Goal: Task Accomplishment & Management: Manage account settings

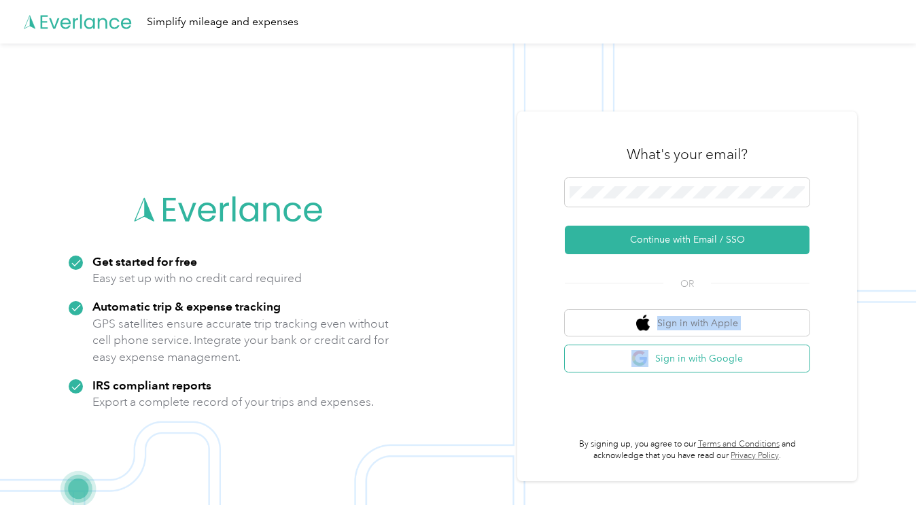
drag, startPoint x: 648, startPoint y: 336, endPoint x: 648, endPoint y: 350, distance: 13.6
click at [649, 350] on div "Sign in with Apple Sign in with Google" at bounding box center [687, 341] width 245 height 62
click at [648, 350] on img "button" at bounding box center [640, 358] width 17 height 17
click at [638, 365] on img "button" at bounding box center [640, 358] width 17 height 17
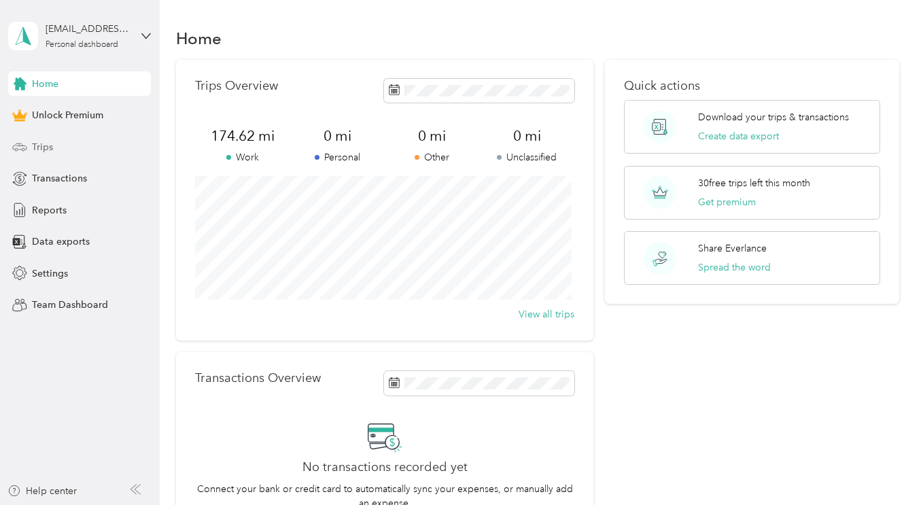
drag, startPoint x: 77, startPoint y: 149, endPoint x: 94, endPoint y: 160, distance: 20.8
click at [77, 149] on div "Trips" at bounding box center [79, 147] width 143 height 24
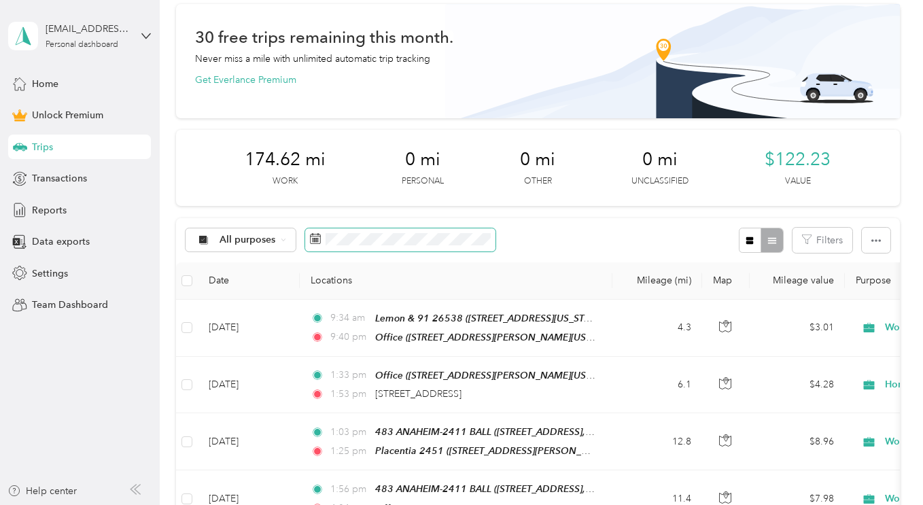
scroll to position [136, 0]
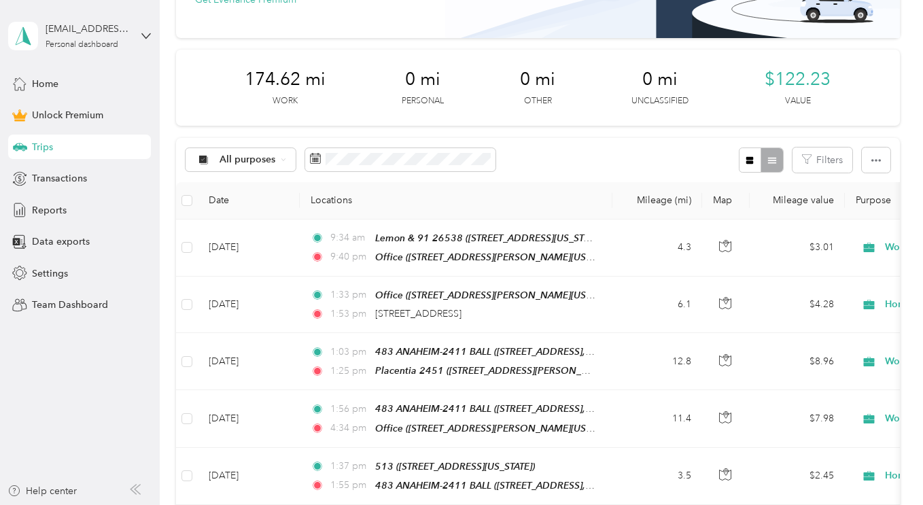
click at [534, 174] on div "All purposes Filters" at bounding box center [537, 160] width 723 height 44
click at [585, 162] on div "All purposes Filters" at bounding box center [537, 160] width 723 height 44
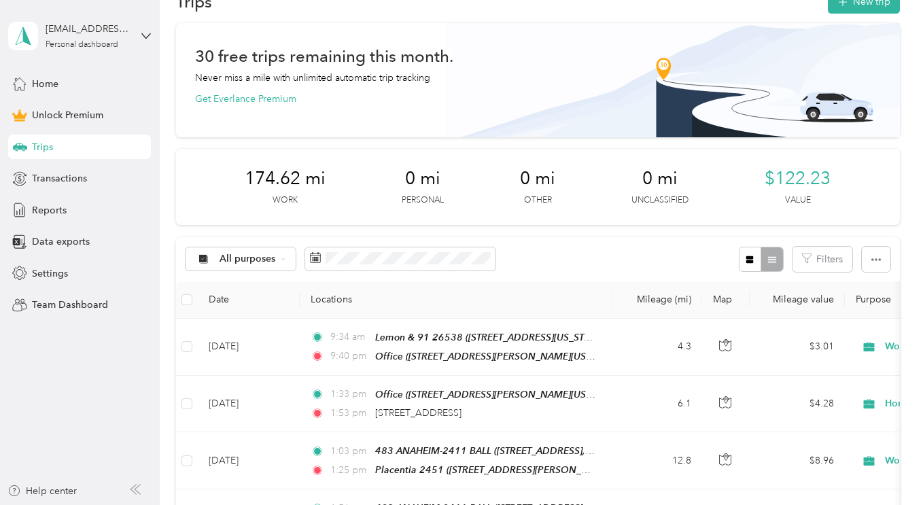
scroll to position [0, 0]
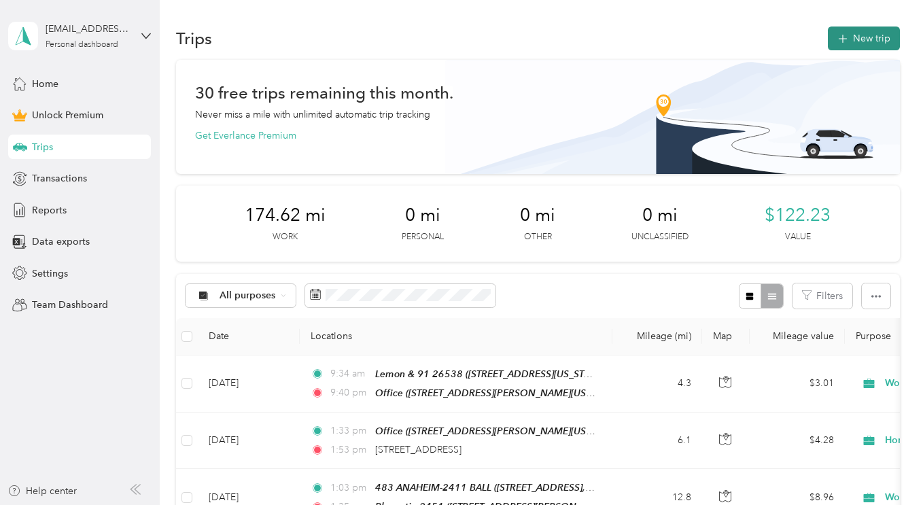
click at [831, 39] on button "New trip" at bounding box center [864, 39] width 72 height 24
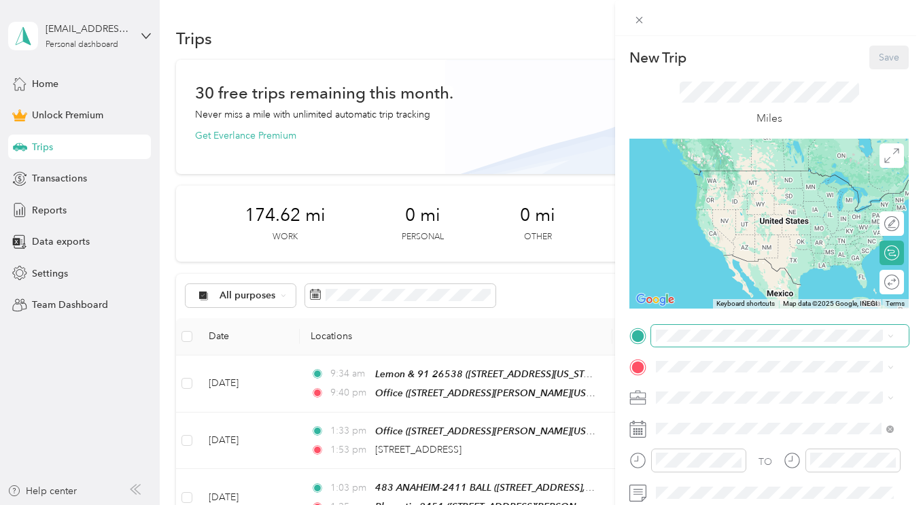
click at [694, 343] on span at bounding box center [780, 336] width 258 height 22
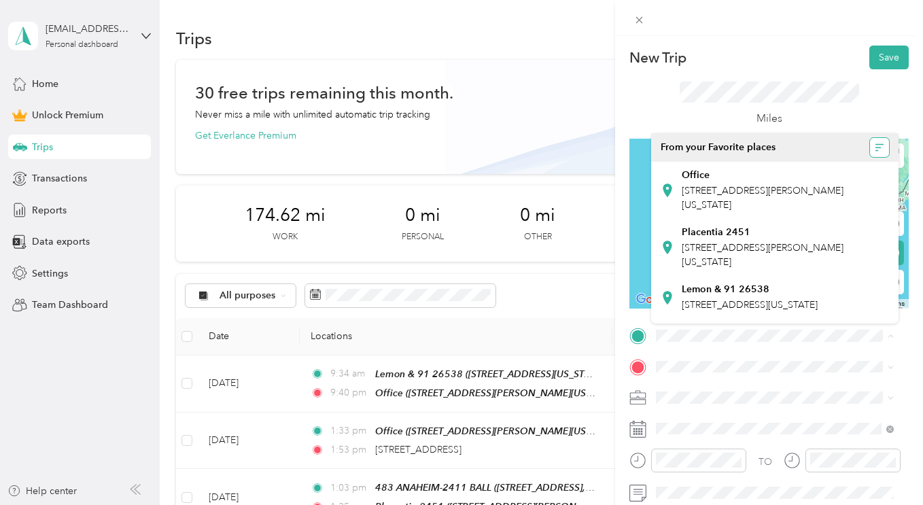
click at [870, 151] on button "button" at bounding box center [879, 147] width 19 height 19
click at [818, 114] on div "Miles" at bounding box center [769, 105] width 179 height 46
click at [634, 13] on span at bounding box center [638, 19] width 19 height 19
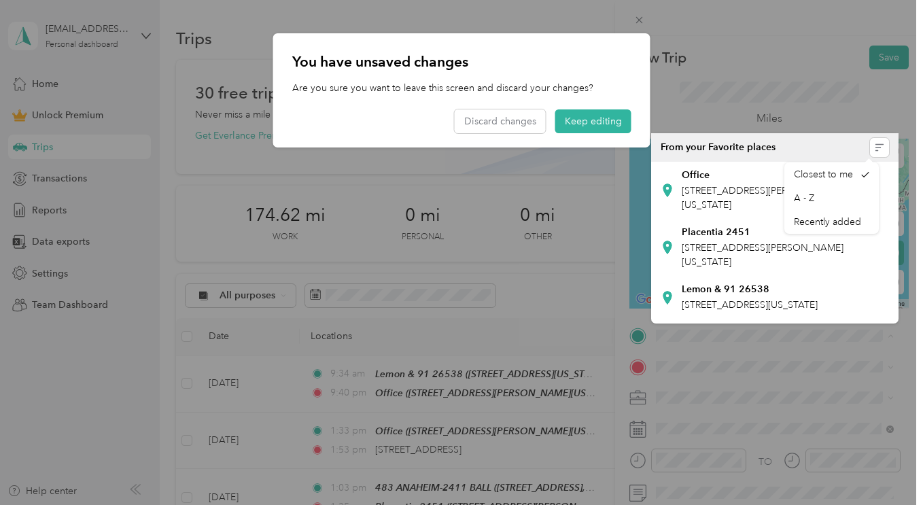
click at [594, 136] on div "You have unsaved changes Are you sure you want to leave this screen and discard…" at bounding box center [461, 90] width 377 height 114
click at [498, 123] on button "Discard changes" at bounding box center [500, 121] width 91 height 24
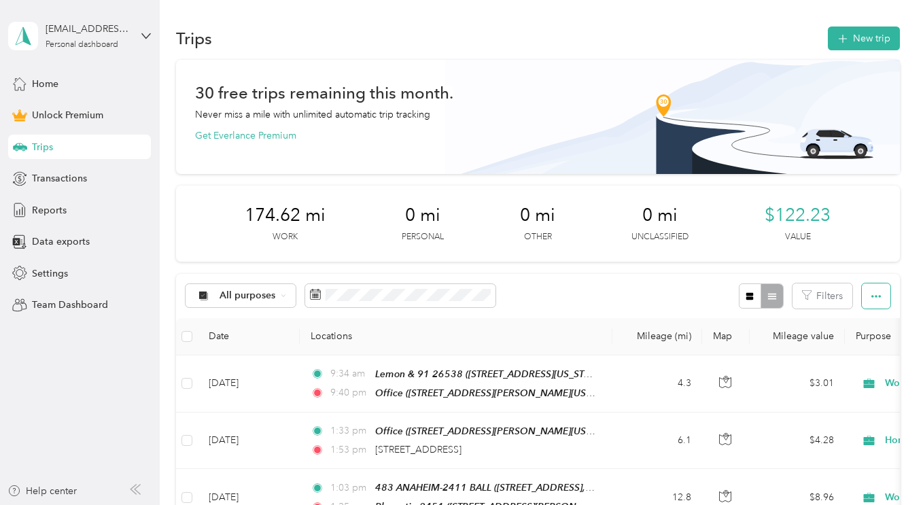
click at [865, 291] on button "button" at bounding box center [876, 295] width 29 height 25
click at [578, 237] on div "174.62 mi Work 0 mi Personal 0 mi Other 0 mi Unclassified $122.23 Value" at bounding box center [537, 224] width 723 height 76
click at [852, 37] on button "New trip" at bounding box center [864, 39] width 72 height 24
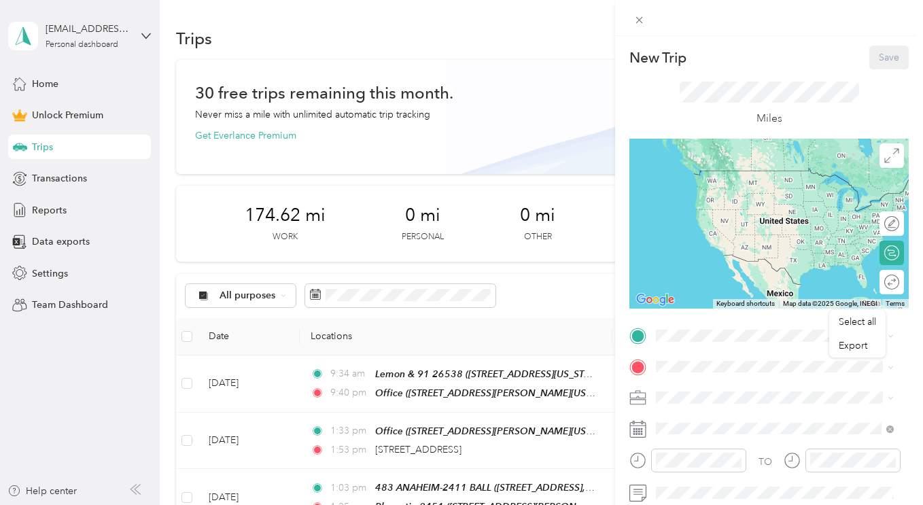
click at [702, 350] on div "TO Add photo" at bounding box center [768, 474] width 279 height 298
click at [775, 324] on div "New Trip Save This trip cannot be edited because it is either under review, app…" at bounding box center [768, 334] width 279 height 577
click at [902, 332] on form "New Trip Save This trip cannot be edited because it is either under review, app…" at bounding box center [769, 334] width 308 height 577
drag, startPoint x: 901, startPoint y: 330, endPoint x: 893, endPoint y: 333, distance: 8.8
click at [900, 330] on form "New Trip Save This trip cannot be edited because it is either under review, app…" at bounding box center [769, 334] width 308 height 577
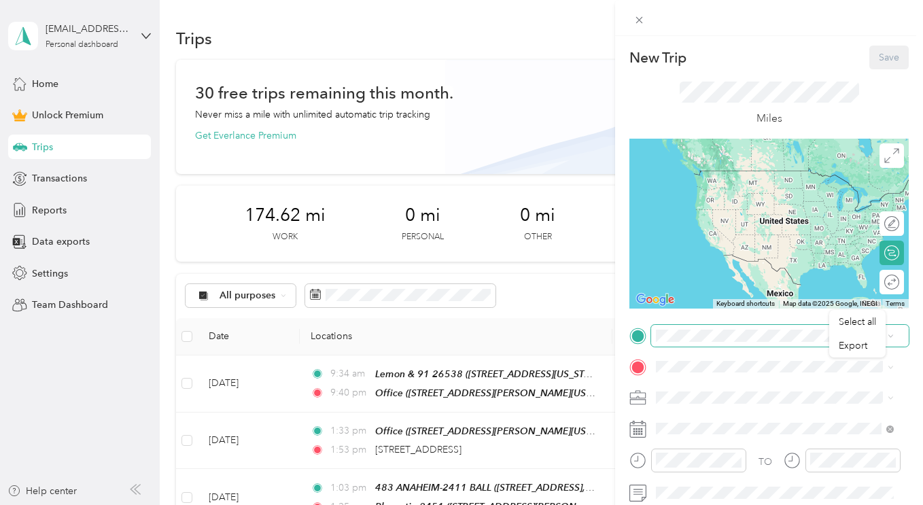
click at [893, 333] on icon at bounding box center [891, 336] width 6 height 6
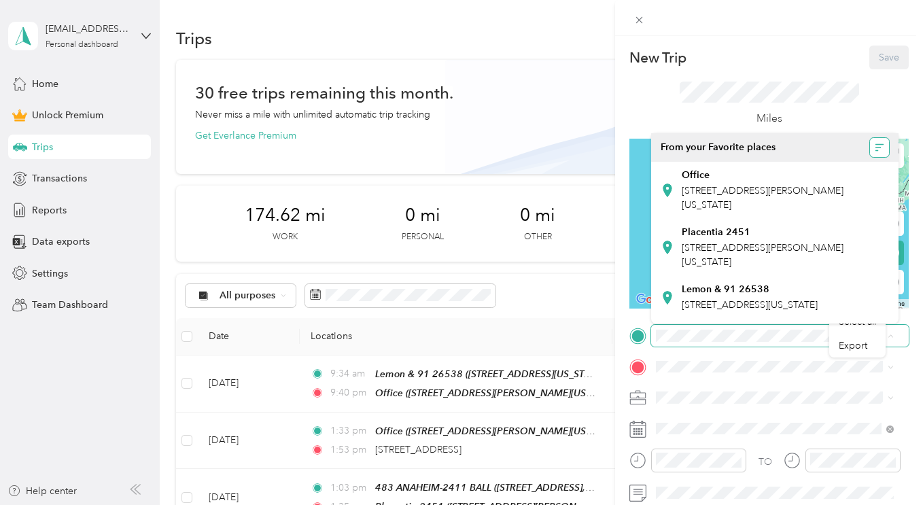
click at [875, 141] on button "button" at bounding box center [879, 147] width 19 height 19
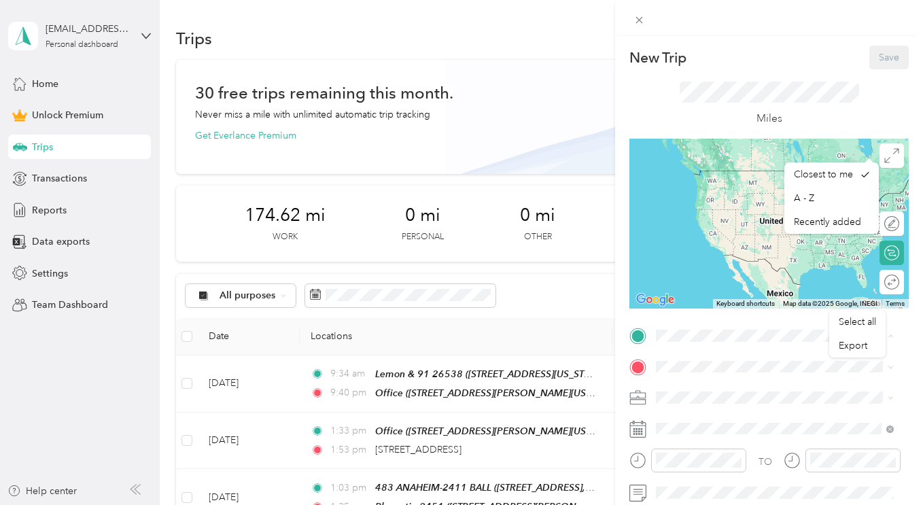
click at [854, 104] on div "Miles" at bounding box center [768, 103] width 279 height 69
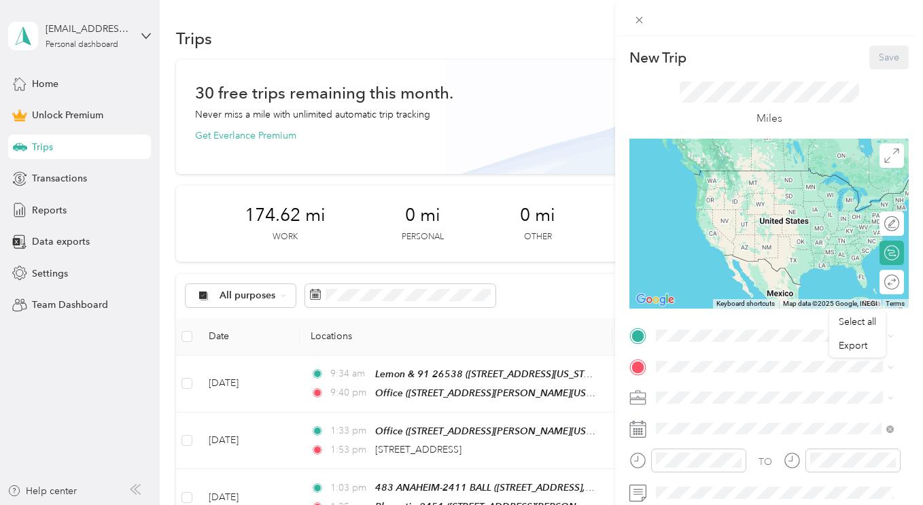
click at [734, 274] on span "[STREET_ADDRESS][PERSON_NAME][US_STATE]" at bounding box center [763, 286] width 162 height 26
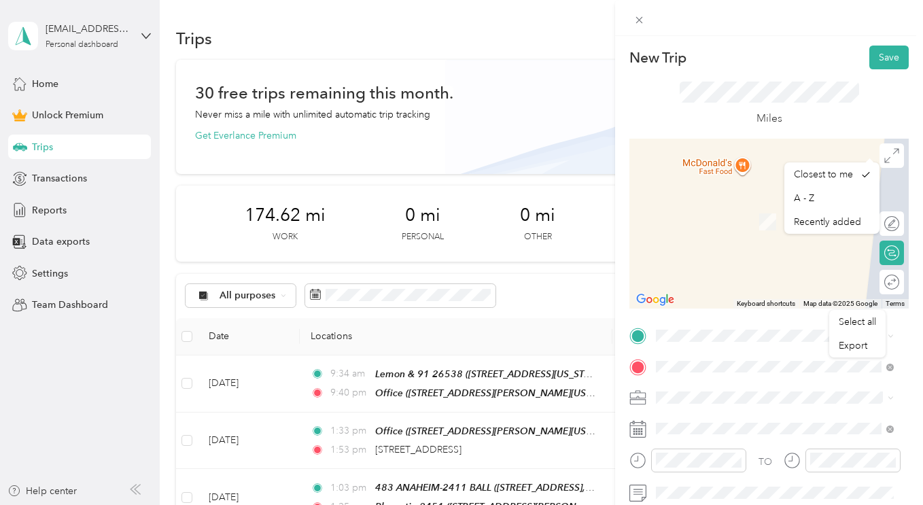
click at [748, 106] on div "Miles" at bounding box center [769, 105] width 179 height 46
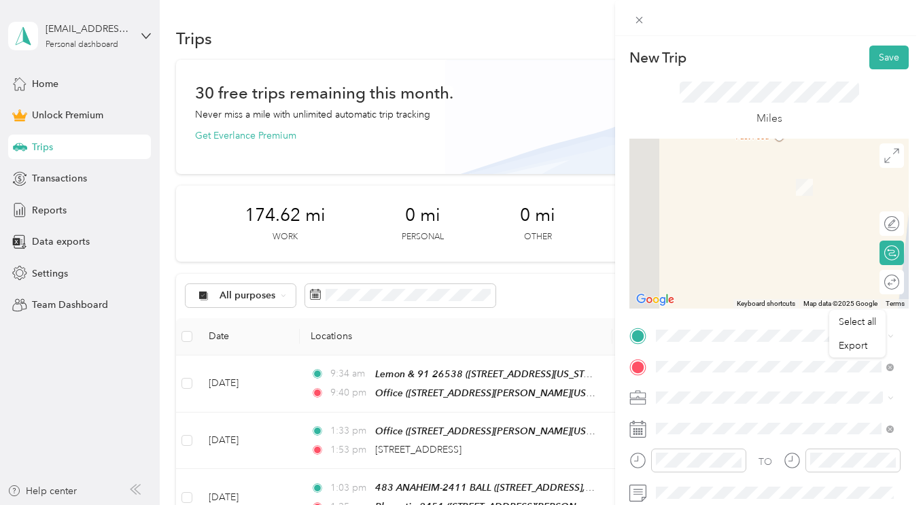
drag, startPoint x: 721, startPoint y: 250, endPoint x: 761, endPoint y: 209, distance: 57.2
click at [761, 209] on div at bounding box center [768, 224] width 279 height 170
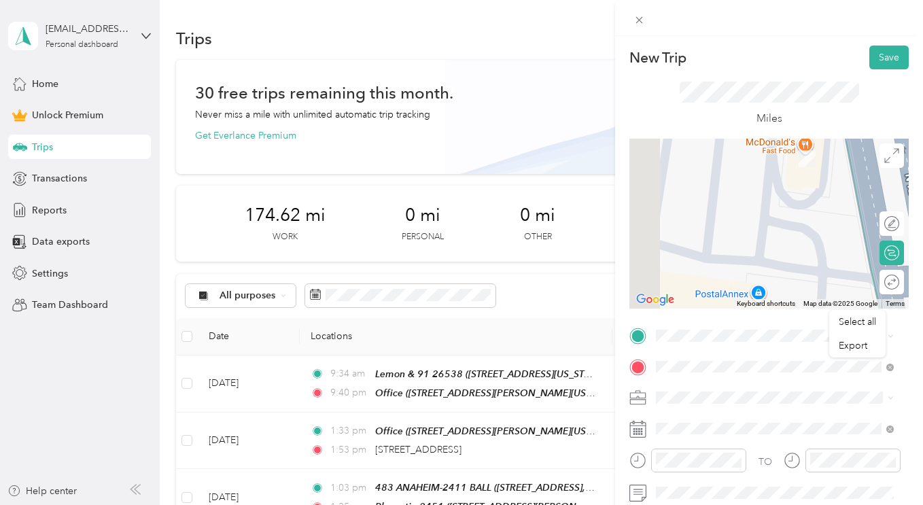
drag, startPoint x: 706, startPoint y: 279, endPoint x: 809, endPoint y: 173, distance: 147.6
click at [806, 173] on div at bounding box center [768, 224] width 279 height 170
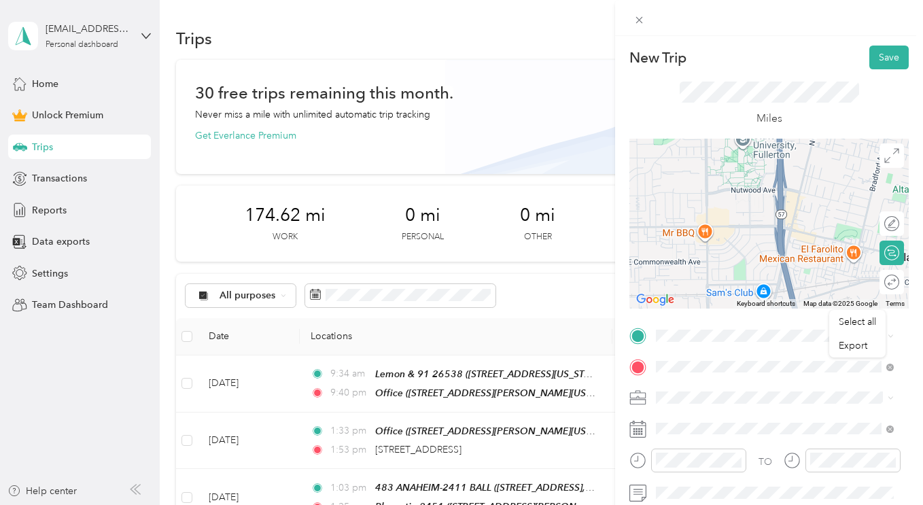
drag, startPoint x: 714, startPoint y: 255, endPoint x: 793, endPoint y: 183, distance: 106.3
click at [793, 183] on div at bounding box center [768, 224] width 279 height 170
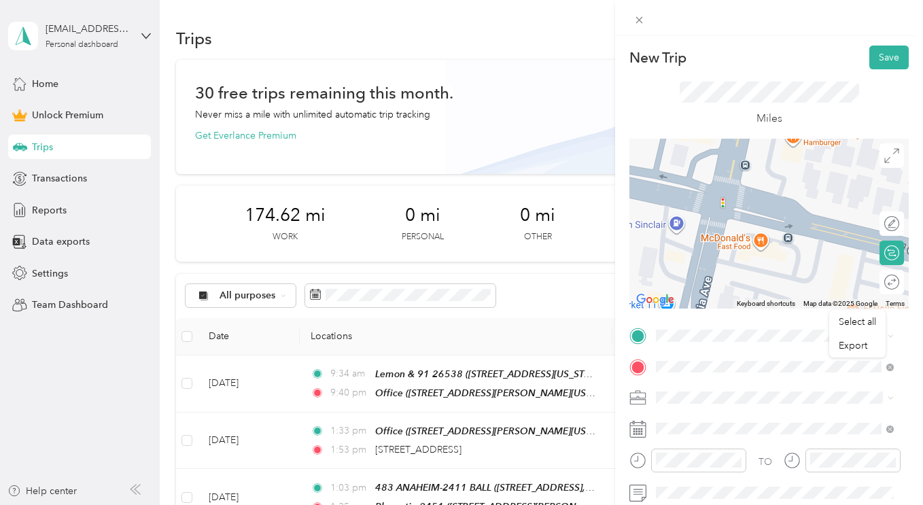
click at [751, 246] on div at bounding box center [768, 224] width 279 height 170
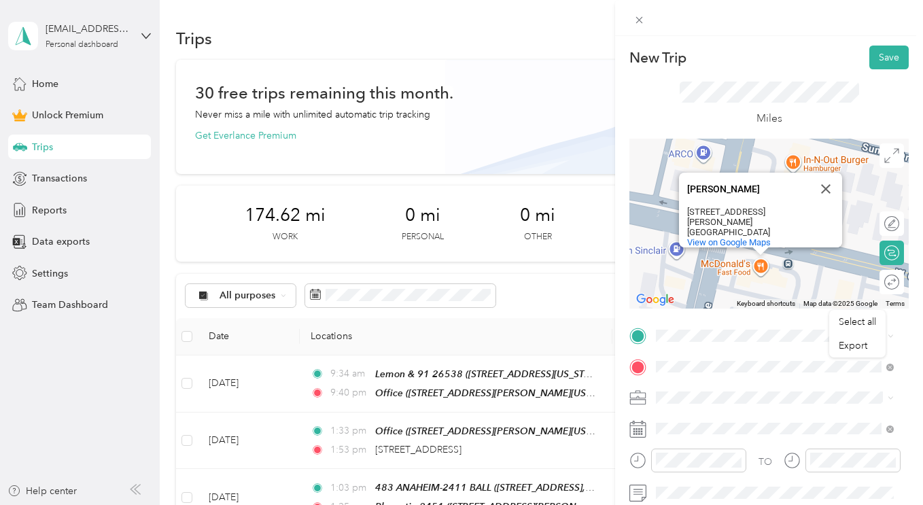
drag, startPoint x: 683, startPoint y: 207, endPoint x: 769, endPoint y: 224, distance: 87.9
click at [769, 224] on div "[STREET_ADDRESS][PERSON_NAME]" at bounding box center [764, 222] width 155 height 31
copy div "[STREET_ADDRESS][PERSON_NAME]"
click at [712, 327] on span at bounding box center [780, 336] width 258 height 22
click at [723, 212] on li "Work" at bounding box center [774, 206] width 247 height 24
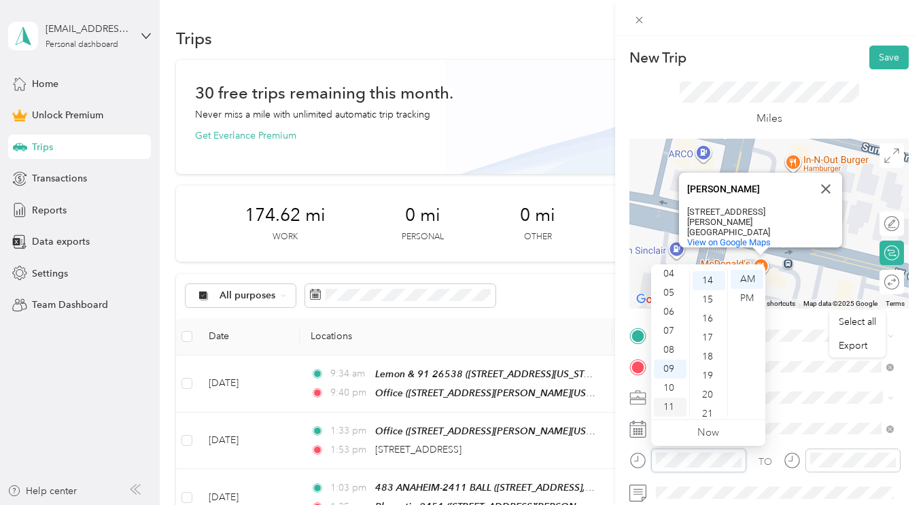
scroll to position [266, 0]
click at [670, 330] on div "07" at bounding box center [670, 331] width 33 height 19
click at [715, 375] on div "30" at bounding box center [709, 379] width 33 height 19
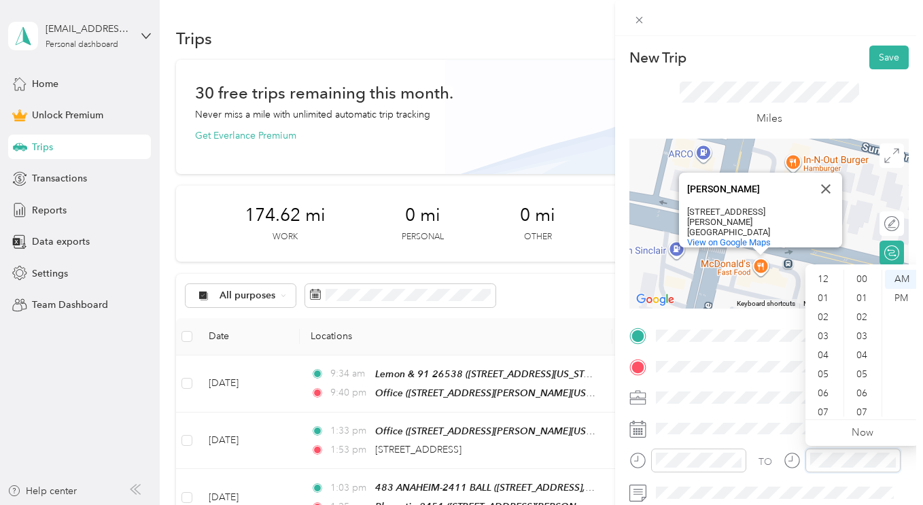
scroll to position [82, 0]
click at [827, 334] on div "07" at bounding box center [824, 331] width 33 height 19
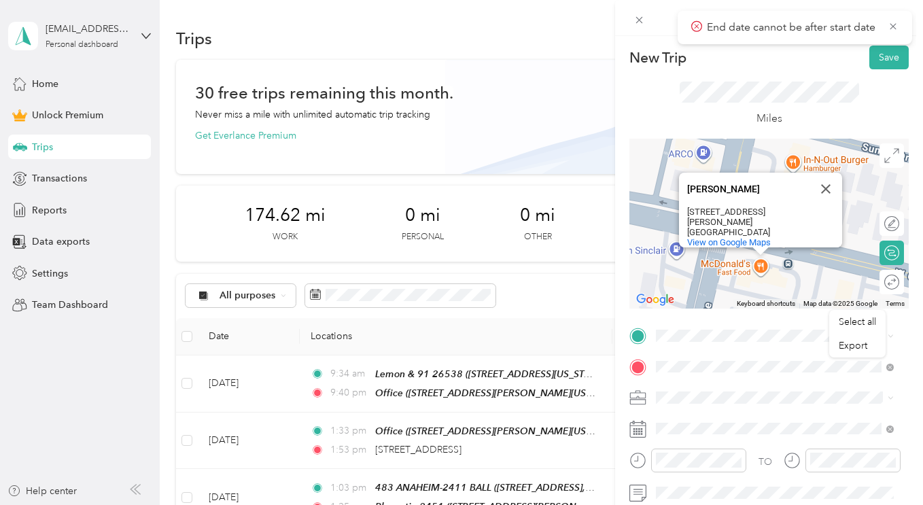
click at [801, 478] on div at bounding box center [842, 465] width 117 height 33
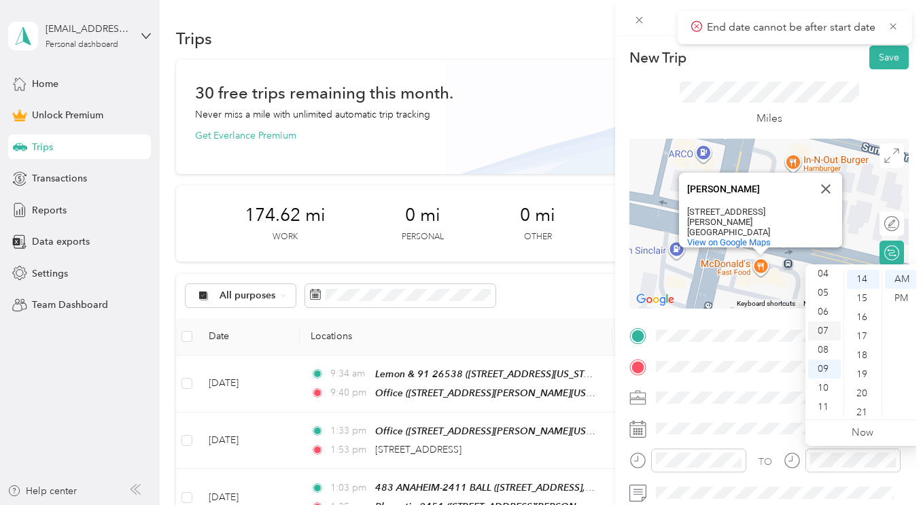
click at [825, 332] on div "07" at bounding box center [824, 331] width 33 height 19
click at [828, 353] on div "08" at bounding box center [824, 350] width 33 height 19
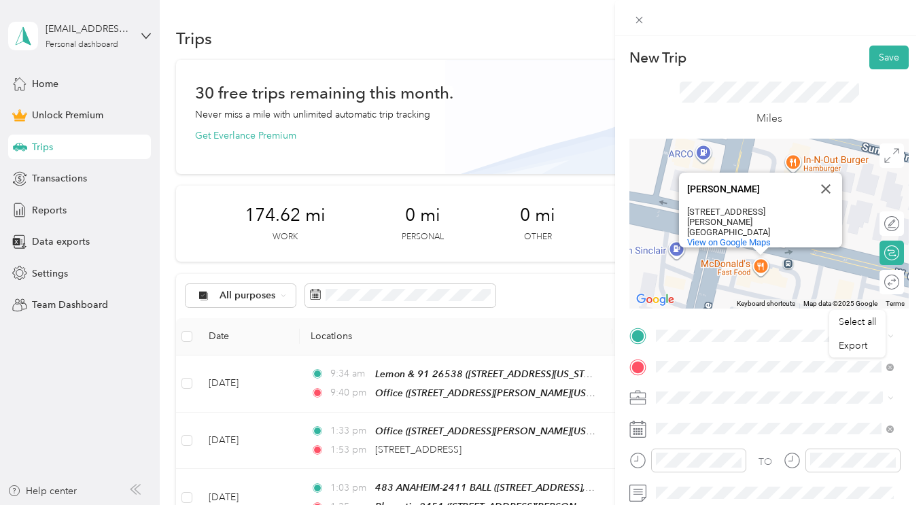
click at [782, 447] on div "TO Add photo" at bounding box center [768, 474] width 279 height 298
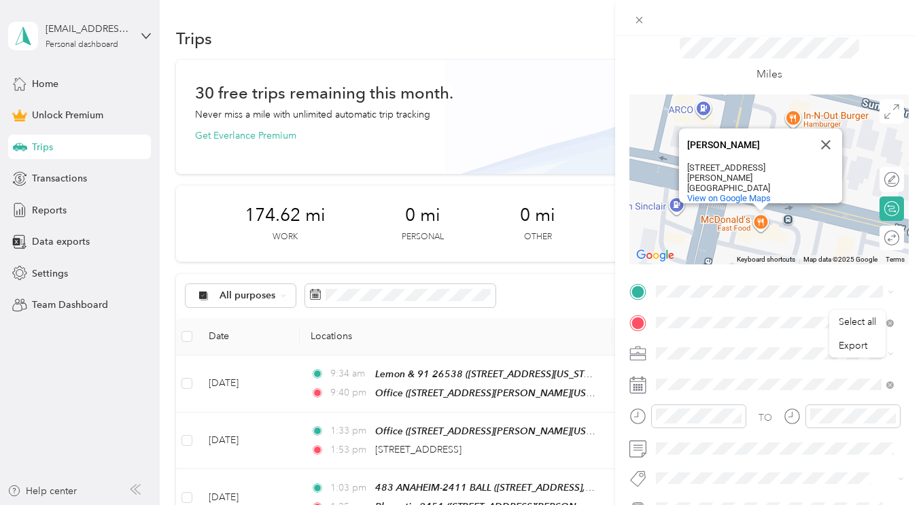
scroll to position [0, 0]
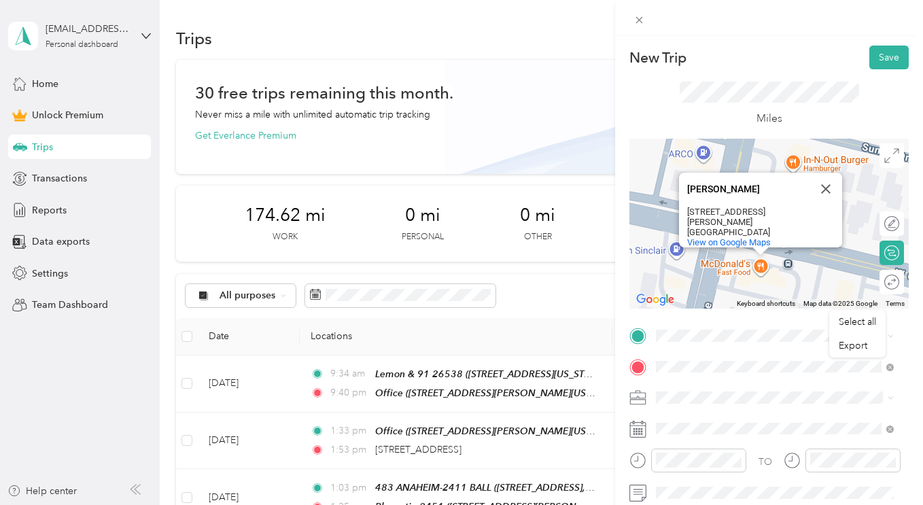
click at [801, 52] on div "New Trip Save" at bounding box center [768, 58] width 279 height 24
click at [871, 50] on button "Save" at bounding box center [888, 58] width 39 height 24
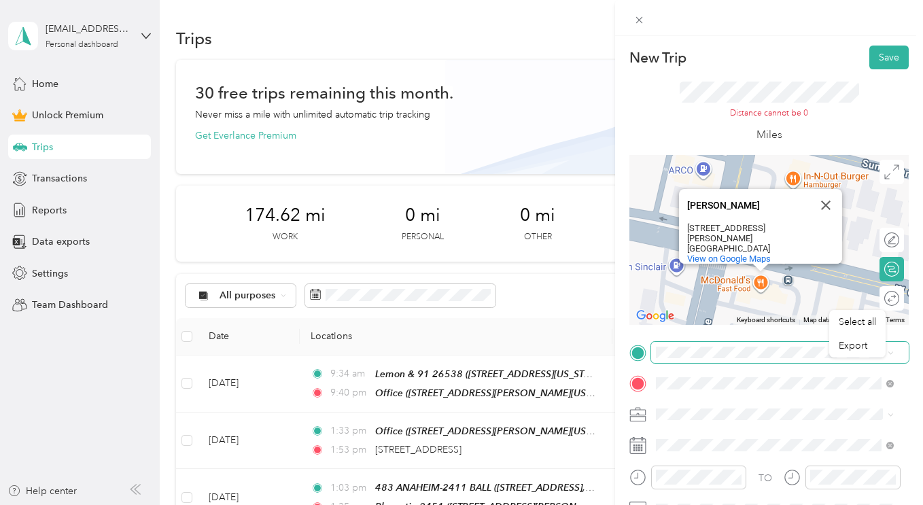
click at [677, 343] on span at bounding box center [780, 353] width 258 height 22
click at [737, 190] on span "[STREET_ADDRESS][PERSON_NAME][US_STATE]" at bounding box center [785, 193] width 207 height 24
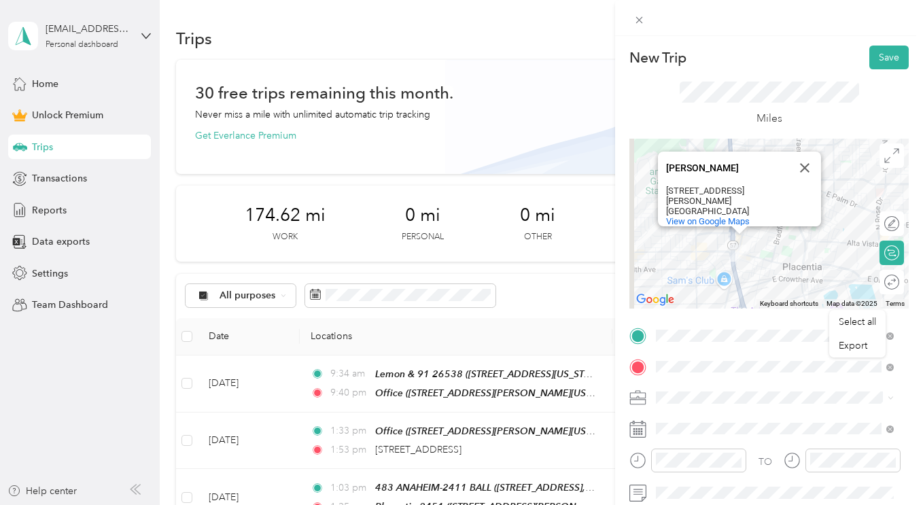
click at [909, 317] on form "New Trip Save This trip cannot be edited because it is either under review, app…" at bounding box center [769, 334] width 308 height 577
click at [804, 162] on button "Close" at bounding box center [805, 168] width 33 height 33
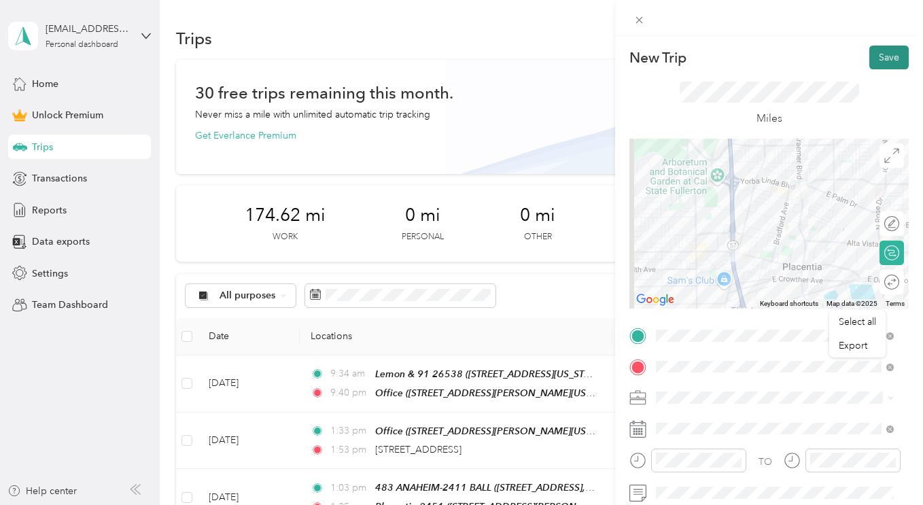
click at [884, 65] on button "Save" at bounding box center [888, 58] width 39 height 24
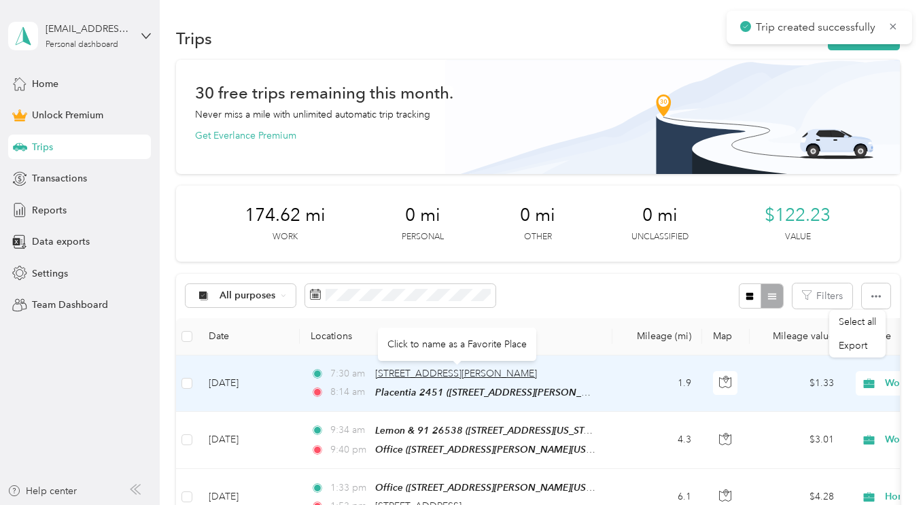
click at [425, 374] on span "[STREET_ADDRESS][PERSON_NAME]" at bounding box center [456, 374] width 162 height 12
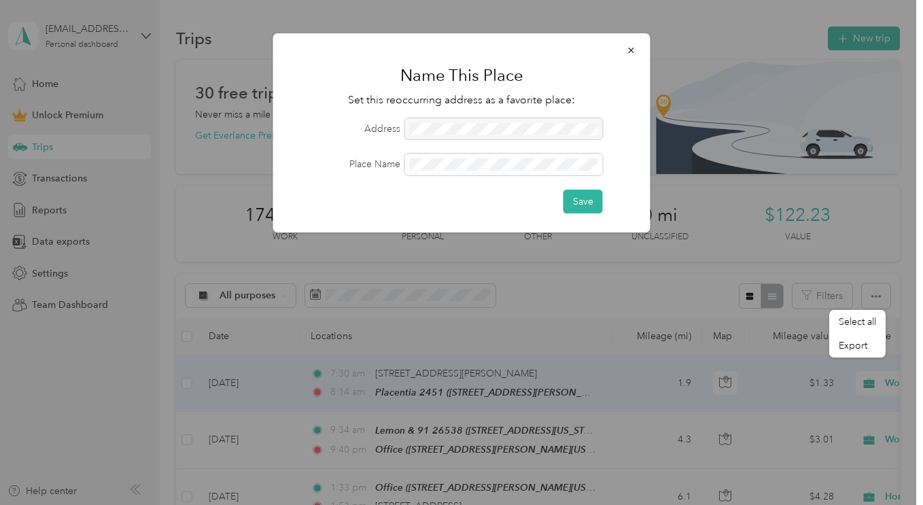
click at [513, 129] on div at bounding box center [504, 129] width 198 height 22
drag, startPoint x: 584, startPoint y: 198, endPoint x: 485, endPoint y: 170, distance: 103.3
click at [485, 170] on form "Address Place Name Save" at bounding box center [461, 165] width 339 height 95
click at [579, 205] on button "Save" at bounding box center [583, 202] width 39 height 24
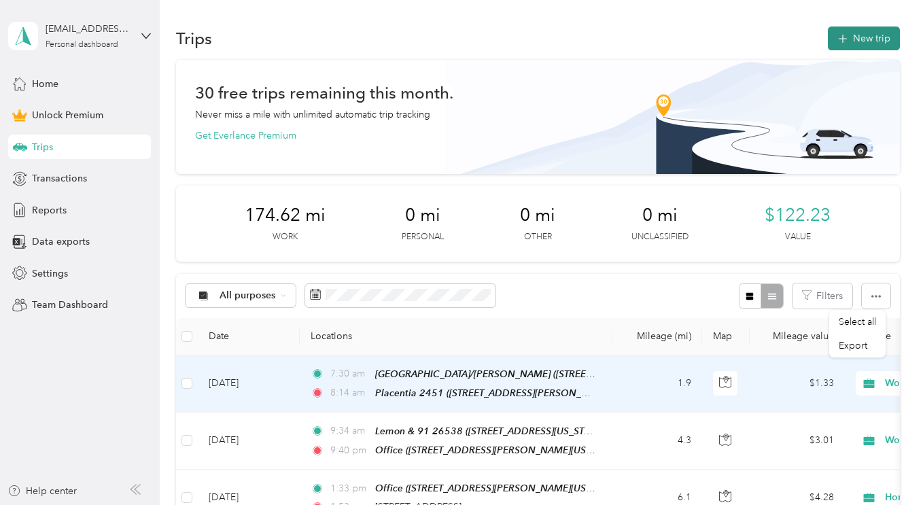
click at [860, 39] on button "New trip" at bounding box center [864, 39] width 72 height 24
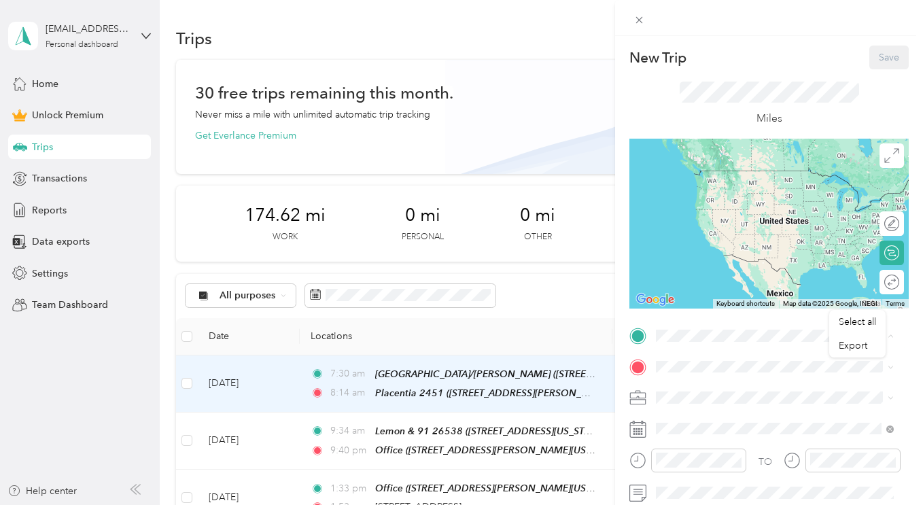
click at [744, 240] on div "[GEOGRAPHIC_DATA]/[PERSON_NAME] [STREET_ADDRESS][PERSON_NAME][US_STATE]" at bounding box center [785, 247] width 207 height 43
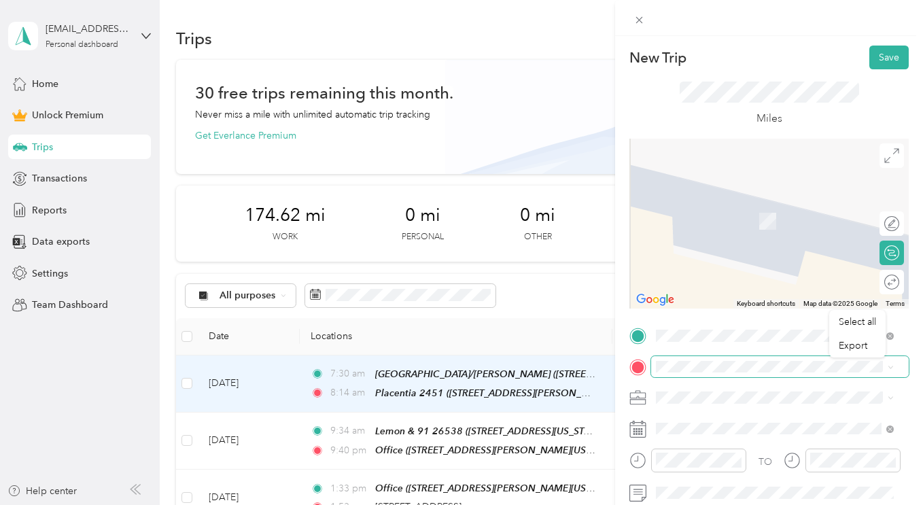
click at [712, 360] on span at bounding box center [780, 367] width 258 height 22
click at [733, 326] on div "Placentia [STREET_ADDRESS][PERSON_NAME][US_STATE]" at bounding box center [785, 335] width 207 height 43
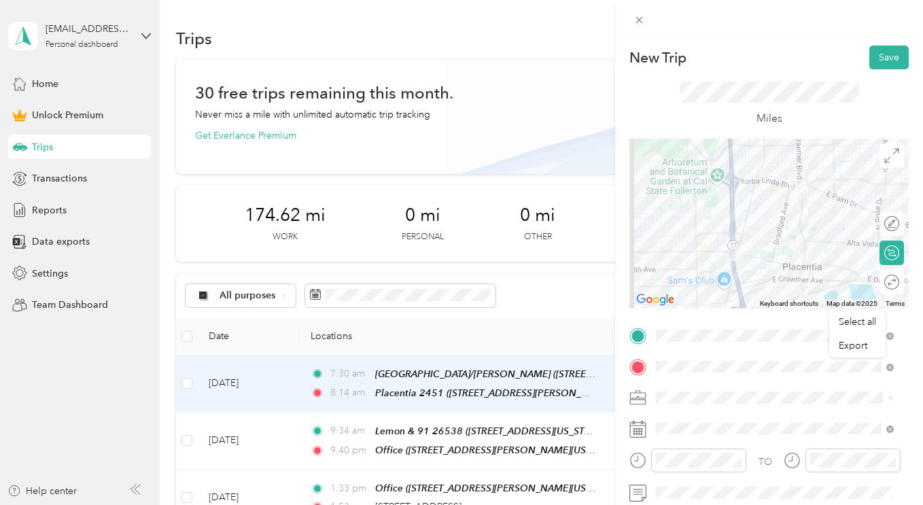
click at [697, 211] on li "Work" at bounding box center [774, 202] width 247 height 24
click at [677, 210] on li "Work" at bounding box center [774, 207] width 247 height 24
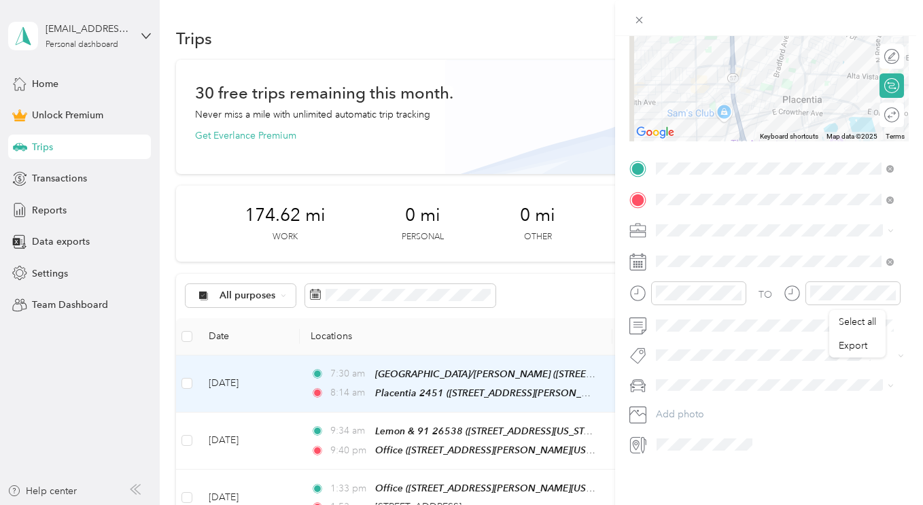
scroll to position [109, 0]
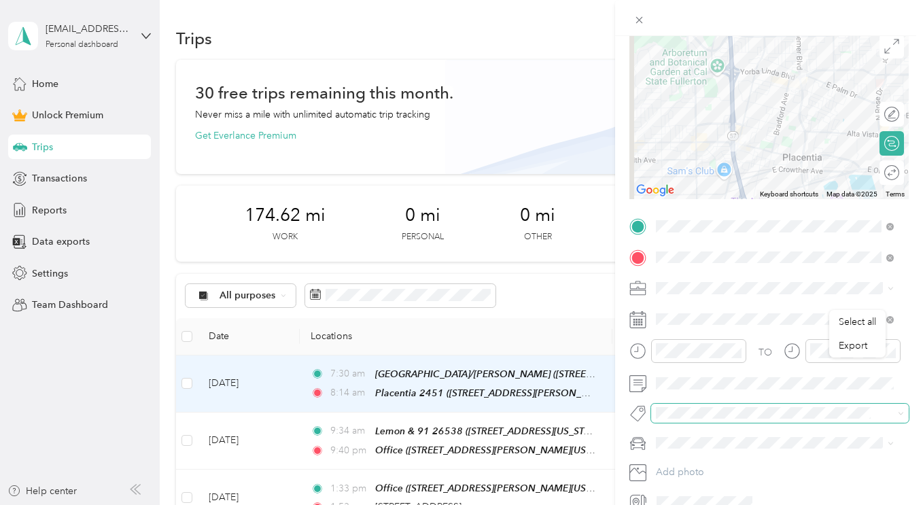
click at [738, 422] on span at bounding box center [780, 413] width 258 height 19
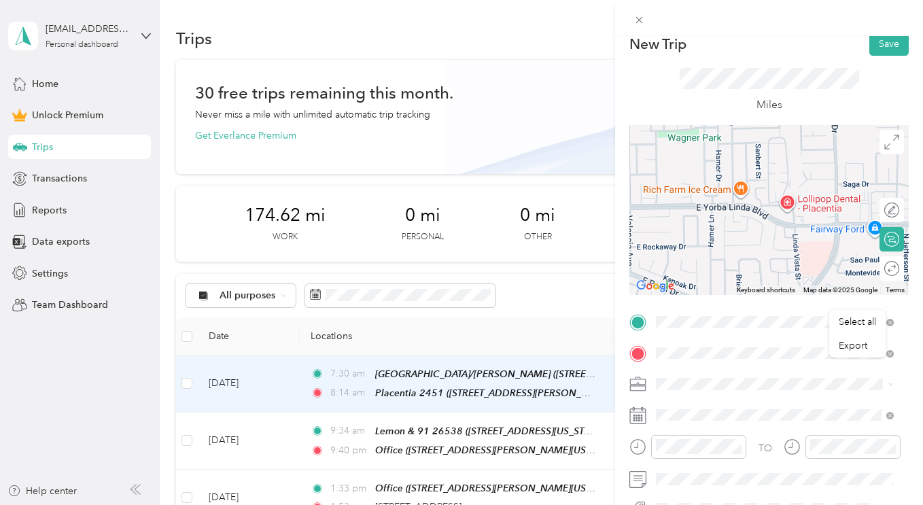
scroll to position [0, 0]
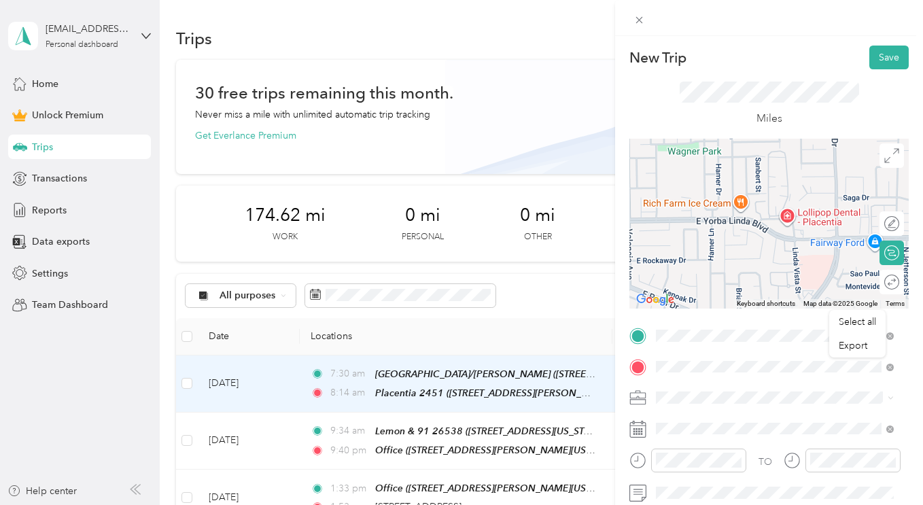
drag, startPoint x: 884, startPoint y: 56, endPoint x: 755, endPoint y: 111, distance: 141.0
click at [884, 57] on button "Save" at bounding box center [888, 58] width 39 height 24
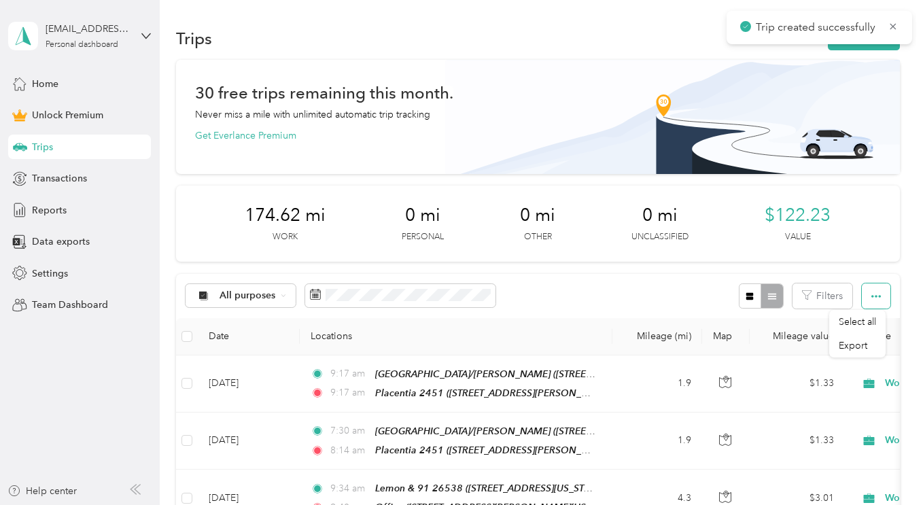
click at [878, 290] on button "button" at bounding box center [876, 295] width 29 height 25
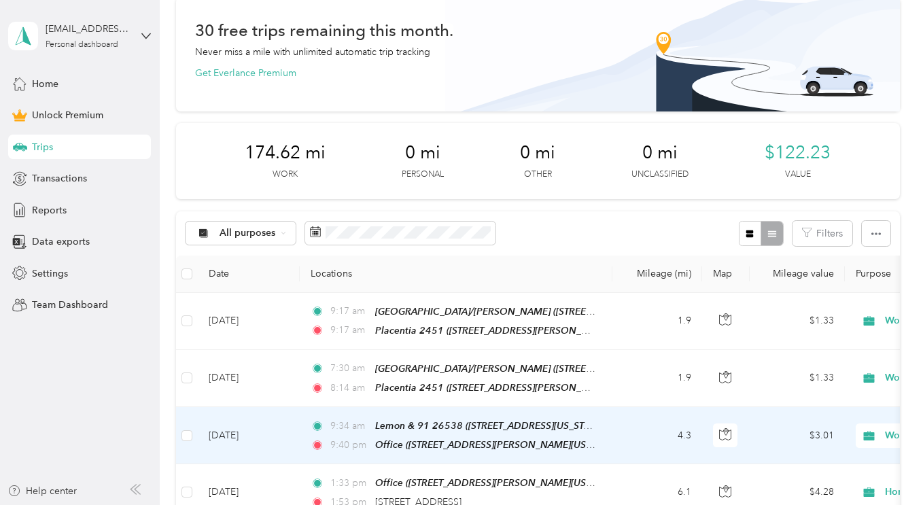
scroll to position [68, 0]
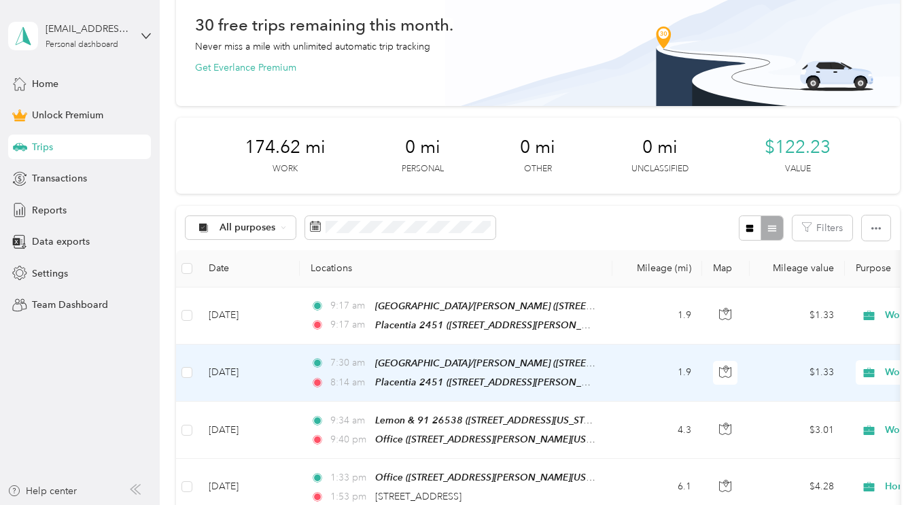
click at [236, 368] on td "[DATE]" at bounding box center [249, 373] width 102 height 57
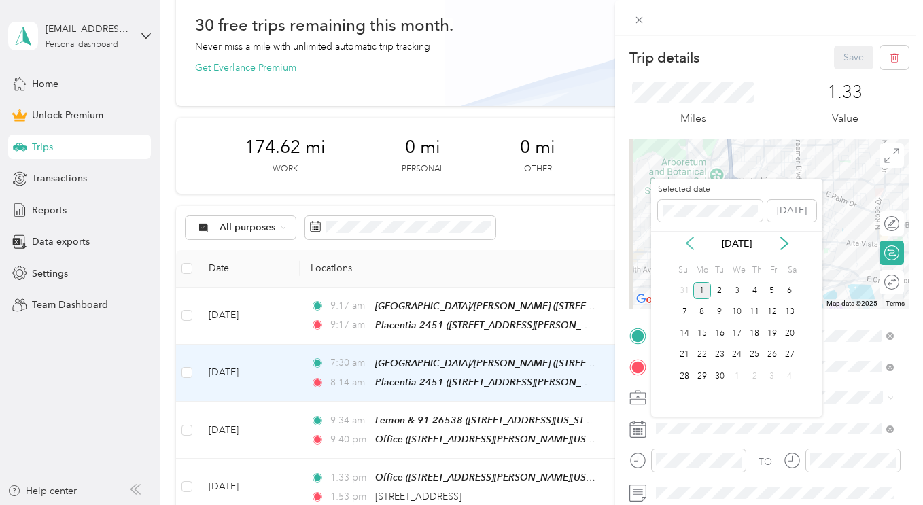
click at [696, 242] on icon at bounding box center [690, 244] width 14 height 14
click at [736, 355] on div "20" at bounding box center [737, 355] width 18 height 17
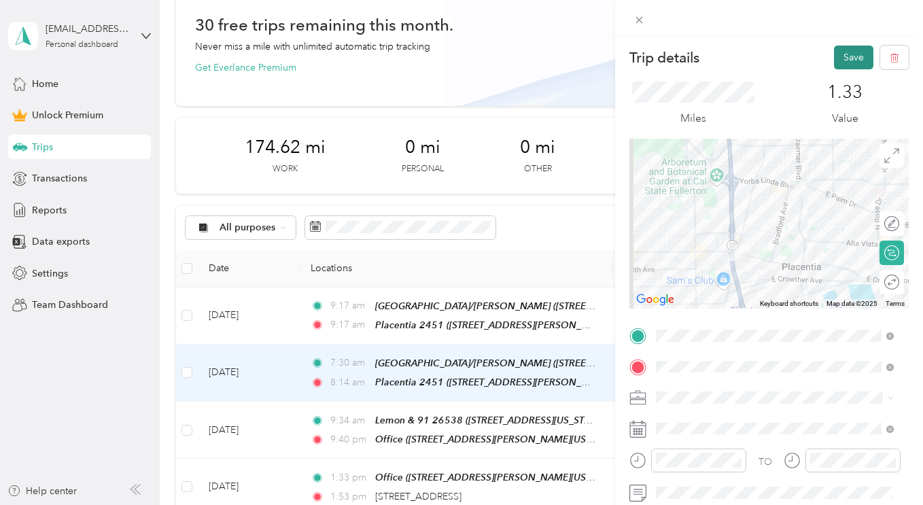
drag, startPoint x: 830, startPoint y: 60, endPoint x: 230, endPoint y: 202, distance: 616.8
click at [834, 61] on button "Save" at bounding box center [853, 58] width 39 height 24
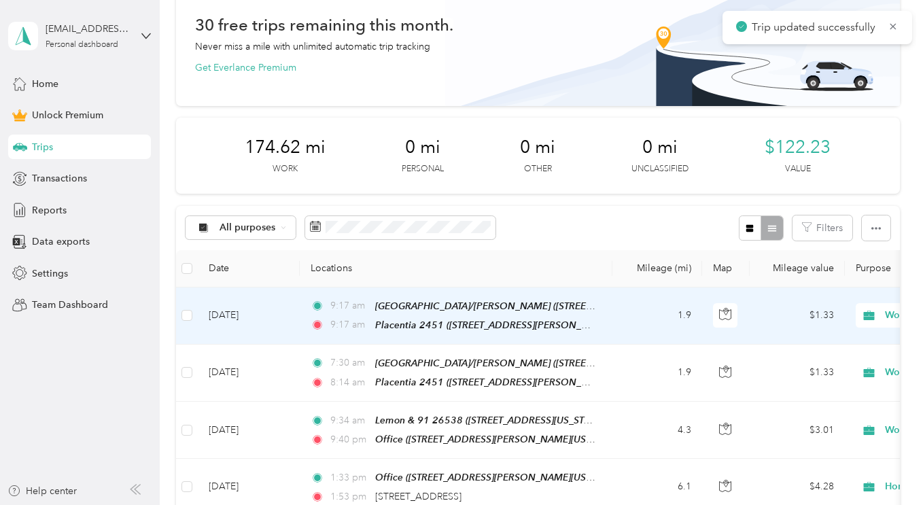
click at [226, 321] on td "[DATE]" at bounding box center [249, 316] width 102 height 57
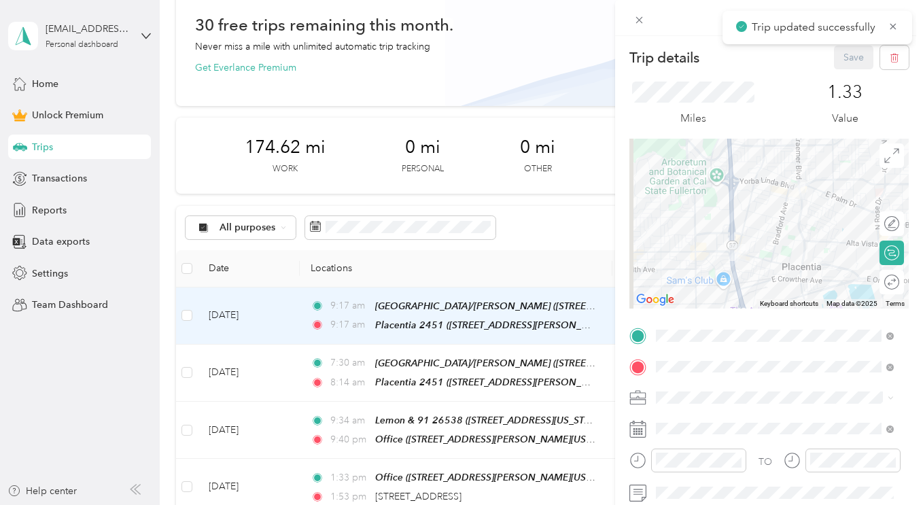
click at [685, 440] on div "TO Add photo" at bounding box center [768, 474] width 279 height 298
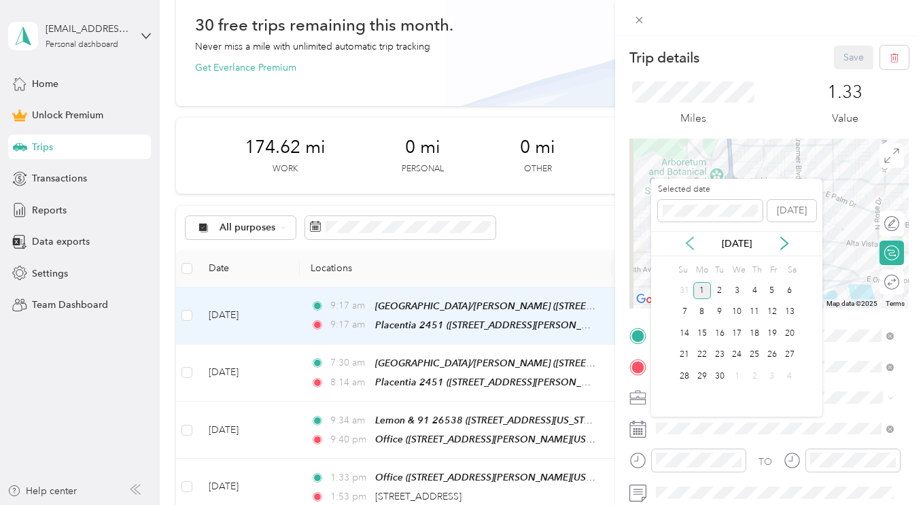
click at [691, 247] on icon at bounding box center [690, 243] width 7 height 12
click at [752, 353] on div "21" at bounding box center [755, 355] width 18 height 17
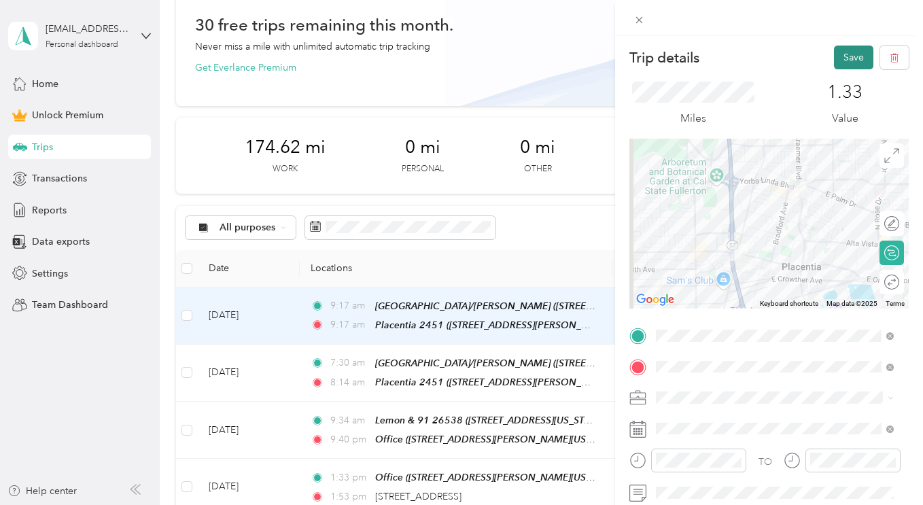
click at [850, 58] on button "Save" at bounding box center [853, 58] width 39 height 24
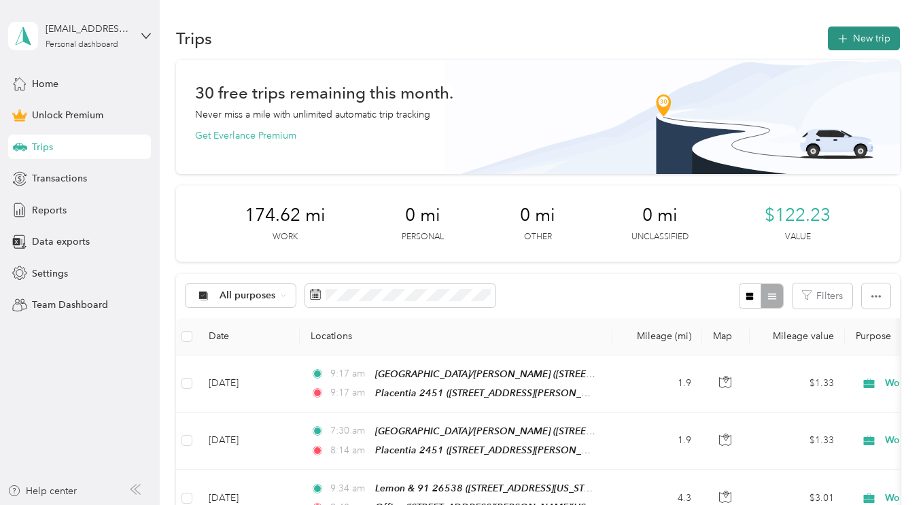
click at [876, 35] on button "New trip" at bounding box center [864, 39] width 72 height 24
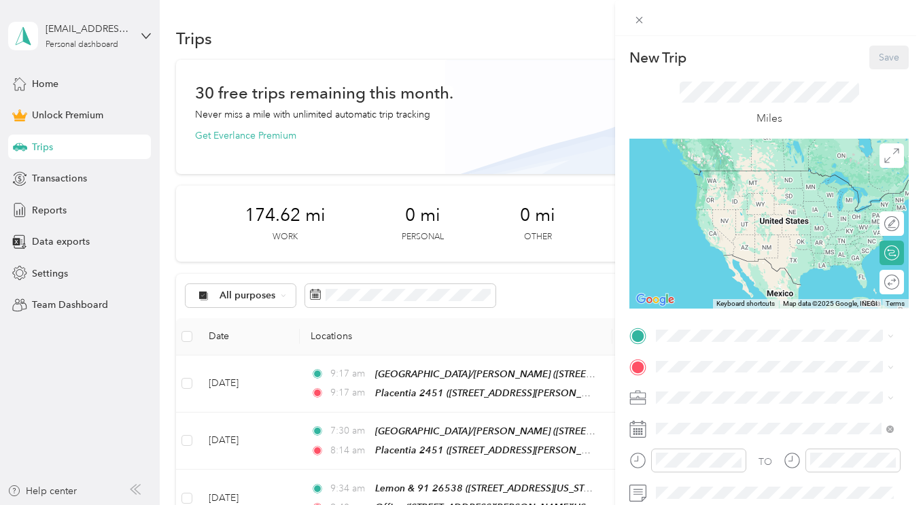
drag, startPoint x: 739, startPoint y: 295, endPoint x: 728, endPoint y: 307, distance: 16.4
click at [739, 296] on div "Placentia [STREET_ADDRESS][PERSON_NAME][US_STATE]" at bounding box center [785, 304] width 207 height 43
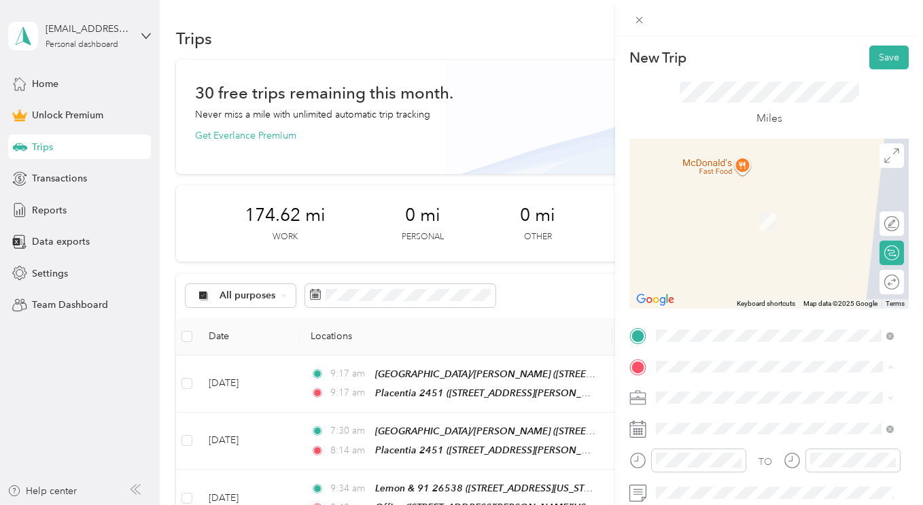
click at [738, 219] on span "[STREET_ADDRESS][PERSON_NAME][US_STATE]" at bounding box center [763, 228] width 162 height 26
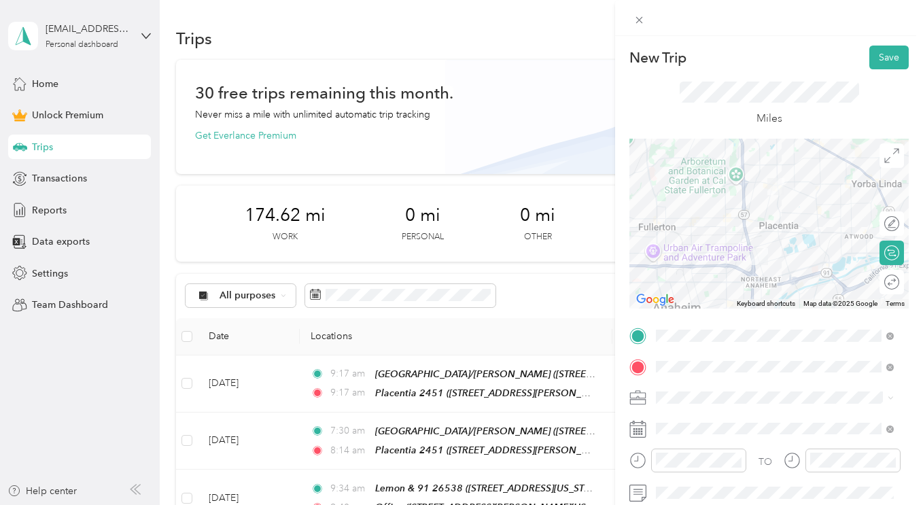
click at [721, 214] on li "Work" at bounding box center [774, 207] width 247 height 24
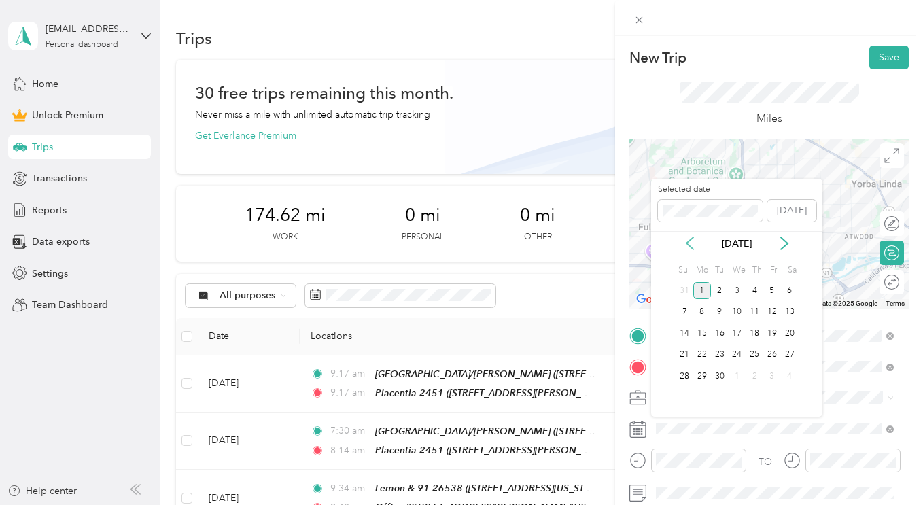
click at [696, 242] on icon at bounding box center [690, 244] width 14 height 14
click at [759, 357] on div "21" at bounding box center [755, 355] width 18 height 17
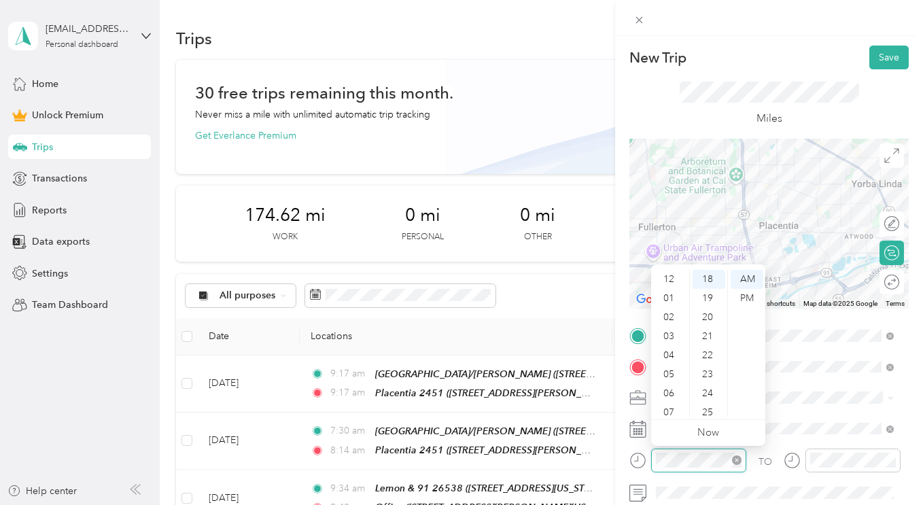
scroll to position [82, 0]
click at [677, 390] on div "10" at bounding box center [670, 388] width 33 height 19
click at [663, 316] on div "02" at bounding box center [670, 317] width 33 height 19
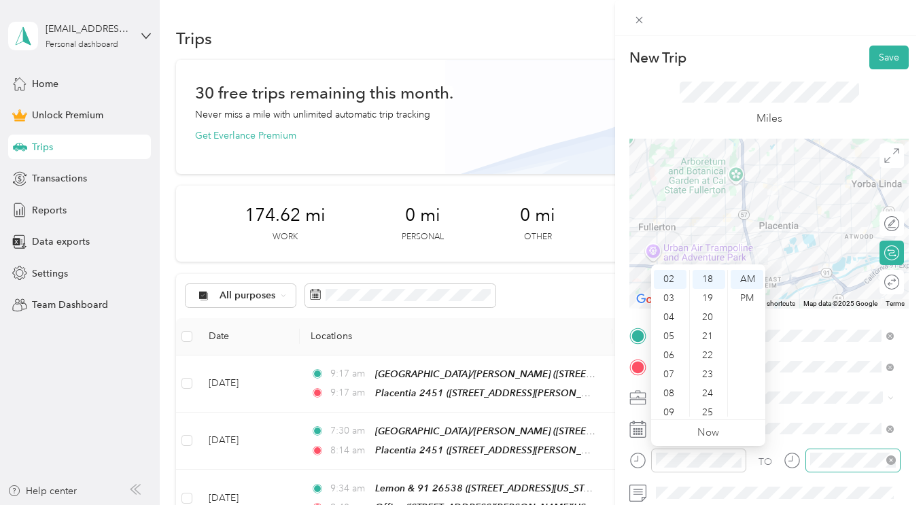
click at [806, 459] on div at bounding box center [853, 461] width 95 height 24
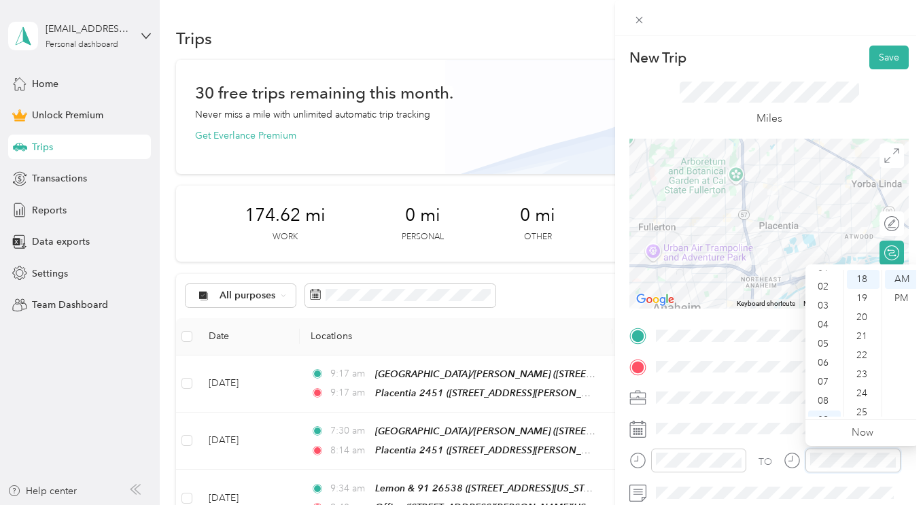
scroll to position [0, 0]
click at [826, 312] on div "02" at bounding box center [824, 317] width 33 height 19
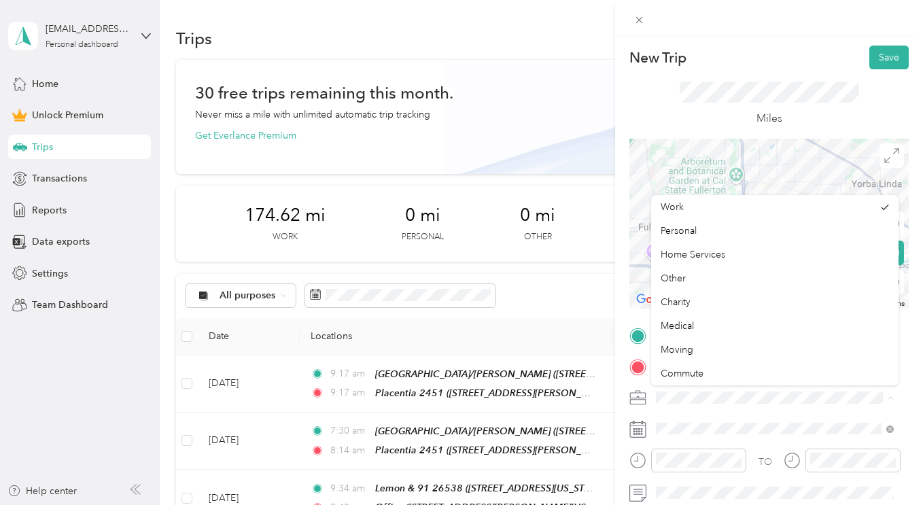
click at [730, 406] on span at bounding box center [780, 398] width 258 height 22
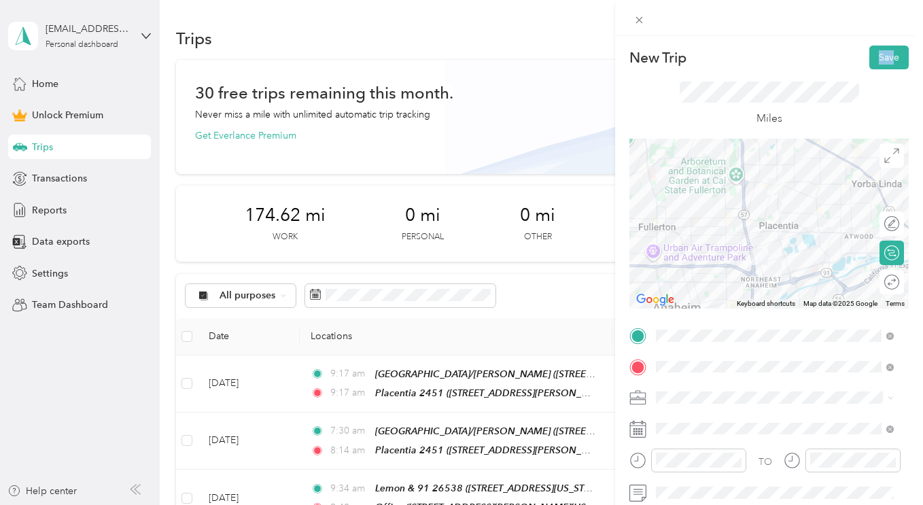
drag, startPoint x: 883, startPoint y: 44, endPoint x: 745, endPoint y: 243, distance: 241.8
click at [808, 48] on div "New Trip Save This trip cannot be edited because it is either under review, app…" at bounding box center [769, 288] width 308 height 505
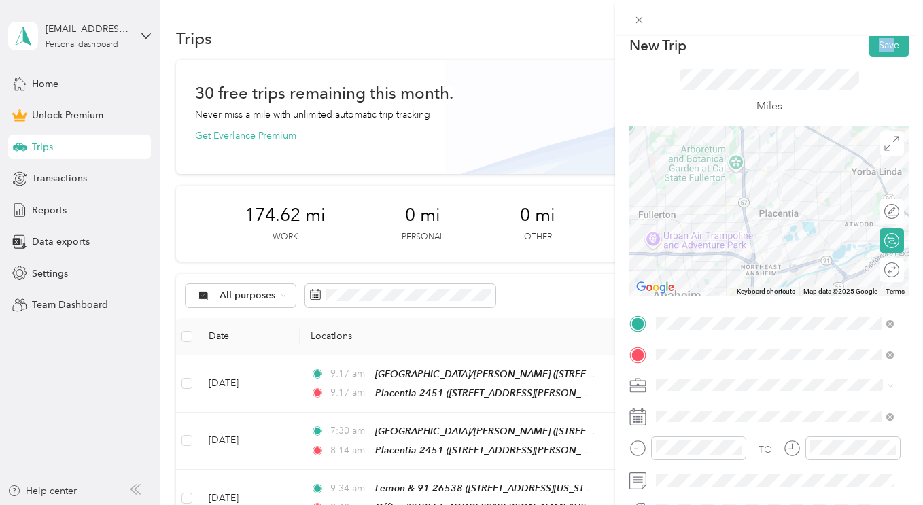
scroll to position [0, 0]
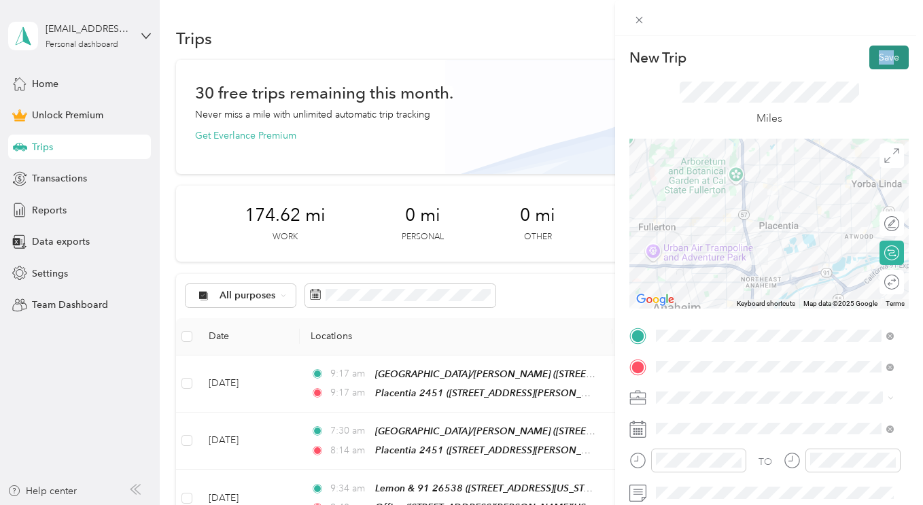
click at [894, 63] on button "Save" at bounding box center [888, 58] width 39 height 24
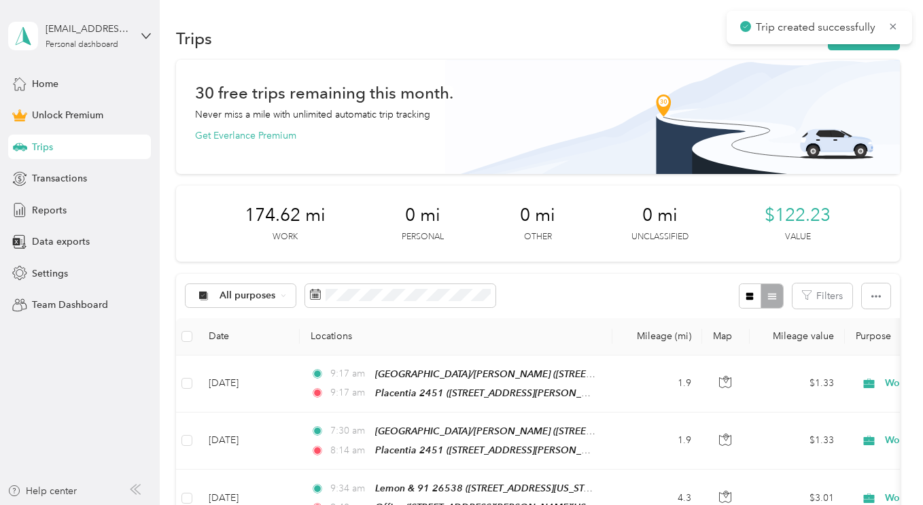
click at [757, 504] on div "New Trip Save This trip cannot be edited because it is either under review, app…" at bounding box center [458, 505] width 916 height 0
click at [839, 33] on icon "button" at bounding box center [843, 39] width 16 height 16
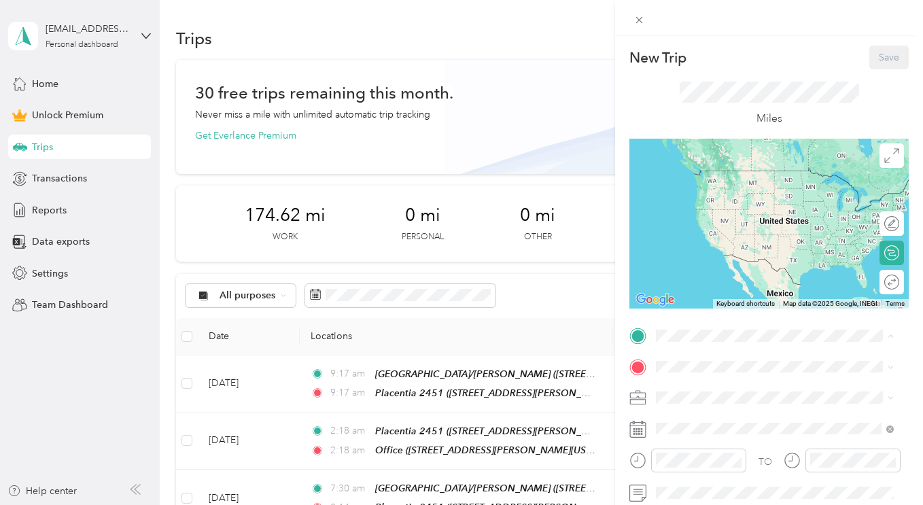
click at [738, 249] on span "[STREET_ADDRESS][PERSON_NAME][US_STATE]" at bounding box center [763, 255] width 162 height 26
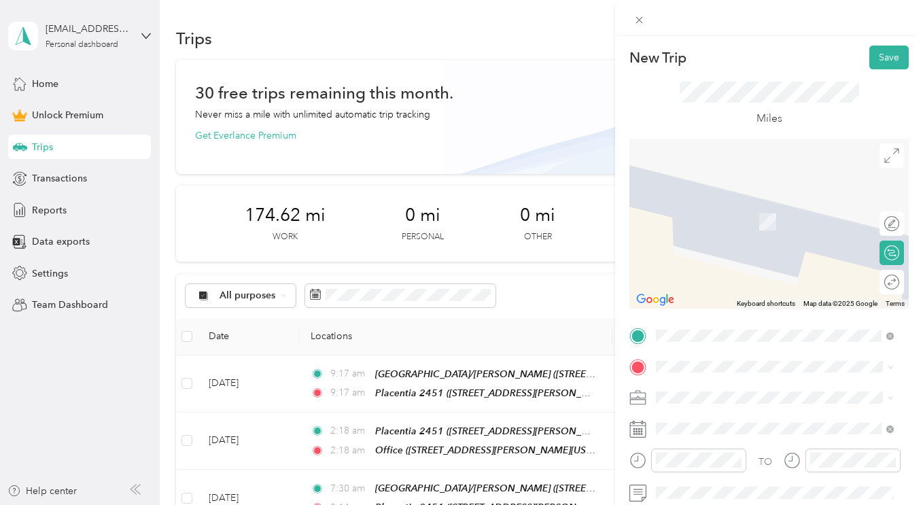
click at [733, 213] on div "Office [STREET_ADDRESS][PERSON_NAME][US_STATE]" at bounding box center [785, 219] width 207 height 43
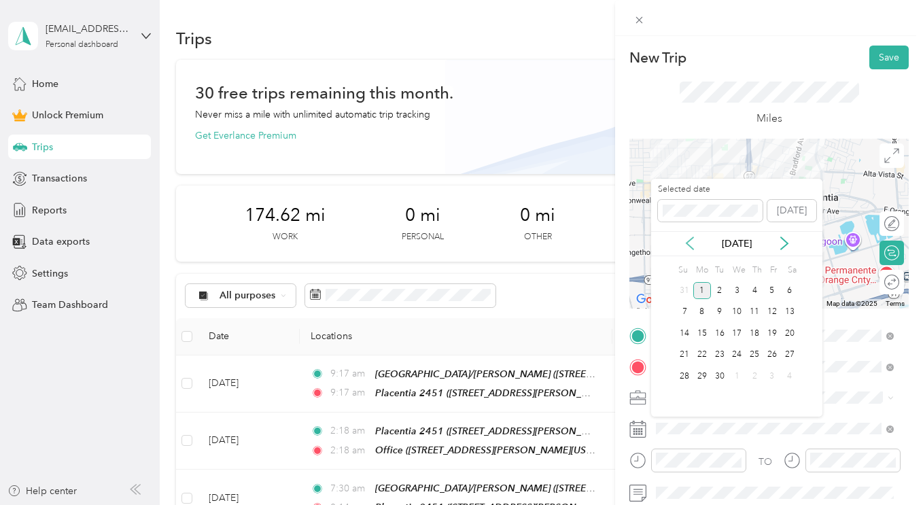
click at [685, 238] on icon at bounding box center [690, 244] width 14 height 14
click at [771, 360] on div "22" at bounding box center [772, 355] width 18 height 17
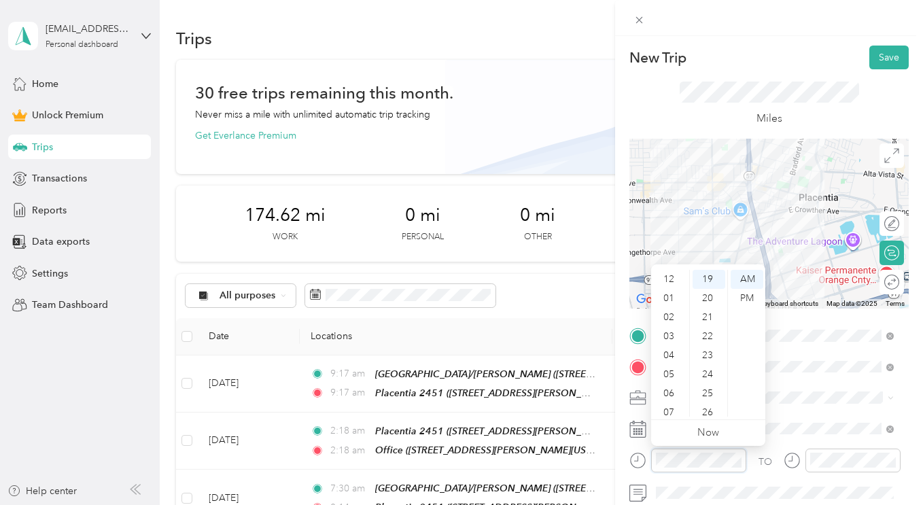
scroll to position [82, 0]
click at [678, 333] on div "07" at bounding box center [670, 331] width 33 height 19
click at [710, 368] on div "13" at bounding box center [709, 369] width 33 height 19
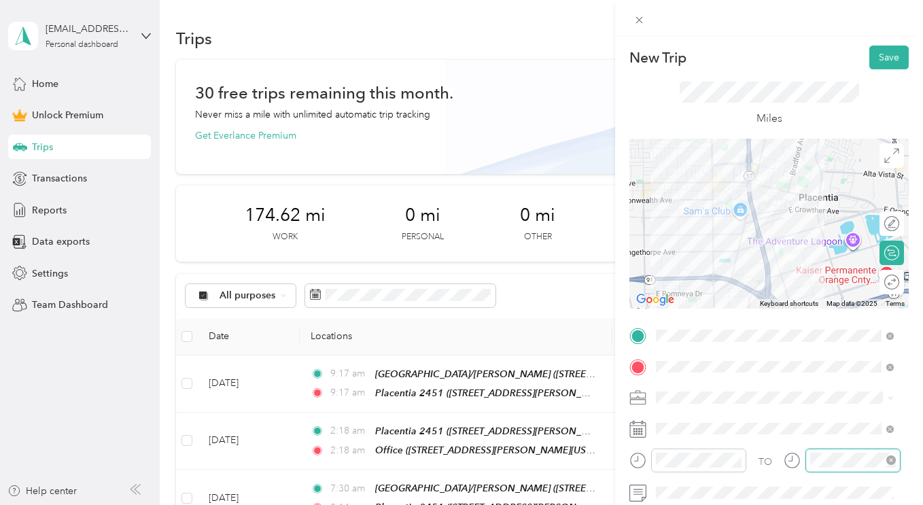
scroll to position [82, 0]
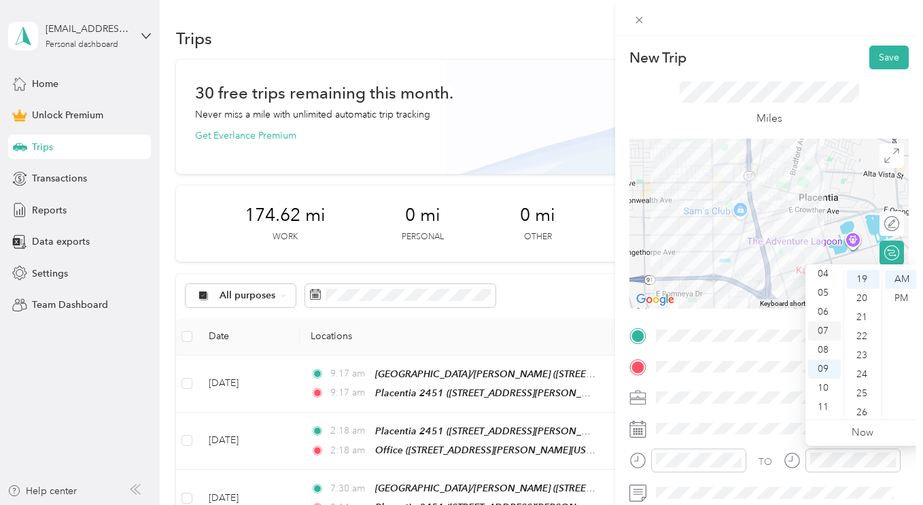
click at [827, 331] on div "07" at bounding box center [824, 331] width 33 height 19
click at [868, 375] on div "38" at bounding box center [863, 369] width 33 height 19
click at [710, 106] on div "Miles" at bounding box center [769, 105] width 179 height 46
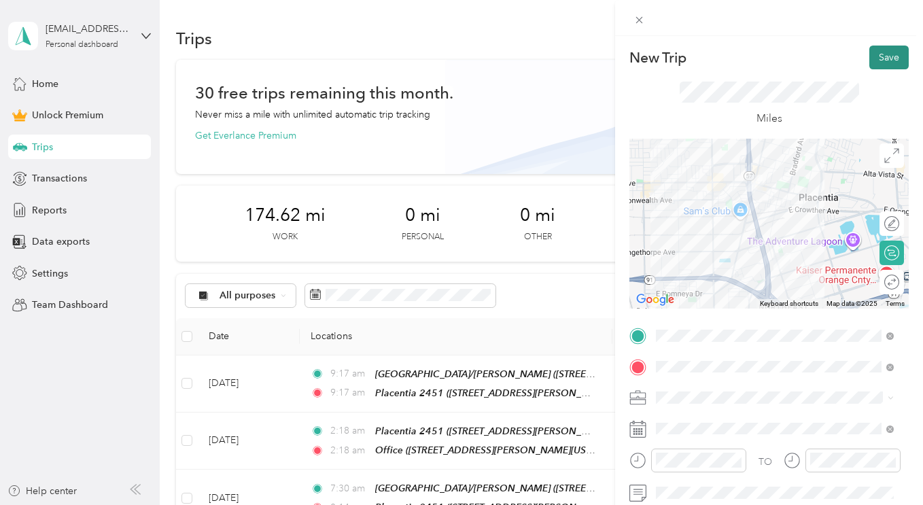
click at [882, 48] on button "Save" at bounding box center [888, 58] width 39 height 24
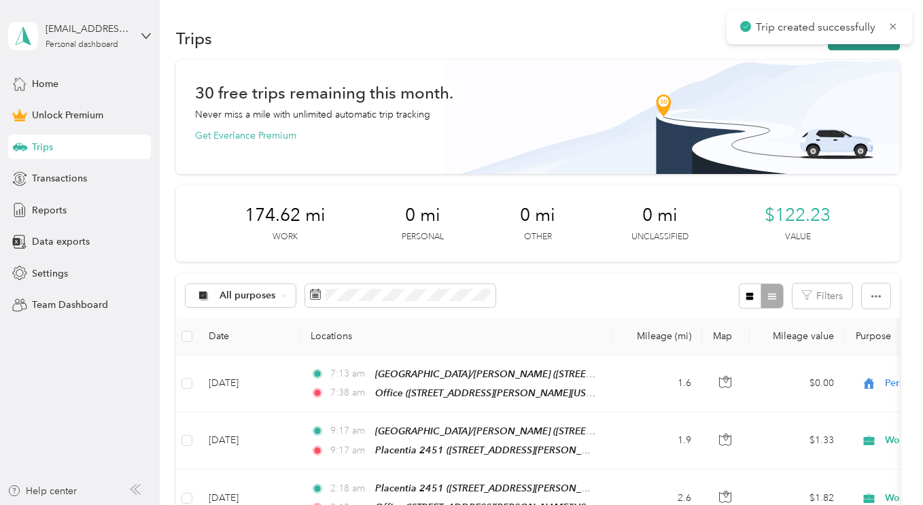
click at [854, 44] on button "New trip" at bounding box center [864, 39] width 72 height 24
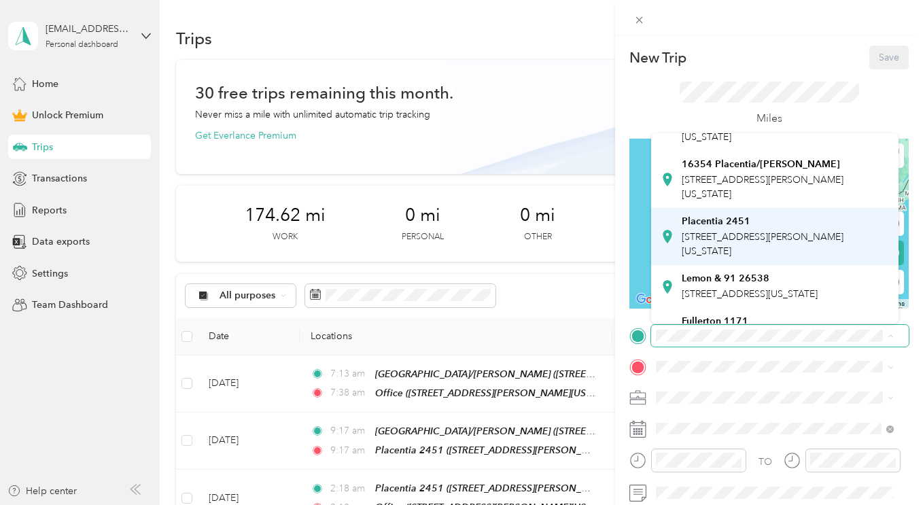
scroll to position [0, 0]
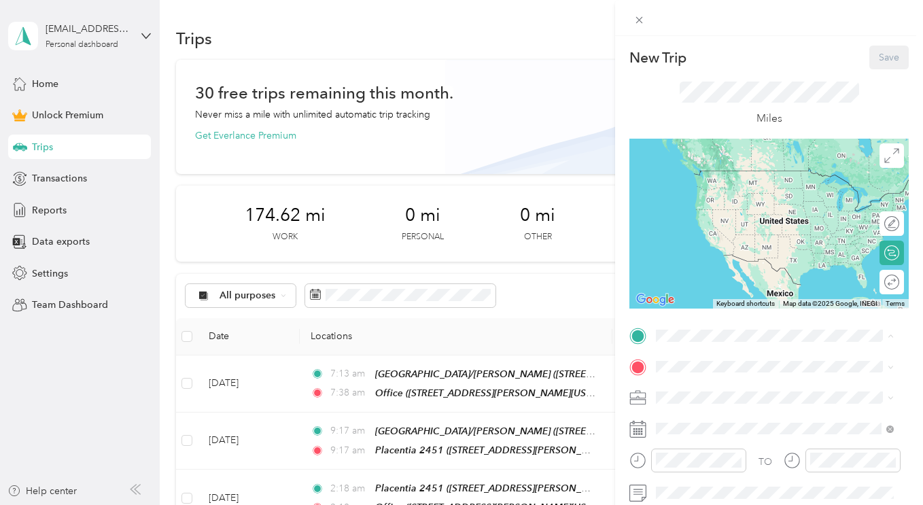
click at [729, 188] on span "[STREET_ADDRESS][PERSON_NAME][US_STATE]" at bounding box center [763, 198] width 162 height 26
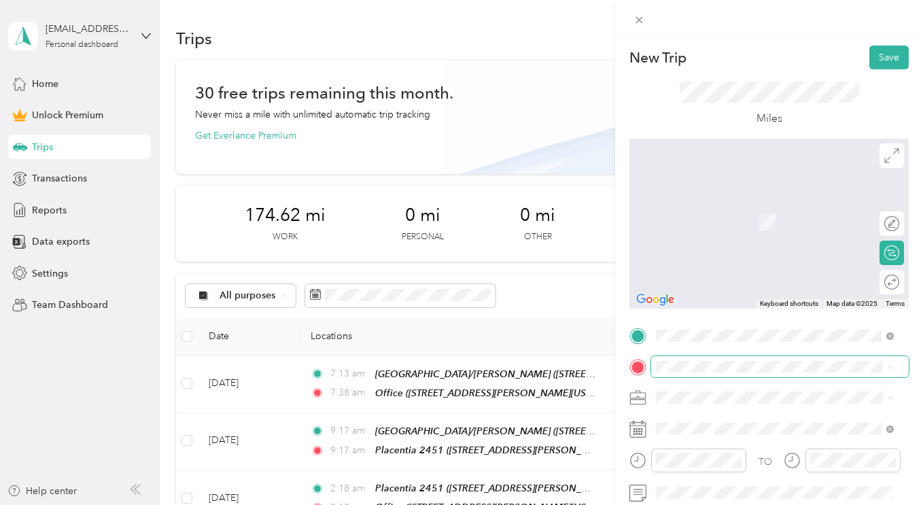
click at [707, 359] on span at bounding box center [780, 367] width 258 height 22
click at [801, 205] on span "[STREET_ADDRESS][PERSON_NAME][US_STATE]" at bounding box center [785, 207] width 207 height 24
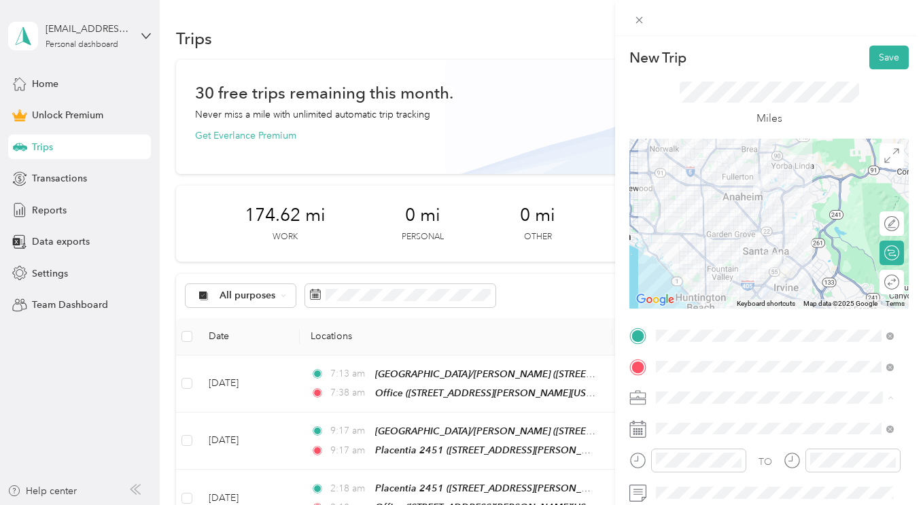
click at [738, 214] on li "Work" at bounding box center [774, 207] width 247 height 24
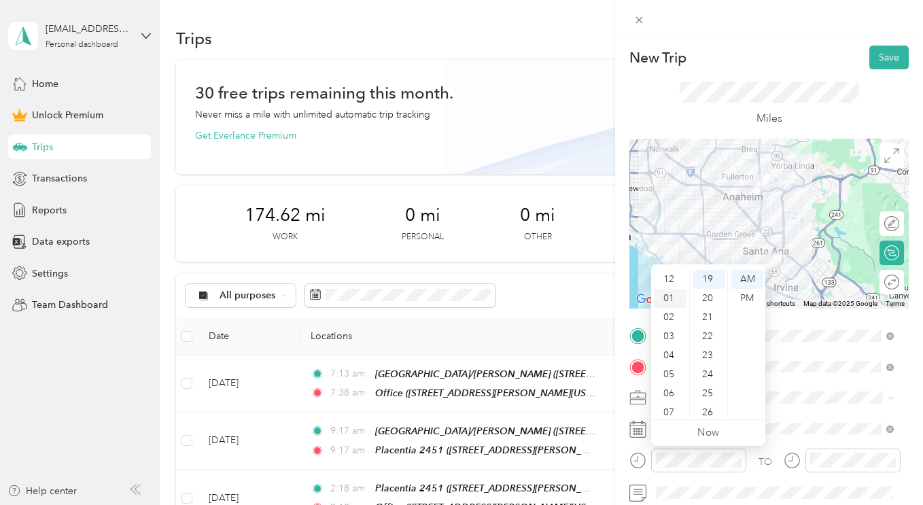
click at [673, 294] on div "01" at bounding box center [670, 298] width 33 height 19
click at [706, 283] on div "12" at bounding box center [709, 282] width 33 height 19
click at [750, 297] on div "PM" at bounding box center [747, 298] width 33 height 19
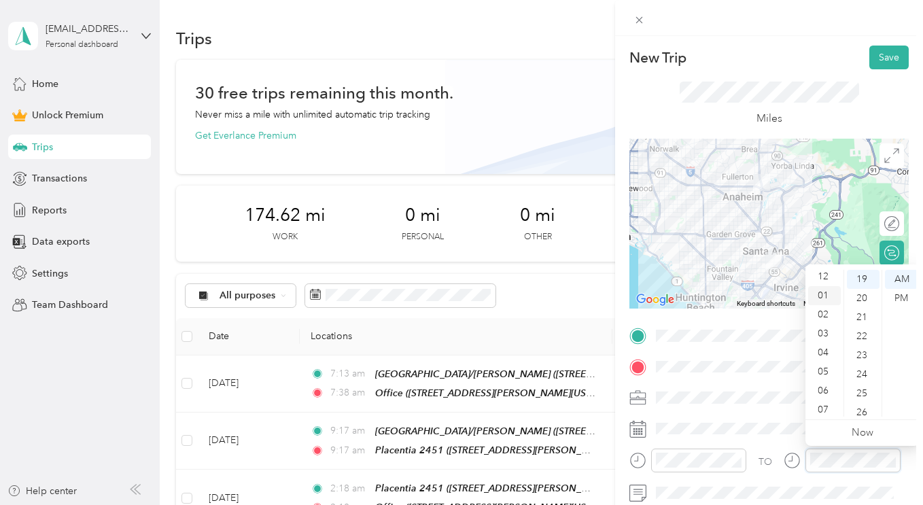
scroll to position [0, 0]
click at [823, 298] on div "01" at bounding box center [824, 298] width 33 height 19
click at [861, 342] on div "22" at bounding box center [863, 336] width 33 height 19
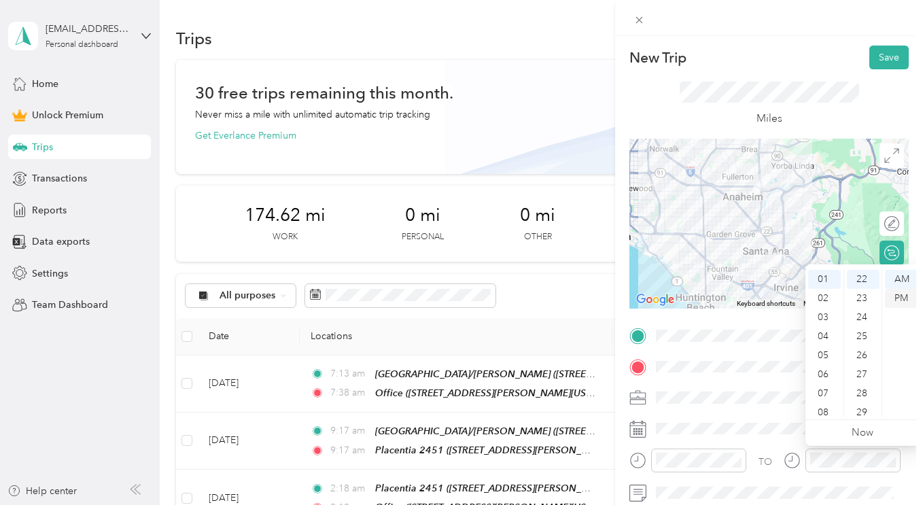
click at [911, 302] on div "PM" at bounding box center [901, 298] width 33 height 19
click at [875, 54] on button "Save" at bounding box center [888, 58] width 39 height 24
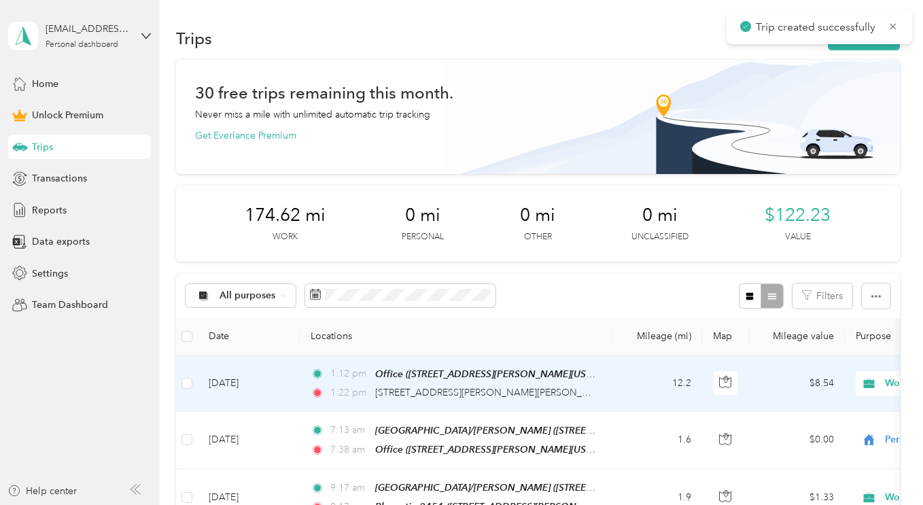
click at [211, 379] on td "[DATE]" at bounding box center [249, 384] width 102 height 56
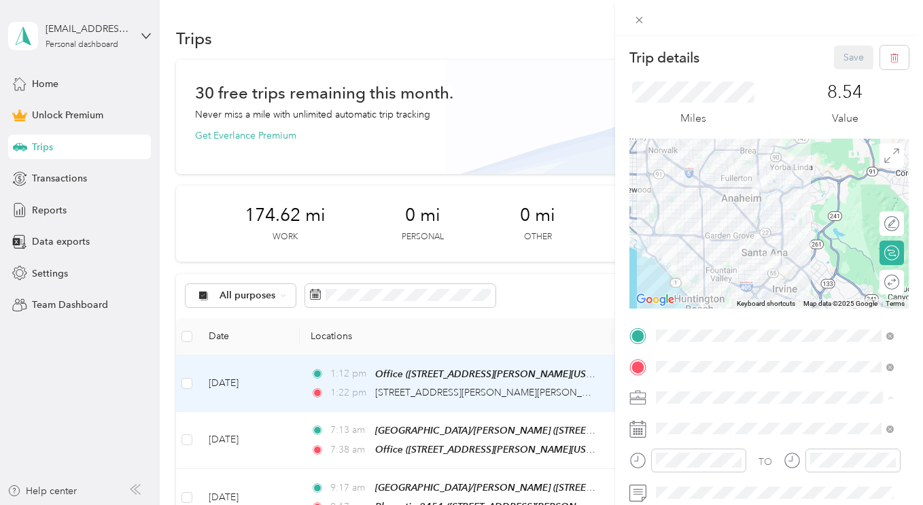
click at [768, 204] on div "Work" at bounding box center [767, 207] width 213 height 14
drag, startPoint x: 710, startPoint y: 421, endPoint x: 720, endPoint y: 378, distance: 43.9
click at [710, 421] on span at bounding box center [780, 429] width 258 height 22
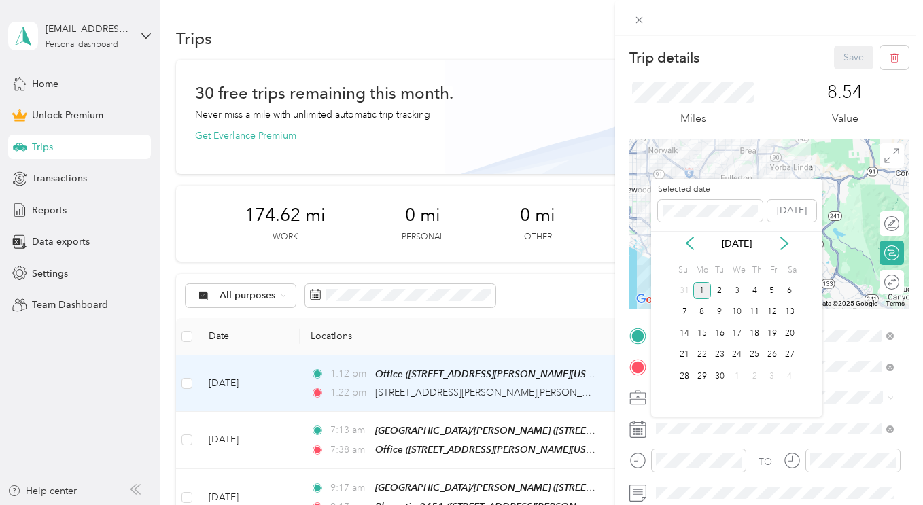
click at [697, 241] on div "[DATE]" at bounding box center [736, 244] width 171 height 14
drag, startPoint x: 691, startPoint y: 243, endPoint x: 721, endPoint y: 275, distance: 43.3
click at [691, 243] on icon at bounding box center [690, 244] width 14 height 14
click at [774, 347] on div "22" at bounding box center [772, 355] width 18 height 17
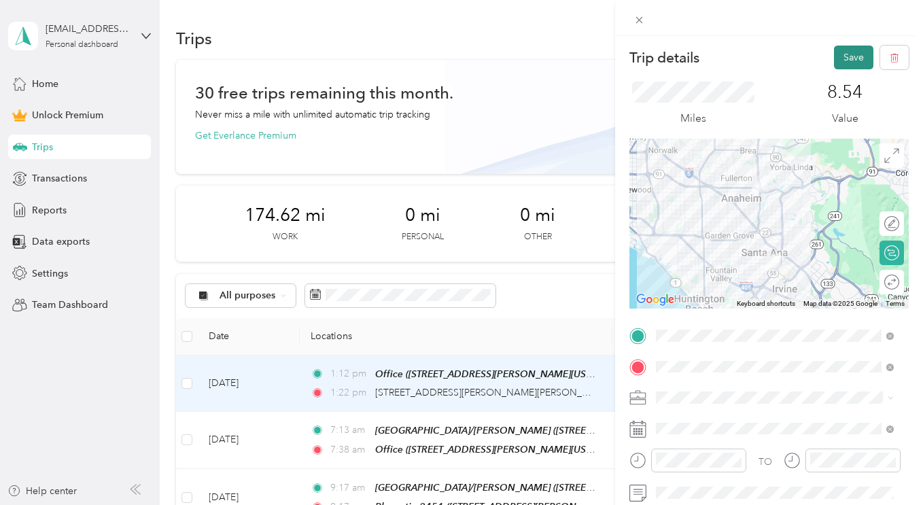
click at [857, 47] on button "Save" at bounding box center [853, 58] width 39 height 24
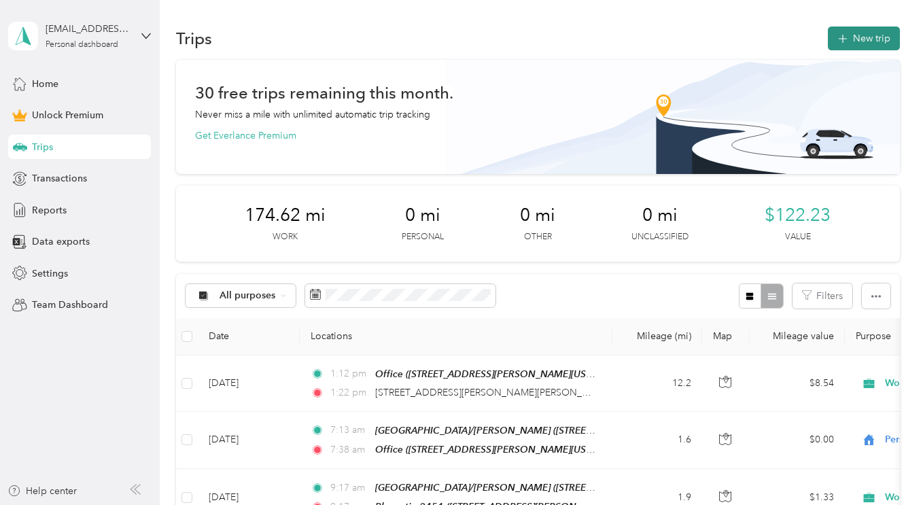
click at [867, 36] on button "New trip" at bounding box center [864, 39] width 72 height 24
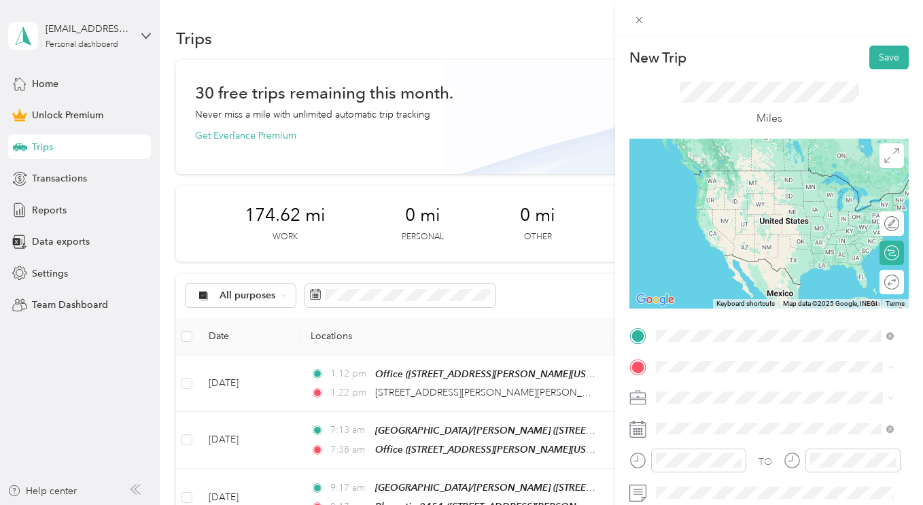
click at [750, 183] on span "[STREET_ADDRESS][PERSON_NAME][US_STATE]" at bounding box center [785, 177] width 207 height 24
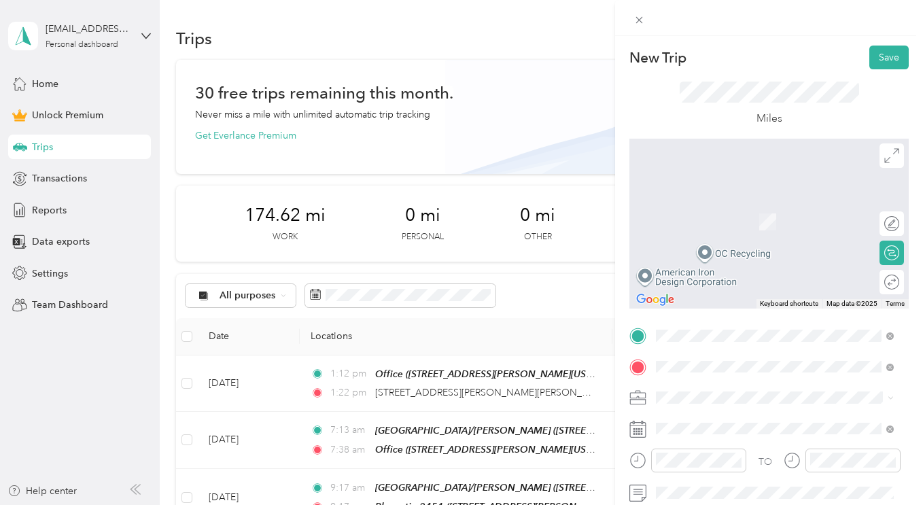
click at [753, 227] on span "[STREET_ADDRESS][US_STATE]" at bounding box center [750, 221] width 136 height 12
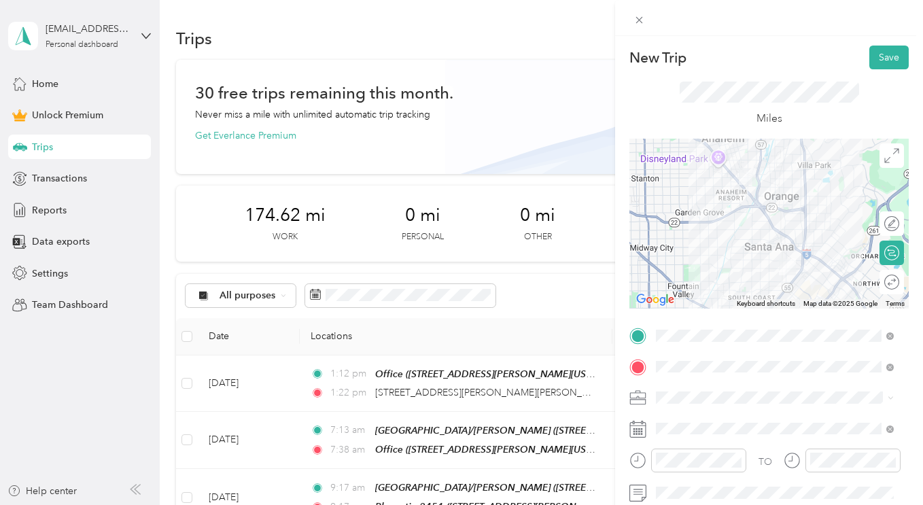
click at [692, 404] on span at bounding box center [780, 398] width 258 height 22
click at [732, 218] on ol "Work Personal Home Services Other Charity Medical Moving Commute" at bounding box center [774, 290] width 247 height 190
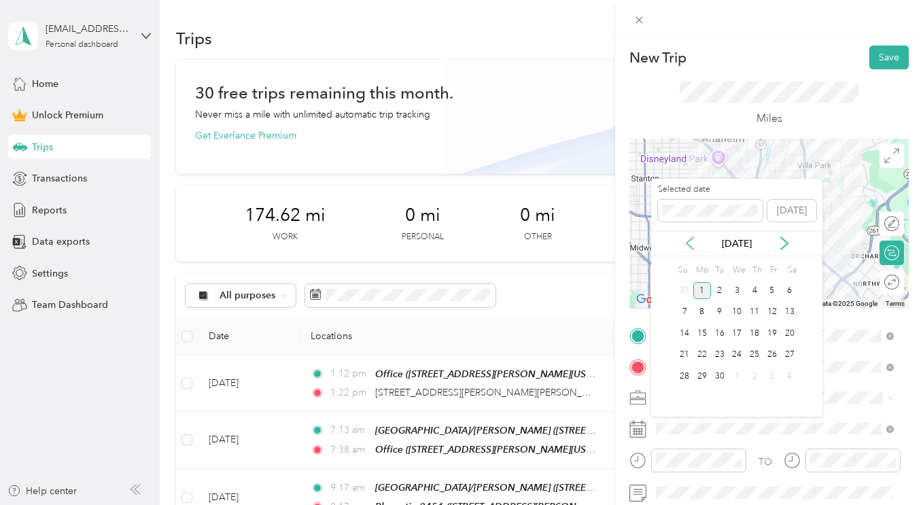
drag, startPoint x: 700, startPoint y: 235, endPoint x: 693, endPoint y: 241, distance: 8.7
click at [700, 236] on div "[DATE]" at bounding box center [736, 243] width 171 height 25
click at [691, 241] on icon at bounding box center [690, 244] width 14 height 14
click at [768, 355] on div "22" at bounding box center [772, 355] width 18 height 17
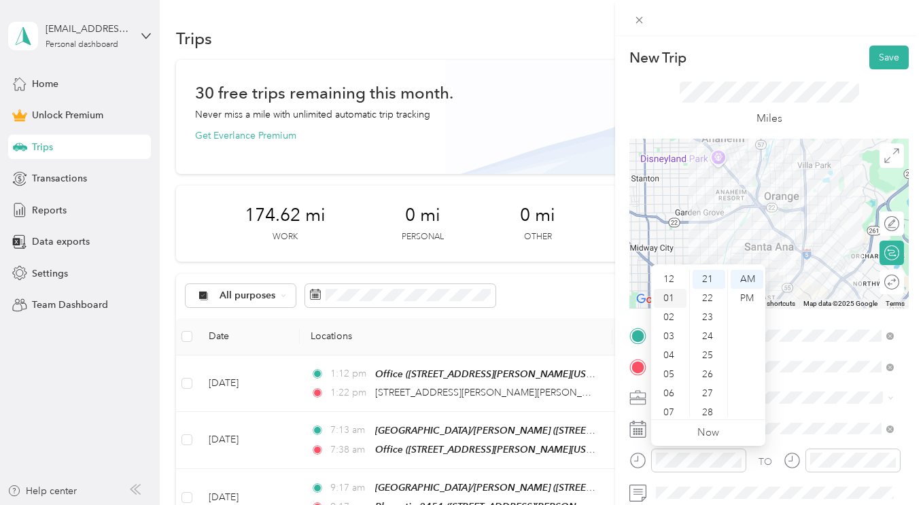
click at [677, 298] on div "01" at bounding box center [670, 298] width 33 height 19
click at [710, 371] on div "40" at bounding box center [709, 369] width 33 height 19
click at [748, 296] on div "PM" at bounding box center [747, 298] width 33 height 19
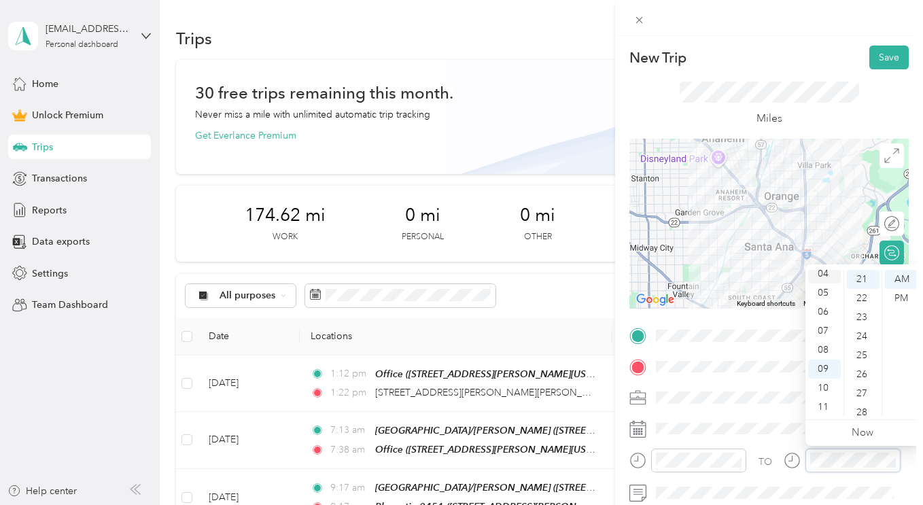
scroll to position [0, 0]
click at [821, 296] on div "01" at bounding box center [824, 298] width 33 height 19
click at [833, 298] on div "02" at bounding box center [824, 298] width 33 height 19
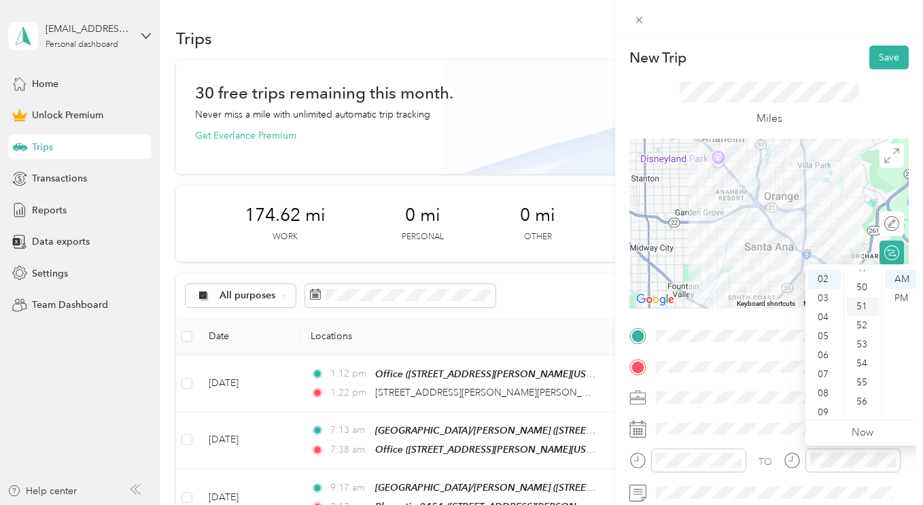
click at [863, 306] on div "51" at bounding box center [863, 306] width 33 height 19
click at [886, 300] on div "PM" at bounding box center [901, 298] width 33 height 19
click at [898, 301] on div "PM" at bounding box center [901, 298] width 33 height 19
click at [869, 65] on button "Save" at bounding box center [888, 58] width 39 height 24
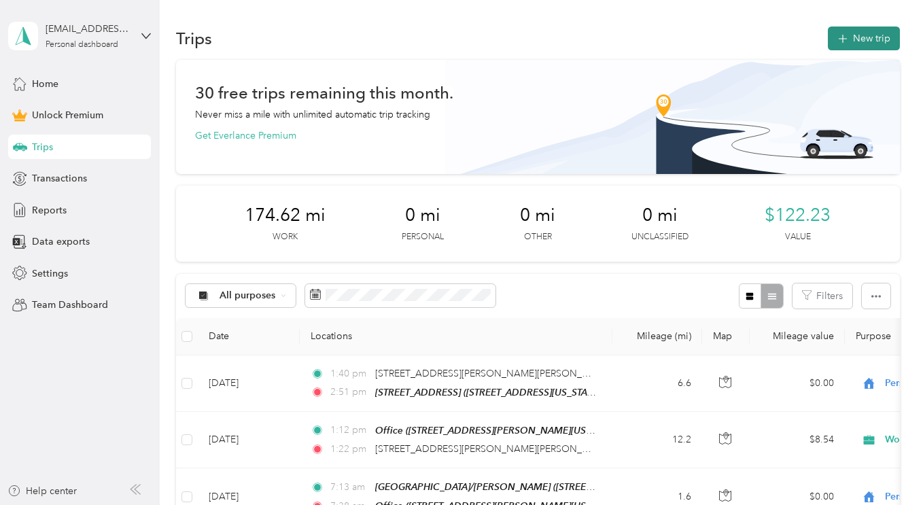
click at [847, 33] on button "New trip" at bounding box center [864, 39] width 72 height 24
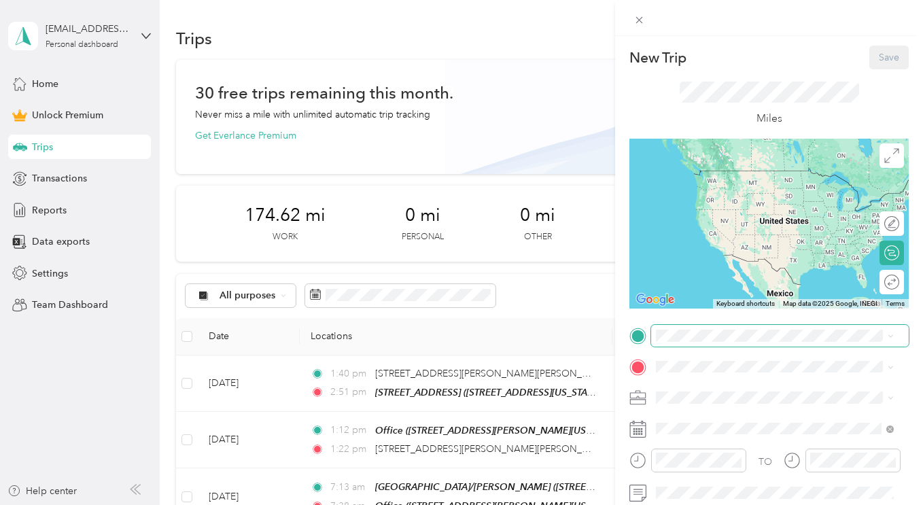
click at [730, 343] on span at bounding box center [780, 336] width 258 height 22
click at [716, 315] on div "New Trip Save This trip cannot be edited because it is either under review, app…" at bounding box center [768, 334] width 279 height 577
click at [800, 184] on div "[GEOGRAPHIC_DATA] [STREET_ADDRESS][US_STATE]" at bounding box center [750, 183] width 136 height 29
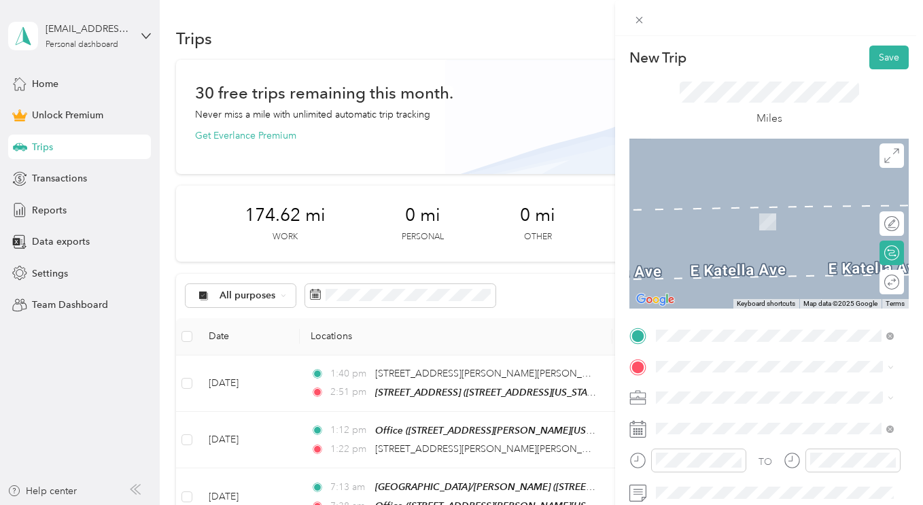
click at [694, 380] on div "TO Add photo" at bounding box center [768, 474] width 279 height 298
click at [758, 207] on div "Office" at bounding box center [785, 206] width 207 height 12
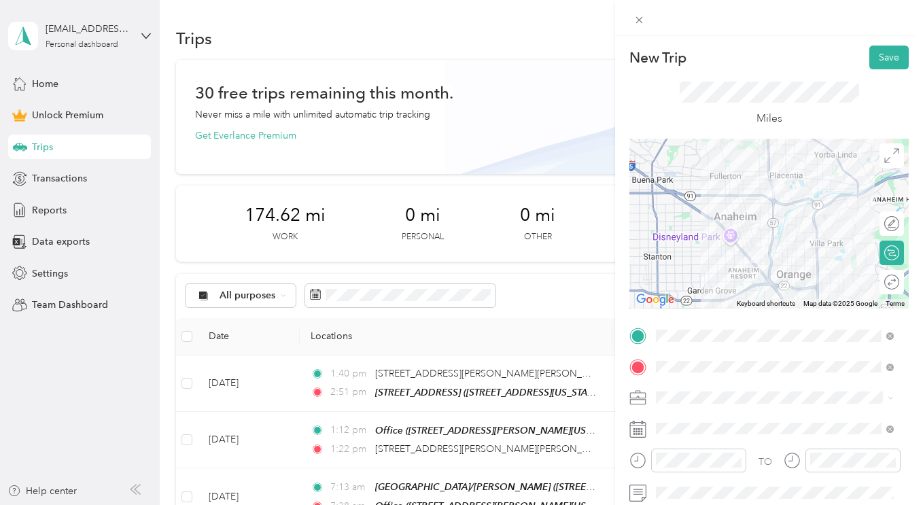
click at [678, 404] on span at bounding box center [780, 398] width 258 height 22
click at [714, 204] on div "Work" at bounding box center [775, 207] width 228 height 14
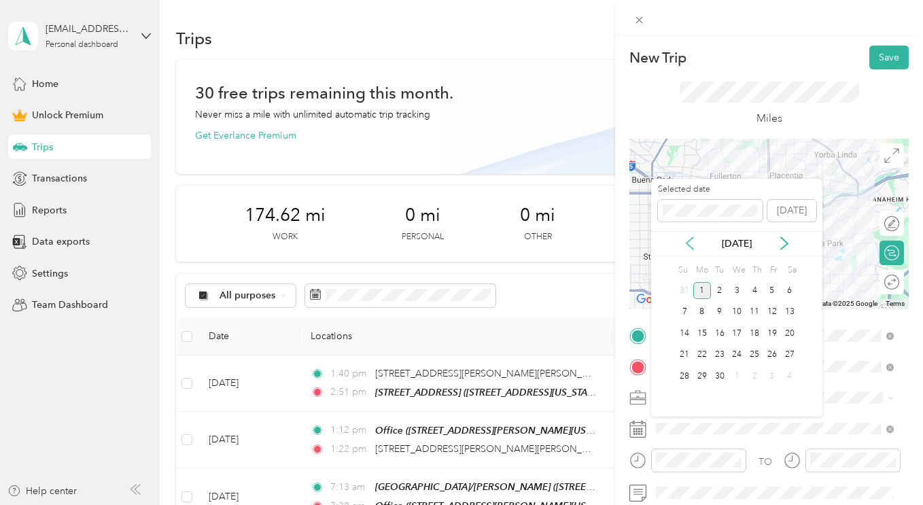
click at [688, 238] on icon at bounding box center [690, 244] width 14 height 14
click at [776, 351] on div "22" at bounding box center [772, 355] width 18 height 17
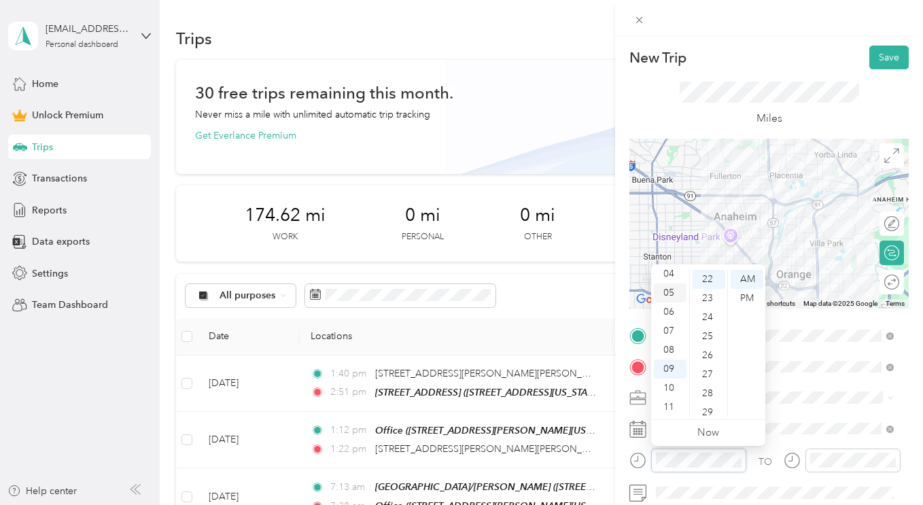
scroll to position [0, 0]
drag, startPoint x: 672, startPoint y: 296, endPoint x: 683, endPoint y: 351, distance: 55.5
click at [683, 351] on ul "12 01 02 03 04 05 06 07 08 09 10 11" at bounding box center [670, 343] width 38 height 147
click at [679, 341] on div "03" at bounding box center [670, 336] width 33 height 19
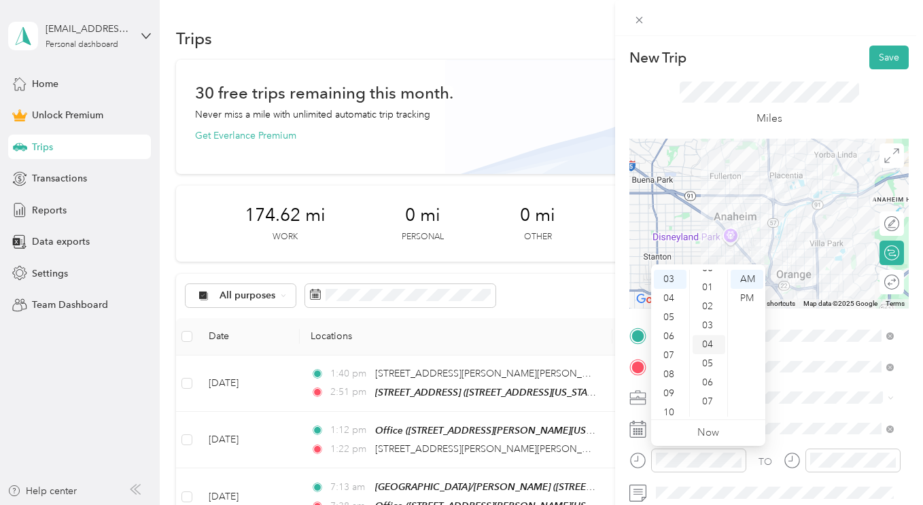
click at [707, 341] on div "04" at bounding box center [709, 344] width 33 height 19
drag, startPoint x: 750, startPoint y: 294, endPoint x: 782, endPoint y: 389, distance: 99.5
click at [750, 296] on div "PM" at bounding box center [747, 298] width 33 height 19
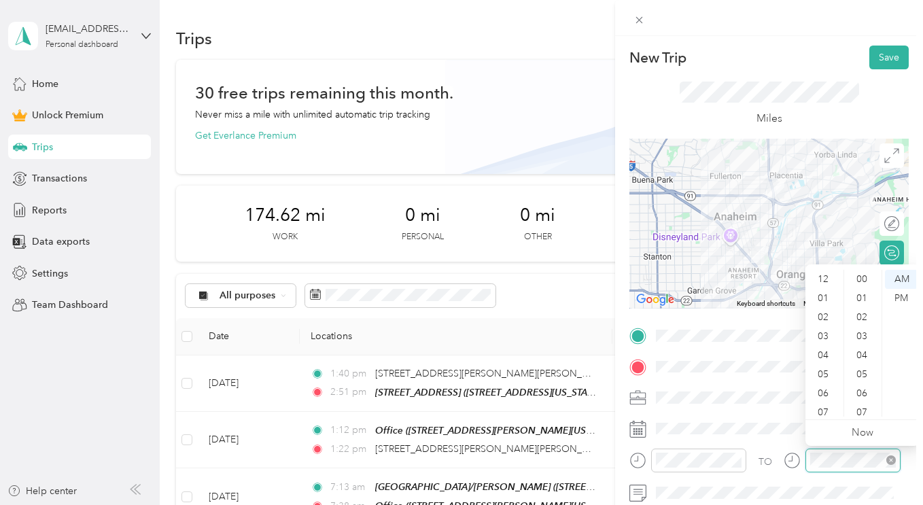
scroll to position [82, 0]
click at [830, 271] on div "04" at bounding box center [824, 273] width 33 height 19
click at [902, 297] on div "PM" at bounding box center [901, 298] width 33 height 19
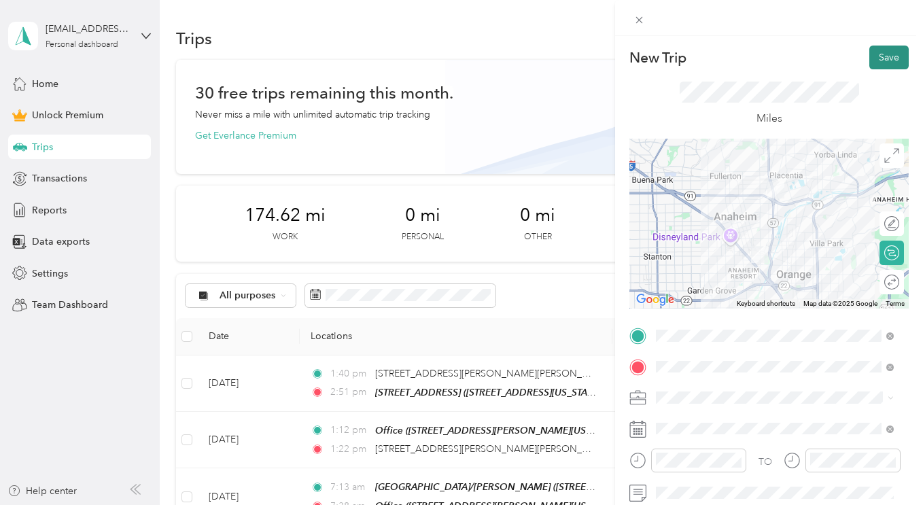
click at [874, 68] on button "Save" at bounding box center [888, 58] width 39 height 24
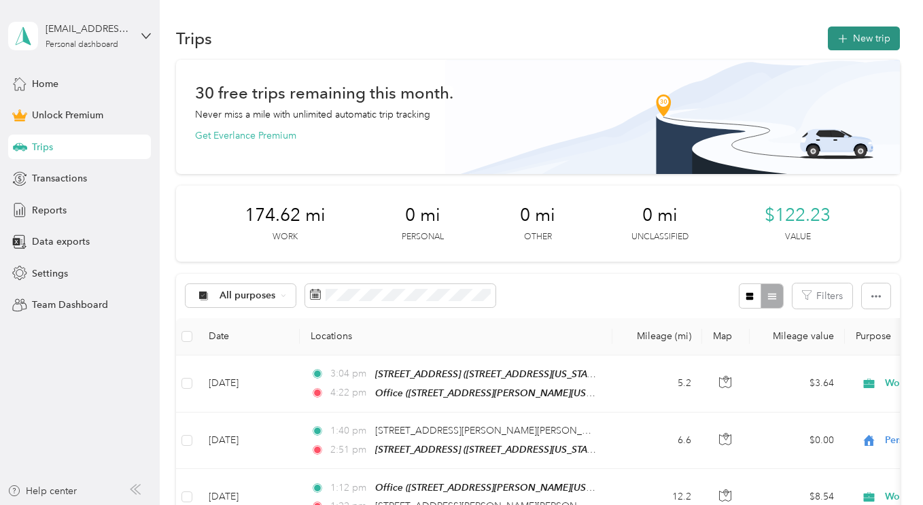
click at [865, 31] on button "New trip" at bounding box center [864, 39] width 72 height 24
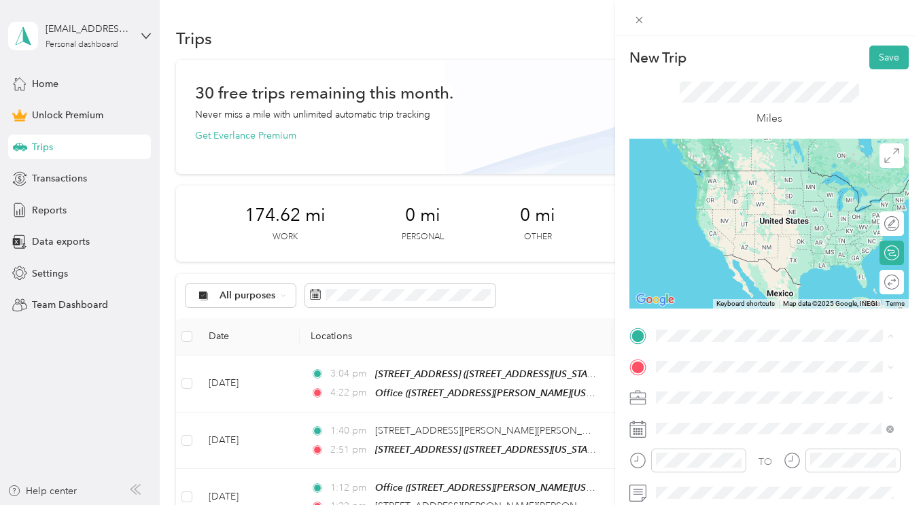
drag, startPoint x: 749, startPoint y: 182, endPoint x: 739, endPoint y: 232, distance: 51.3
click at [749, 182] on div "Office [STREET_ADDRESS][PERSON_NAME][US_STATE]" at bounding box center [785, 190] width 207 height 43
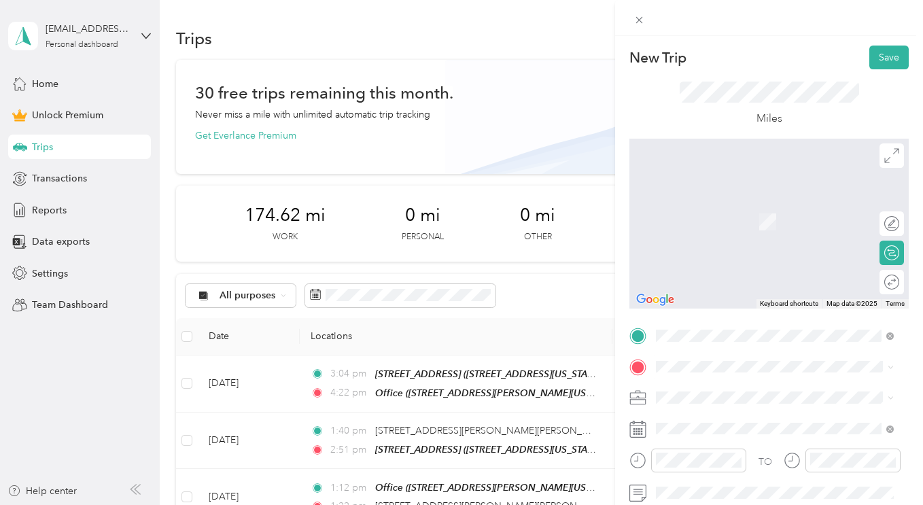
click at [755, 220] on ol "From search results [STREET_ADDRESS][US_STATE] [STREET_ADDRESS][US_STATE] [STRE…" at bounding box center [774, 240] width 247 height 163
click at [708, 358] on span at bounding box center [780, 367] width 258 height 22
click at [716, 205] on span "[STREET_ADDRESS][US_STATE]" at bounding box center [750, 201] width 136 height 12
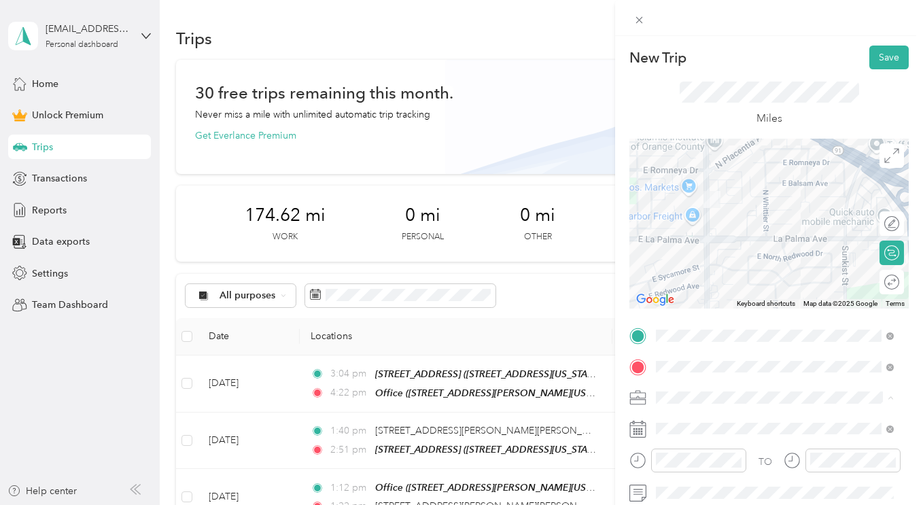
click at [716, 207] on div "Work" at bounding box center [775, 207] width 228 height 14
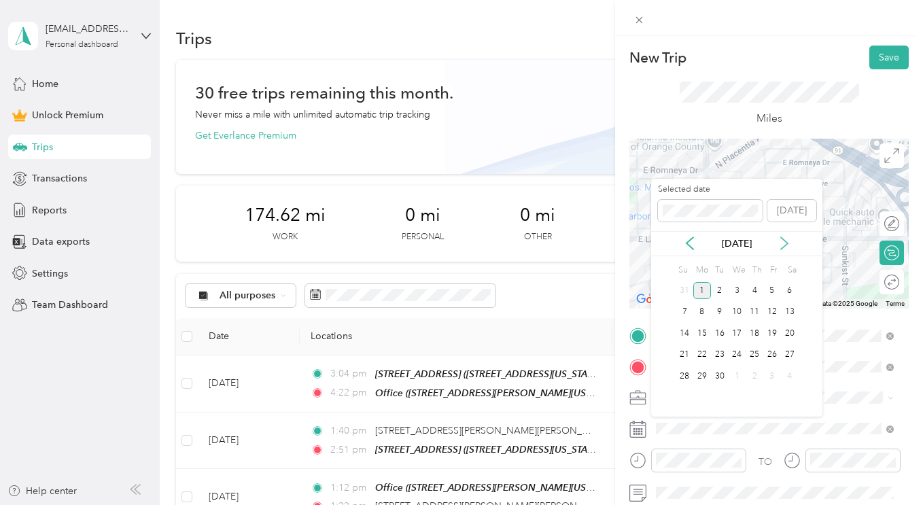
click at [780, 243] on icon at bounding box center [785, 244] width 14 height 14
click at [696, 247] on icon at bounding box center [690, 244] width 14 height 14
click at [700, 378] on div "25" at bounding box center [702, 376] width 18 height 17
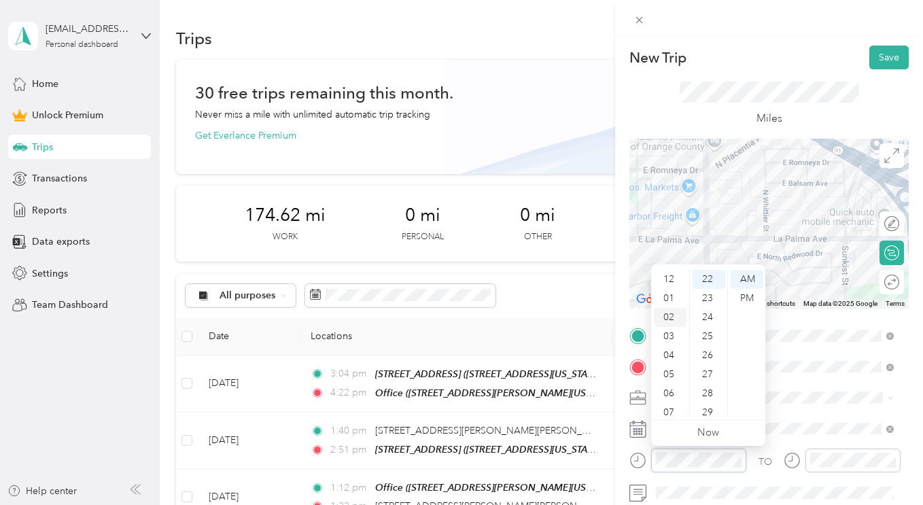
scroll to position [0, 0]
click at [672, 313] on div "02" at bounding box center [670, 317] width 33 height 19
drag, startPoint x: 750, startPoint y: 294, endPoint x: 746, endPoint y: 303, distance: 8.8
click at [750, 295] on div "PM" at bounding box center [747, 298] width 33 height 19
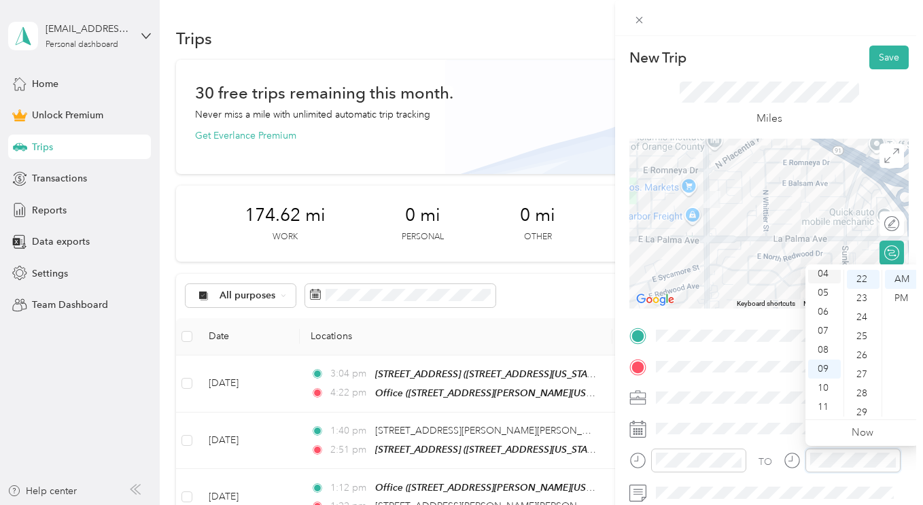
scroll to position [0, 0]
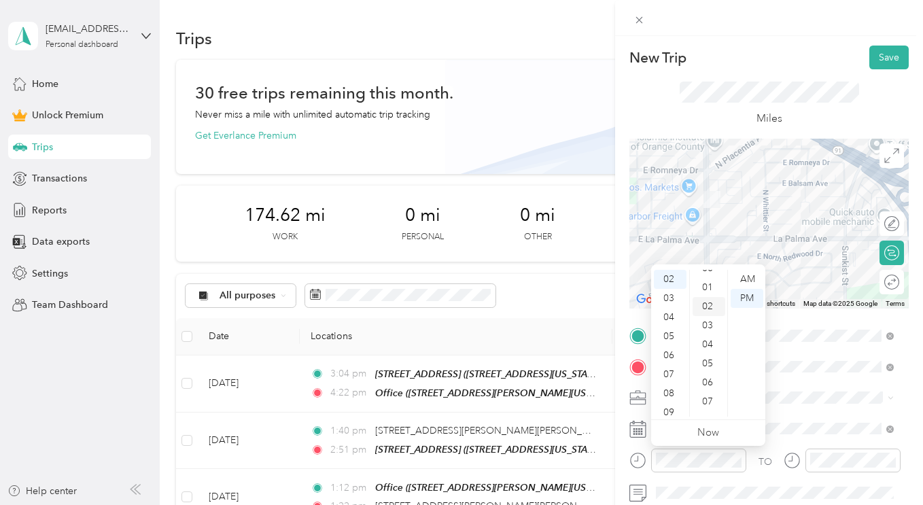
click at [714, 298] on div "02" at bounding box center [709, 306] width 33 height 19
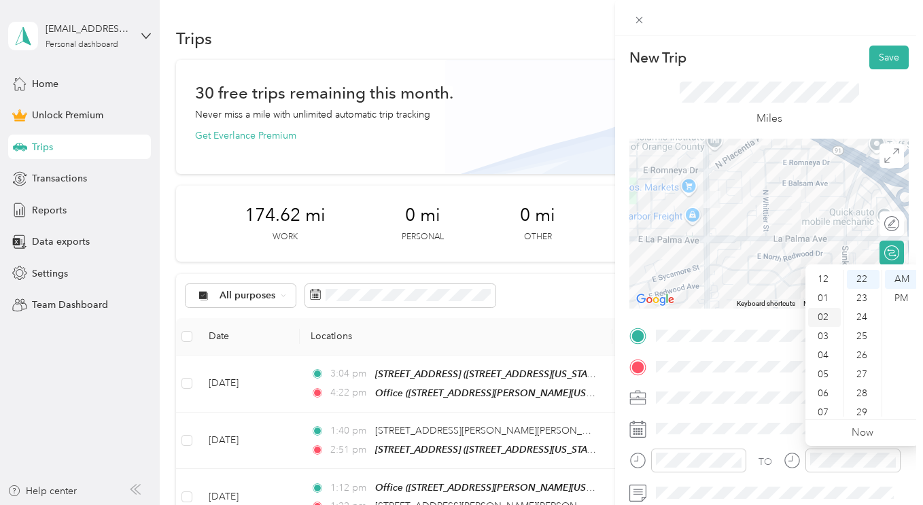
click at [824, 326] on div "02" at bounding box center [824, 317] width 33 height 19
click at [861, 410] on div "32" at bounding box center [863, 401] width 33 height 19
drag, startPoint x: 901, startPoint y: 291, endPoint x: 847, endPoint y: 390, distance: 112.2
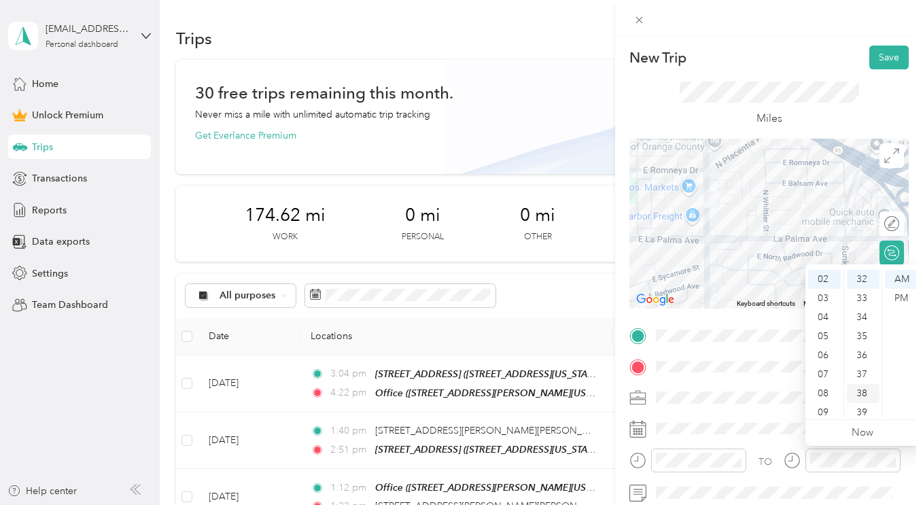
click at [901, 291] on div "PM" at bounding box center [901, 298] width 33 height 19
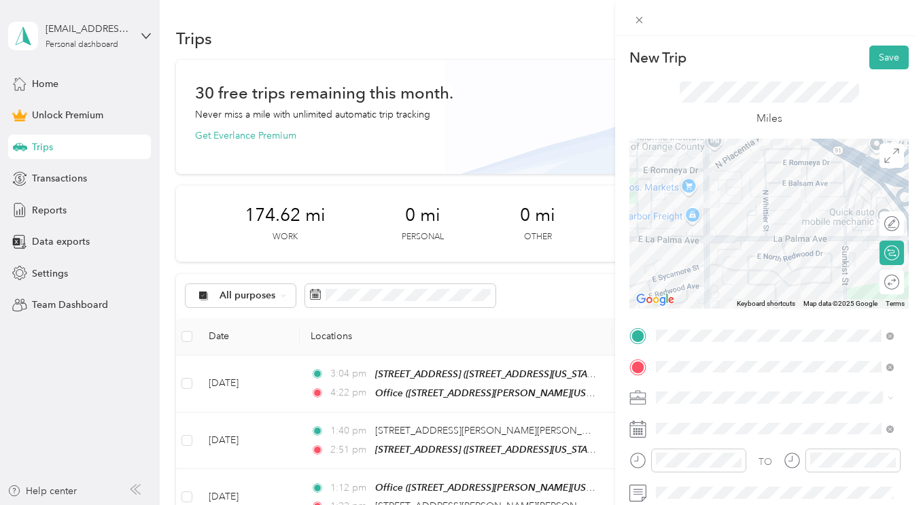
click at [763, 477] on div "TO" at bounding box center [768, 465] width 279 height 33
click at [874, 40] on div "New Trip Save This trip cannot be edited because it is either under review, app…" at bounding box center [769, 288] width 308 height 505
click at [874, 53] on button "Save" at bounding box center [888, 58] width 39 height 24
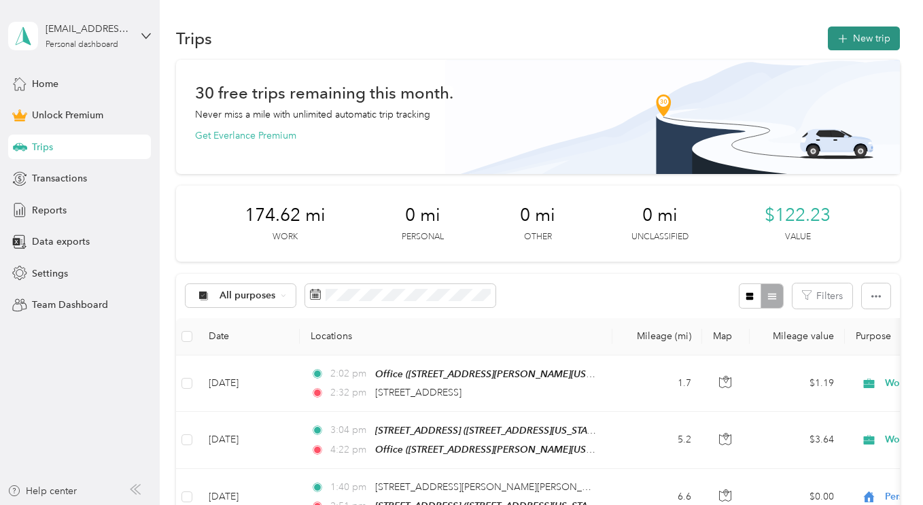
click at [861, 30] on button "New trip" at bounding box center [864, 39] width 72 height 24
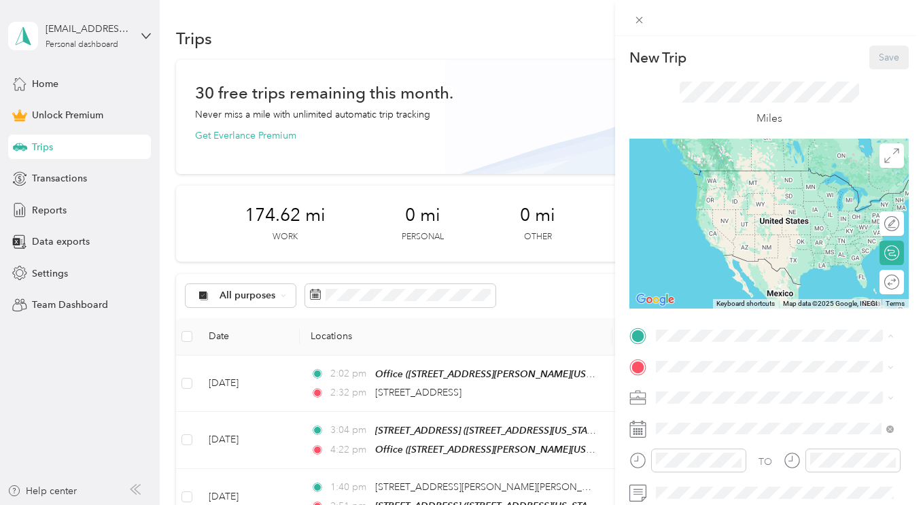
click at [495, 381] on div "New Trip Save This trip cannot be edited because it is either under review, app…" at bounding box center [461, 252] width 923 height 505
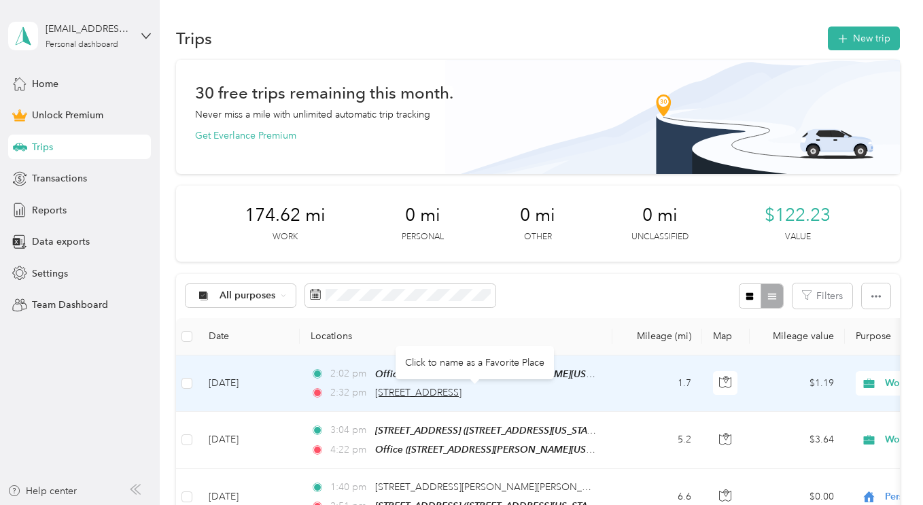
click at [462, 392] on span "[STREET_ADDRESS]" at bounding box center [418, 393] width 86 height 12
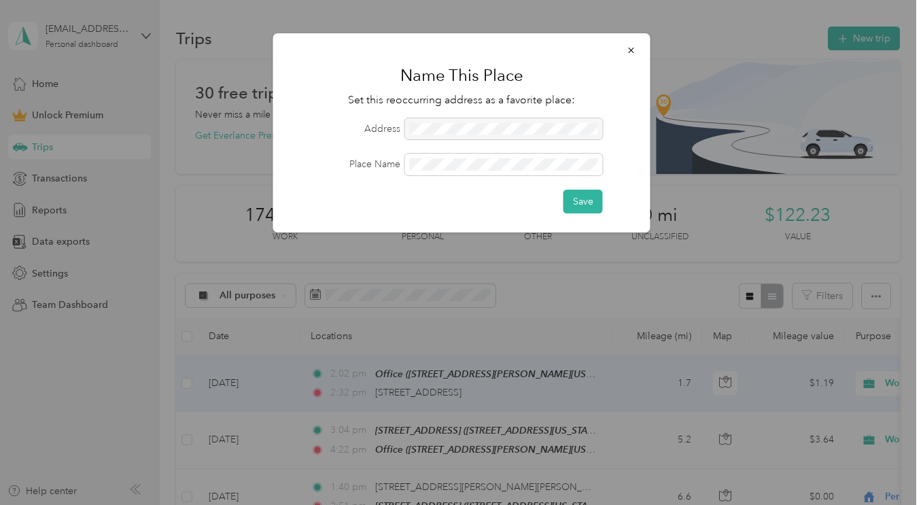
click at [532, 153] on form "Address Place Name Save" at bounding box center [461, 165] width 339 height 95
click at [626, 53] on button "button" at bounding box center [631, 50] width 29 height 24
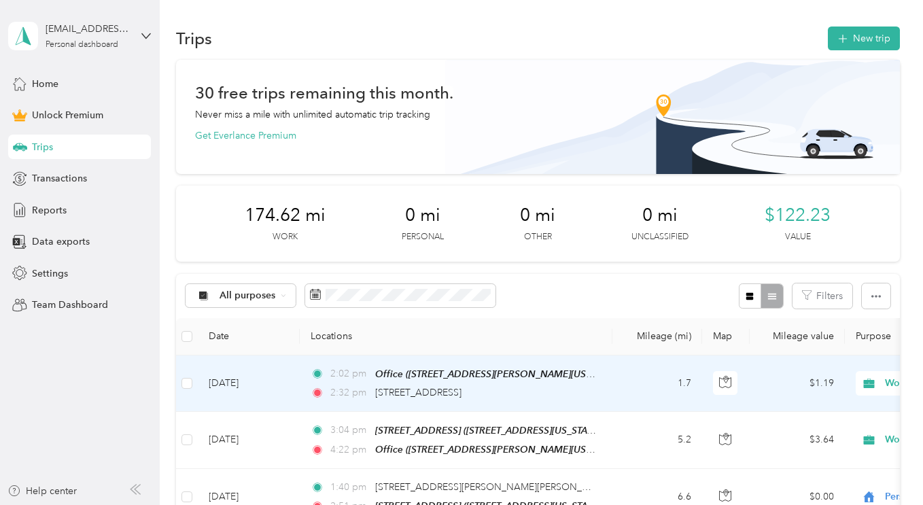
click at [414, 402] on td "2:02 pm Office ([STREET_ADDRESS][PERSON_NAME][US_STATE]) 2:32 pm [STREET_ADDRES…" at bounding box center [456, 384] width 313 height 56
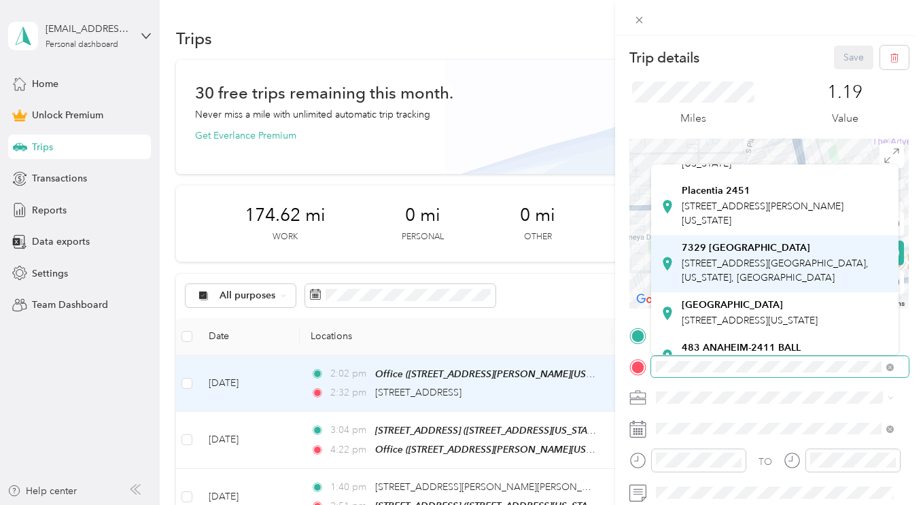
scroll to position [340, 0]
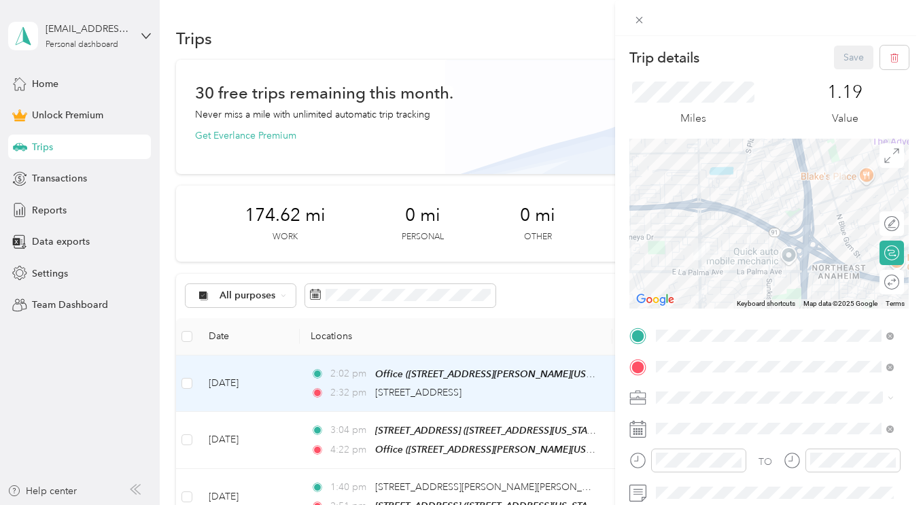
click at [721, 258] on span "[STREET_ADDRESS][US_STATE]" at bounding box center [750, 253] width 136 height 12
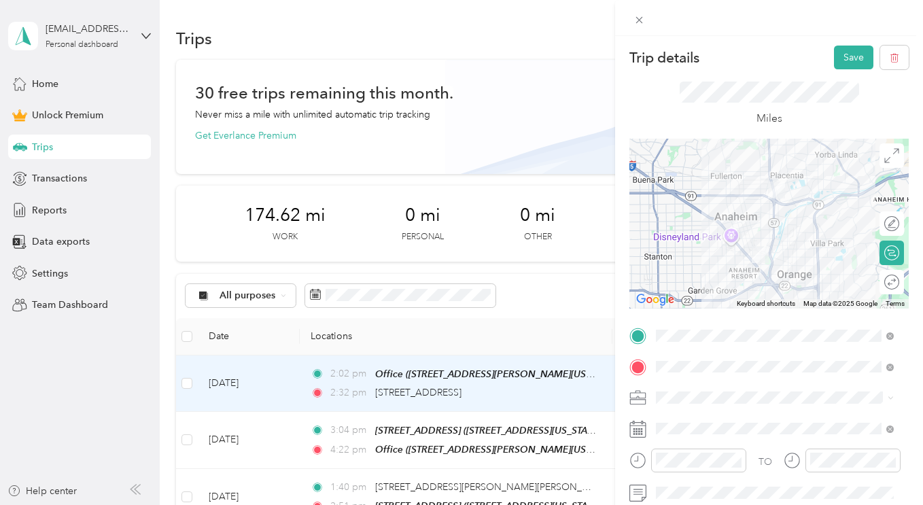
click at [506, 360] on div "Trip details Save This trip cannot be edited because it is either under review,…" at bounding box center [461, 252] width 923 height 505
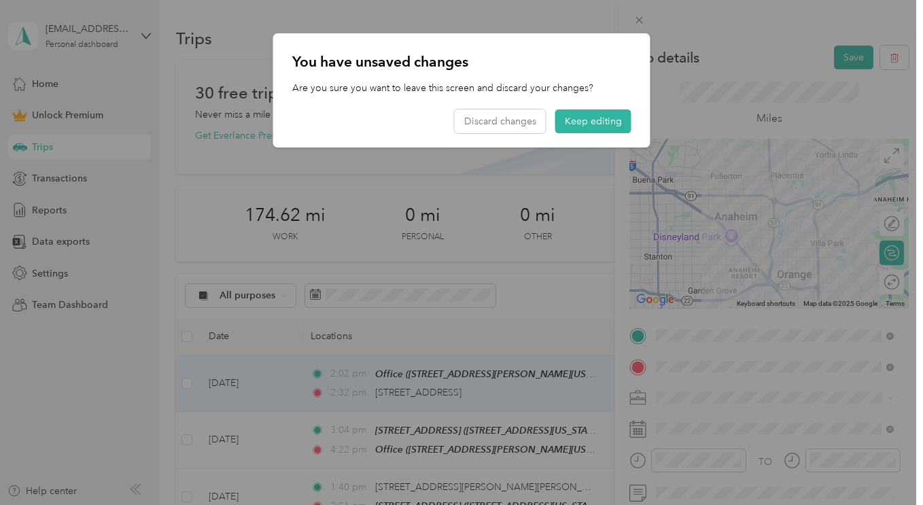
click at [761, 50] on div "You have unsaved changes Are you sure you want to leave this screen and discard…" at bounding box center [650, 92] width 377 height 118
click at [600, 124] on button "Keep editing" at bounding box center [593, 121] width 76 height 24
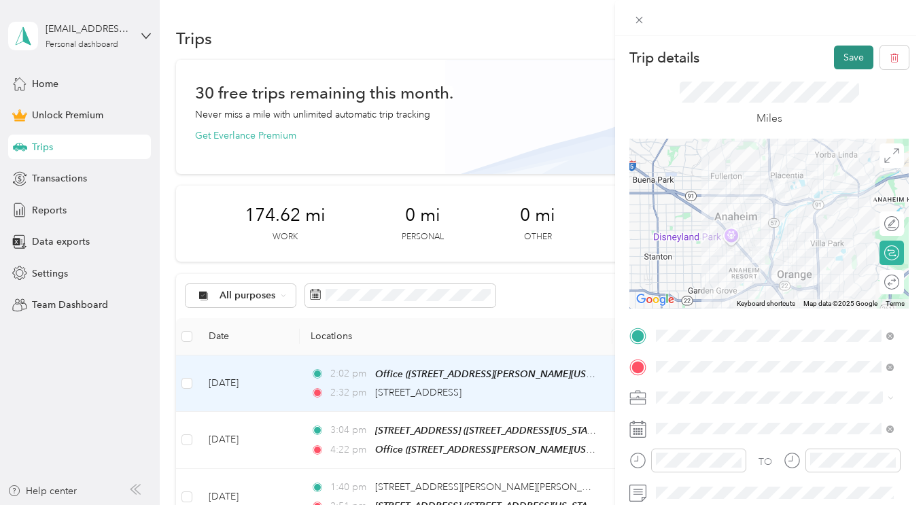
click at [852, 58] on button "Save" at bounding box center [853, 58] width 39 height 24
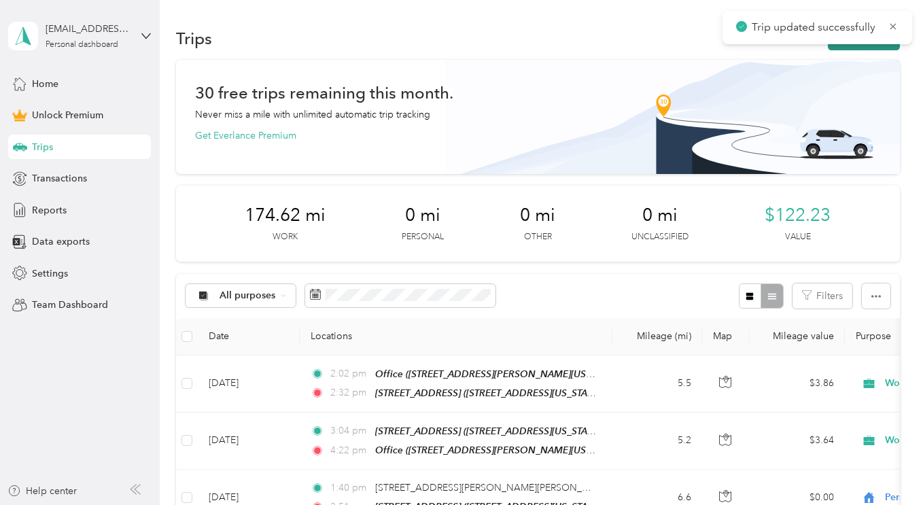
click at [828, 46] on button "New trip" at bounding box center [864, 39] width 72 height 24
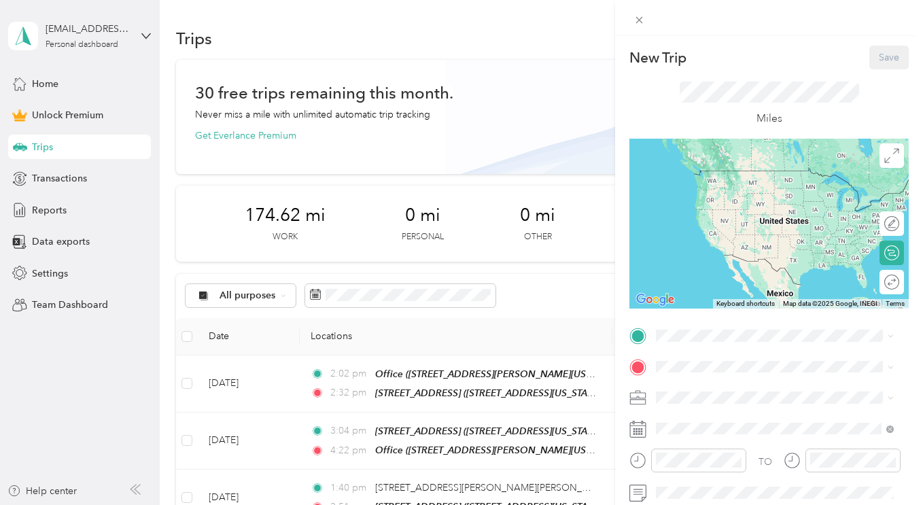
click at [700, 323] on div "New Trip Save This trip cannot be edited because it is either under review, app…" at bounding box center [768, 334] width 279 height 577
click at [719, 198] on div "[GEOGRAPHIC_DATA] [STREET_ADDRESS][US_STATE]" at bounding box center [750, 183] width 136 height 29
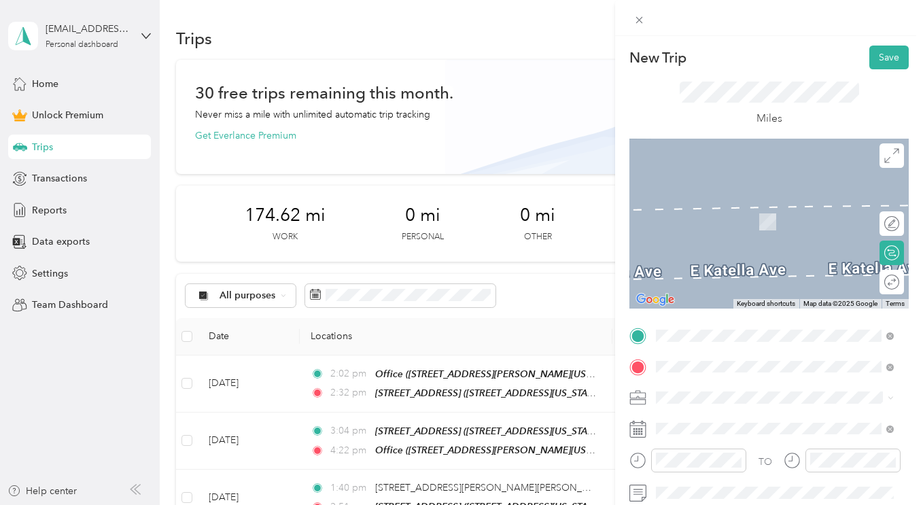
click at [743, 228] on div "[GEOGRAPHIC_DATA]/[PERSON_NAME] [STREET_ADDRESS][PERSON_NAME][US_STATE]" at bounding box center [785, 221] width 207 height 43
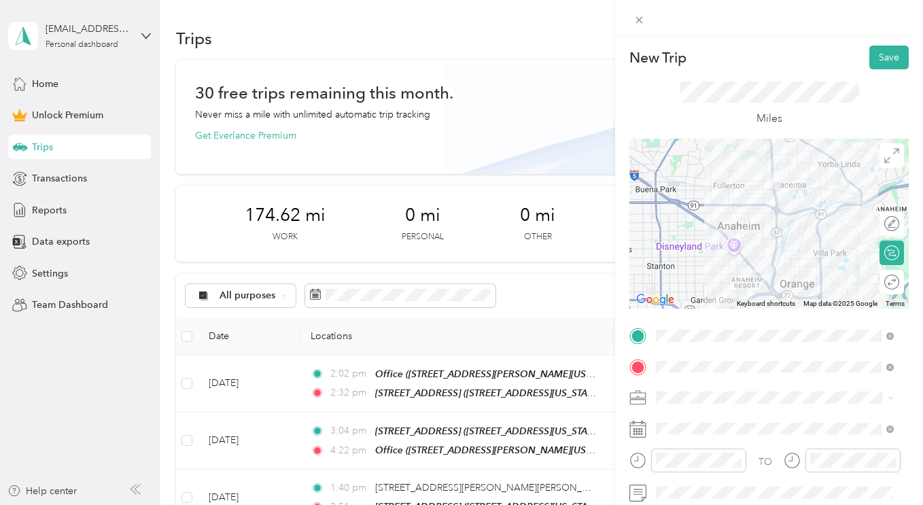
click at [690, 390] on span at bounding box center [780, 398] width 258 height 22
click at [702, 211] on li "Work" at bounding box center [774, 207] width 247 height 24
drag, startPoint x: 708, startPoint y: 441, endPoint x: 700, endPoint y: 442, distance: 8.9
click at [708, 441] on div "TO Add photo" at bounding box center [768, 474] width 279 height 298
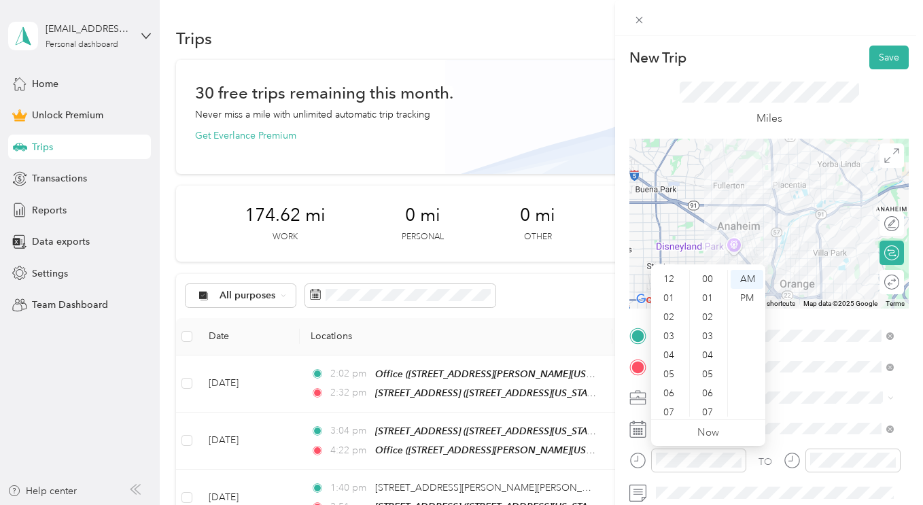
scroll to position [82, 0]
click at [677, 430] on ul "Now" at bounding box center [708, 433] width 114 height 26
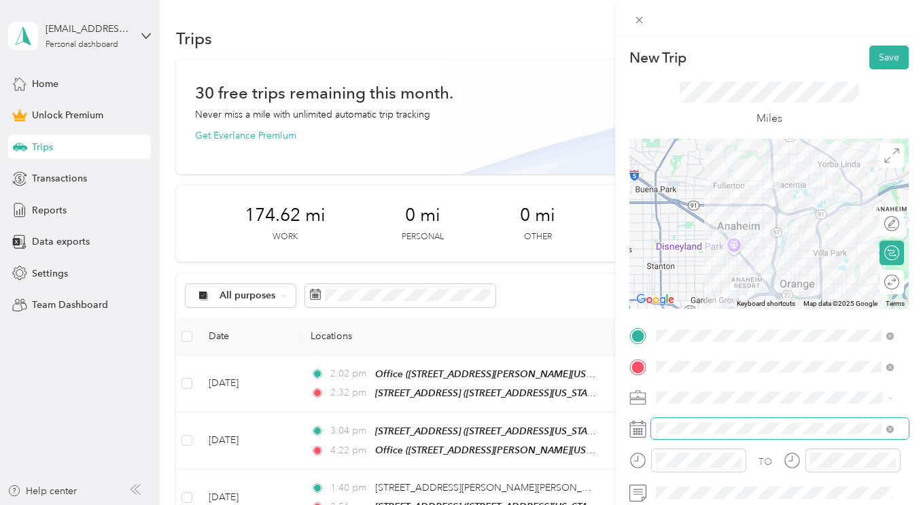
click at [742, 432] on span at bounding box center [780, 429] width 258 height 22
click at [736, 421] on div "TO Add photo" at bounding box center [768, 474] width 279 height 298
drag, startPoint x: 736, startPoint y: 422, endPoint x: 752, endPoint y: 263, distance: 159.8
click at [736, 421] on span at bounding box center [780, 429] width 258 height 22
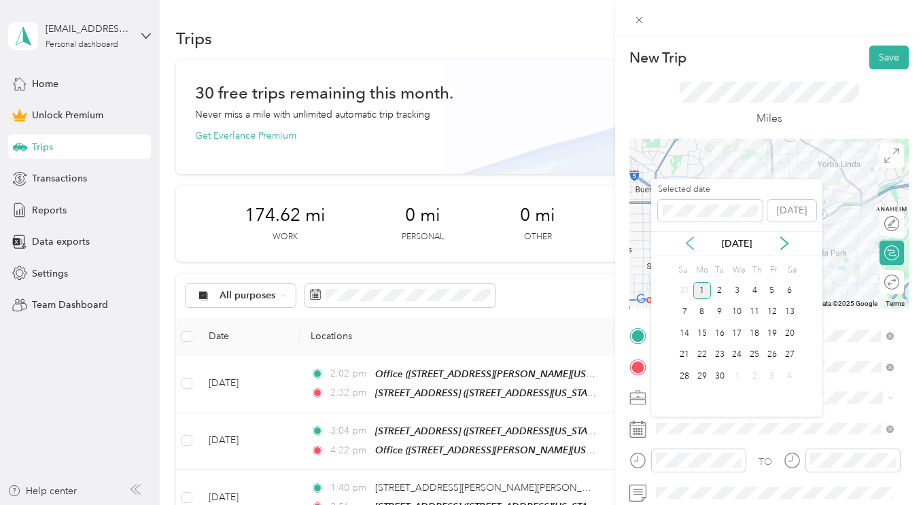
click at [692, 241] on icon at bounding box center [690, 244] width 14 height 14
click at [702, 379] on div "25" at bounding box center [702, 376] width 18 height 17
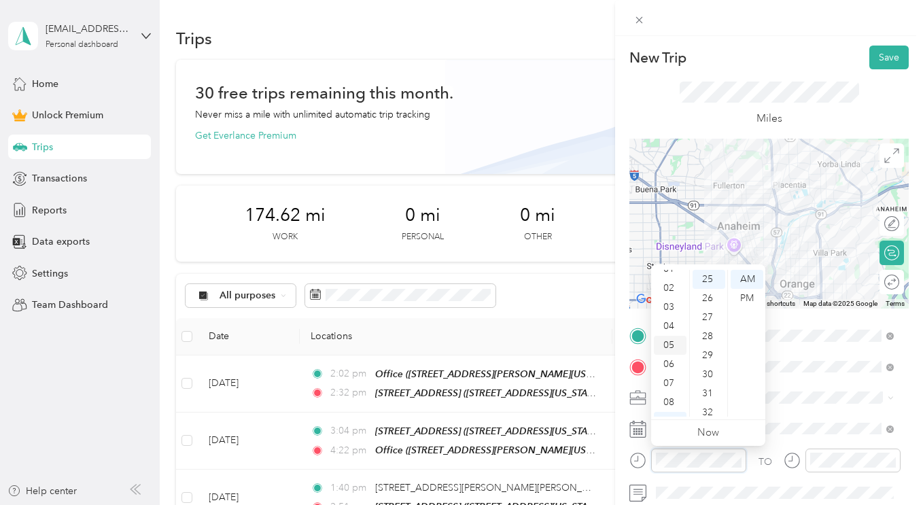
scroll to position [0, 0]
click at [672, 319] on div "02" at bounding box center [670, 317] width 33 height 19
click at [710, 281] on div "39" at bounding box center [709, 273] width 33 height 19
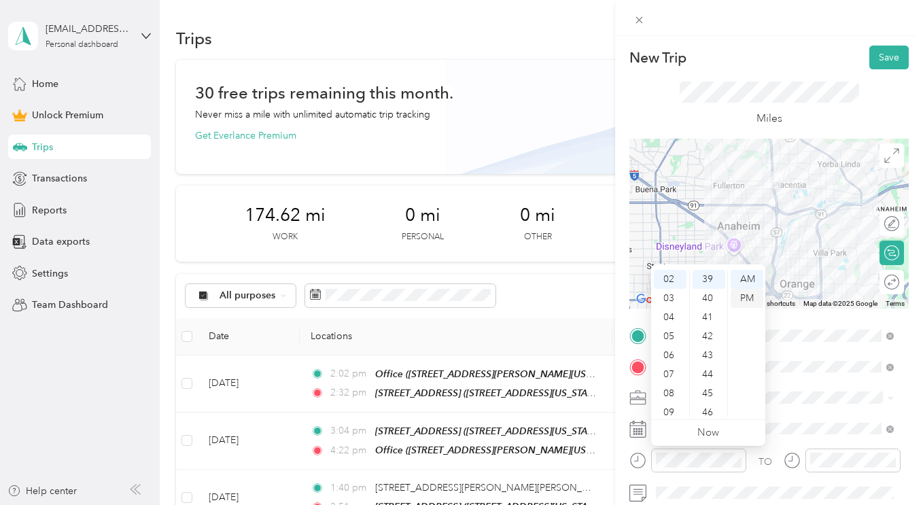
click at [754, 300] on div "PM" at bounding box center [747, 298] width 33 height 19
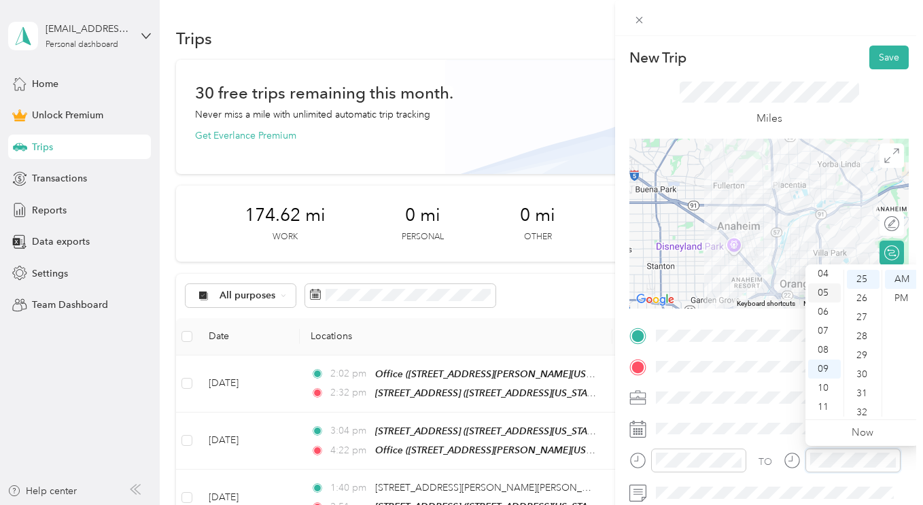
scroll to position [14, 0]
click at [828, 328] on div "03" at bounding box center [824, 322] width 33 height 19
click at [868, 375] on div "44" at bounding box center [863, 369] width 33 height 19
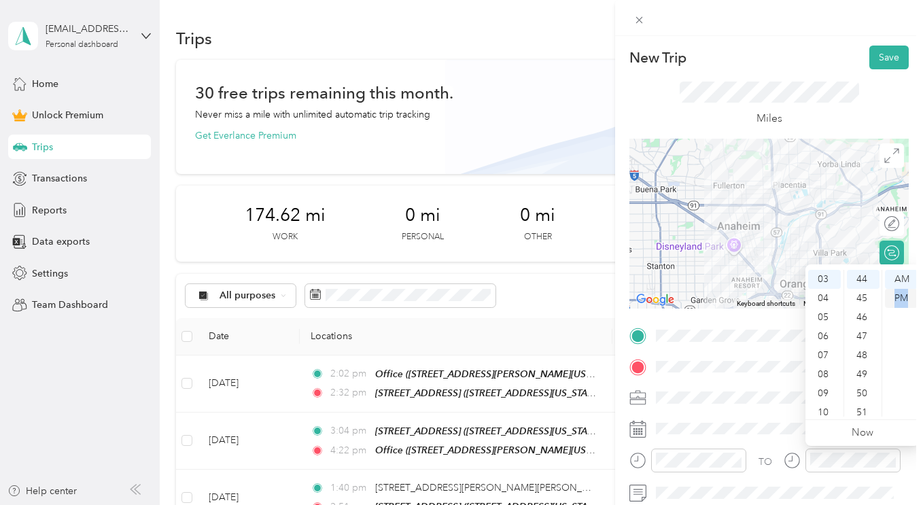
click at [905, 290] on ul "AM PM" at bounding box center [901, 343] width 38 height 147
click at [893, 296] on div "PM" at bounding box center [901, 298] width 33 height 19
click at [770, 474] on div "TO" at bounding box center [768, 465] width 279 height 33
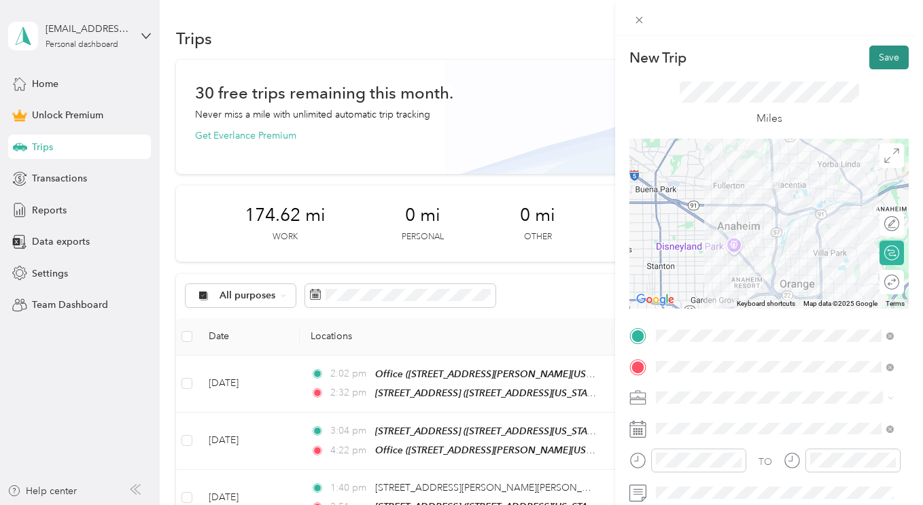
click at [876, 58] on button "Save" at bounding box center [888, 58] width 39 height 24
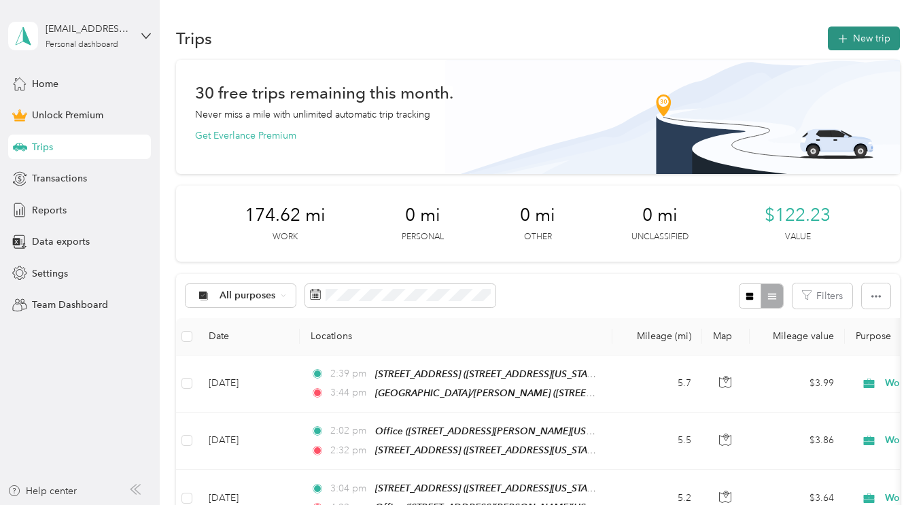
click at [840, 31] on icon "button" at bounding box center [843, 39] width 16 height 16
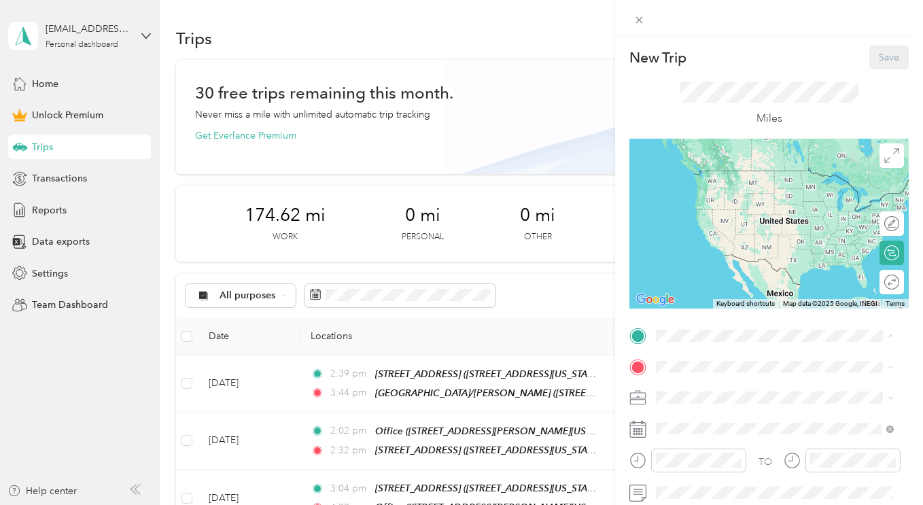
click at [740, 227] on strong "16354 Placentia/[PERSON_NAME]" at bounding box center [761, 232] width 158 height 12
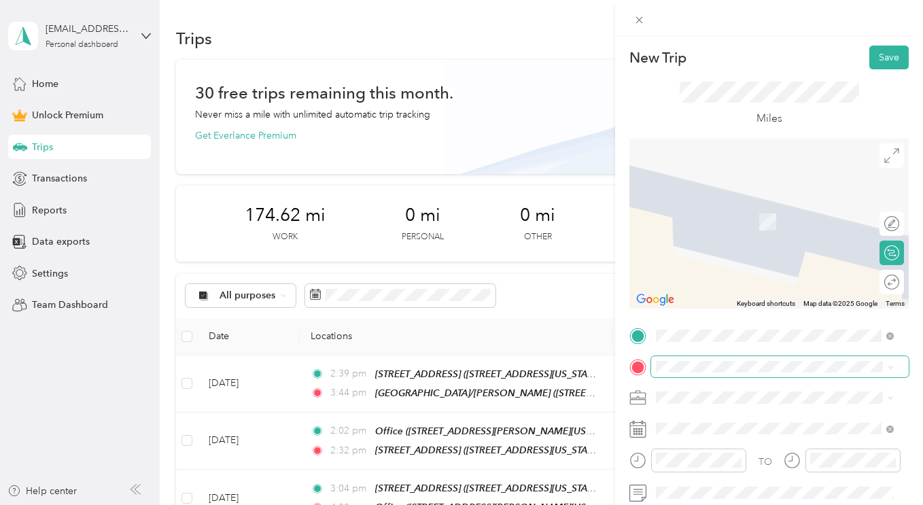
click at [698, 359] on span at bounding box center [780, 367] width 258 height 22
click at [765, 211] on div "[STREET_ADDRESS][US_STATE]" at bounding box center [775, 201] width 228 height 18
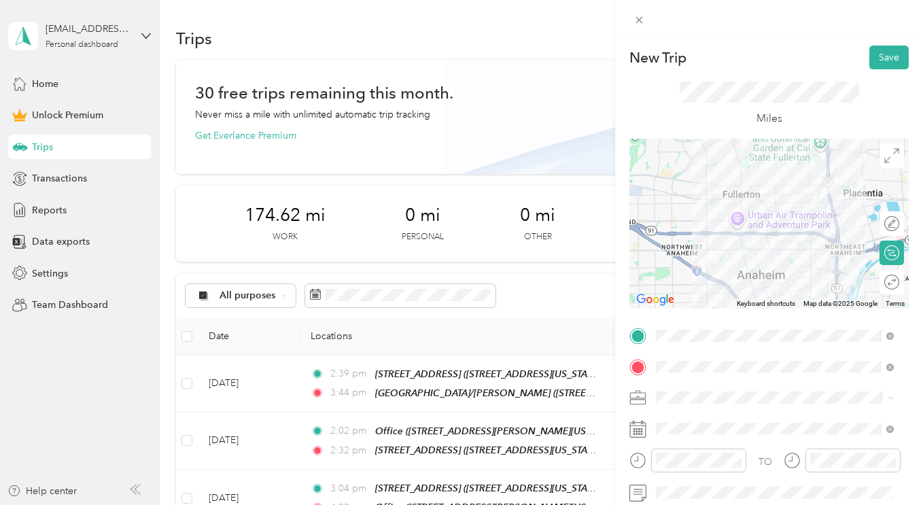
click at [738, 204] on div "Work" at bounding box center [775, 207] width 228 height 14
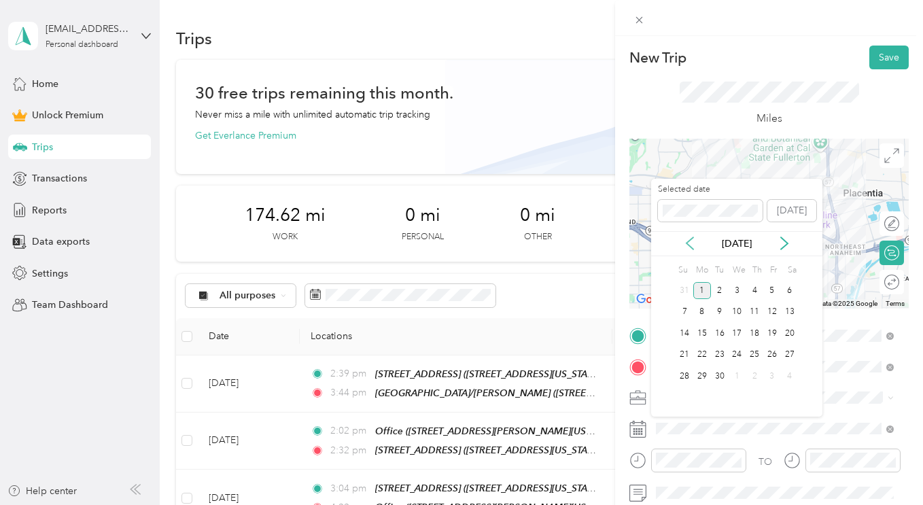
click at [690, 243] on icon at bounding box center [690, 244] width 14 height 14
click at [699, 370] on div "25" at bounding box center [702, 376] width 18 height 17
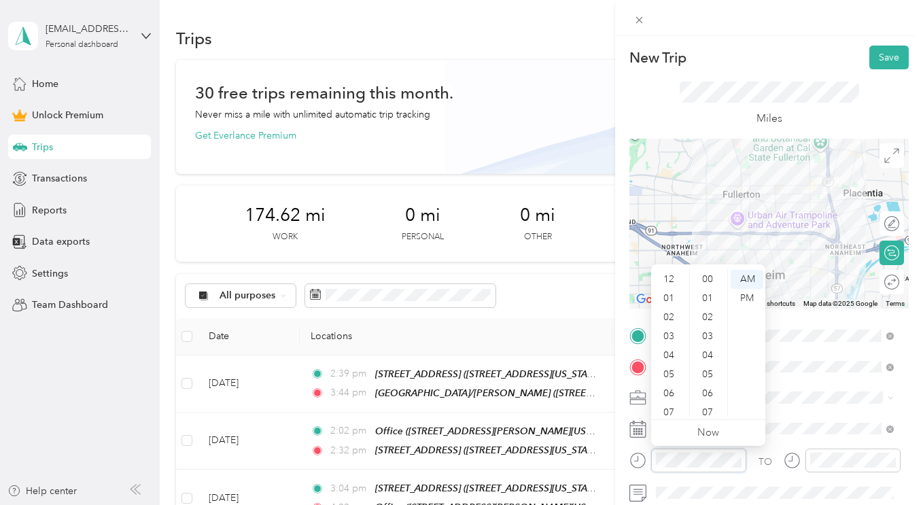
scroll to position [82, 0]
click at [519, 464] on div "New Trip Save This trip cannot be edited because it is either under review, app…" at bounding box center [461, 252] width 923 height 505
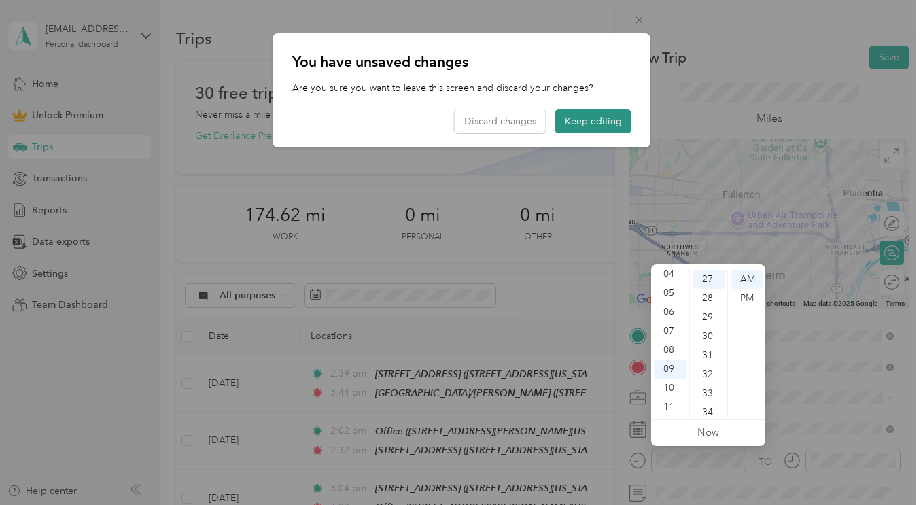
drag, startPoint x: 625, startPoint y: 106, endPoint x: 620, endPoint y: 118, distance: 12.8
click at [625, 107] on div "You have unsaved changes Are you sure you want to leave this screen and discard…" at bounding box center [461, 90] width 377 height 114
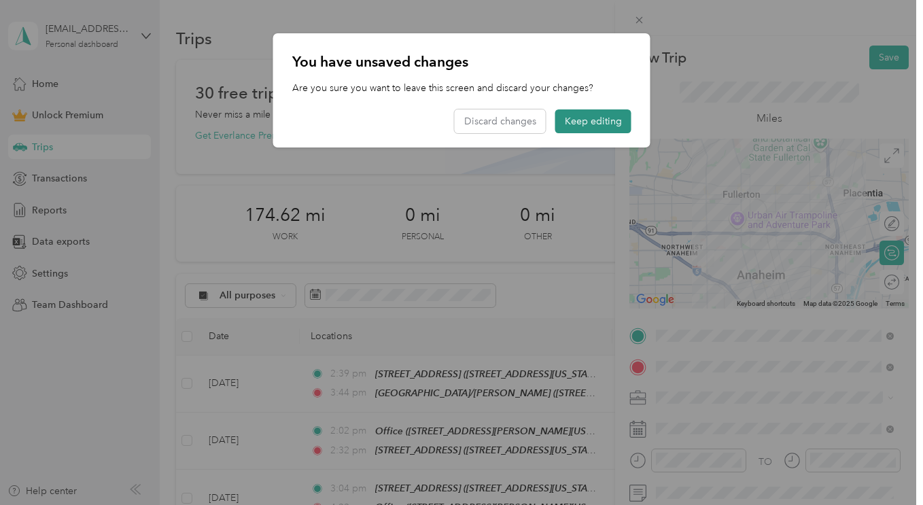
click at [613, 129] on button "Keep editing" at bounding box center [593, 121] width 76 height 24
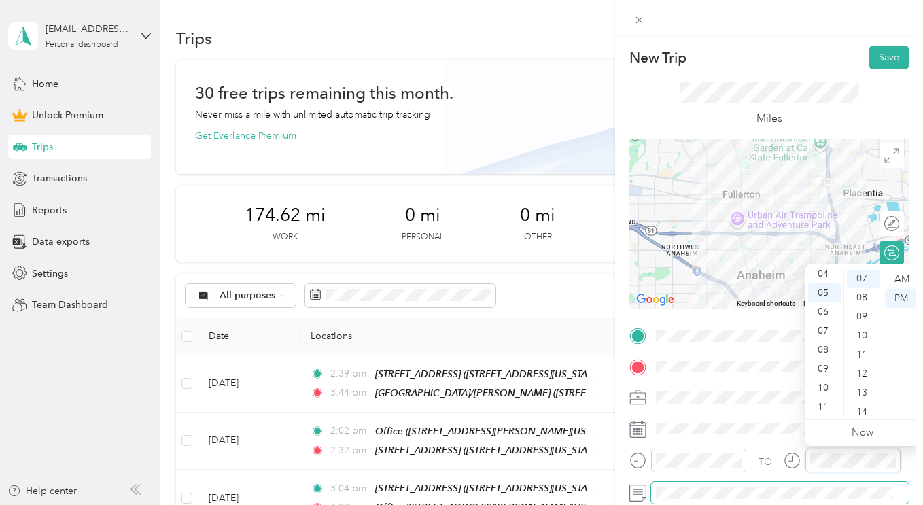
scroll to position [133, 0]
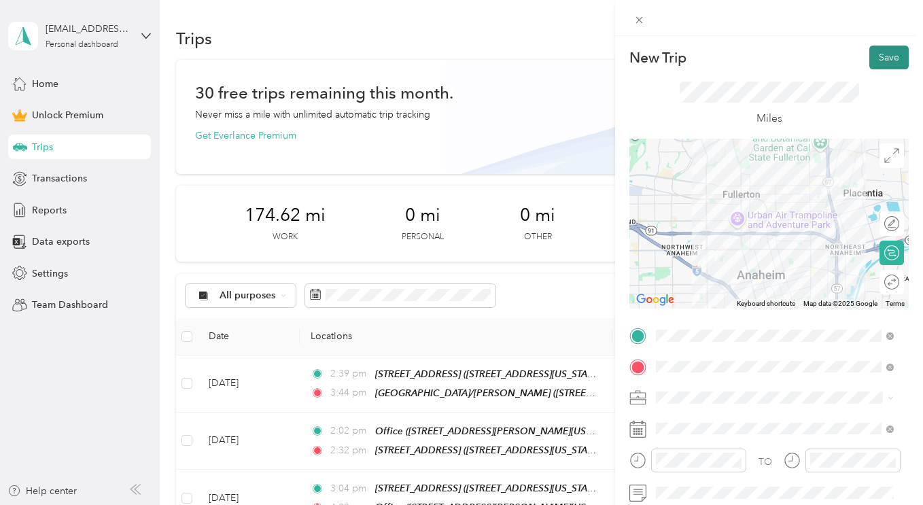
click at [886, 52] on button "Save" at bounding box center [888, 58] width 39 height 24
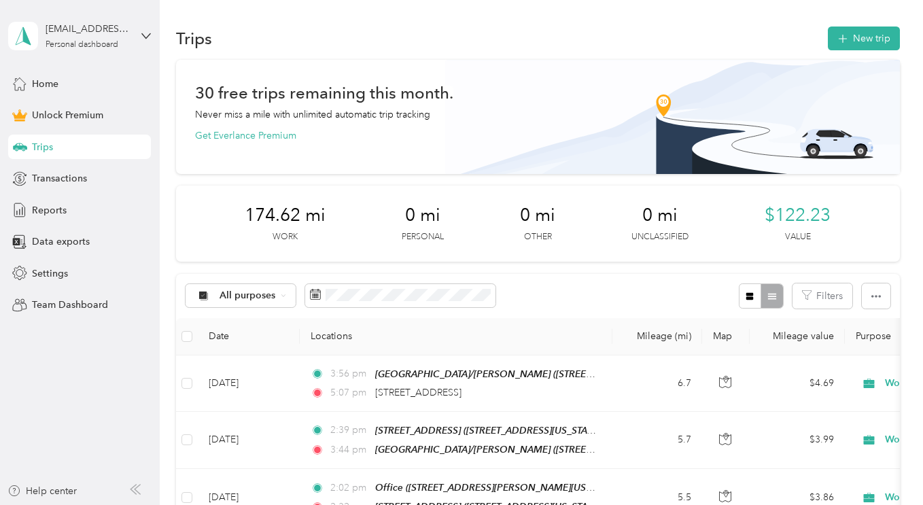
drag, startPoint x: 871, startPoint y: 24, endPoint x: 850, endPoint y: 41, distance: 27.1
click at [871, 25] on div "Trips New trip" at bounding box center [537, 38] width 723 height 29
click at [845, 36] on button "New trip" at bounding box center [864, 39] width 72 height 24
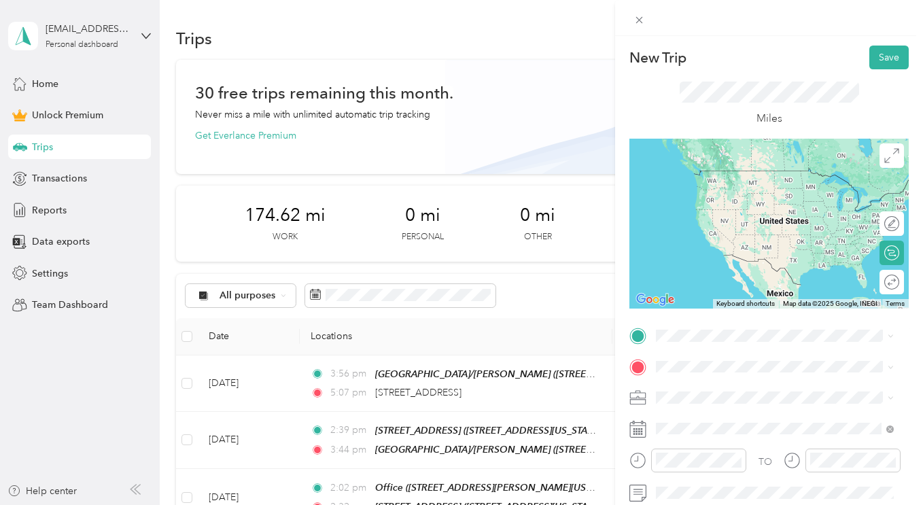
click at [748, 187] on span "[STREET_ADDRESS][PERSON_NAME][US_STATE]" at bounding box center [763, 196] width 162 height 26
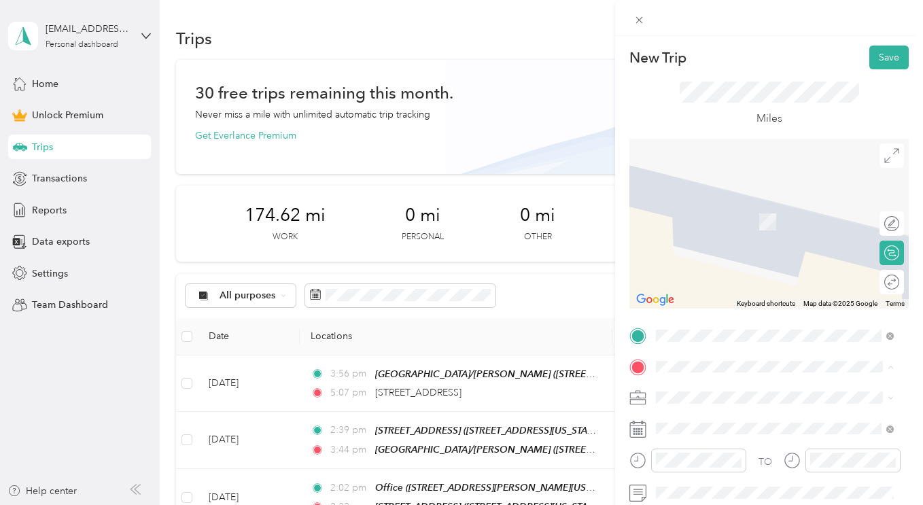
click at [708, 329] on div "Placentia [STREET_ADDRESS][PERSON_NAME][US_STATE]" at bounding box center [785, 335] width 207 height 43
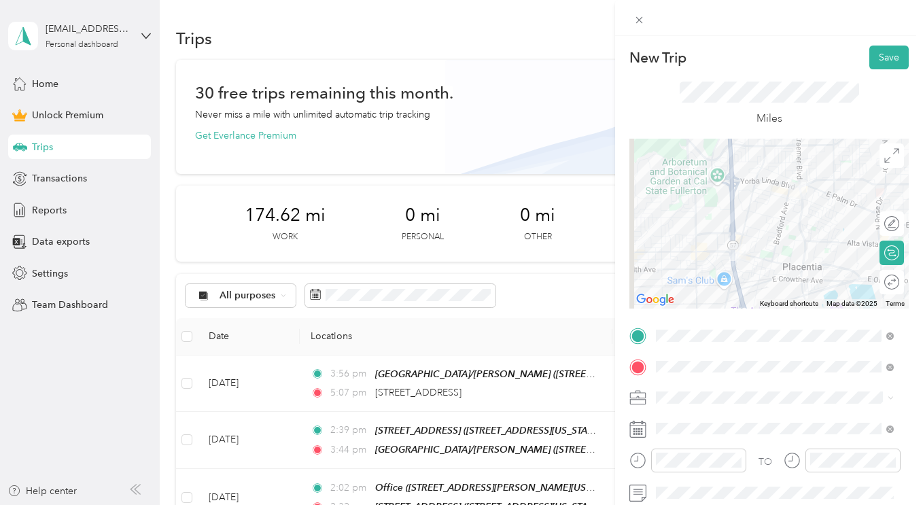
click at [720, 207] on div "Work" at bounding box center [775, 207] width 228 height 14
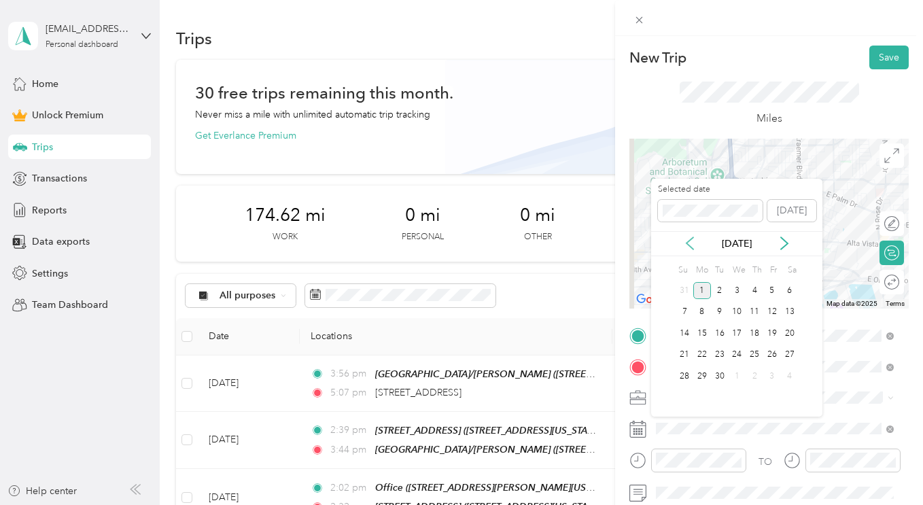
drag, startPoint x: 689, startPoint y: 244, endPoint x: 689, endPoint y: 262, distance: 18.4
click at [689, 244] on icon at bounding box center [690, 244] width 14 height 14
drag, startPoint x: 724, startPoint y: 374, endPoint x: 731, endPoint y: 389, distance: 16.4
click at [724, 375] on div "26" at bounding box center [720, 376] width 18 height 17
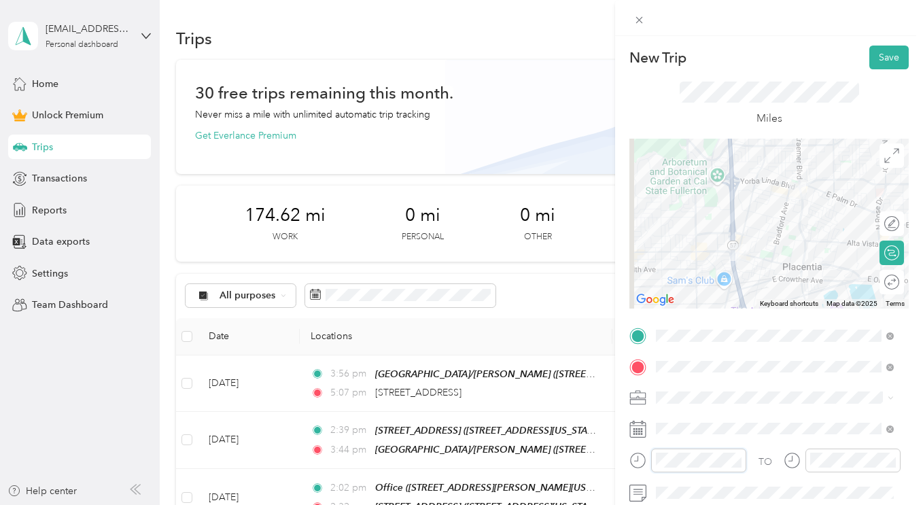
click at [618, 461] on form "New Trip Save This trip cannot be edited because it is either under review, app…" at bounding box center [769, 334] width 308 height 577
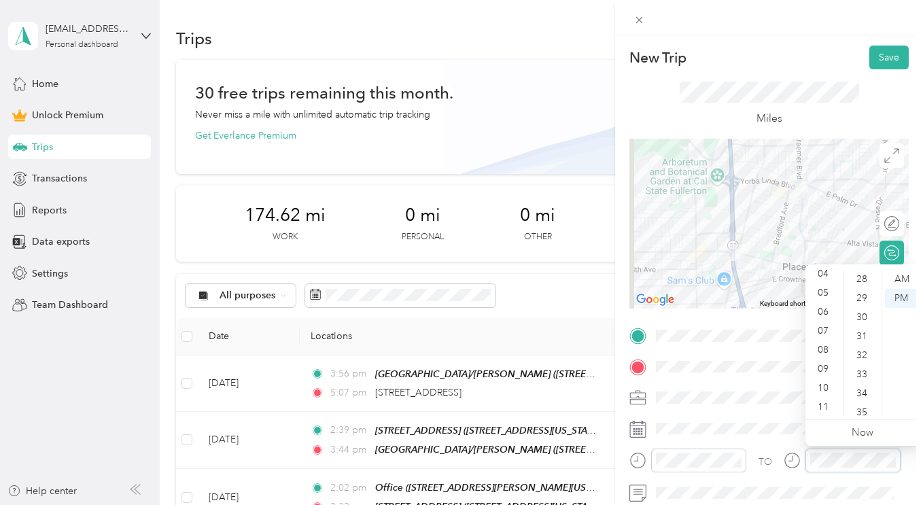
scroll to position [476, 0]
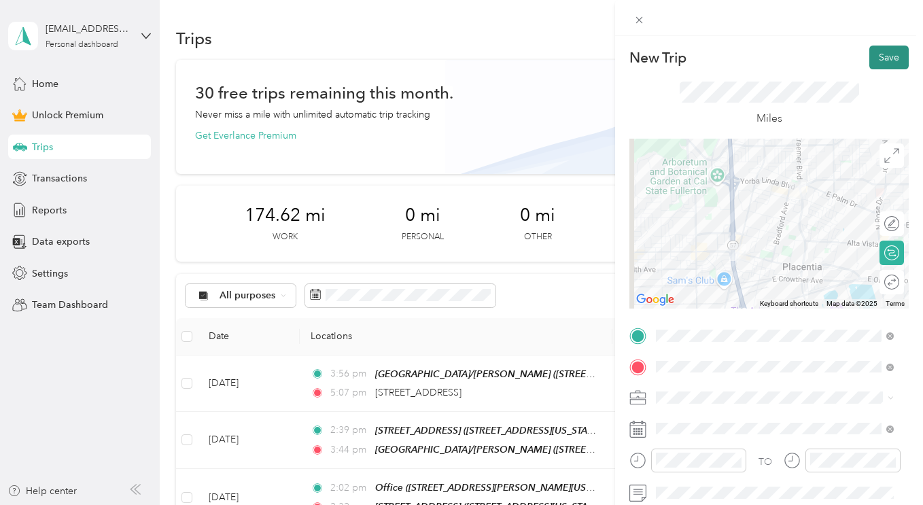
click at [876, 61] on button "Save" at bounding box center [888, 58] width 39 height 24
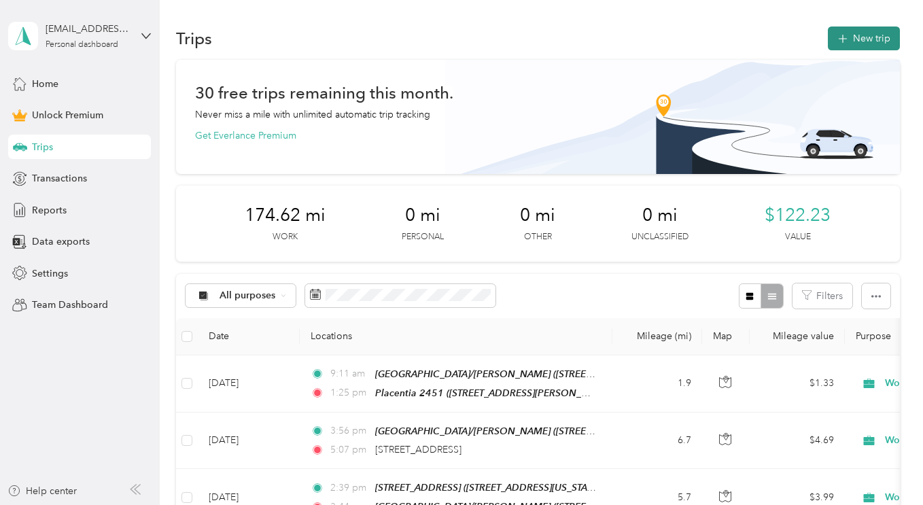
click at [886, 35] on button "New trip" at bounding box center [864, 39] width 72 height 24
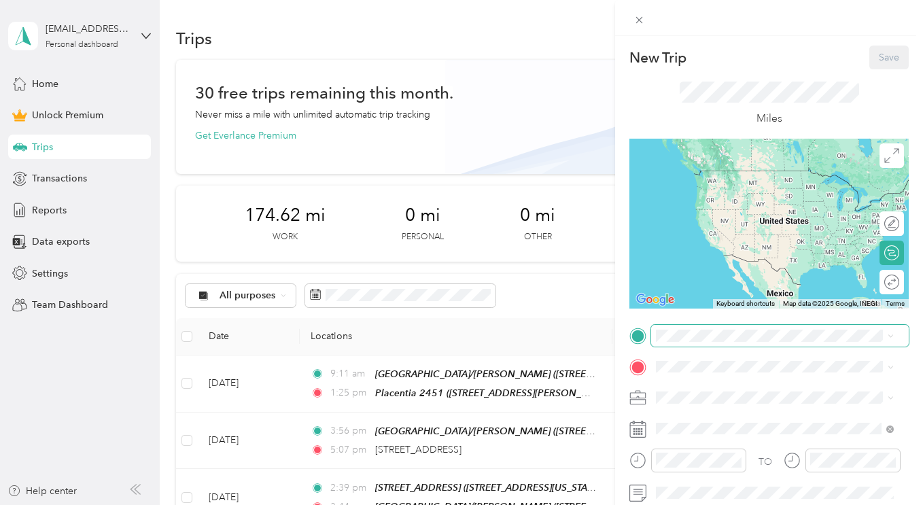
click at [755, 326] on span at bounding box center [780, 336] width 258 height 22
click at [746, 186] on span "[STREET_ADDRESS][PERSON_NAME][US_STATE]" at bounding box center [763, 198] width 162 height 26
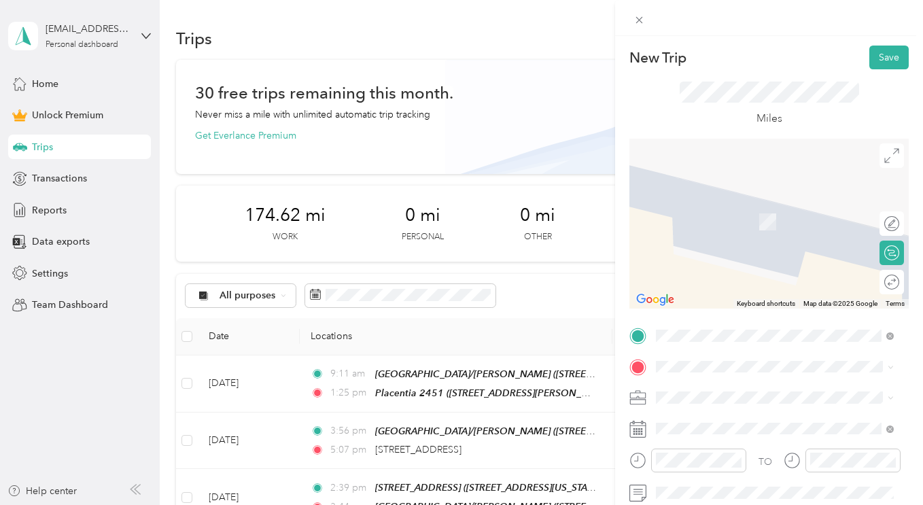
click at [732, 226] on div "Office [STREET_ADDRESS][PERSON_NAME][US_STATE]" at bounding box center [785, 219] width 207 height 43
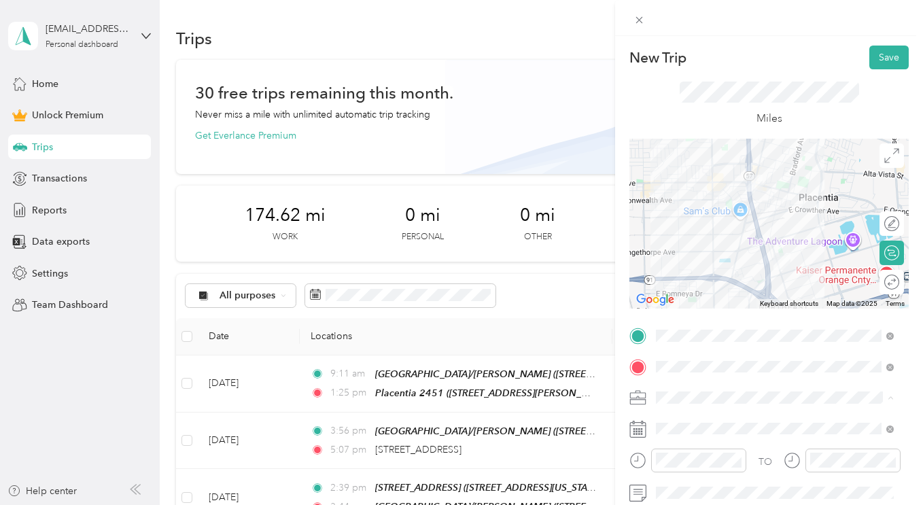
click at [713, 214] on ol "Work Personal Home Services Other Charity Medical Moving Commute" at bounding box center [774, 290] width 247 height 190
click at [700, 415] on div "TO Add photo" at bounding box center [768, 474] width 279 height 298
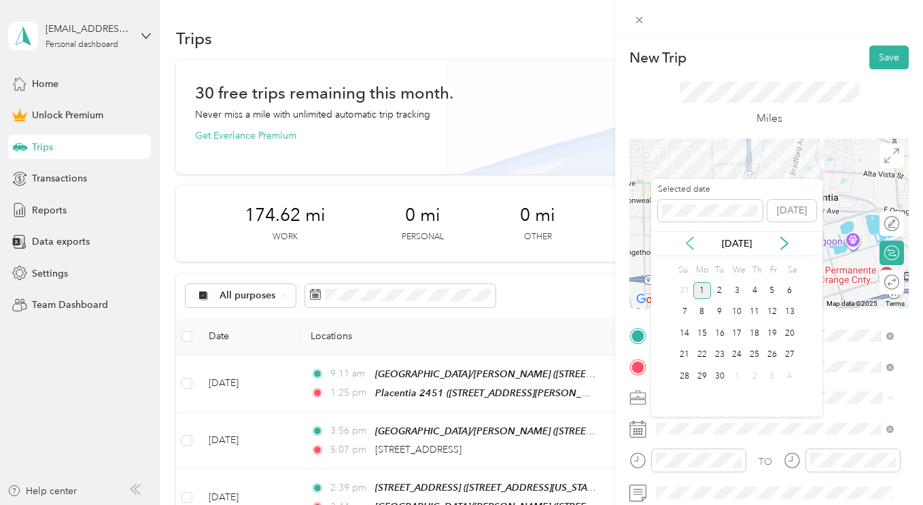
click at [687, 239] on icon at bounding box center [690, 244] width 14 height 14
click at [741, 373] on div "27" at bounding box center [737, 376] width 18 height 17
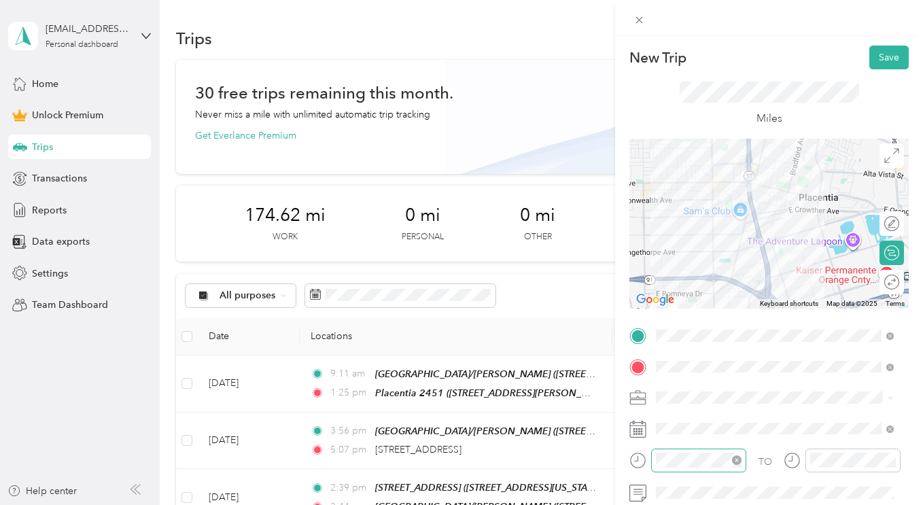
click at [694, 468] on div at bounding box center [698, 461] width 95 height 24
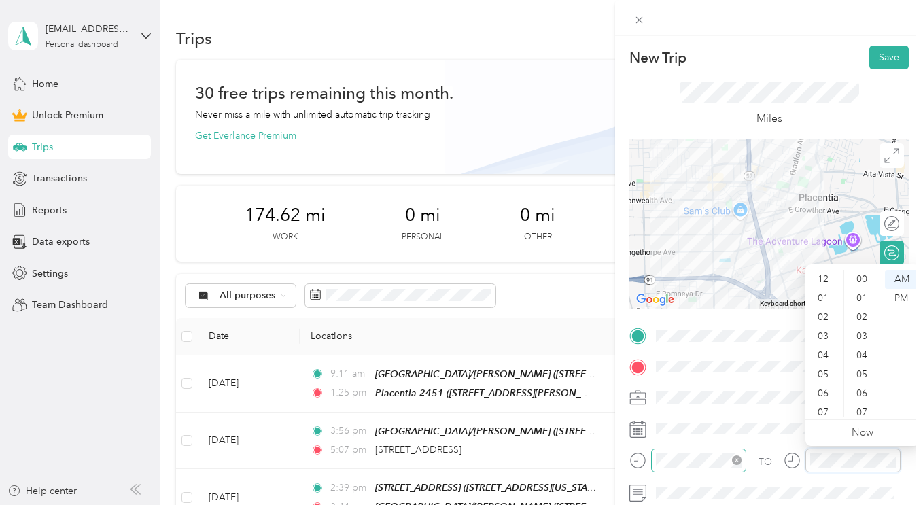
scroll to position [82, 0]
click at [765, 443] on div "TO Add photo" at bounding box center [768, 474] width 279 height 298
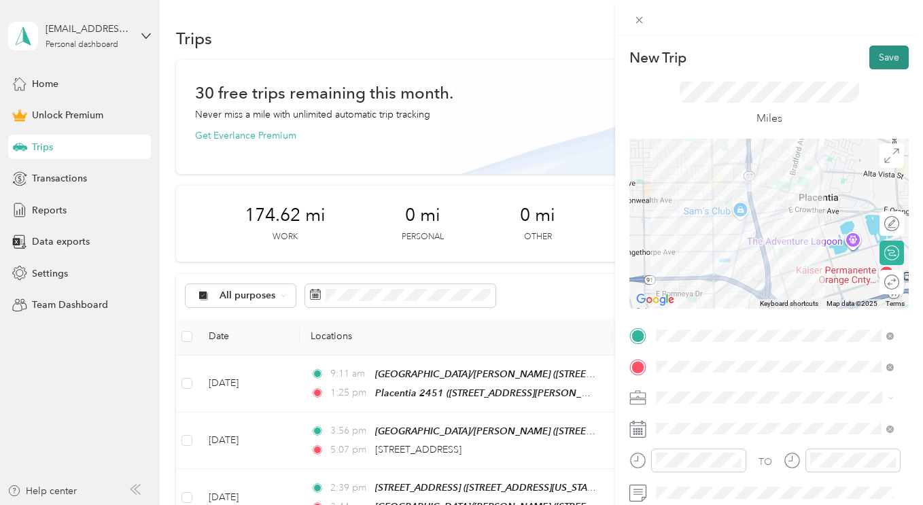
click at [869, 63] on button "Save" at bounding box center [888, 58] width 39 height 24
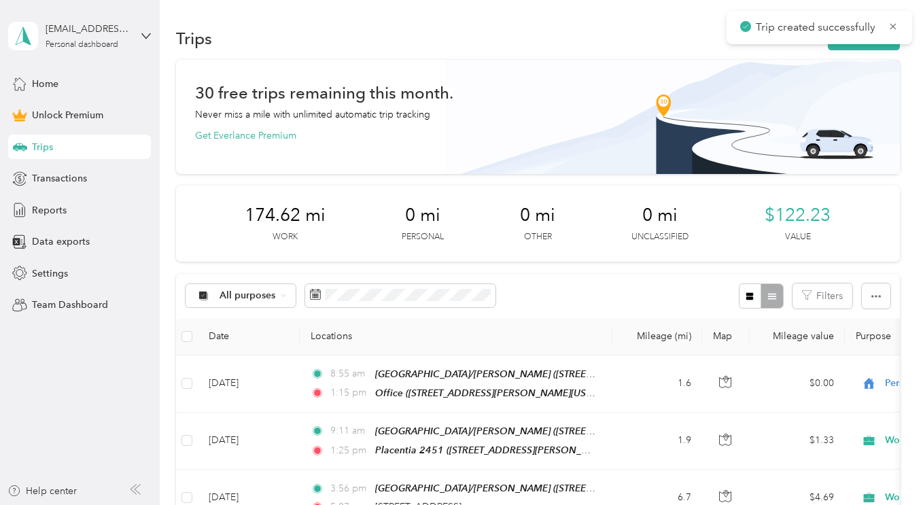
click at [861, 50] on div "Trips New trip" at bounding box center [537, 38] width 723 height 29
click at [861, 48] on button "New trip" at bounding box center [864, 39] width 72 height 24
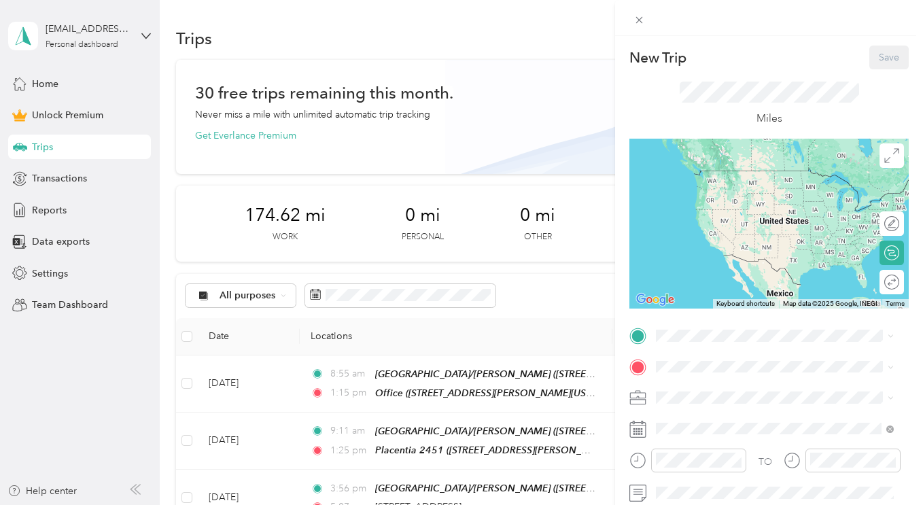
click at [683, 356] on div "TO Add photo" at bounding box center [768, 474] width 279 height 298
click at [685, 343] on span at bounding box center [780, 336] width 258 height 22
click at [804, 177] on span "[STREET_ADDRESS][PERSON_NAME][US_STATE]" at bounding box center [785, 177] width 207 height 24
click at [727, 198] on div "Office [STREET_ADDRESS][PERSON_NAME][US_STATE]" at bounding box center [785, 190] width 207 height 43
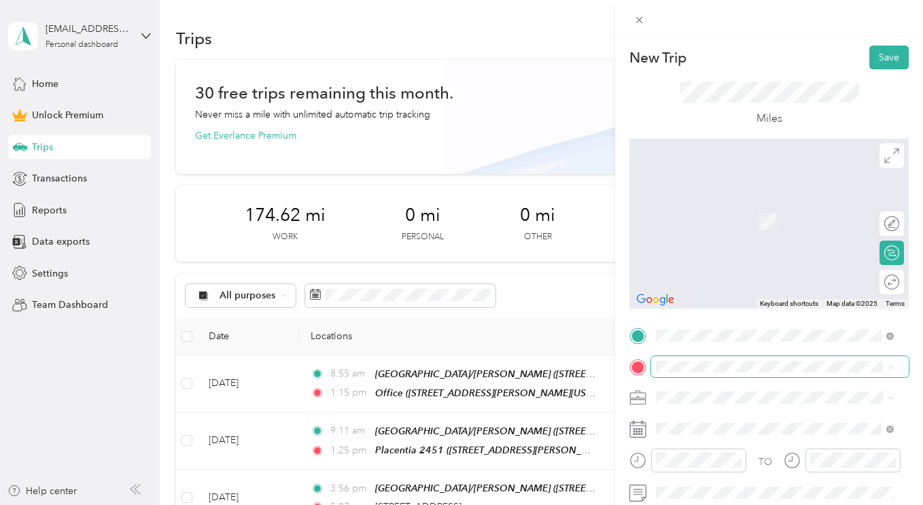
click at [787, 357] on span at bounding box center [780, 367] width 258 height 22
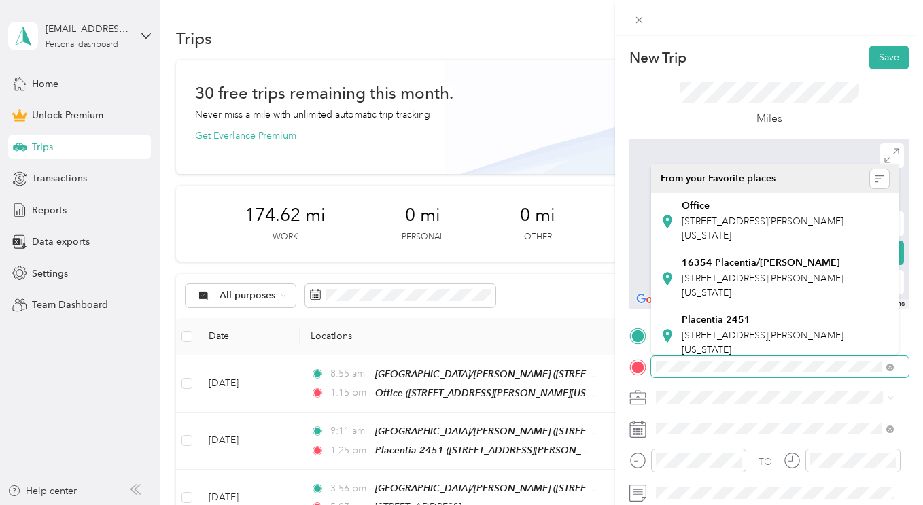
scroll to position [0, 73]
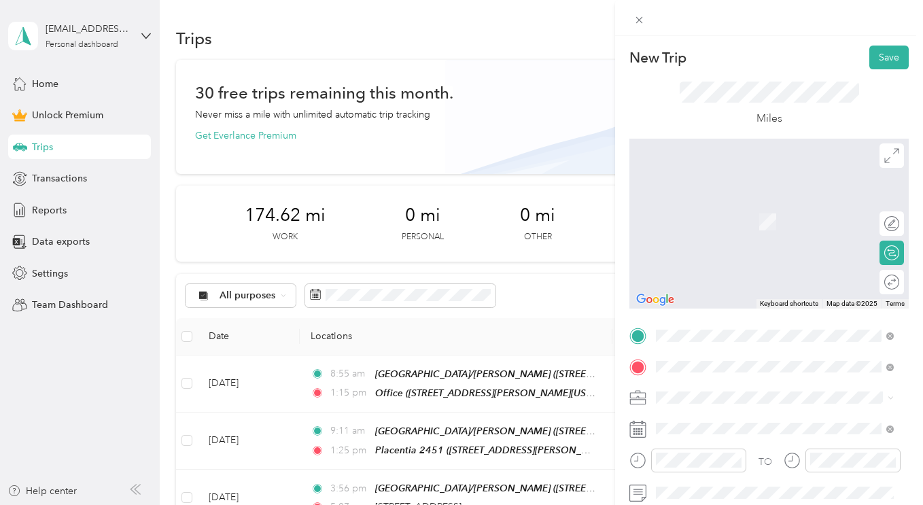
click at [740, 209] on span "[STREET_ADDRESS][PERSON_NAME][US_STATE]" at bounding box center [785, 207] width 207 height 24
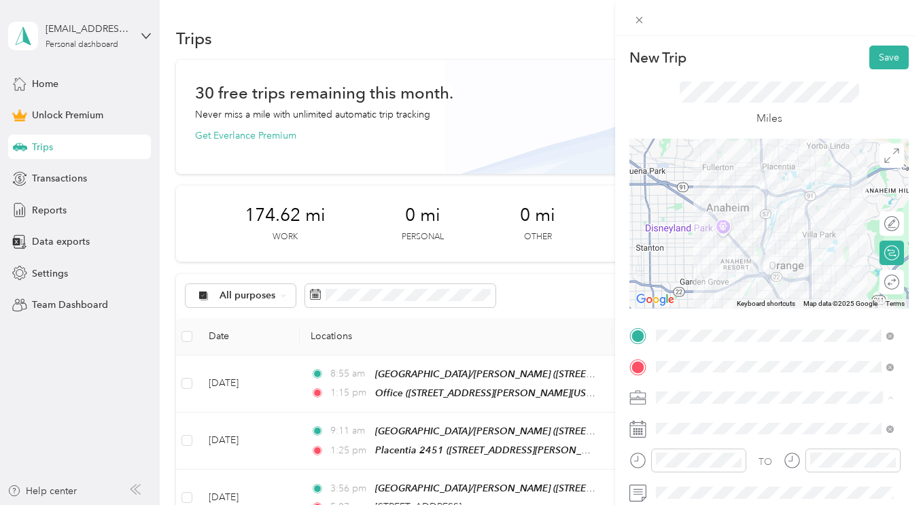
click at [706, 209] on div "Work" at bounding box center [775, 207] width 228 height 14
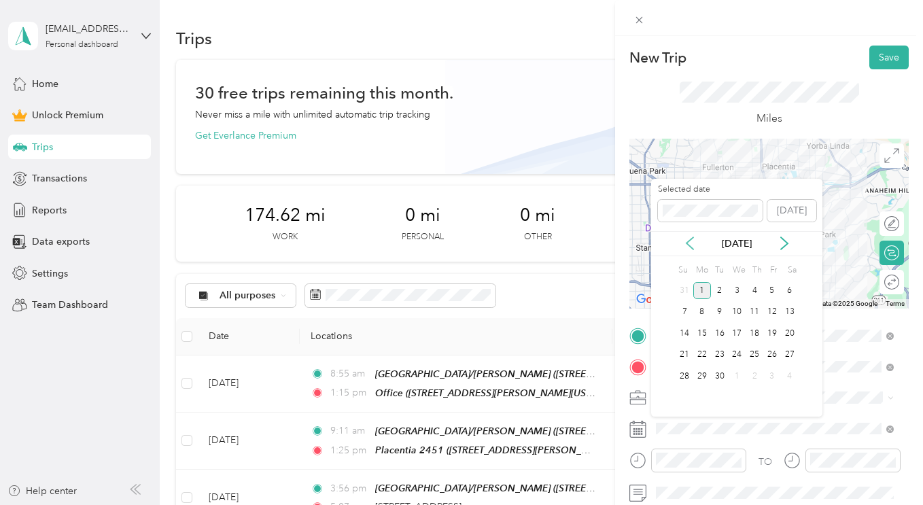
click at [695, 244] on icon at bounding box center [690, 244] width 14 height 14
click at [734, 375] on div "27" at bounding box center [737, 376] width 18 height 17
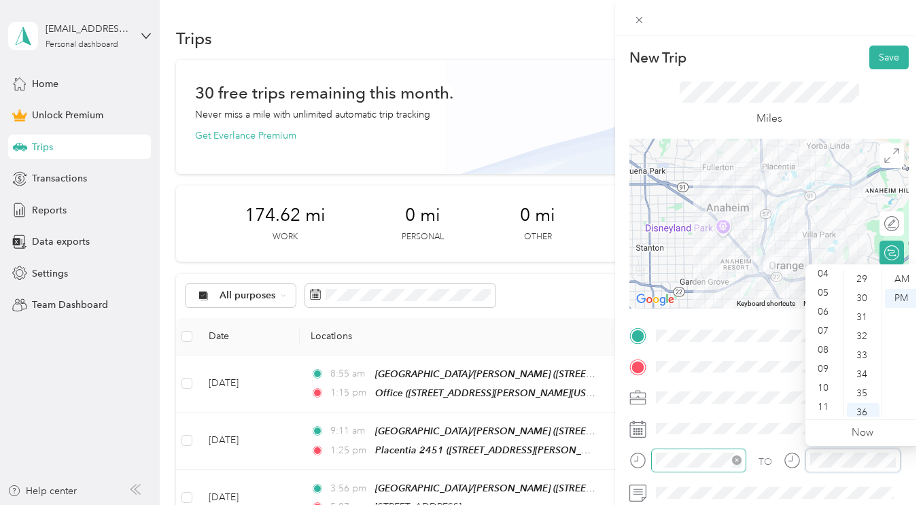
scroll to position [685, 0]
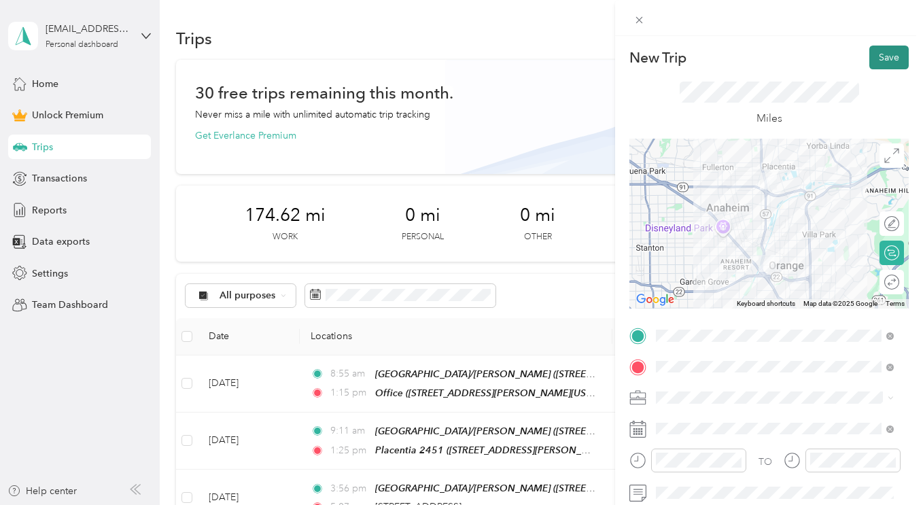
click at [869, 50] on button "Save" at bounding box center [888, 58] width 39 height 24
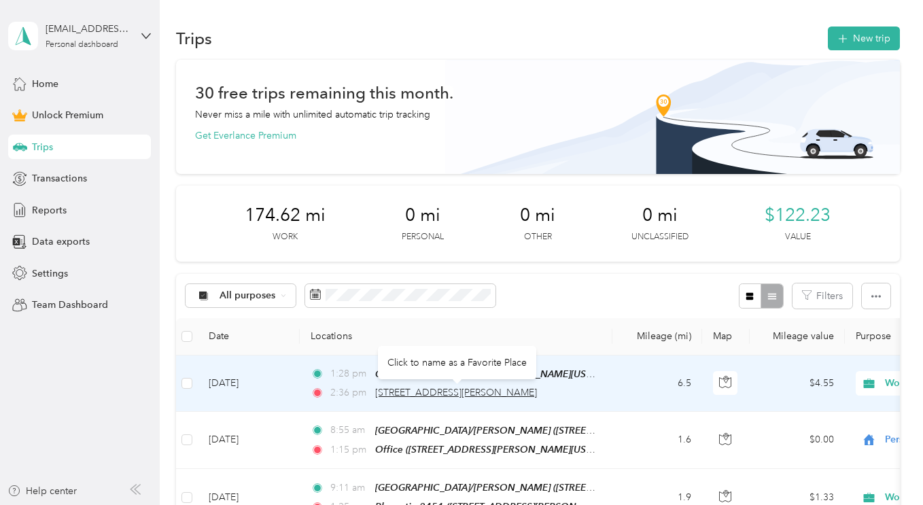
click at [425, 396] on span "[STREET_ADDRESS][PERSON_NAME]" at bounding box center [456, 393] width 162 height 12
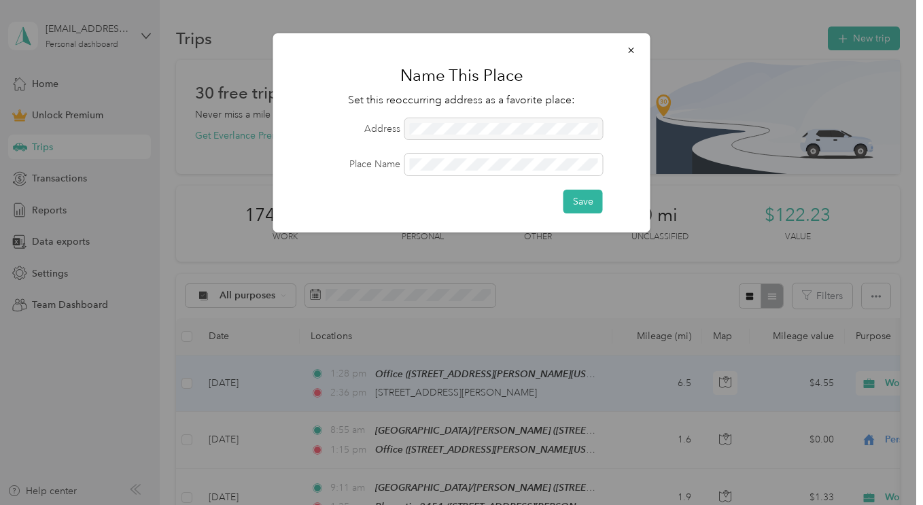
click at [485, 152] on form "Address Place Name Save" at bounding box center [461, 165] width 339 height 95
click at [583, 206] on button "Save" at bounding box center [583, 202] width 39 height 24
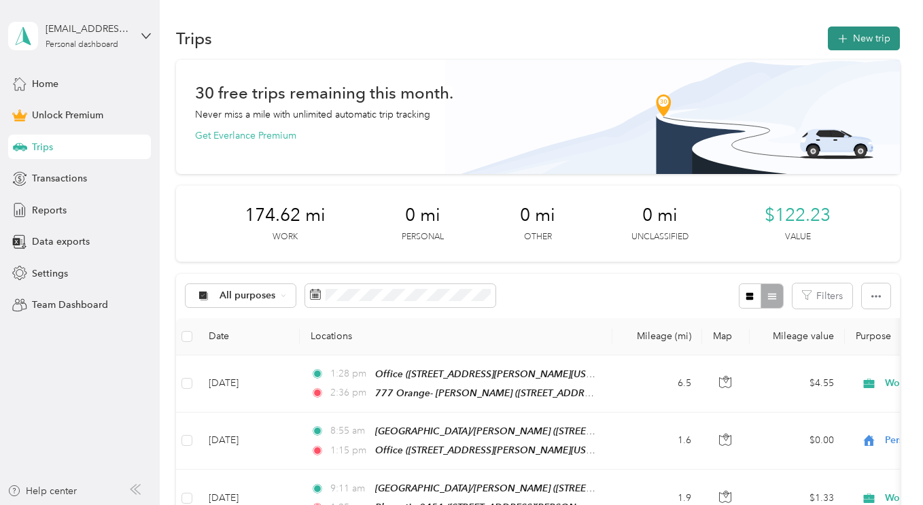
click at [851, 42] on button "New trip" at bounding box center [864, 39] width 72 height 24
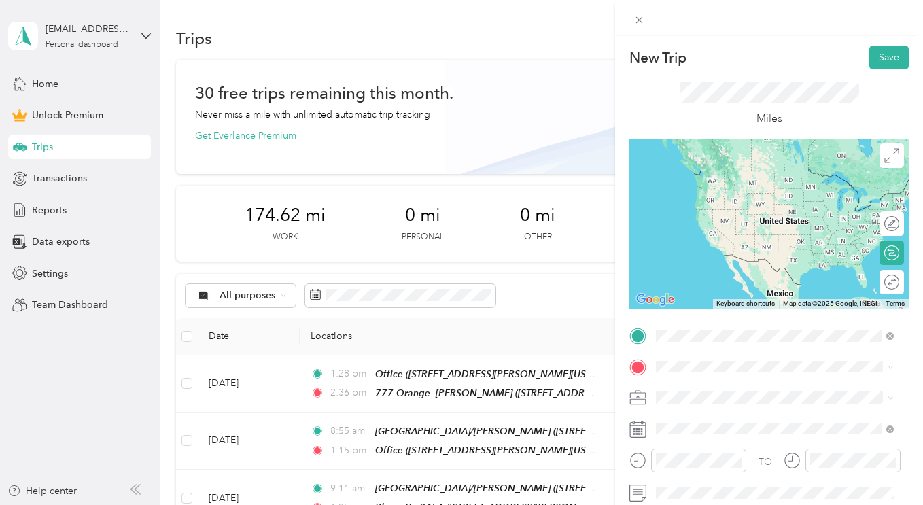
click at [713, 198] on div "777 Orange- [PERSON_NAME] [STREET_ADDRESS][PERSON_NAME][US_STATE]" at bounding box center [785, 190] width 207 height 43
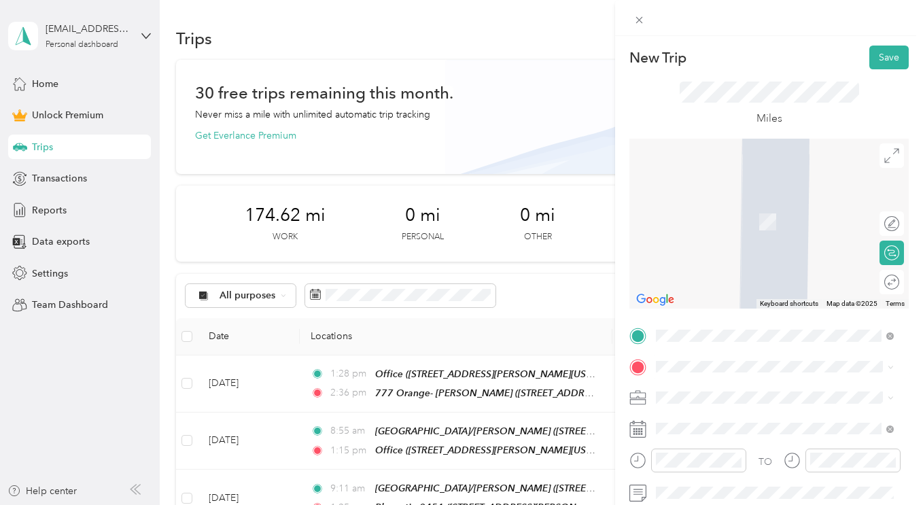
click at [734, 209] on li "[STREET_ADDRESS][US_STATE]" at bounding box center [774, 195] width 247 height 28
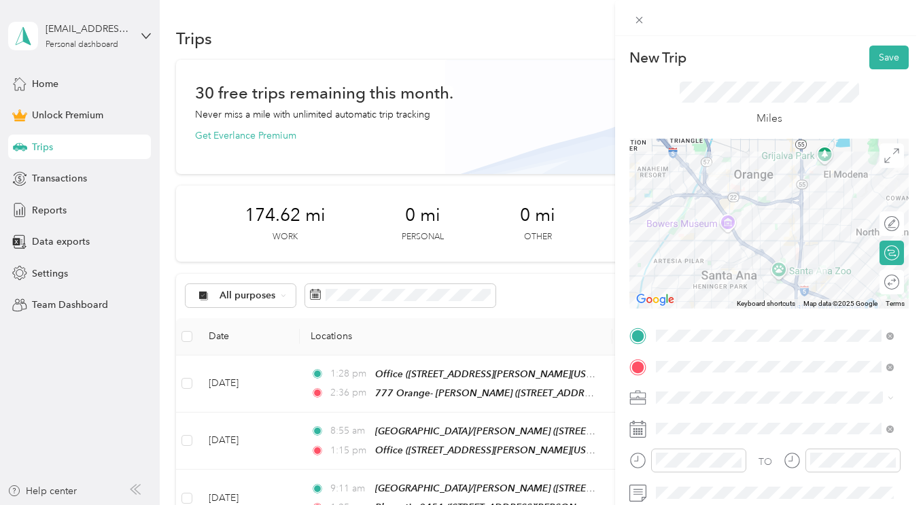
click at [723, 211] on li "Work" at bounding box center [774, 207] width 247 height 24
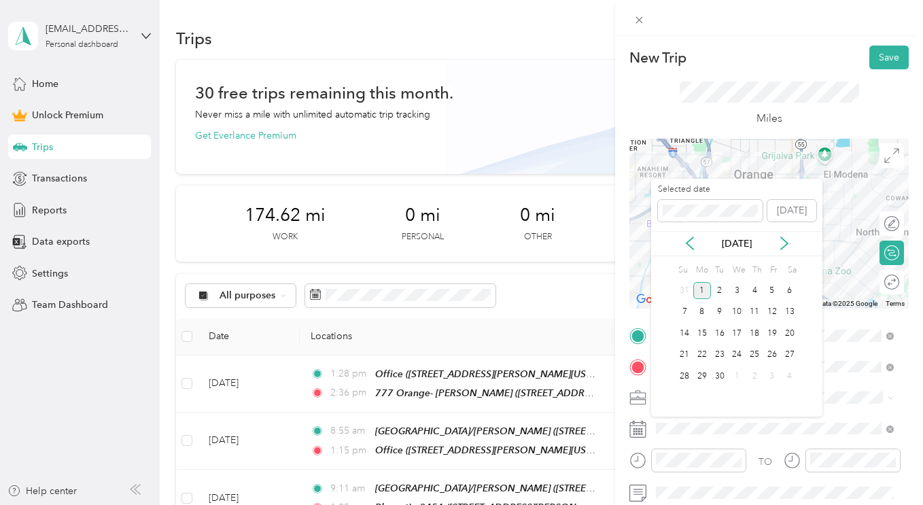
click at [687, 235] on div "[DATE]" at bounding box center [736, 243] width 171 height 25
drag, startPoint x: 687, startPoint y: 241, endPoint x: 698, endPoint y: 264, distance: 26.5
click at [687, 241] on icon at bounding box center [690, 244] width 14 height 14
click at [736, 378] on div "27" at bounding box center [737, 376] width 18 height 17
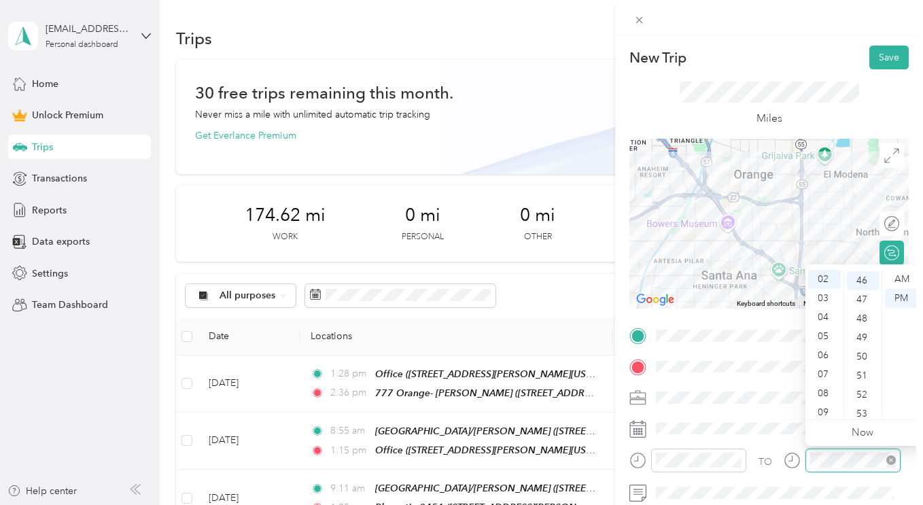
scroll to position [876, 0]
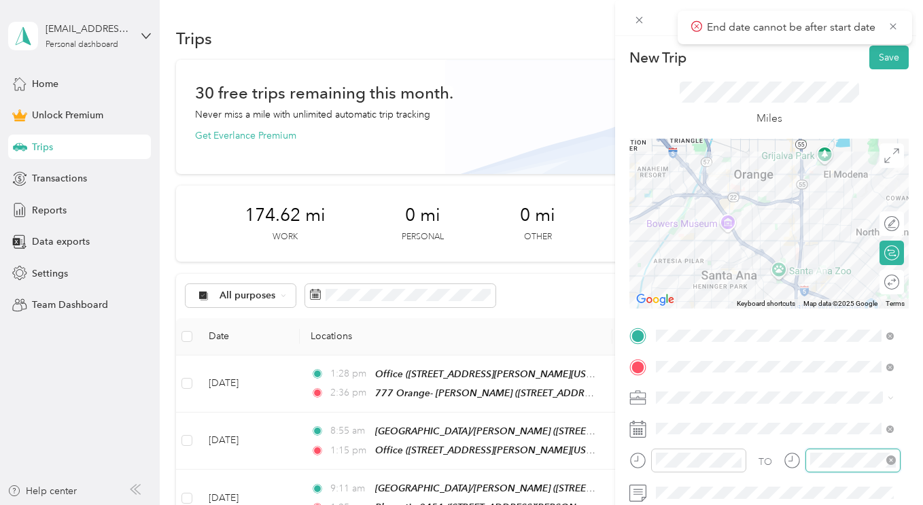
click at [827, 452] on div at bounding box center [853, 461] width 95 height 24
click at [808, 461] on div at bounding box center [853, 461] width 95 height 24
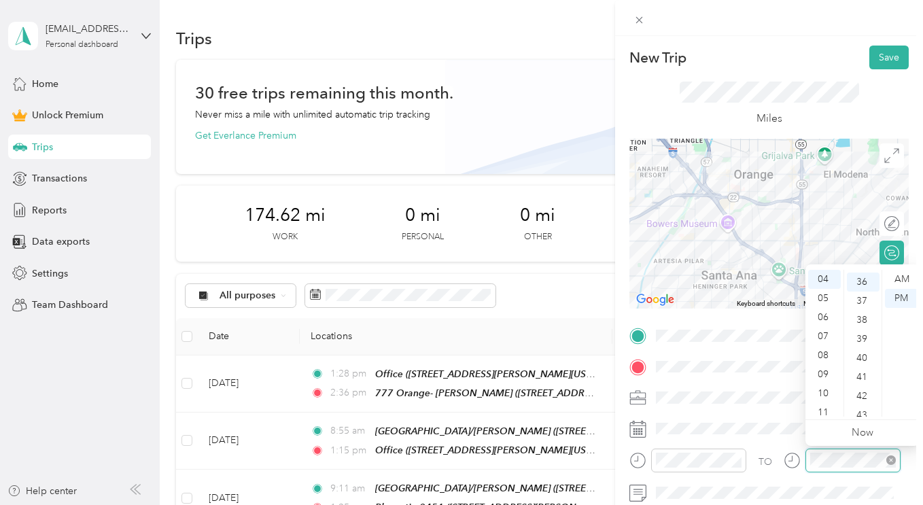
scroll to position [685, 0]
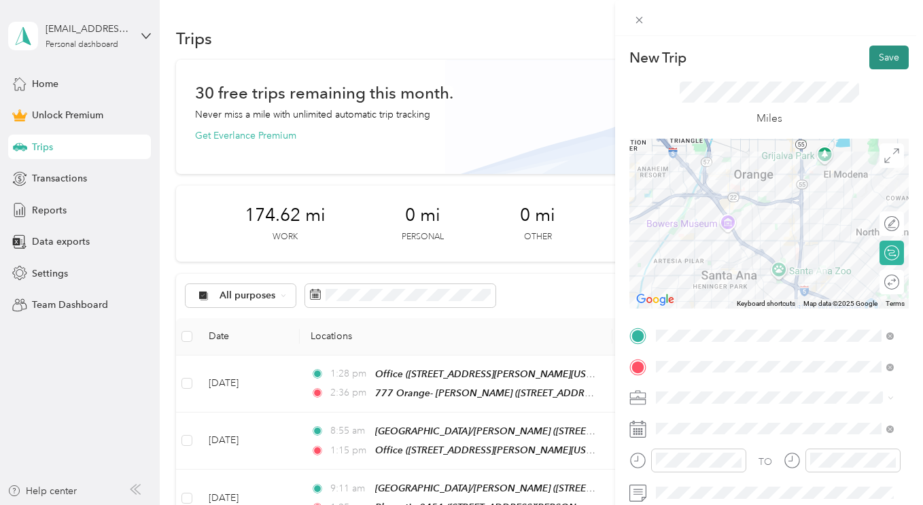
click at [880, 46] on button "Save" at bounding box center [888, 58] width 39 height 24
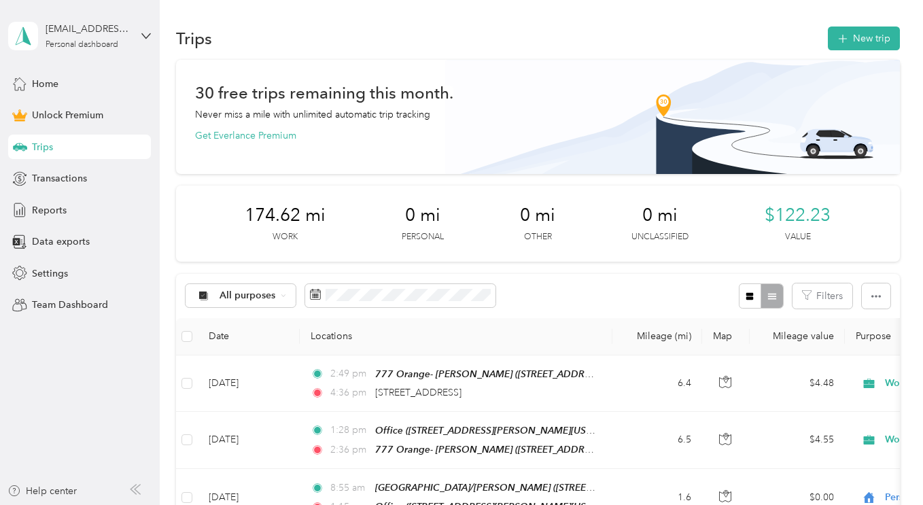
click at [878, 51] on div "Trips New trip" at bounding box center [537, 38] width 723 height 29
click at [877, 48] on button "New trip" at bounding box center [864, 39] width 72 height 24
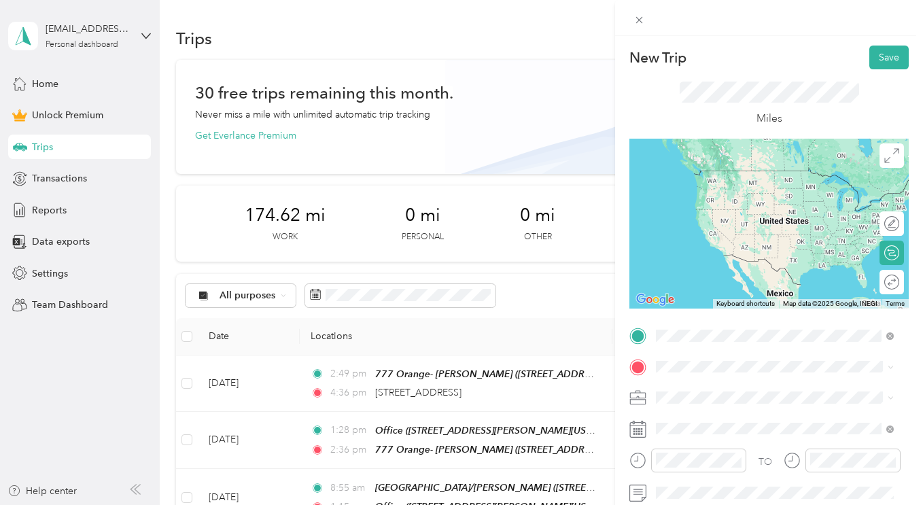
click at [751, 181] on div "Office [STREET_ADDRESS][PERSON_NAME][US_STATE]" at bounding box center [785, 190] width 207 height 43
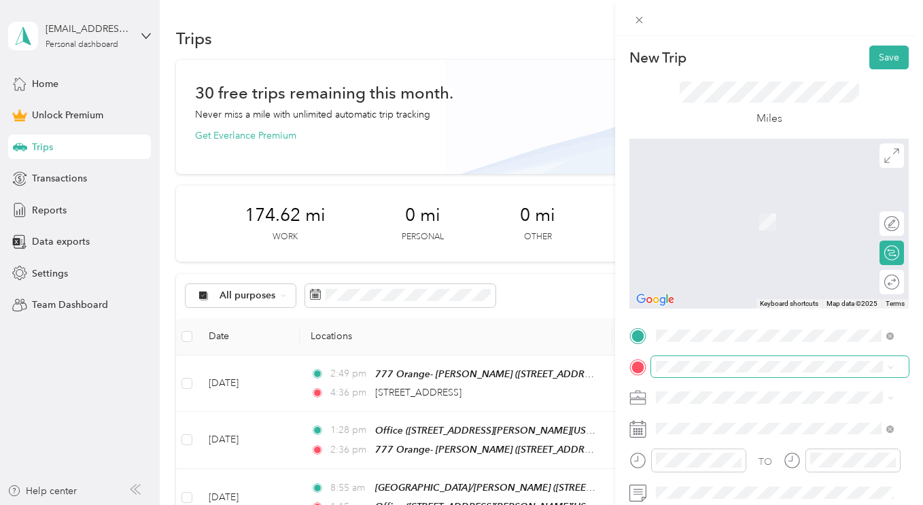
click at [710, 359] on span at bounding box center [780, 367] width 258 height 22
click at [711, 323] on strong "Placentia 2451" at bounding box center [716, 320] width 69 height 12
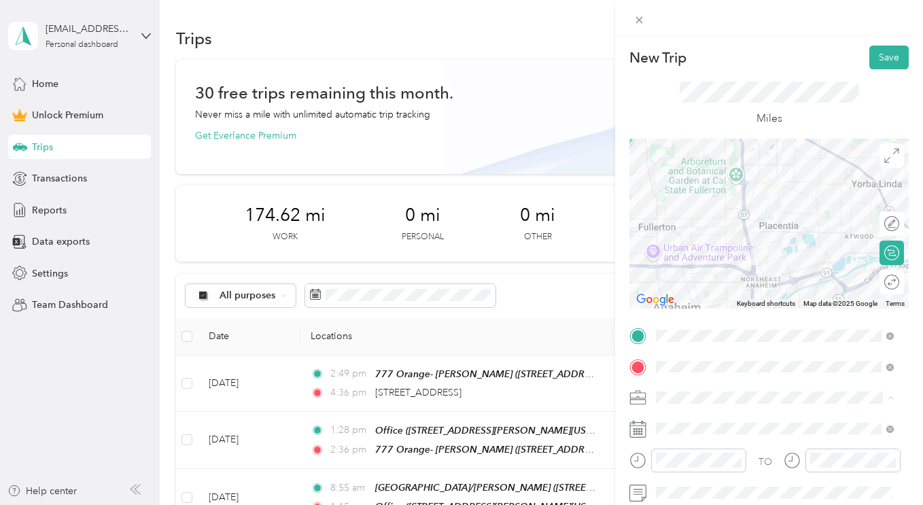
click at [718, 208] on div "Work" at bounding box center [775, 207] width 228 height 14
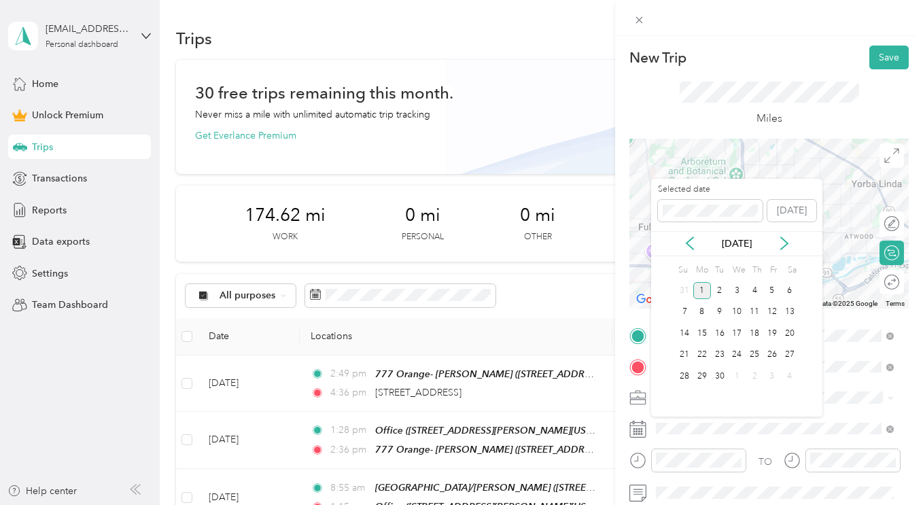
click at [691, 232] on div "[DATE]" at bounding box center [736, 243] width 171 height 25
drag, startPoint x: 691, startPoint y: 239, endPoint x: 699, endPoint y: 245, distance: 10.2
click at [691, 239] on icon at bounding box center [690, 244] width 14 height 14
click at [758, 376] on div "28" at bounding box center [755, 376] width 18 height 17
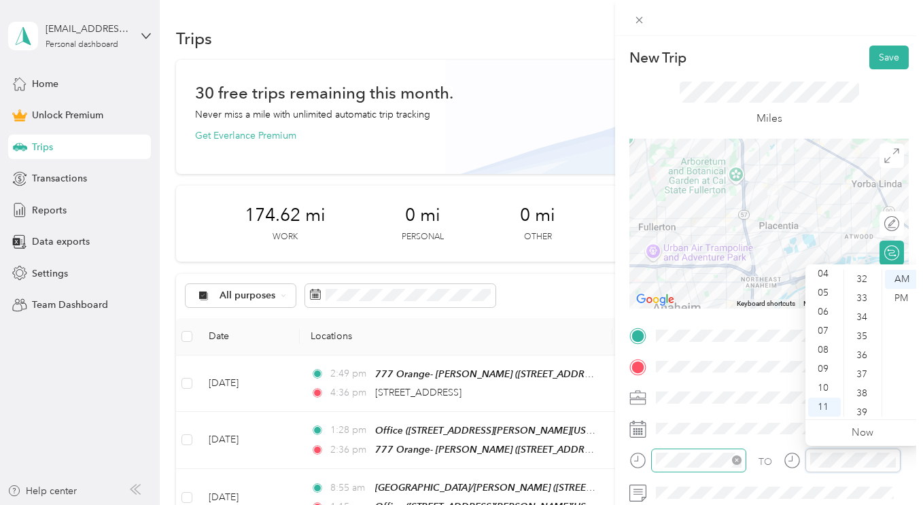
scroll to position [400, 0]
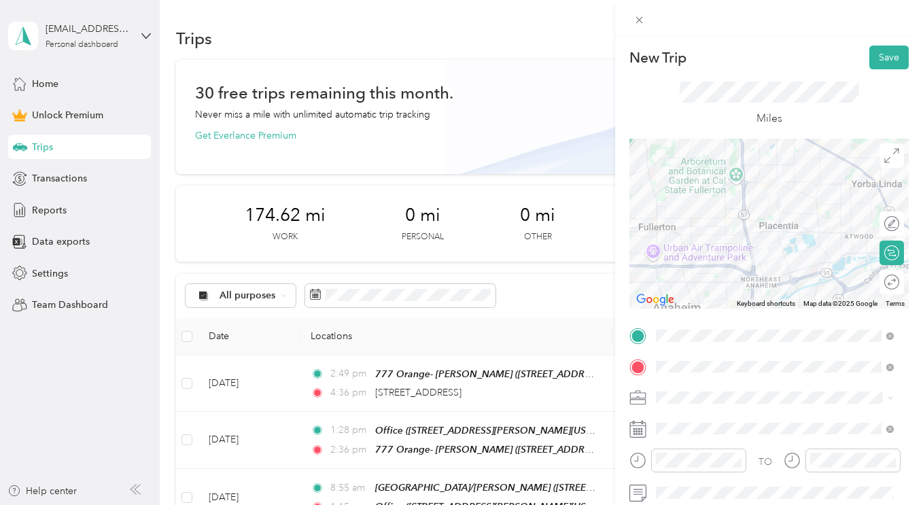
click at [738, 412] on div "TO Add photo" at bounding box center [768, 474] width 279 height 298
click at [869, 56] on button "Save" at bounding box center [888, 58] width 39 height 24
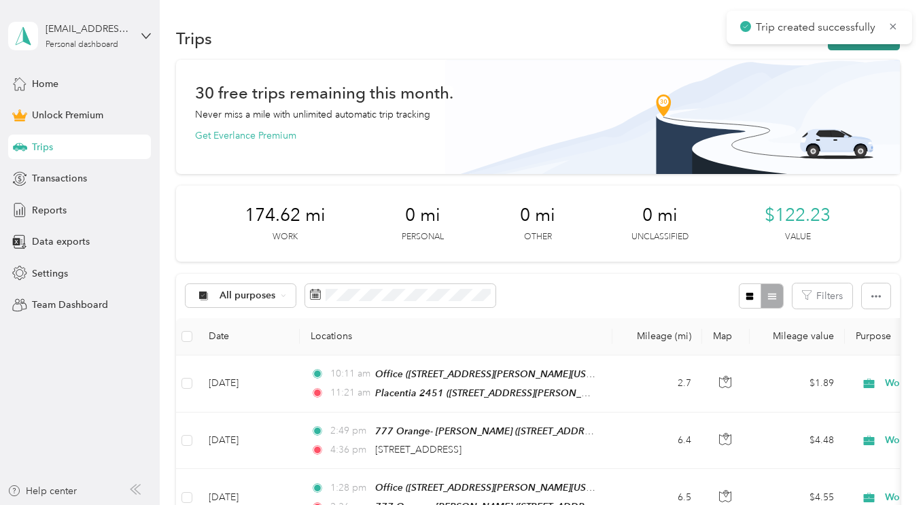
click at [852, 48] on button "New trip" at bounding box center [864, 39] width 72 height 24
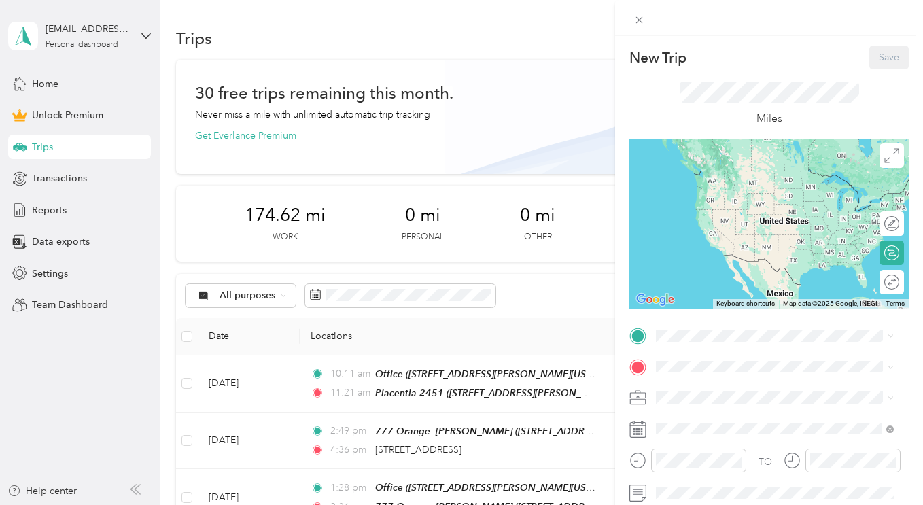
click at [457, 394] on div "New Trip Save This trip cannot be edited because it is either under review, app…" at bounding box center [461, 252] width 923 height 505
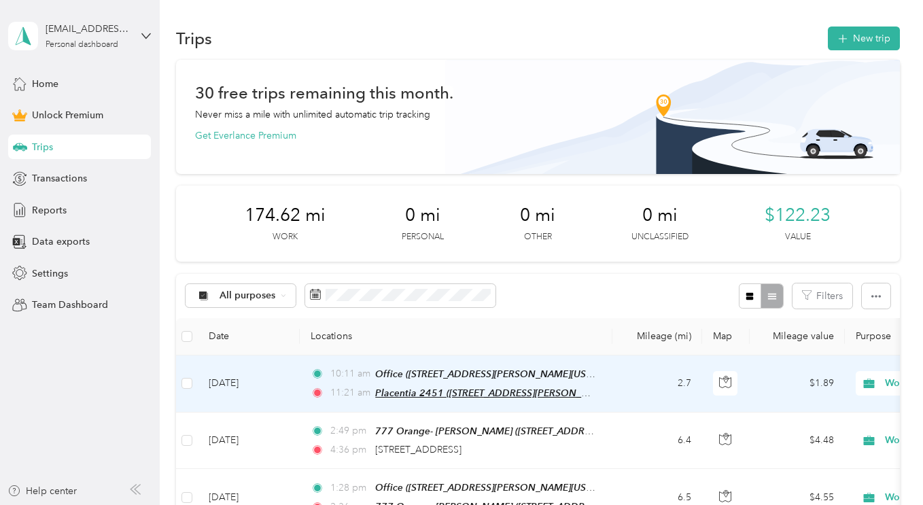
click at [419, 392] on span "Placentia 2451 ([STREET_ADDRESS][PERSON_NAME][US_STATE])" at bounding box center [518, 393] width 287 height 12
click at [409, 353] on button "Edit Place" at bounding box center [418, 359] width 77 height 24
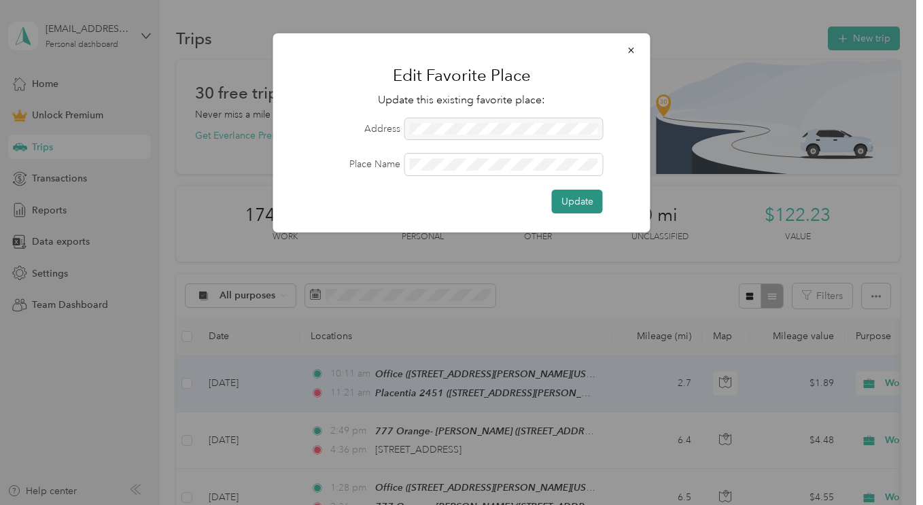
click at [595, 209] on button "Update" at bounding box center [577, 202] width 51 height 24
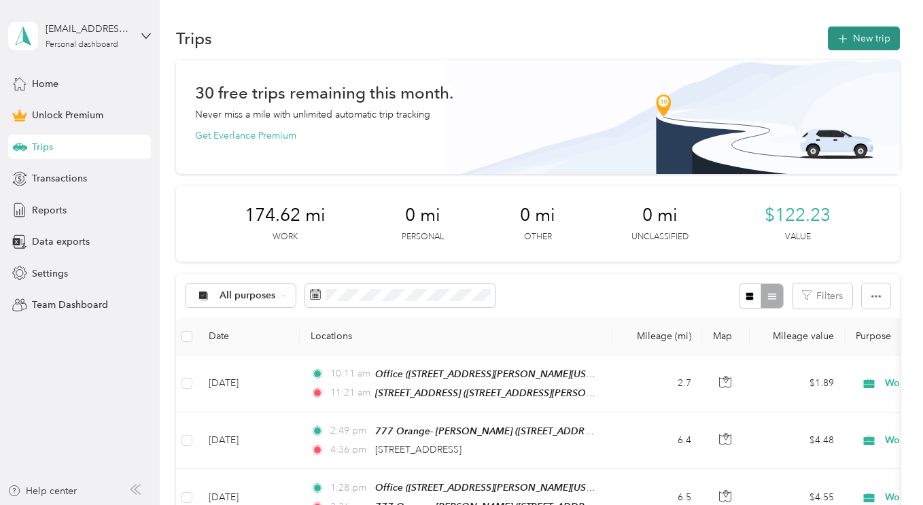
click at [845, 44] on button "New trip" at bounding box center [864, 39] width 72 height 24
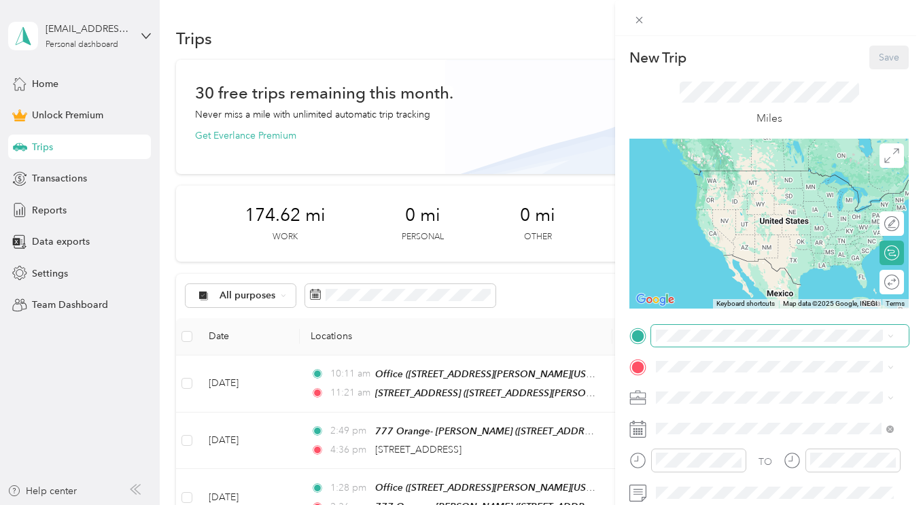
click at [719, 328] on span at bounding box center [780, 336] width 258 height 22
click at [721, 288] on strong "[GEOGRAPHIC_DATA]" at bounding box center [732, 289] width 101 height 12
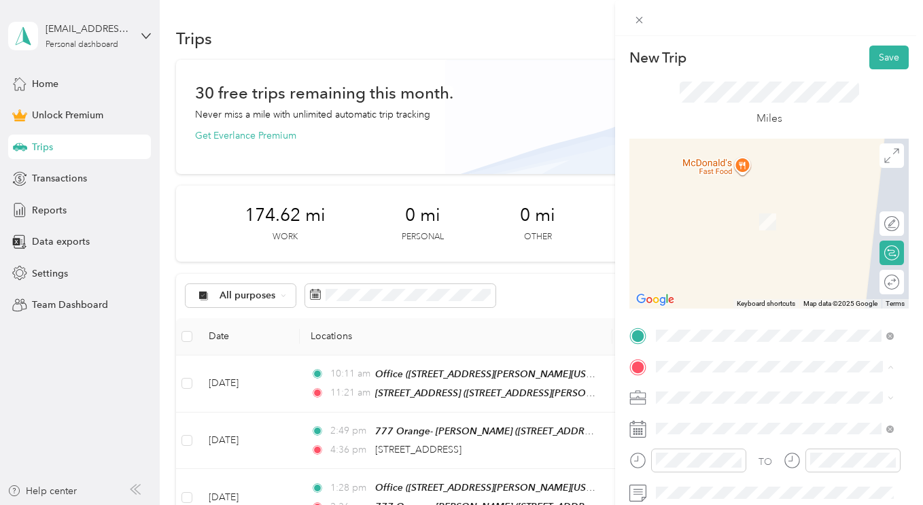
click at [799, 289] on span "[STREET_ADDRESS][PERSON_NAME][US_STATE]" at bounding box center [763, 286] width 162 height 26
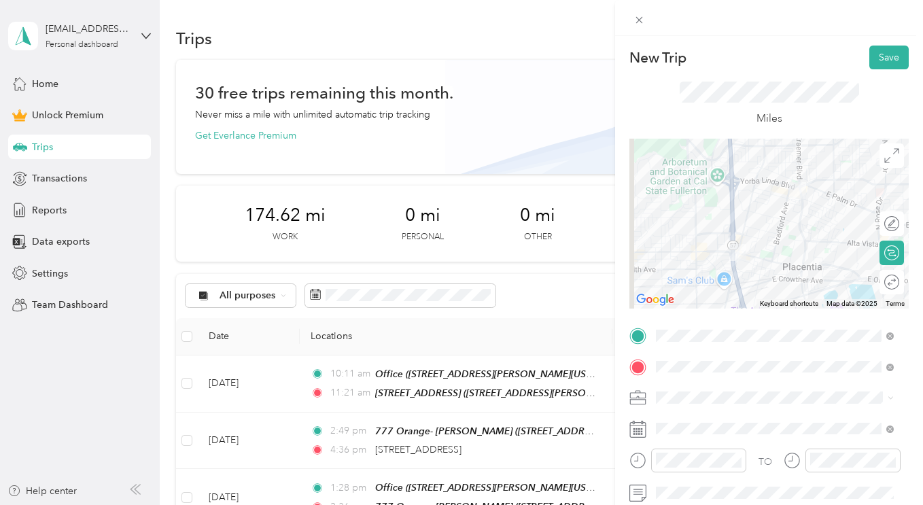
click at [570, 109] on div "New Trip Save This trip cannot be edited because it is either under review, app…" at bounding box center [461, 252] width 923 height 505
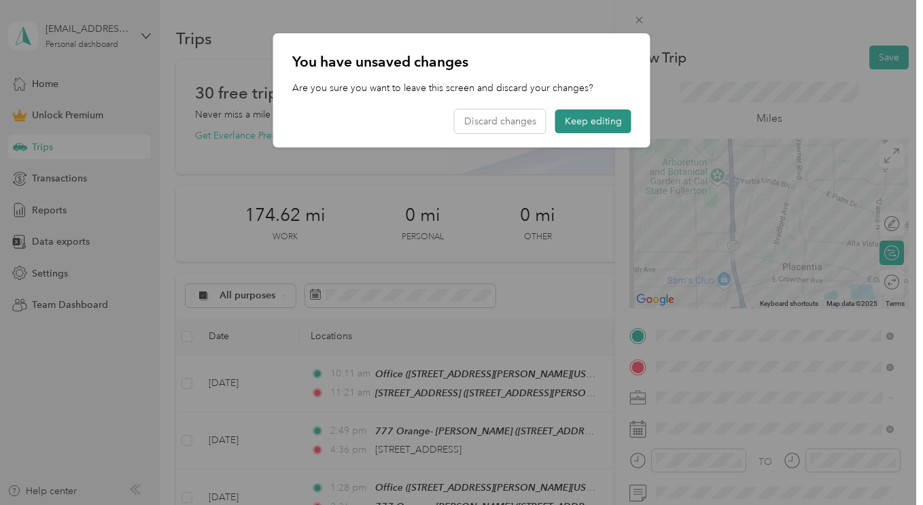
click at [608, 126] on button "Keep editing" at bounding box center [593, 121] width 76 height 24
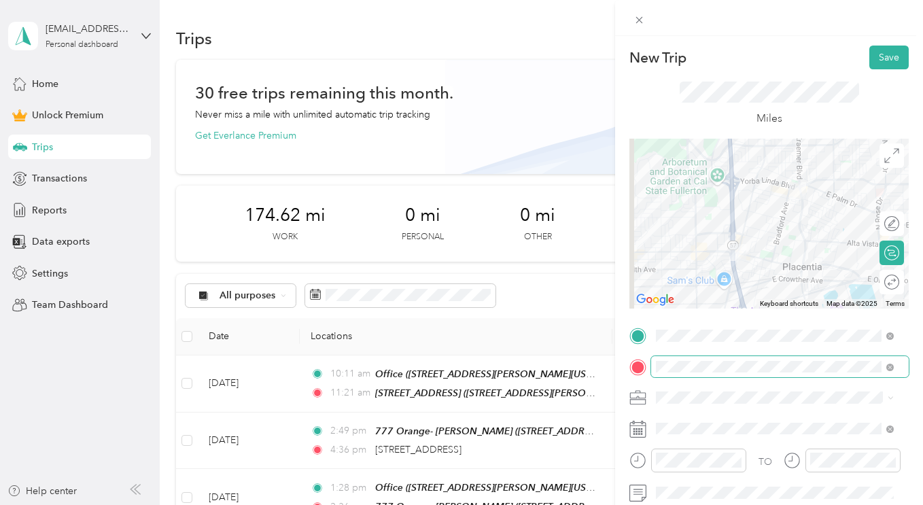
click at [894, 366] on span at bounding box center [780, 367] width 258 height 22
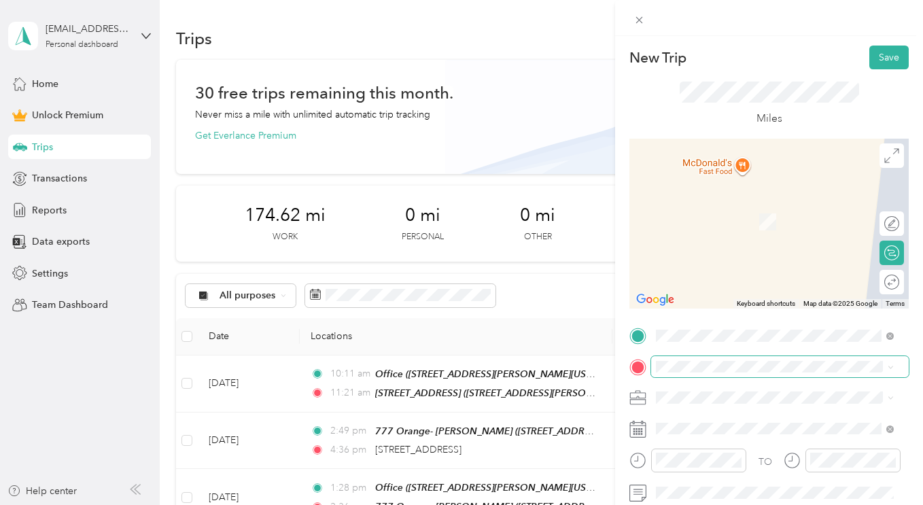
click at [787, 373] on span at bounding box center [780, 367] width 258 height 22
click at [716, 224] on span "[STREET_ADDRESS][US_STATE]" at bounding box center [750, 221] width 136 height 12
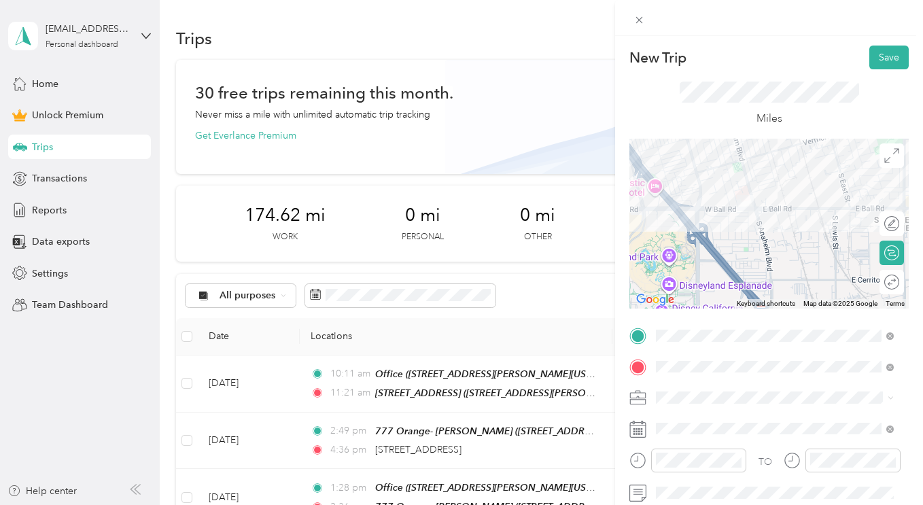
drag, startPoint x: 679, startPoint y: 217, endPoint x: 704, endPoint y: 247, distance: 39.6
click at [704, 247] on div at bounding box center [768, 224] width 279 height 170
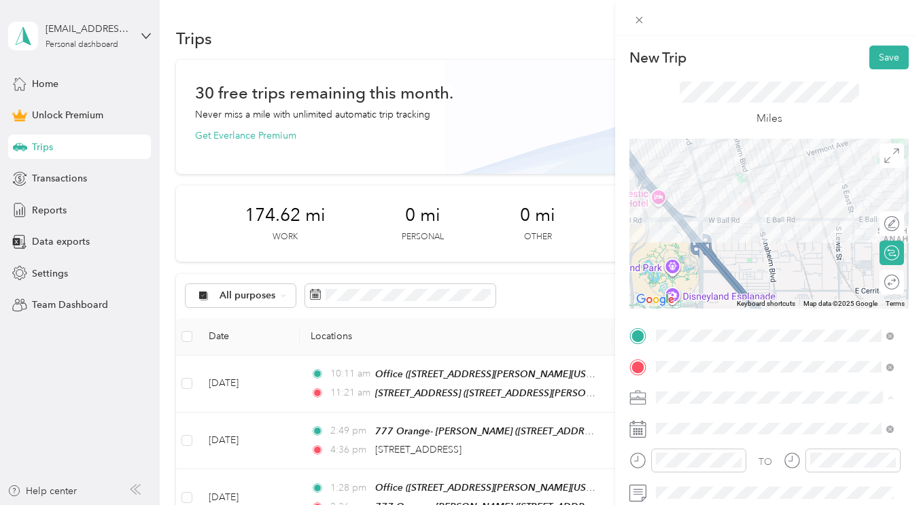
click at [714, 205] on div "Work" at bounding box center [775, 207] width 228 height 14
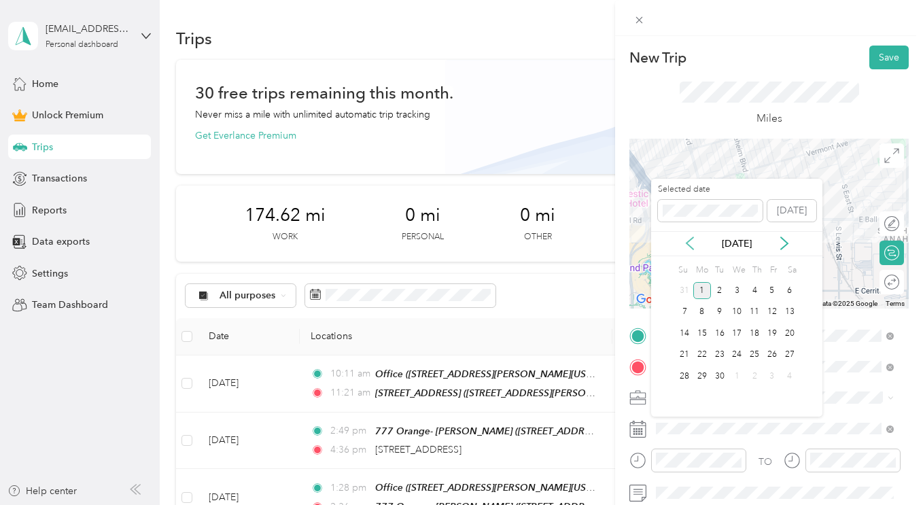
click at [691, 243] on icon at bounding box center [690, 244] width 14 height 14
click at [762, 376] on div "28" at bounding box center [755, 376] width 18 height 17
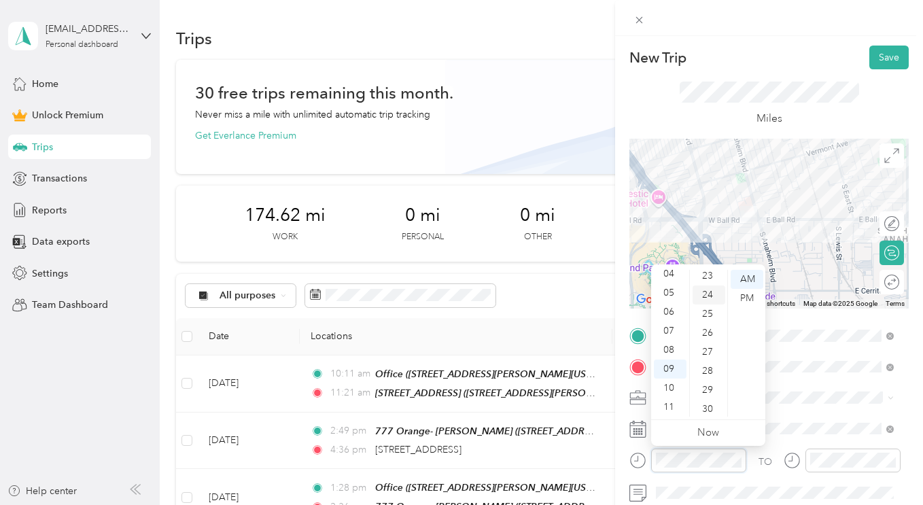
scroll to position [424, 0]
click at [710, 281] on div "22" at bounding box center [709, 273] width 33 height 19
click at [710, 281] on div "22" at bounding box center [709, 279] width 33 height 19
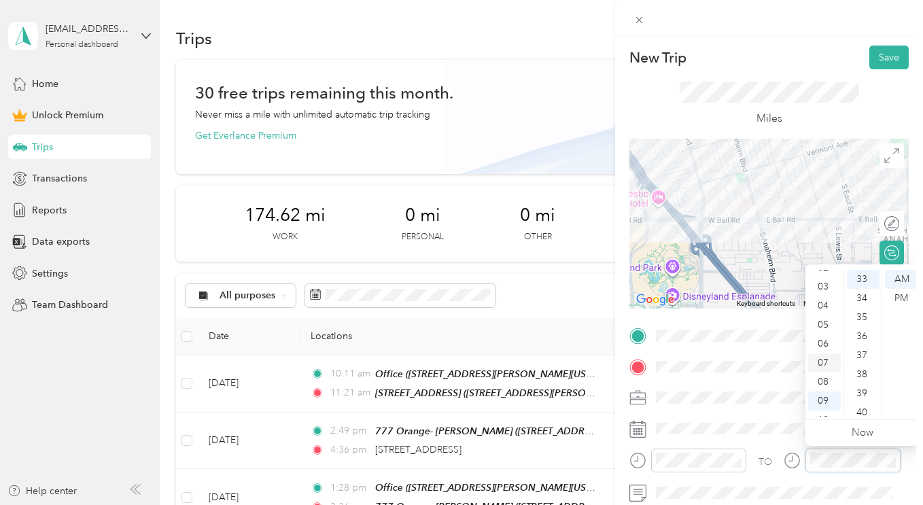
scroll to position [82, 0]
click at [827, 385] on div "10" at bounding box center [824, 388] width 33 height 19
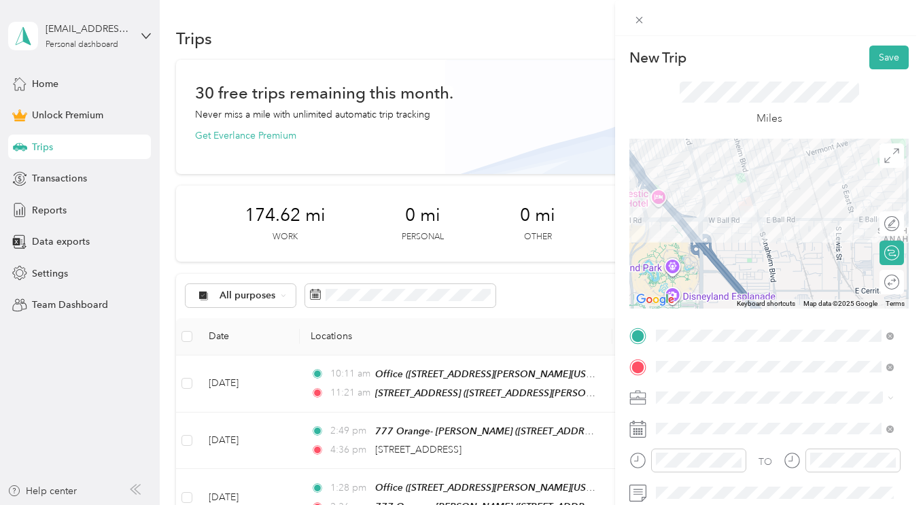
click at [908, 407] on form "New Trip Save This trip cannot be edited because it is either under review, app…" at bounding box center [769, 334] width 308 height 577
click at [876, 65] on button "Save" at bounding box center [888, 58] width 39 height 24
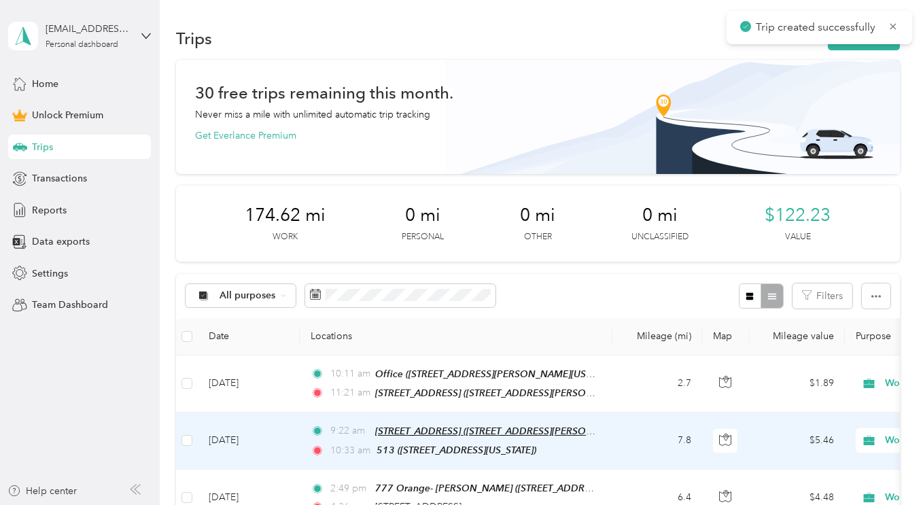
scroll to position [68, 0]
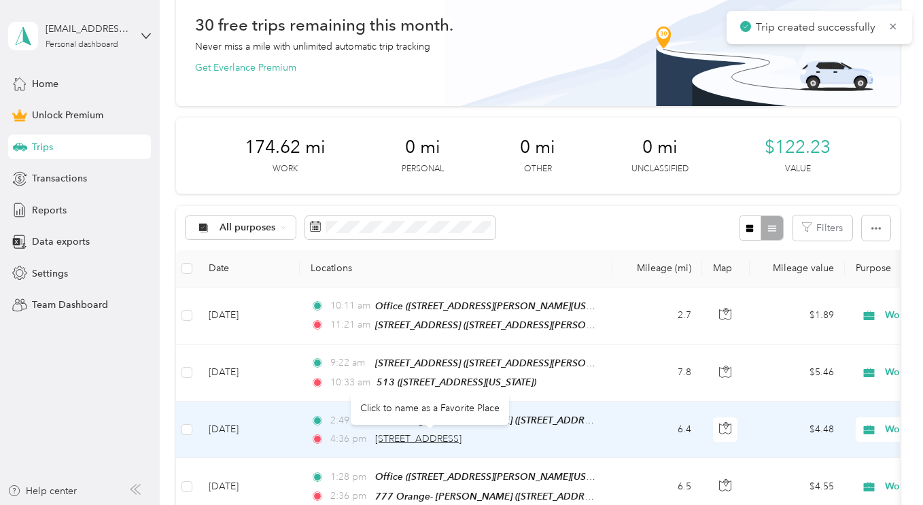
click at [426, 441] on span "[STREET_ADDRESS]" at bounding box center [418, 439] width 86 height 12
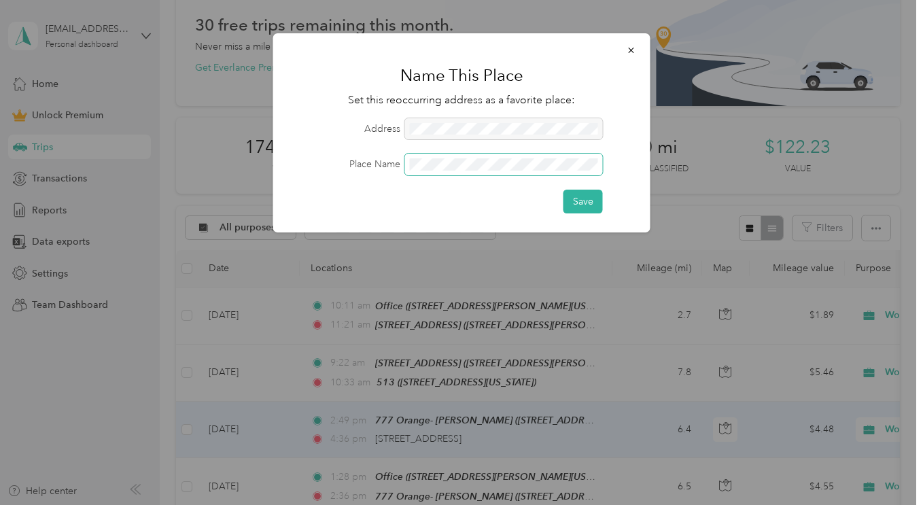
click at [501, 158] on span at bounding box center [504, 165] width 198 height 22
click at [583, 207] on button "Save" at bounding box center [583, 202] width 39 height 24
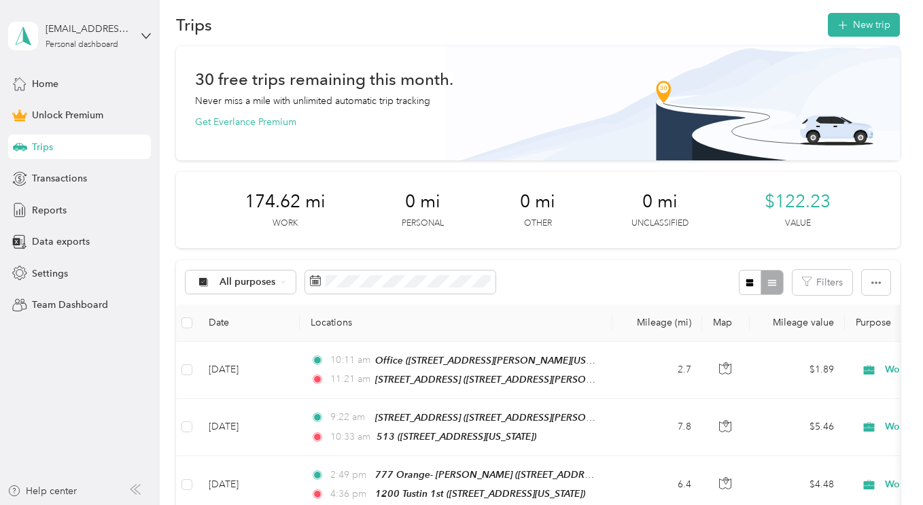
scroll to position [0, 0]
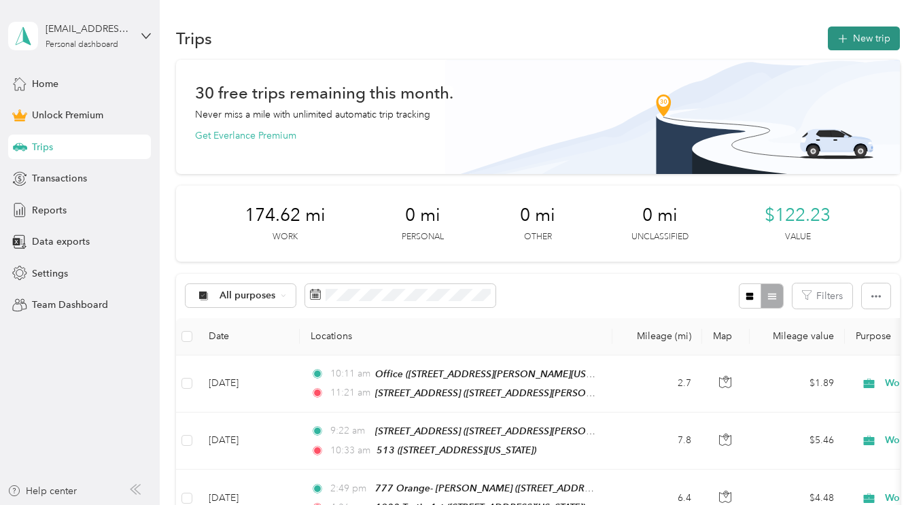
click at [843, 39] on icon "button" at bounding box center [843, 39] width 16 height 16
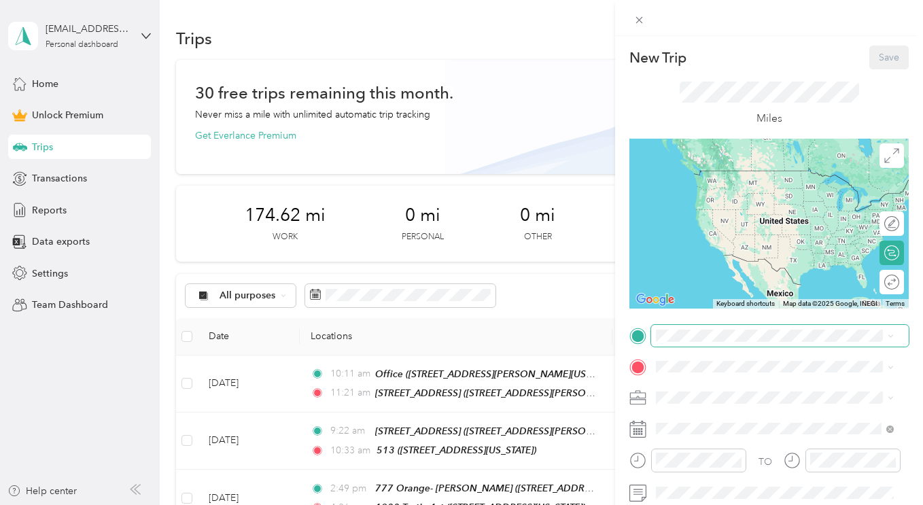
click at [701, 341] on span at bounding box center [780, 336] width 258 height 22
click at [727, 192] on span "[STREET_ADDRESS][PERSON_NAME][US_STATE]" at bounding box center [763, 198] width 162 height 26
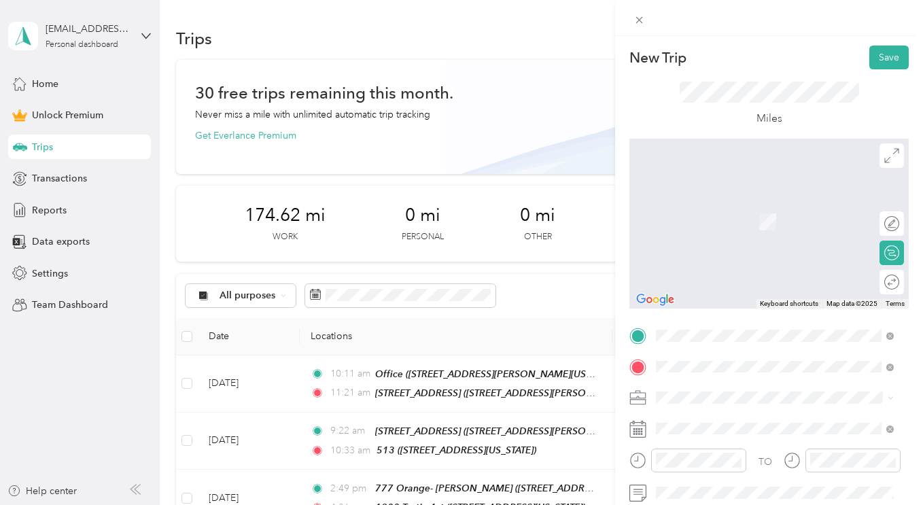
click at [763, 227] on div "[GEOGRAPHIC_DATA] [STREET_ADDRESS][US_STATE]" at bounding box center [750, 214] width 136 height 29
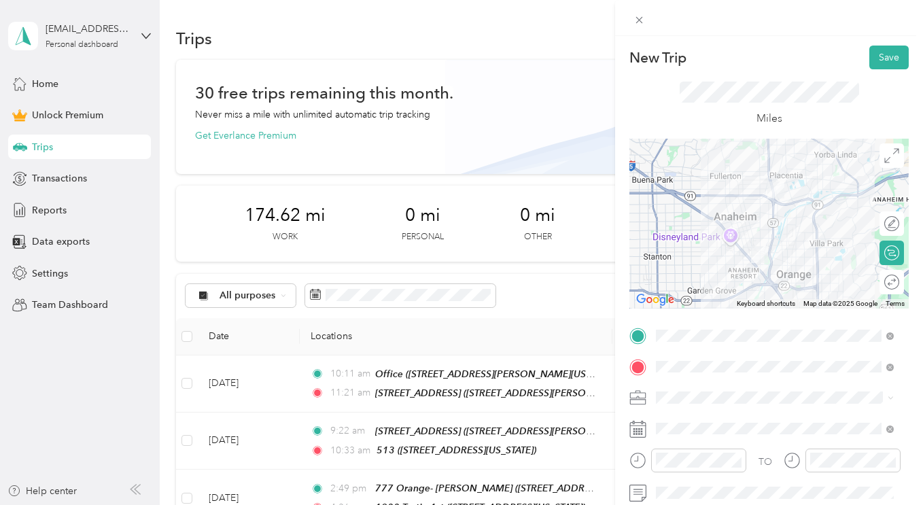
click at [706, 204] on div "Work" at bounding box center [775, 207] width 228 height 14
click at [672, 418] on span at bounding box center [780, 429] width 258 height 22
click at [893, 368] on icon at bounding box center [889, 367] width 7 height 7
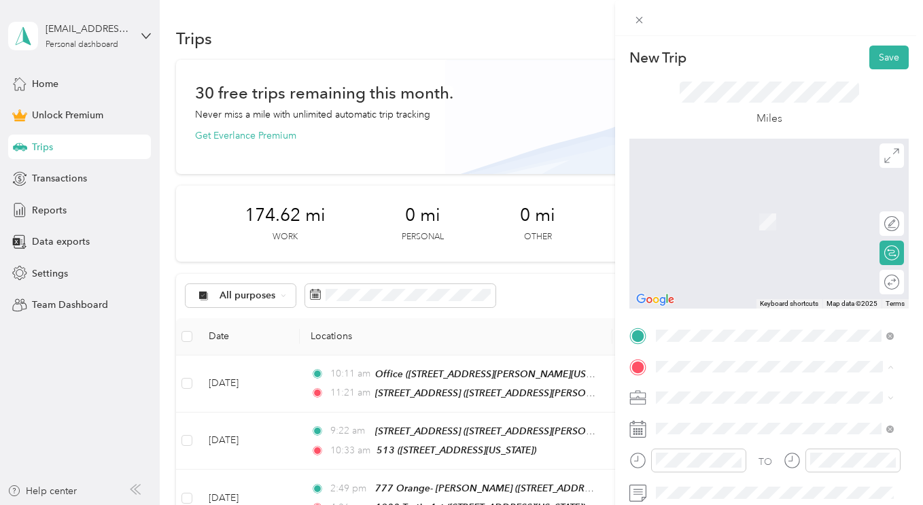
click at [748, 203] on span "[STREET_ADDRESS][US_STATE]" at bounding box center [750, 201] width 136 height 12
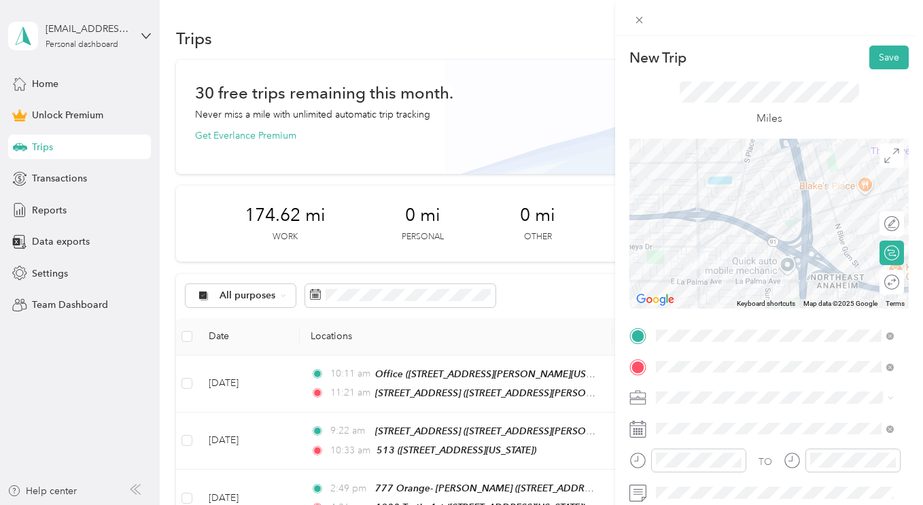
click at [718, 236] on div at bounding box center [768, 224] width 279 height 170
click at [718, 232] on div at bounding box center [768, 224] width 279 height 170
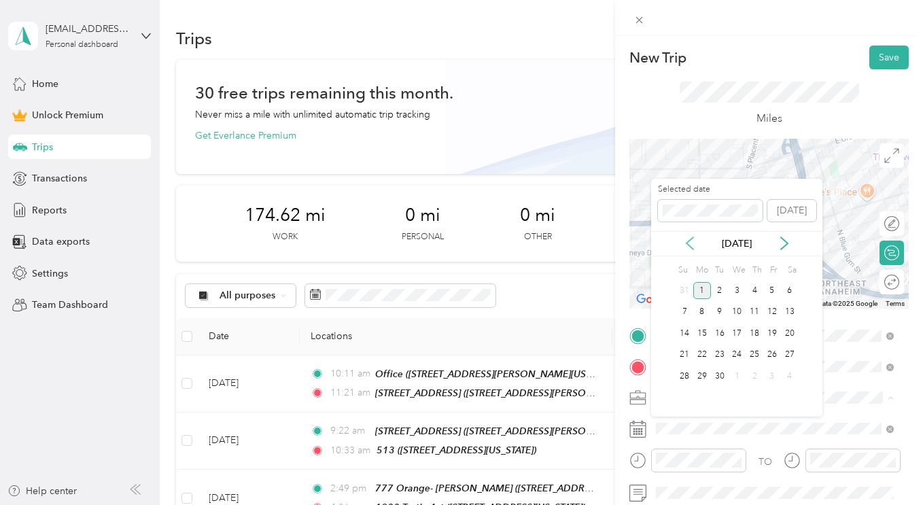
click at [687, 243] on icon at bounding box center [690, 243] width 7 height 12
click at [774, 375] on div "29" at bounding box center [772, 376] width 18 height 17
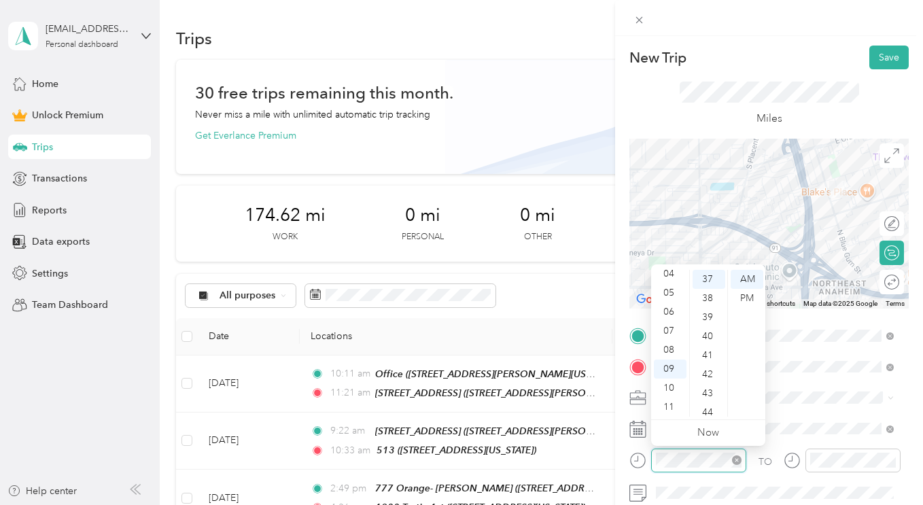
scroll to position [704, 0]
click at [672, 401] on div "11" at bounding box center [670, 407] width 33 height 19
click at [708, 409] on div "44" at bounding box center [709, 412] width 33 height 19
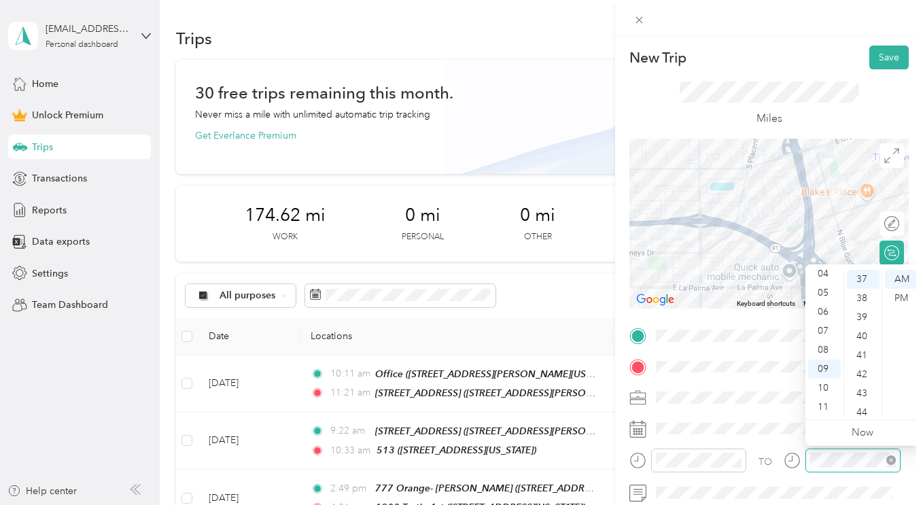
scroll to position [995, 0]
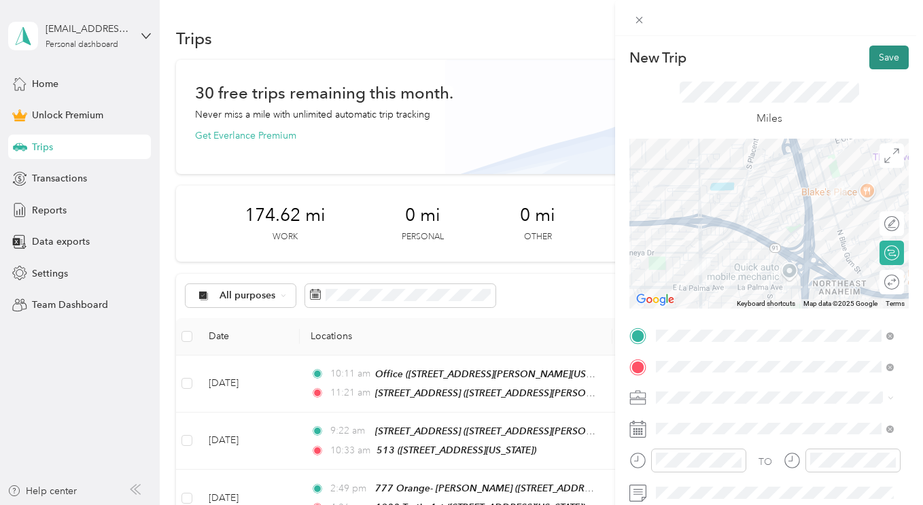
click at [880, 58] on button "Save" at bounding box center [888, 58] width 39 height 24
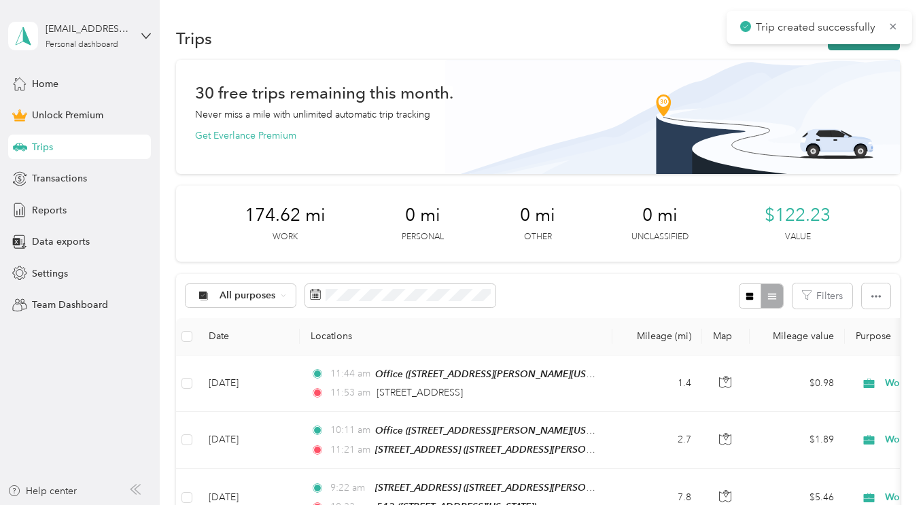
click at [842, 48] on button "New trip" at bounding box center [864, 39] width 72 height 24
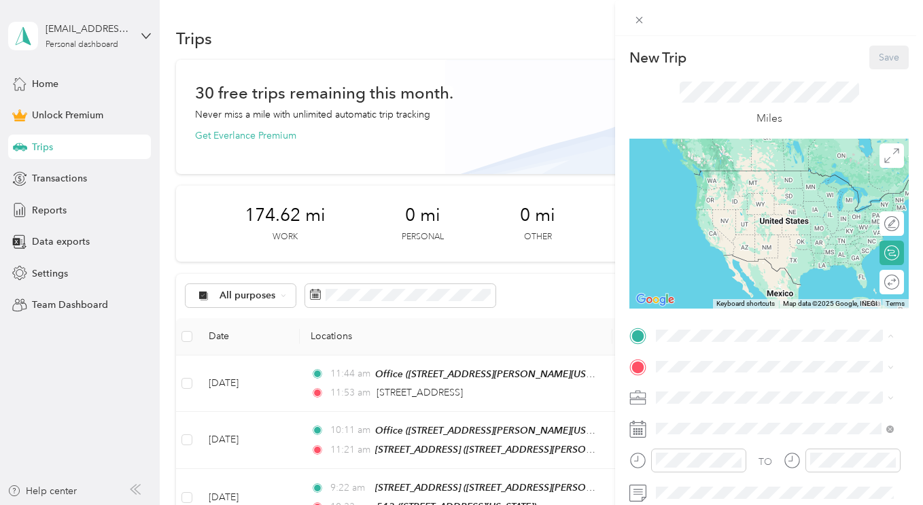
click at [470, 387] on div "New Trip Save This trip cannot be edited because it is either under review, app…" at bounding box center [461, 252] width 923 height 505
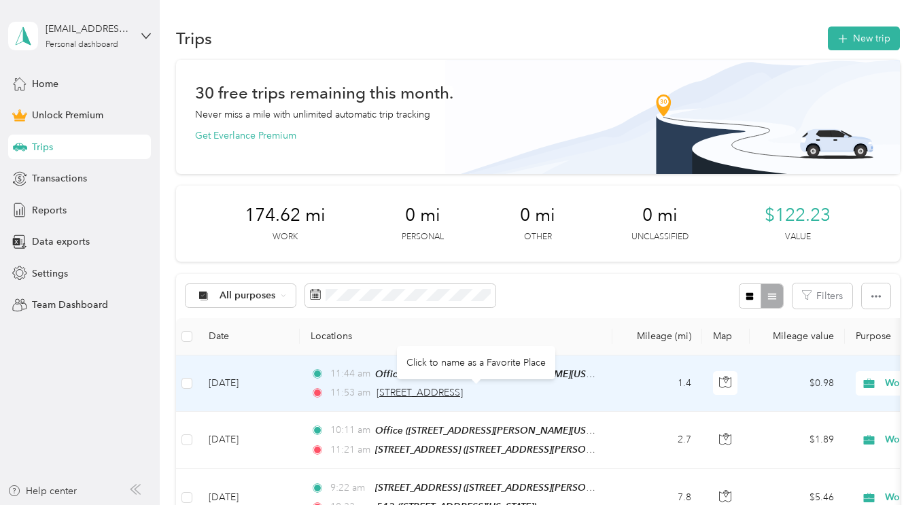
click at [463, 394] on span "[STREET_ADDRESS]" at bounding box center [420, 393] width 86 height 12
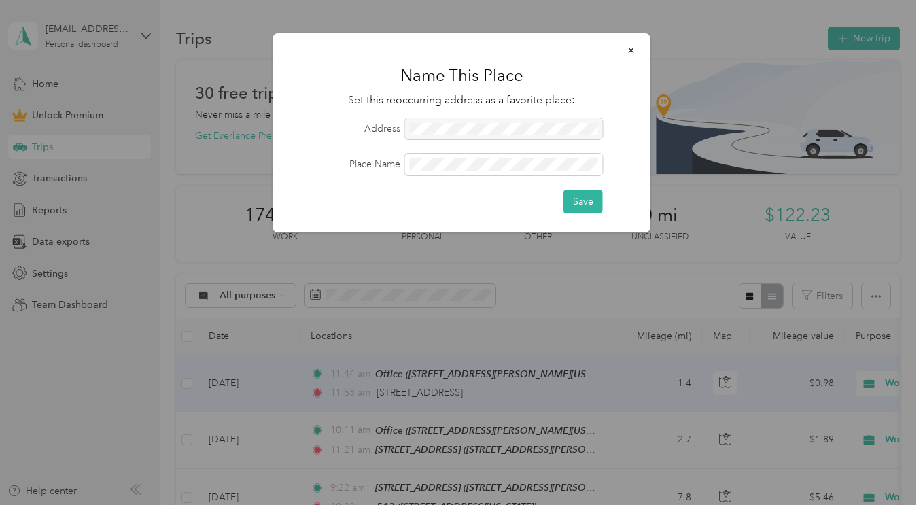
click at [509, 187] on form "Address Place Name Save" at bounding box center [461, 165] width 339 height 95
click at [588, 209] on button "Save" at bounding box center [583, 202] width 39 height 24
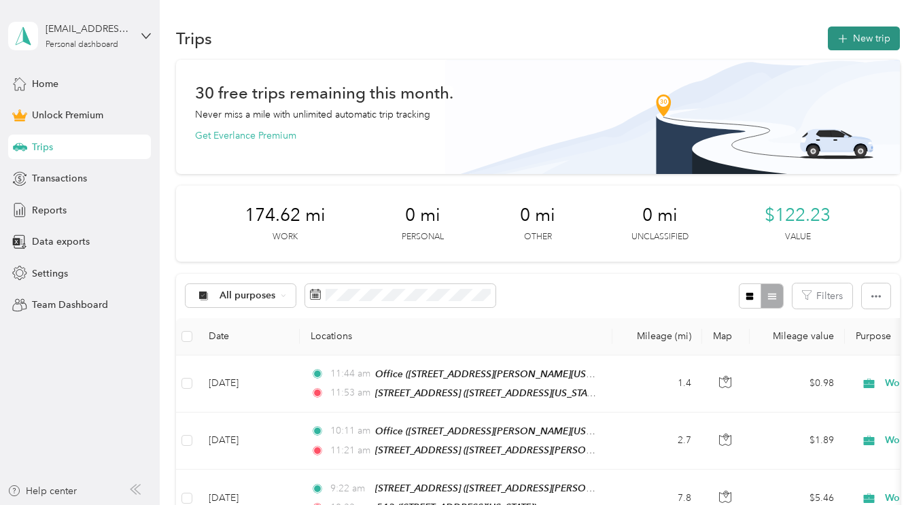
click at [851, 31] on button "New trip" at bounding box center [864, 39] width 72 height 24
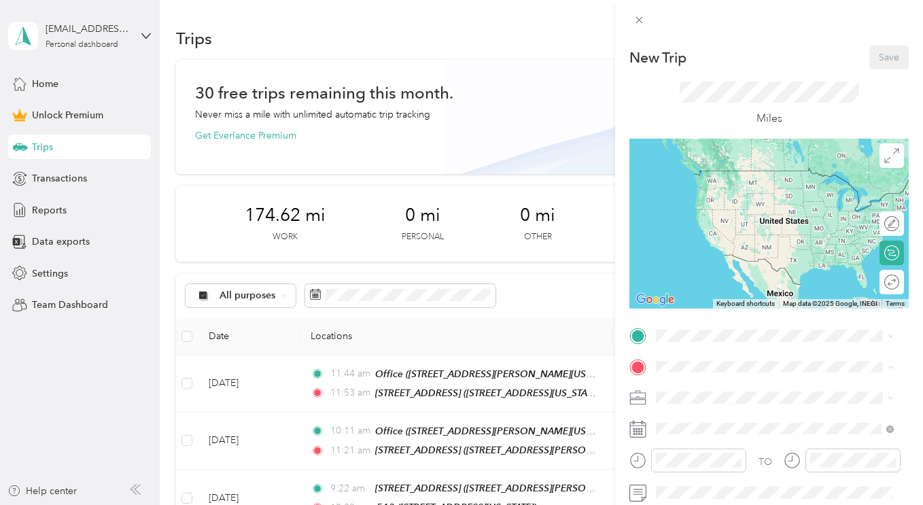
click at [741, 27] on div at bounding box center [769, 18] width 308 height 36
click at [719, 304] on button "Keyboard shortcuts" at bounding box center [745, 304] width 58 height 10
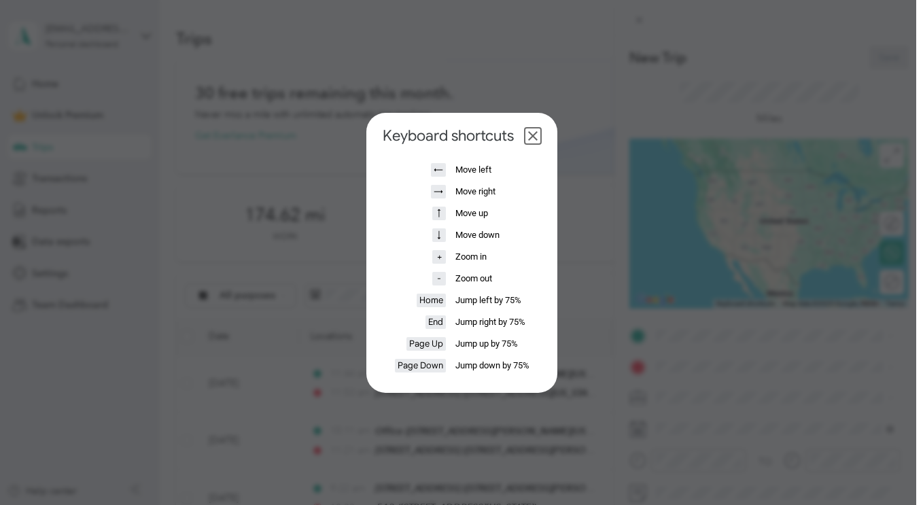
click at [557, 334] on dialog "Keyboard shortcuts ← Move left → Move right ↑ Move up ↓ Move down + Zoom in - Z…" at bounding box center [461, 253] width 191 height 280
drag, startPoint x: 709, startPoint y: 334, endPoint x: 623, endPoint y: 169, distance: 186.1
click at [557, 332] on dialog "Keyboard shortcuts ← Move left → Move right ↑ Move up ↓ Move down + Zoom in - Z…" at bounding box center [461, 253] width 191 height 280
click at [532, 131] on button "Close dialog" at bounding box center [533, 136] width 16 height 16
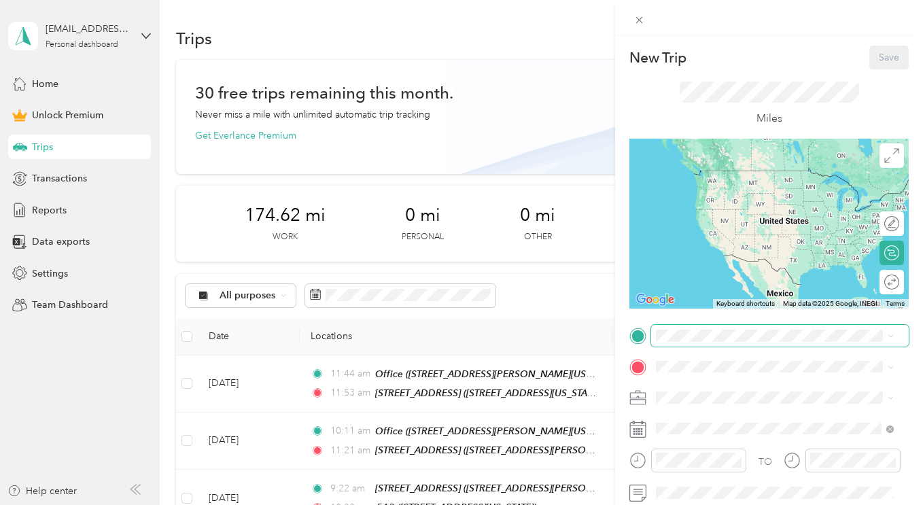
click at [714, 341] on span at bounding box center [780, 336] width 258 height 22
click at [757, 198] on div "[GEOGRAPHIC_DATA] [STREET_ADDRESS][US_STATE]" at bounding box center [750, 183] width 136 height 29
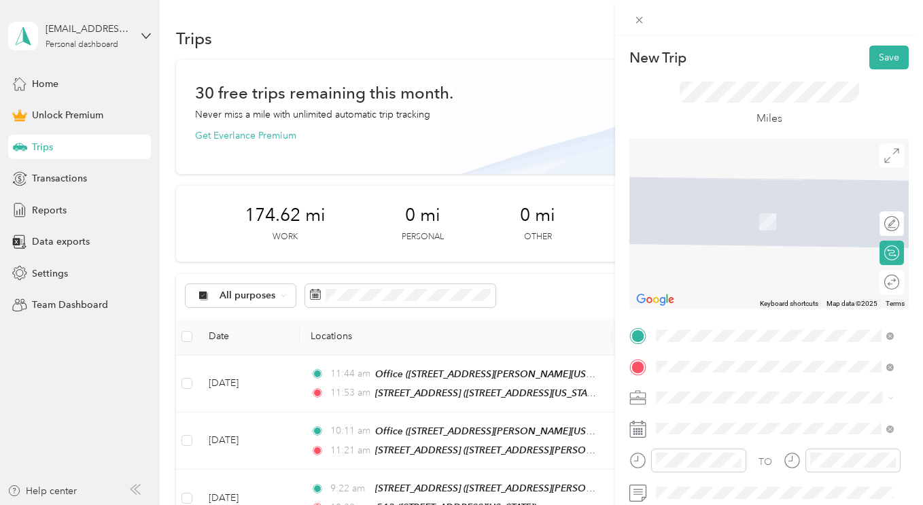
click at [736, 228] on div "[GEOGRAPHIC_DATA]/[PERSON_NAME] [STREET_ADDRESS][PERSON_NAME][US_STATE]" at bounding box center [785, 221] width 207 height 43
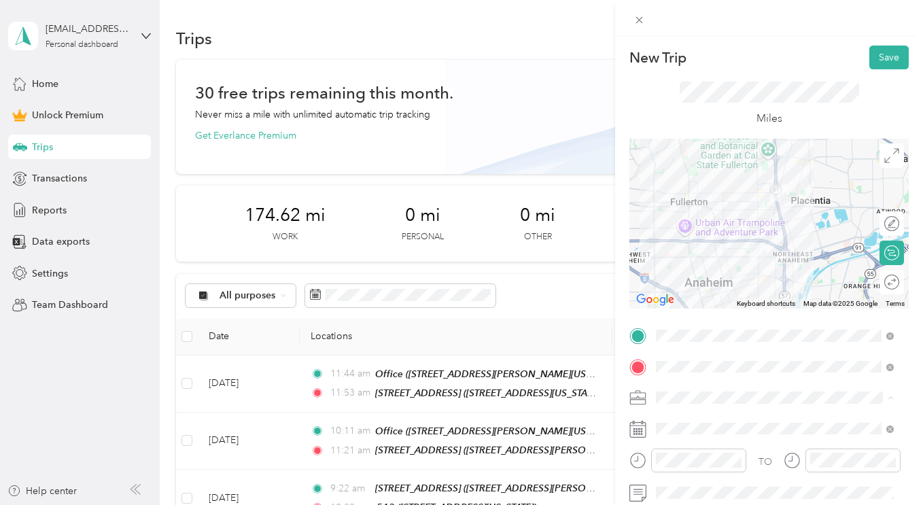
click at [702, 201] on div "Work" at bounding box center [775, 207] width 228 height 14
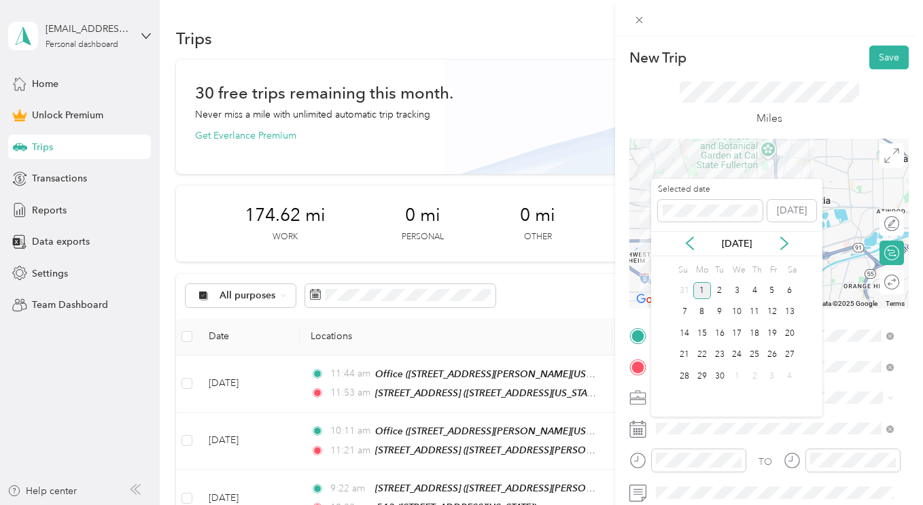
click at [691, 241] on icon at bounding box center [690, 244] width 14 height 14
click at [774, 379] on div "29" at bounding box center [772, 376] width 18 height 17
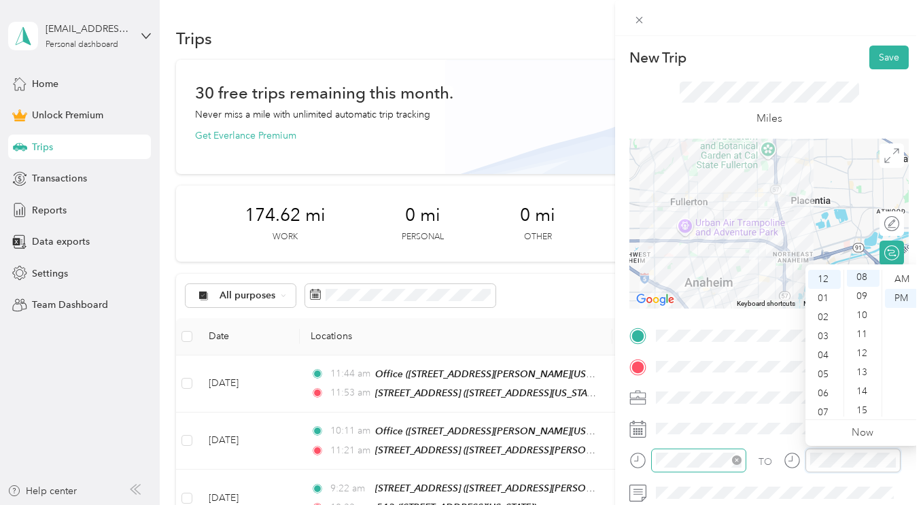
scroll to position [152, 0]
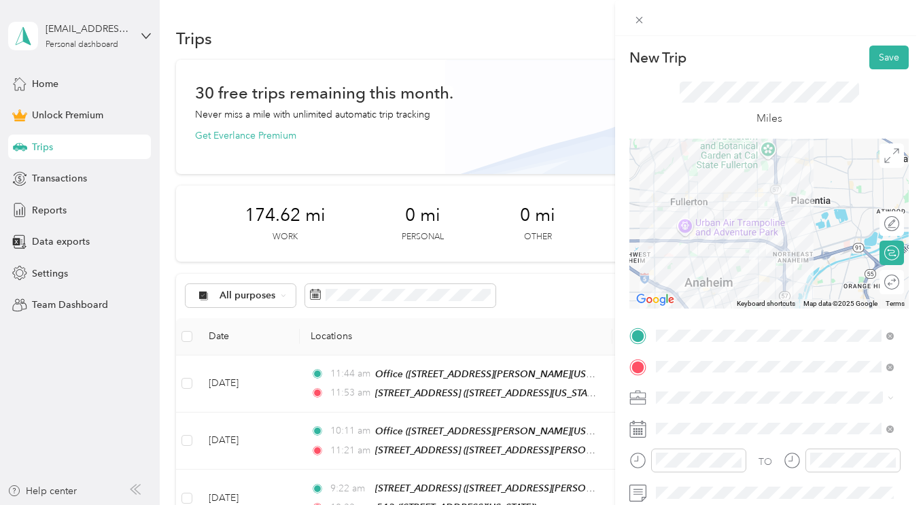
click at [873, 54] on button "Save" at bounding box center [888, 58] width 39 height 24
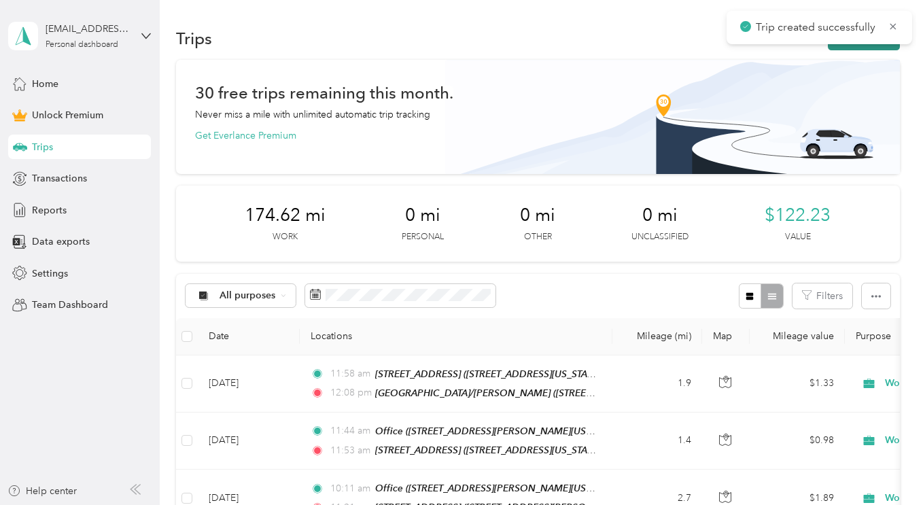
click at [856, 47] on button "New trip" at bounding box center [864, 39] width 72 height 24
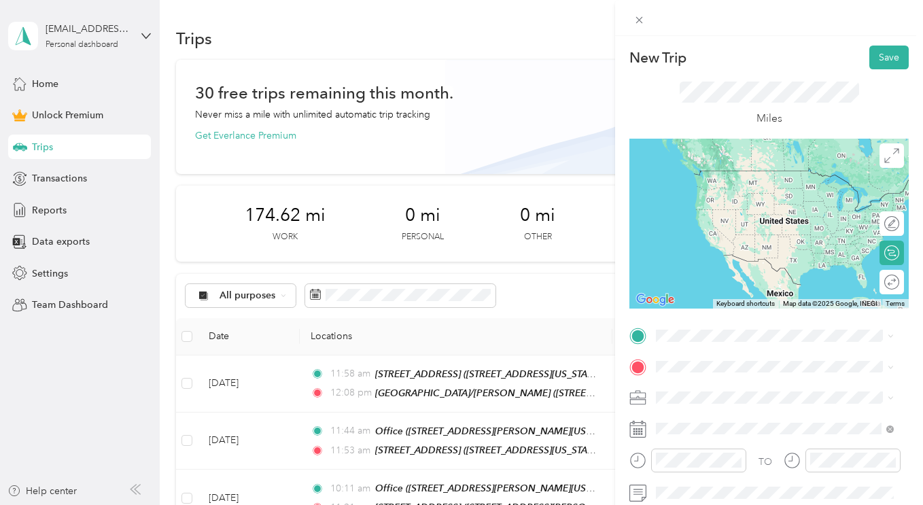
drag, startPoint x: 805, startPoint y: 190, endPoint x: 757, endPoint y: 309, distance: 128.1
click at [740, 187] on div "[STREET_ADDRESS][US_STATE]" at bounding box center [775, 178] width 228 height 18
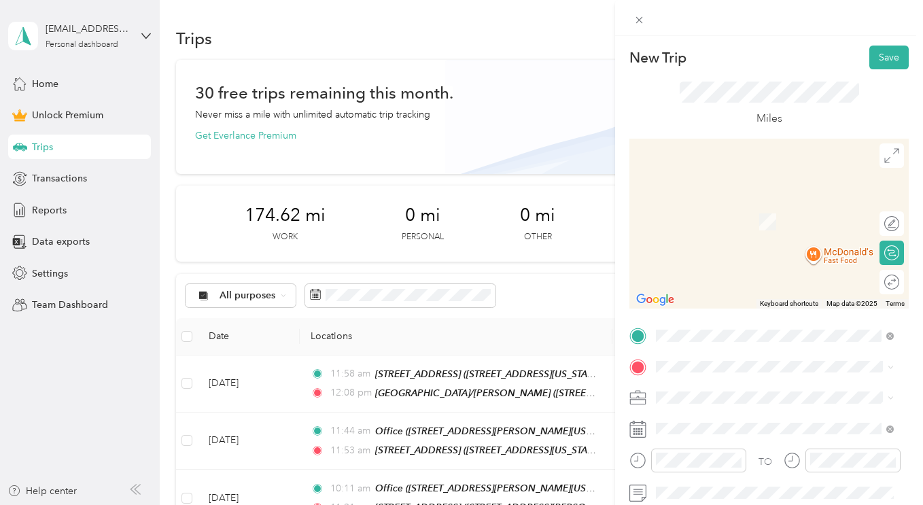
click at [695, 379] on div "TO Add photo" at bounding box center [768, 474] width 279 height 298
click at [740, 209] on li "Work" at bounding box center [774, 207] width 247 height 24
click at [813, 258] on div at bounding box center [768, 224] width 279 height 170
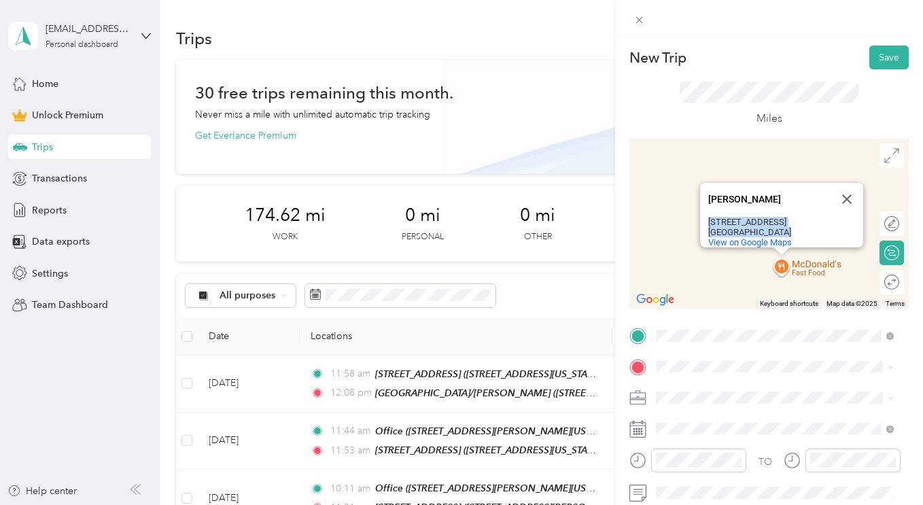
drag, startPoint x: 795, startPoint y: 223, endPoint x: 702, endPoint y: 209, distance: 93.4
click at [702, 209] on div "[PERSON_NAME] [PERSON_NAME] [STREET_ADDRESS] View on Google Maps" at bounding box center [781, 215] width 163 height 65
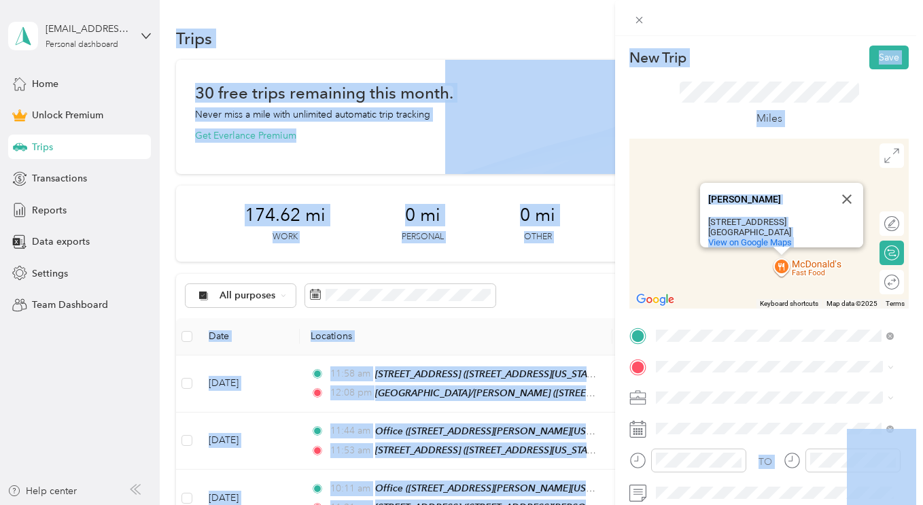
click at [789, 227] on div "[GEOGRAPHIC_DATA]" at bounding box center [769, 232] width 122 height 10
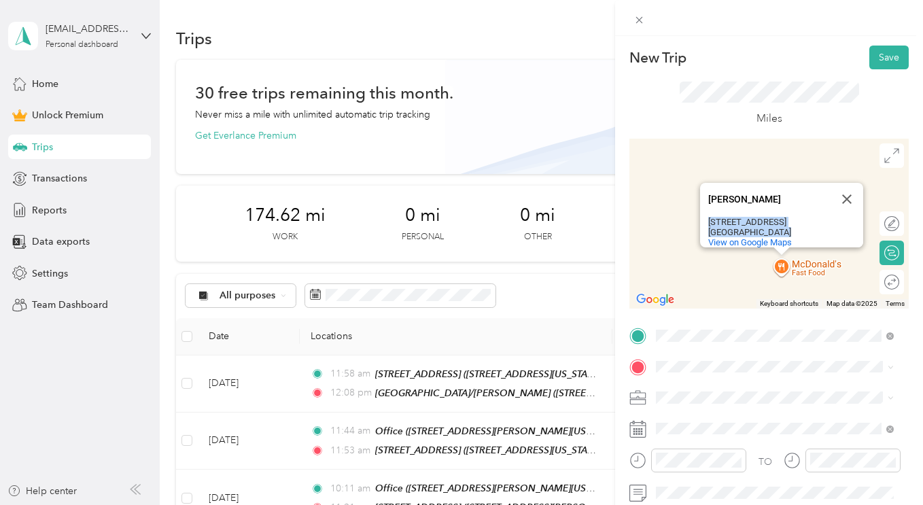
drag, startPoint x: 787, startPoint y: 218, endPoint x: 703, endPoint y: 211, distance: 83.9
click at [708, 217] on div "[STREET_ADDRESS]" at bounding box center [785, 227] width 155 height 20
copy div "[STREET_ADDRESS]"
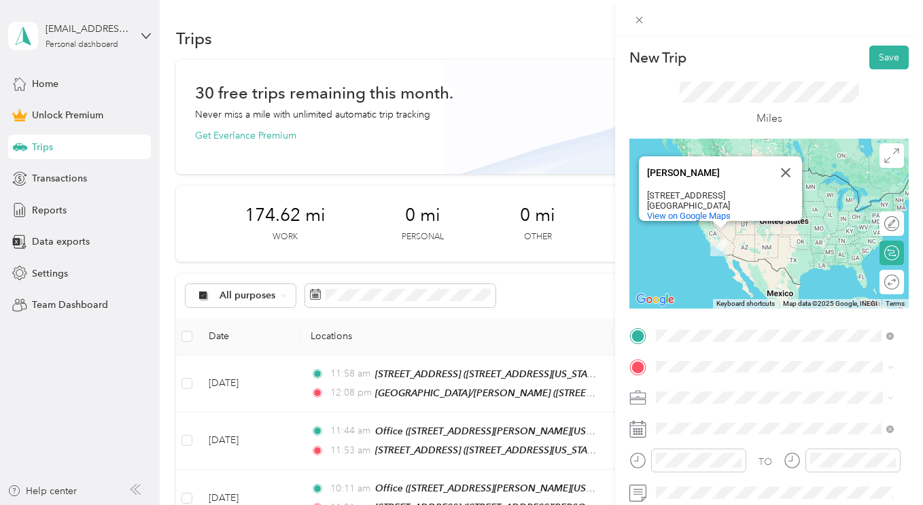
click at [776, 175] on span "[STREET_ADDRESS][US_STATE]" at bounding box center [750, 171] width 136 height 12
click at [782, 163] on button "Close" at bounding box center [786, 172] width 33 height 33
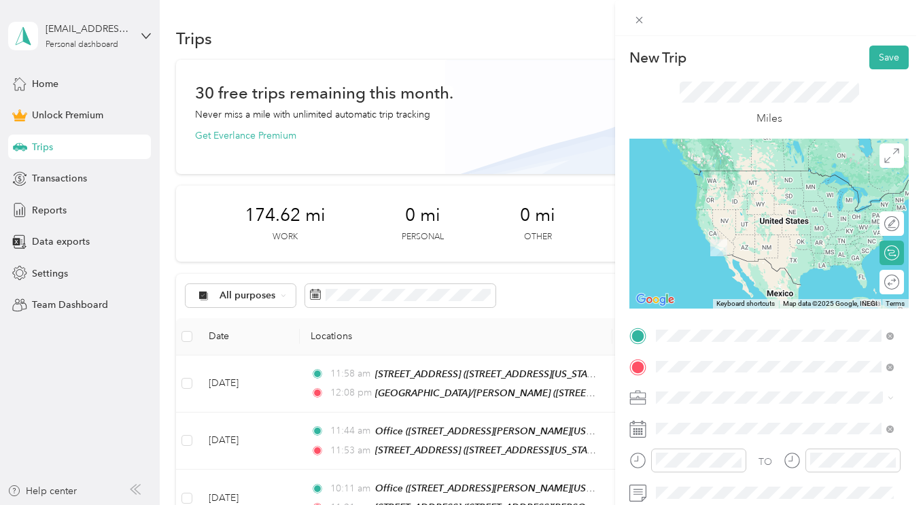
click at [744, 203] on span "[STREET_ADDRESS][US_STATE]" at bounding box center [750, 201] width 136 height 12
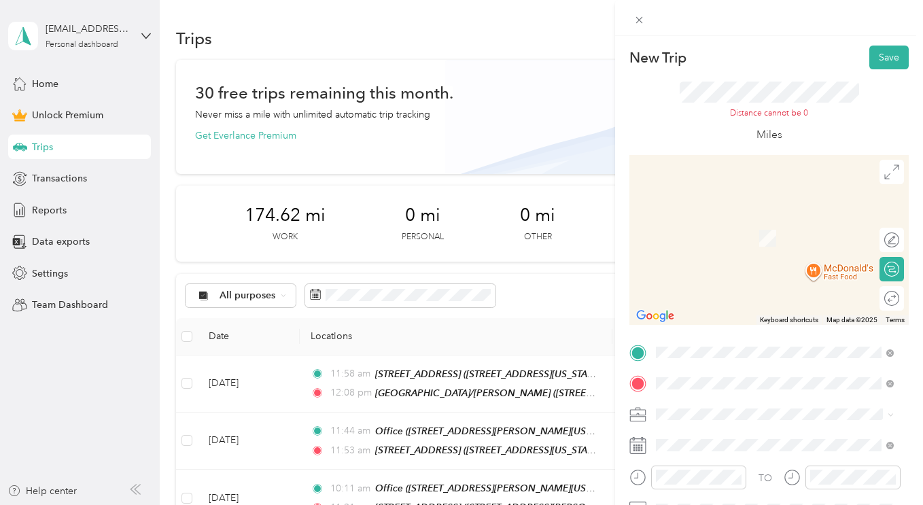
click at [756, 269] on div "[GEOGRAPHIC_DATA]/[PERSON_NAME] [STREET_ADDRESS][PERSON_NAME][US_STATE]" at bounding box center [785, 264] width 207 height 43
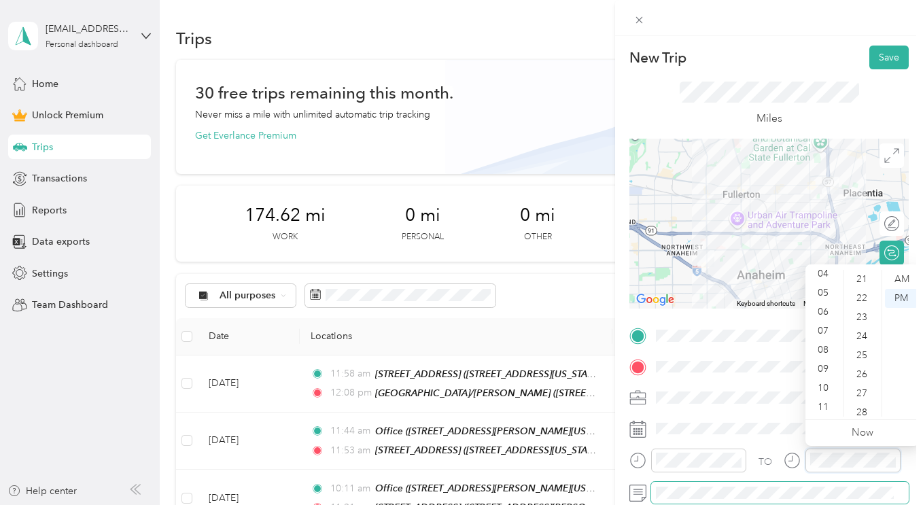
scroll to position [590, 0]
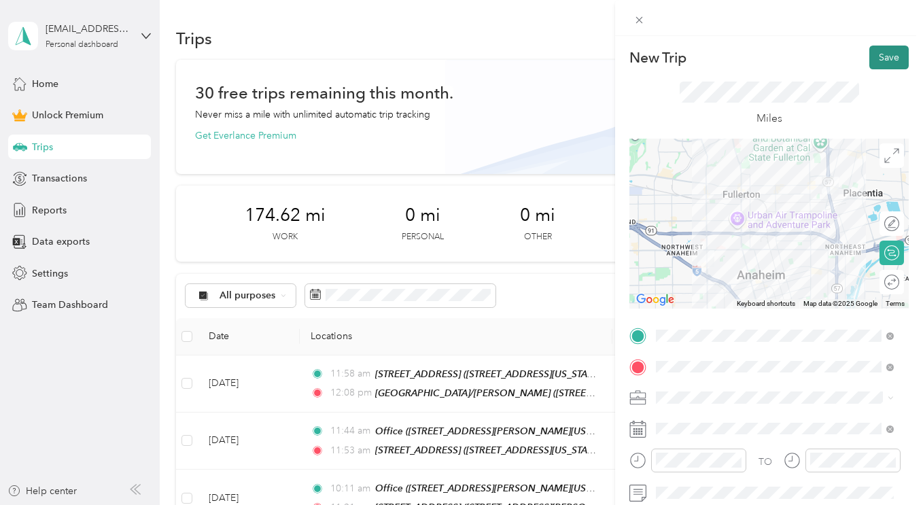
click at [883, 56] on button "Save" at bounding box center [888, 58] width 39 height 24
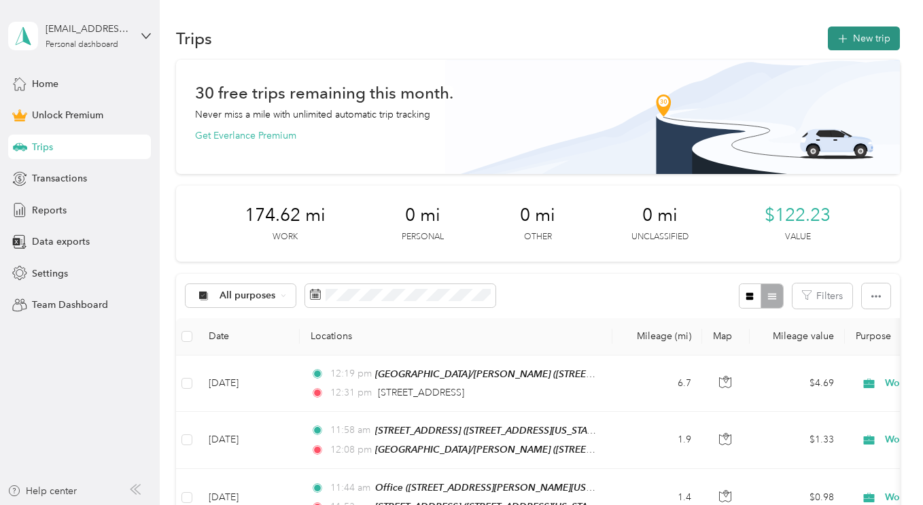
click at [847, 31] on button "New trip" at bounding box center [864, 39] width 72 height 24
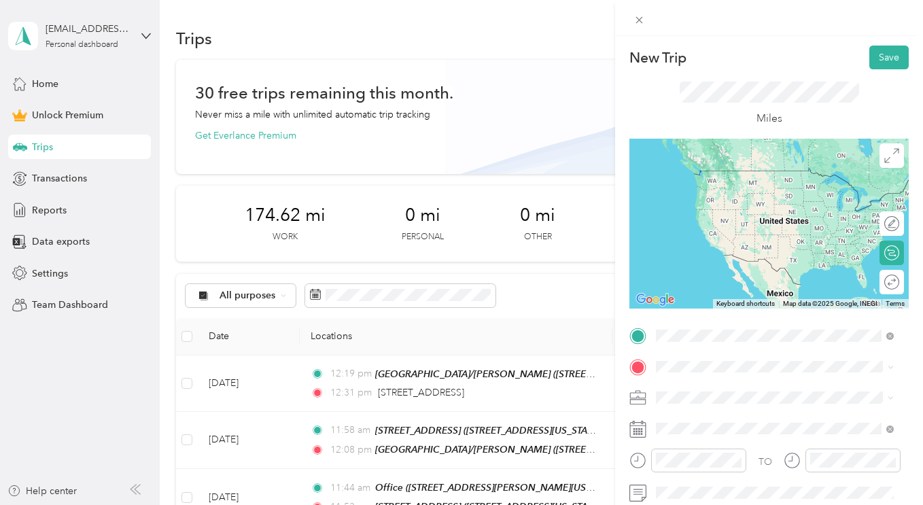
click at [447, 394] on div "New Trip Save This trip cannot be edited because it is either under review, app…" at bounding box center [461, 252] width 923 height 505
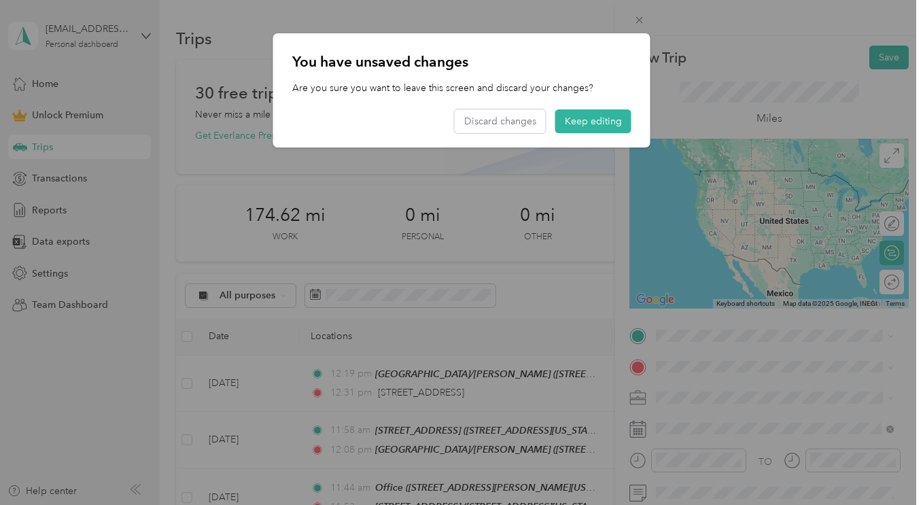
drag, startPoint x: 577, startPoint y: 313, endPoint x: 576, endPoint y: 179, distance: 134.6
click at [578, 307] on div at bounding box center [461, 252] width 923 height 505
drag, startPoint x: 510, startPoint y: 117, endPoint x: 485, endPoint y: 276, distance: 161.0
click at [510, 118] on button "Discard changes" at bounding box center [500, 121] width 91 height 24
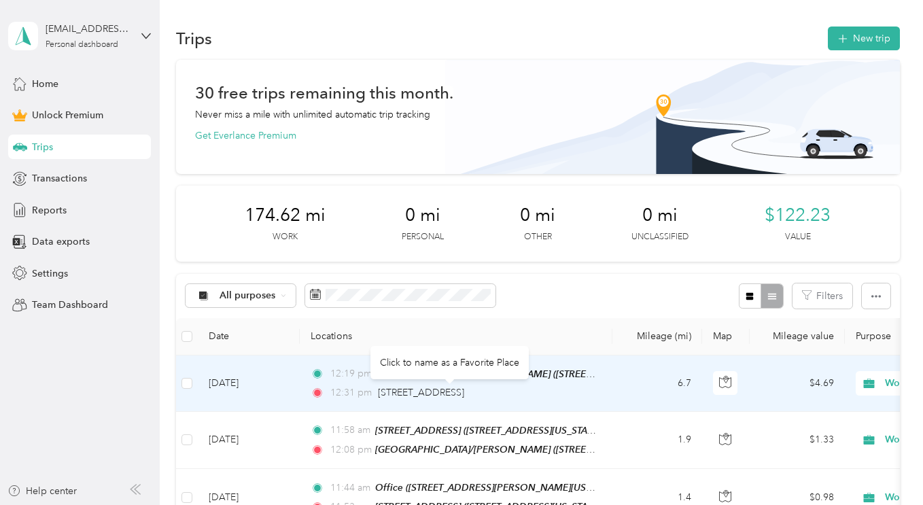
click at [464, 396] on span "[STREET_ADDRESS]" at bounding box center [421, 393] width 86 height 12
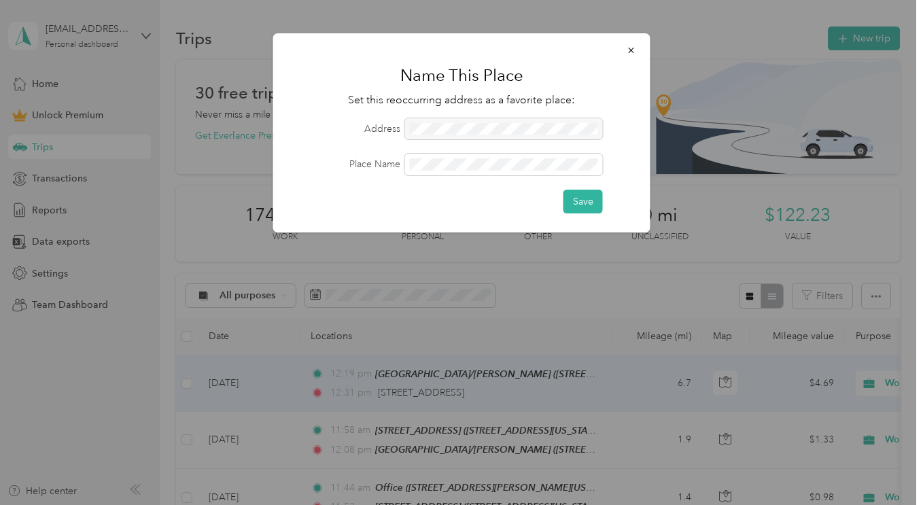
click at [573, 214] on div "Name This Place Set this reoccurring address as a favorite place: Address Place…" at bounding box center [461, 132] width 377 height 199
click at [572, 207] on button "Save" at bounding box center [583, 202] width 39 height 24
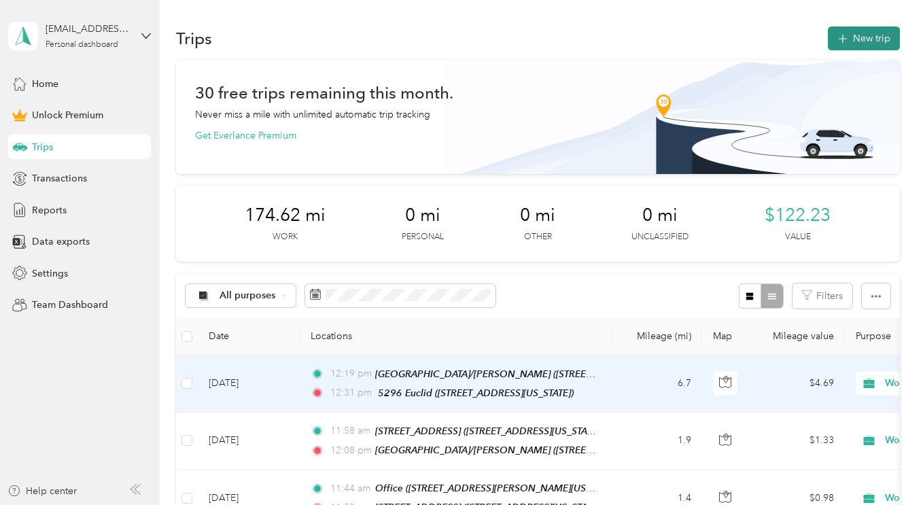
click at [862, 41] on button "New trip" at bounding box center [864, 39] width 72 height 24
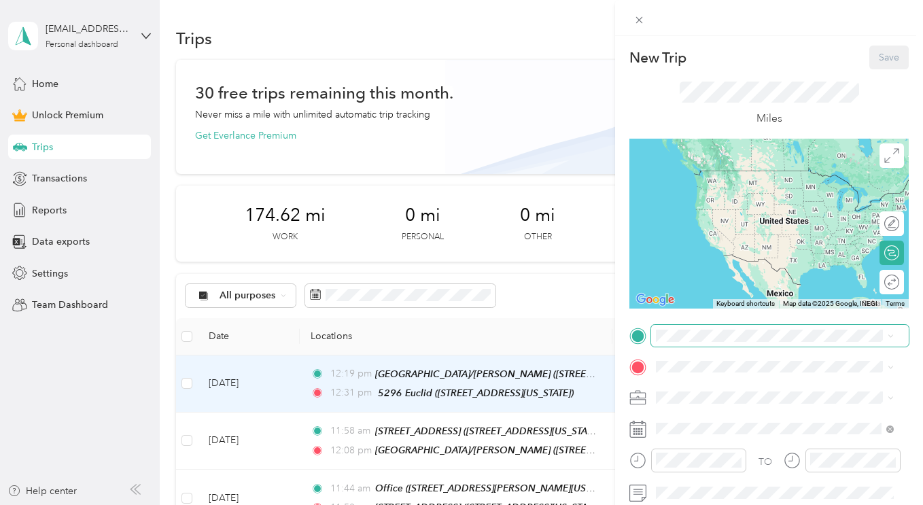
click at [724, 345] on span at bounding box center [780, 336] width 258 height 22
click at [761, 186] on span "[STREET_ADDRESS][US_STATE]" at bounding box center [750, 191] width 136 height 12
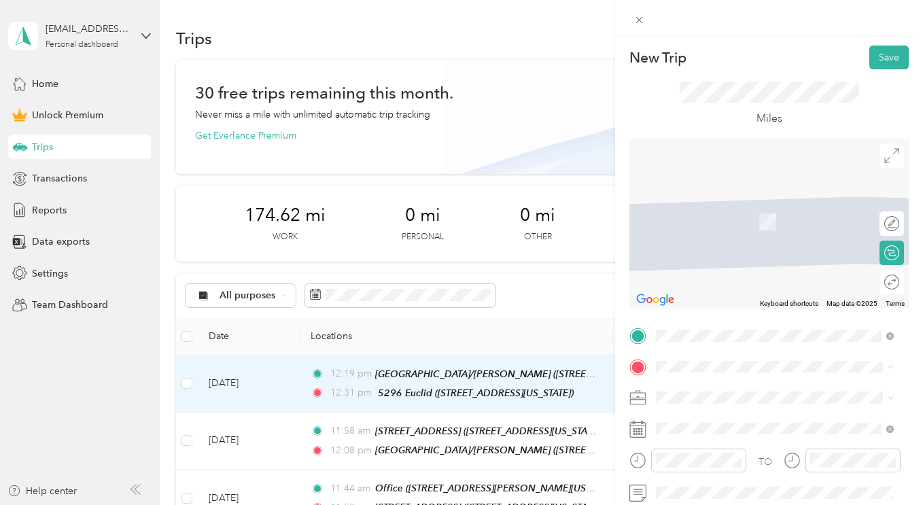
click at [750, 281] on div "1200 Tustin 1st [STREET_ADDRESS][US_STATE]" at bounding box center [750, 267] width 136 height 29
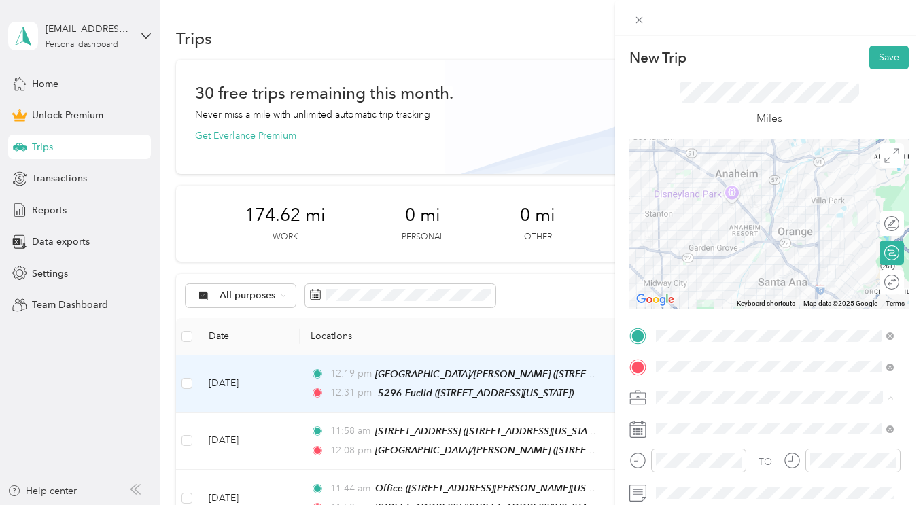
click at [695, 213] on li "Work" at bounding box center [774, 207] width 247 height 24
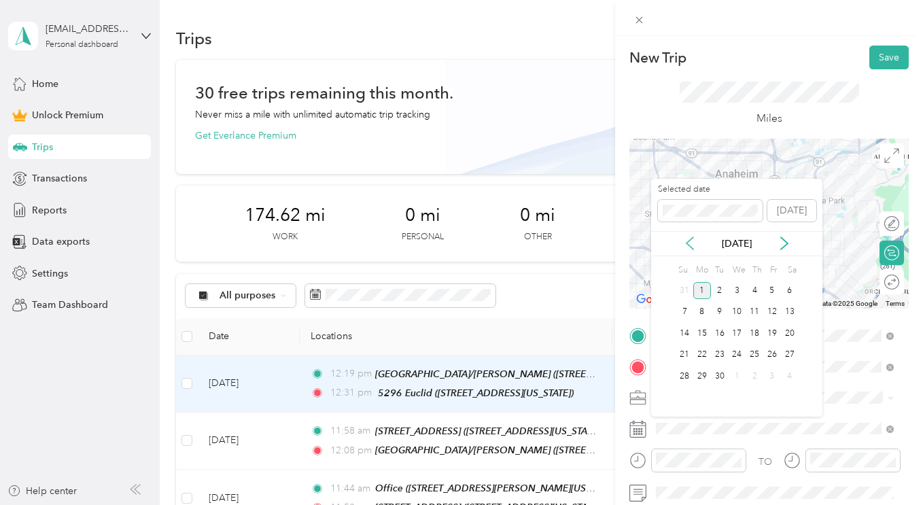
drag, startPoint x: 686, startPoint y: 245, endPoint x: 693, endPoint y: 266, distance: 21.7
click at [687, 245] on icon at bounding box center [690, 244] width 14 height 14
click at [771, 378] on div "29" at bounding box center [772, 376] width 18 height 17
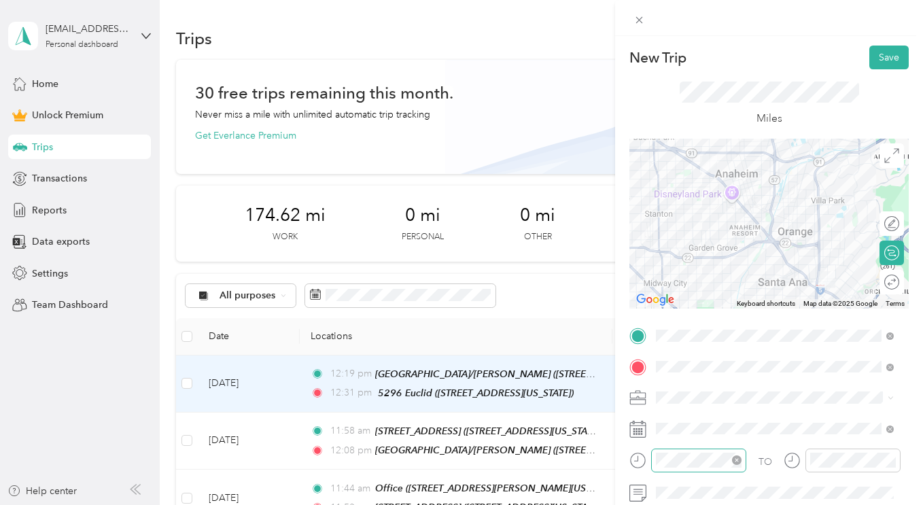
click at [712, 473] on div at bounding box center [687, 465] width 117 height 33
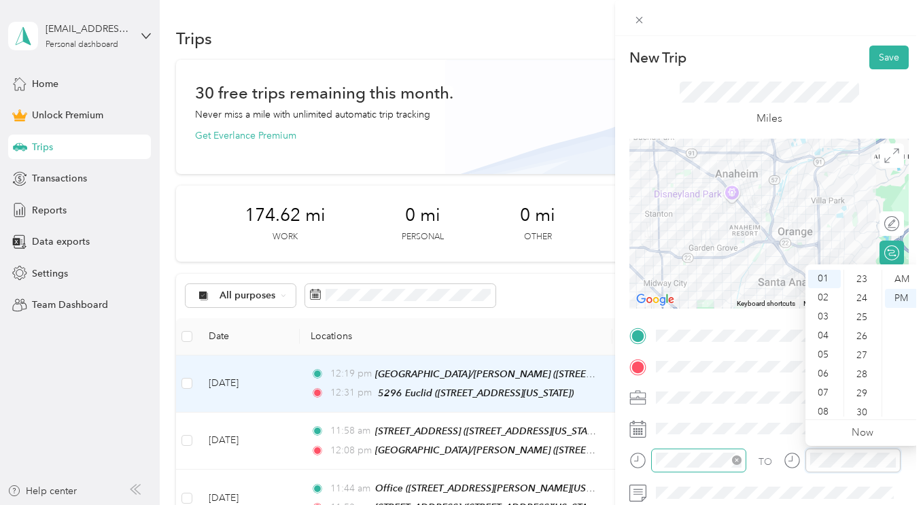
scroll to position [647, 0]
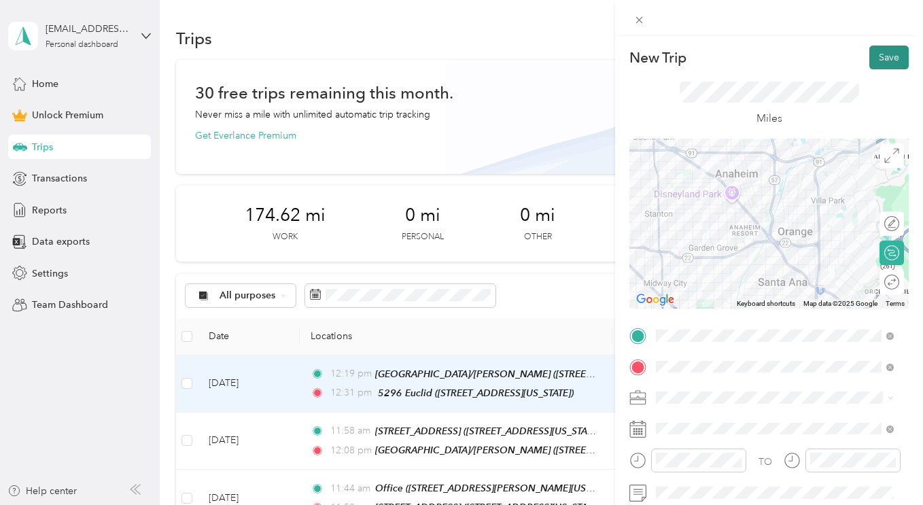
click at [871, 57] on button "Save" at bounding box center [888, 58] width 39 height 24
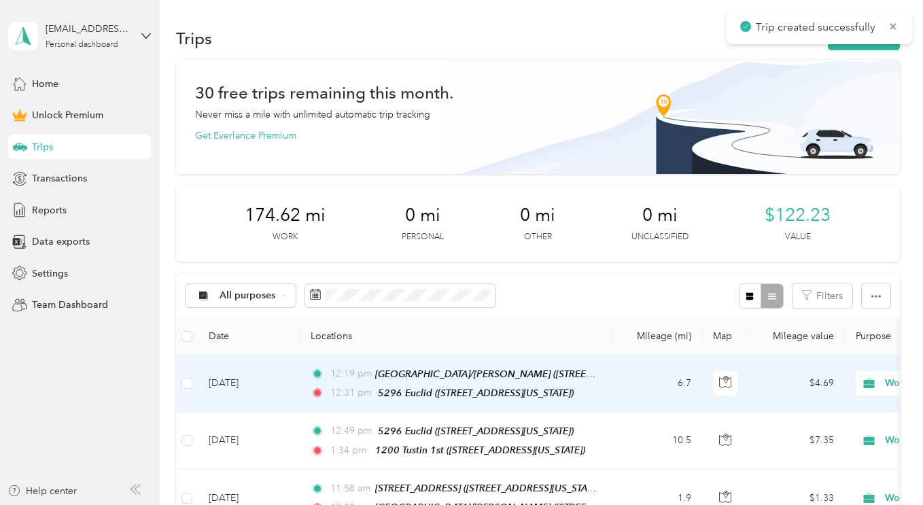
click at [247, 382] on td "[DATE]" at bounding box center [249, 384] width 102 height 57
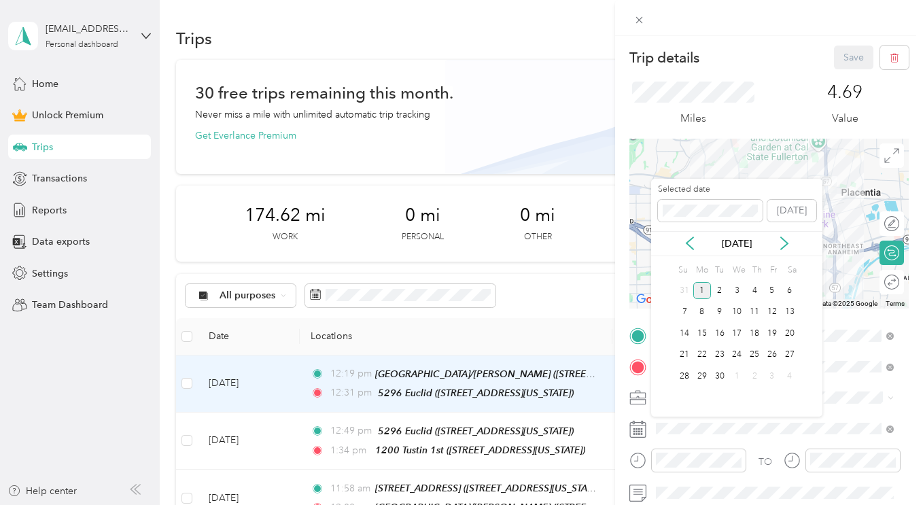
drag, startPoint x: 694, startPoint y: 243, endPoint x: 703, endPoint y: 275, distance: 33.1
click at [694, 243] on icon at bounding box center [690, 244] width 14 height 14
drag, startPoint x: 766, startPoint y: 376, endPoint x: 780, endPoint y: 324, distance: 53.4
click at [767, 376] on div "29" at bounding box center [772, 376] width 18 height 17
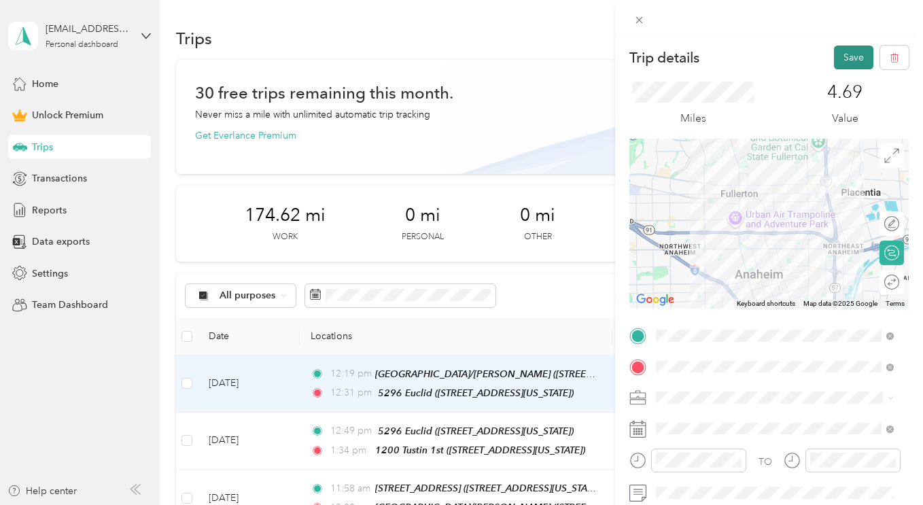
click at [834, 65] on button "Save" at bounding box center [853, 58] width 39 height 24
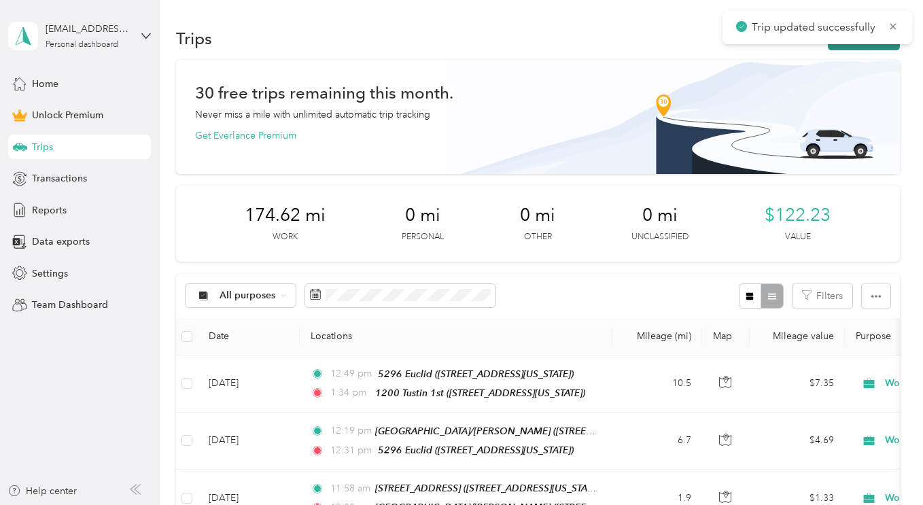
click at [851, 49] on button "New trip" at bounding box center [864, 39] width 72 height 24
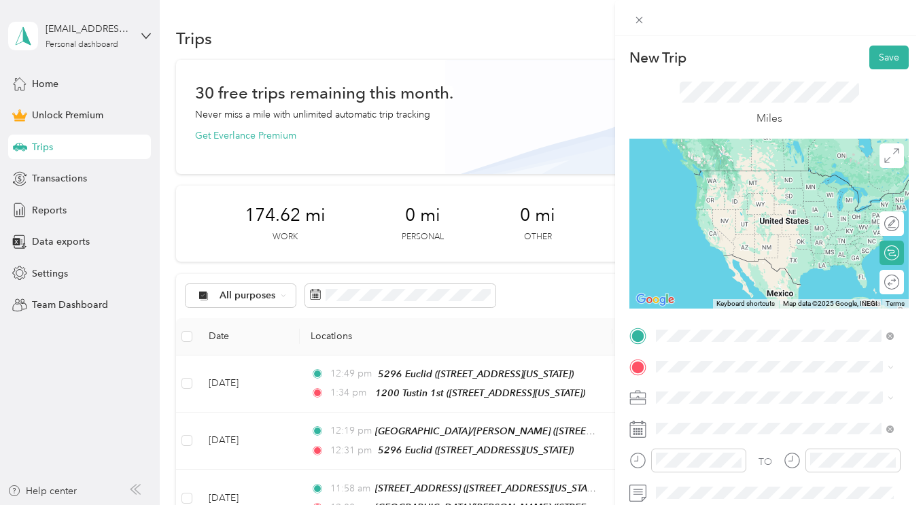
click at [731, 249] on span "[STREET_ADDRESS][US_STATE]" at bounding box center [750, 248] width 136 height 12
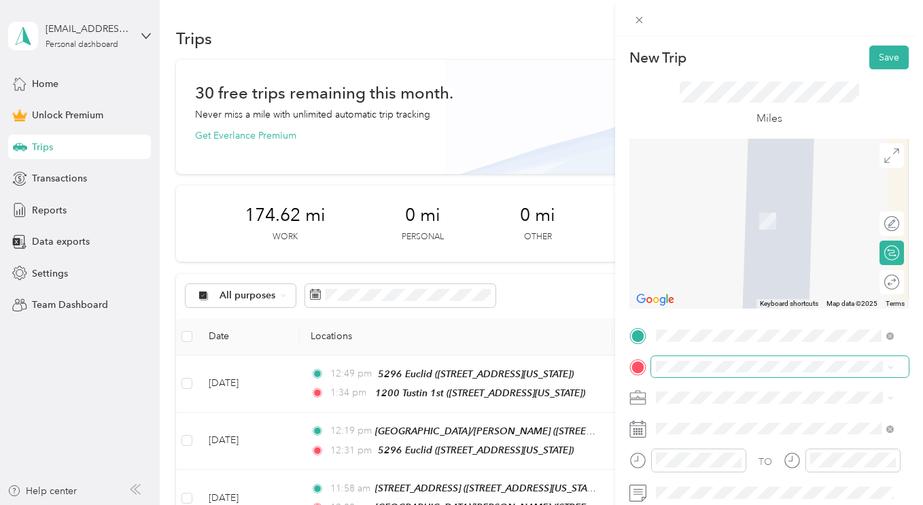
click at [731, 357] on span at bounding box center [780, 367] width 258 height 22
click at [721, 380] on div "TO Add photo" at bounding box center [768, 474] width 279 height 298
click at [721, 373] on span at bounding box center [780, 367] width 258 height 22
click at [725, 220] on span "[STREET_ADDRESS][PERSON_NAME][US_STATE]" at bounding box center [763, 228] width 162 height 26
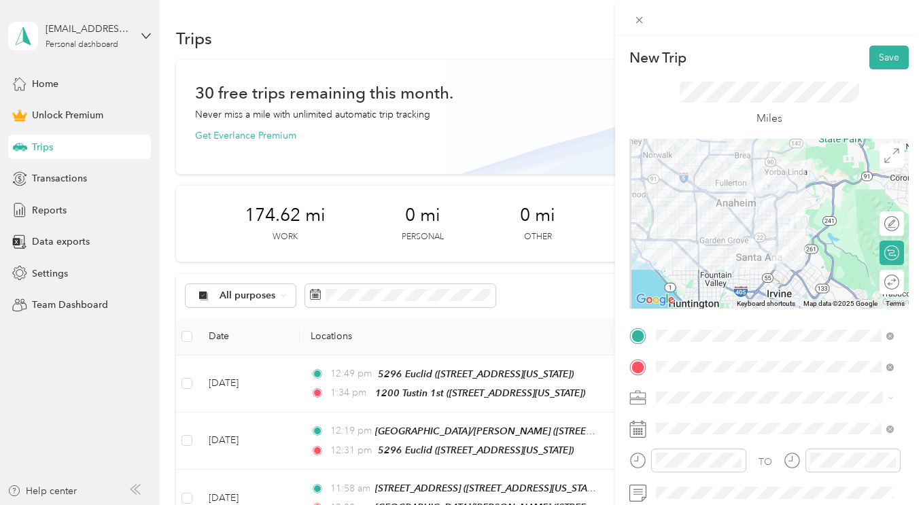
click at [702, 217] on li "Work" at bounding box center [774, 207] width 247 height 24
drag, startPoint x: 678, startPoint y: 418, endPoint x: 672, endPoint y: 412, distance: 8.7
click at [678, 419] on span at bounding box center [780, 429] width 258 height 22
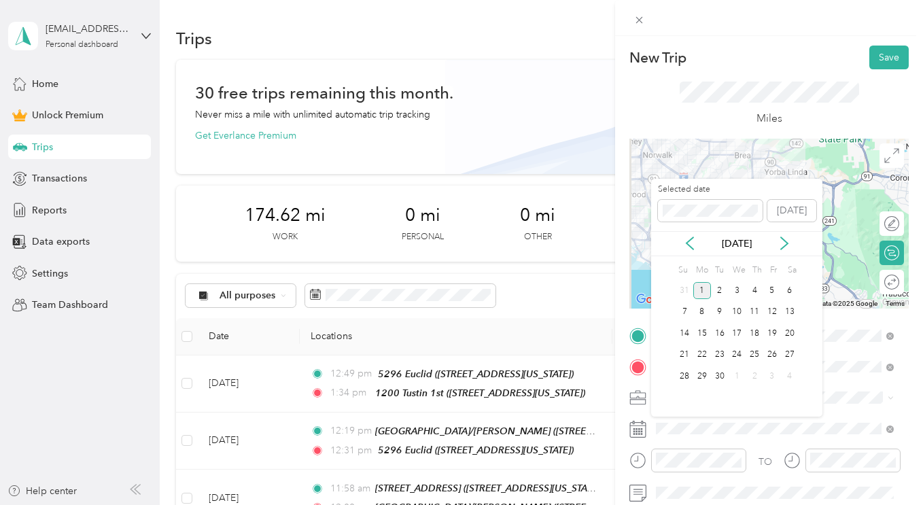
click at [678, 238] on div "[DATE]" at bounding box center [736, 244] width 171 height 14
click at [681, 238] on div "[DATE]" at bounding box center [736, 244] width 171 height 14
click at [685, 241] on icon at bounding box center [690, 244] width 14 height 14
click at [771, 377] on div "29" at bounding box center [772, 376] width 18 height 17
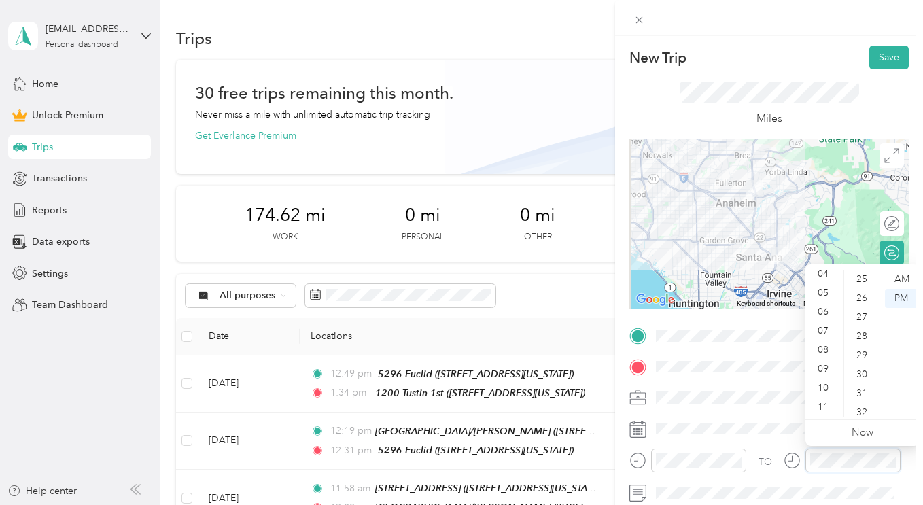
scroll to position [286, 0]
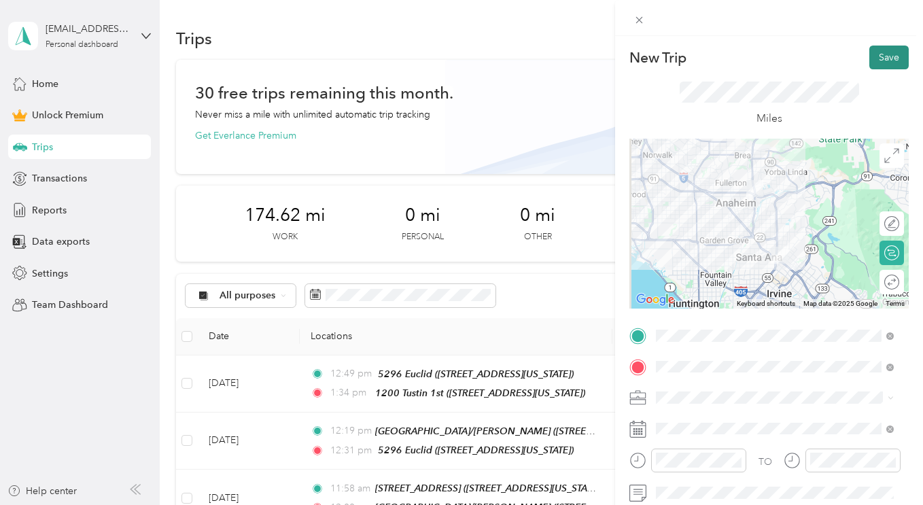
click at [888, 57] on button "Save" at bounding box center [888, 58] width 39 height 24
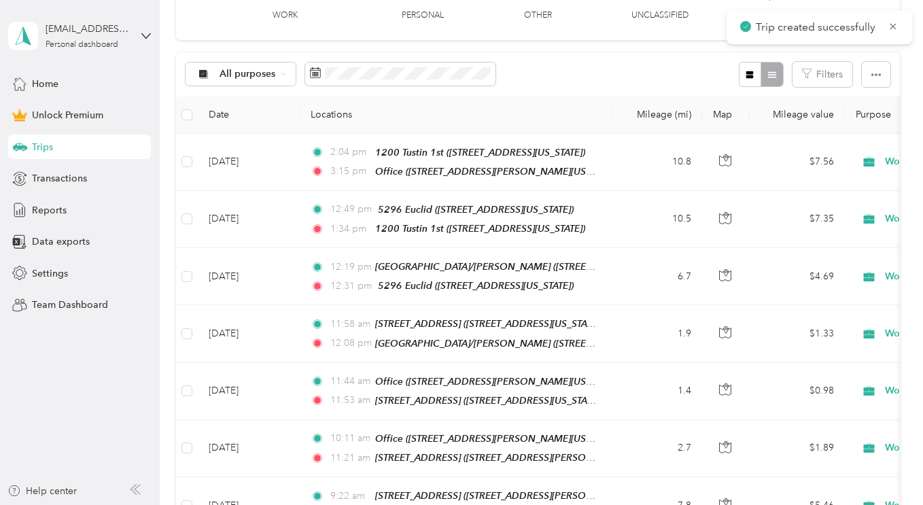
scroll to position [0, 0]
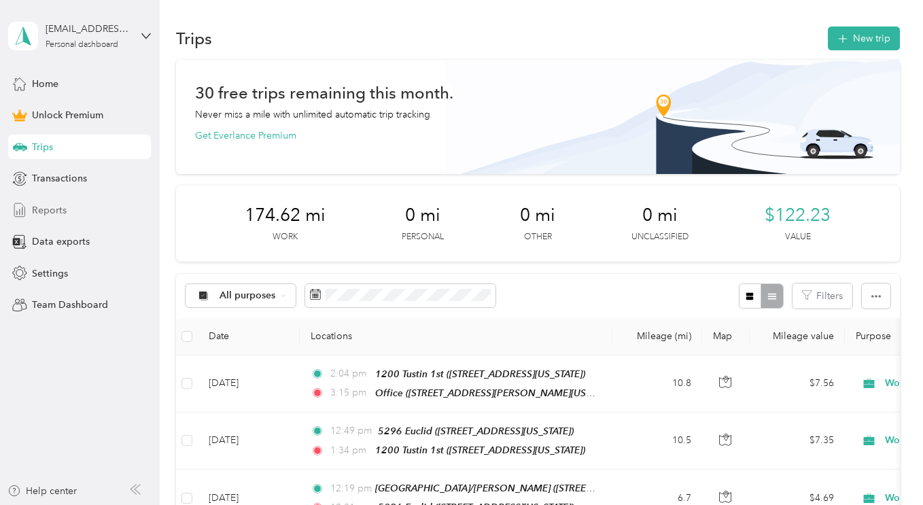
click at [73, 204] on div "Reports" at bounding box center [79, 210] width 143 height 24
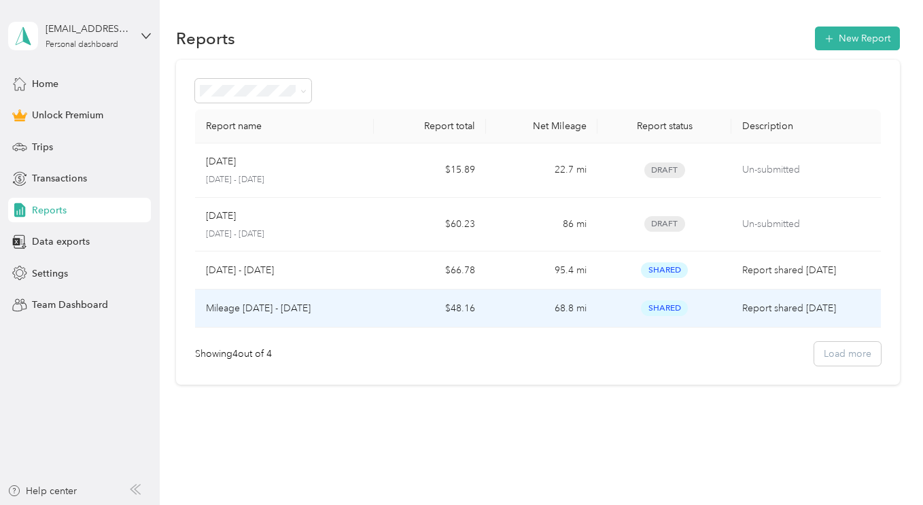
click at [737, 309] on td "Report shared [DATE]" at bounding box center [805, 309] width 149 height 38
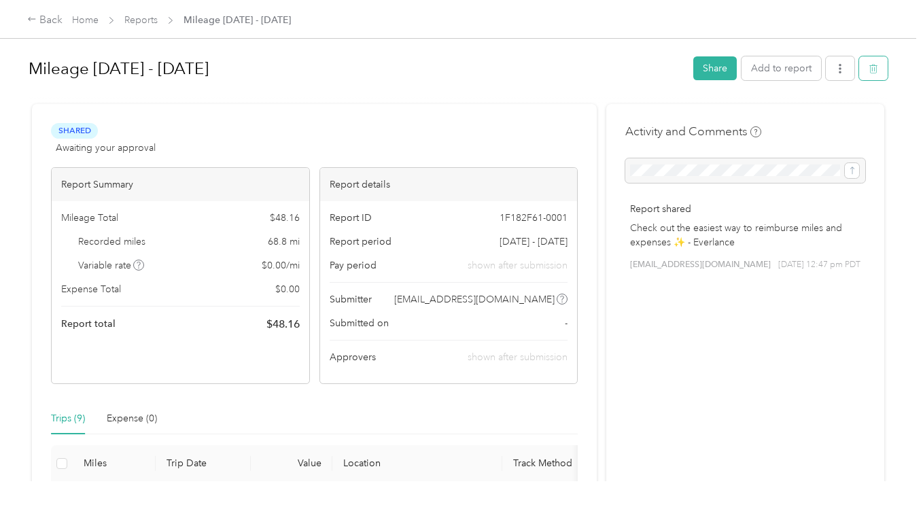
click at [869, 64] on icon "button" at bounding box center [874, 69] width 10 height 10
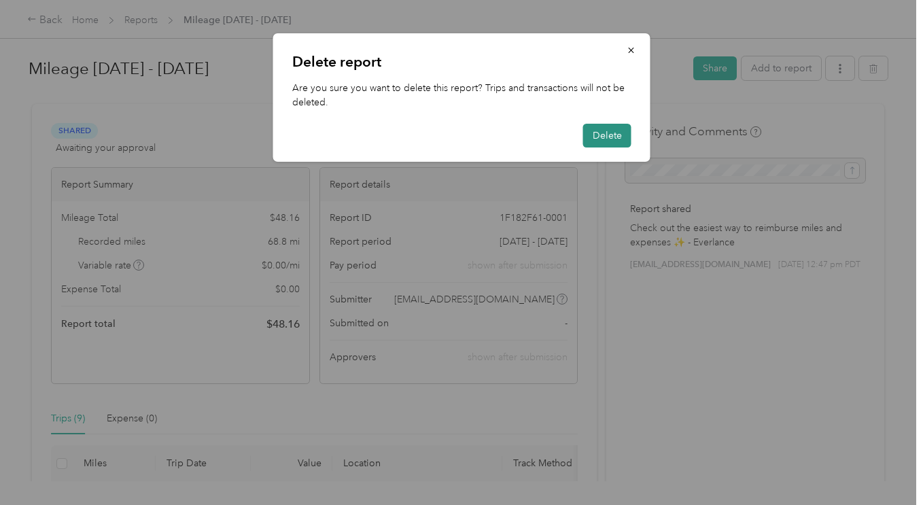
click at [616, 139] on button "Delete" at bounding box center [607, 136] width 48 height 24
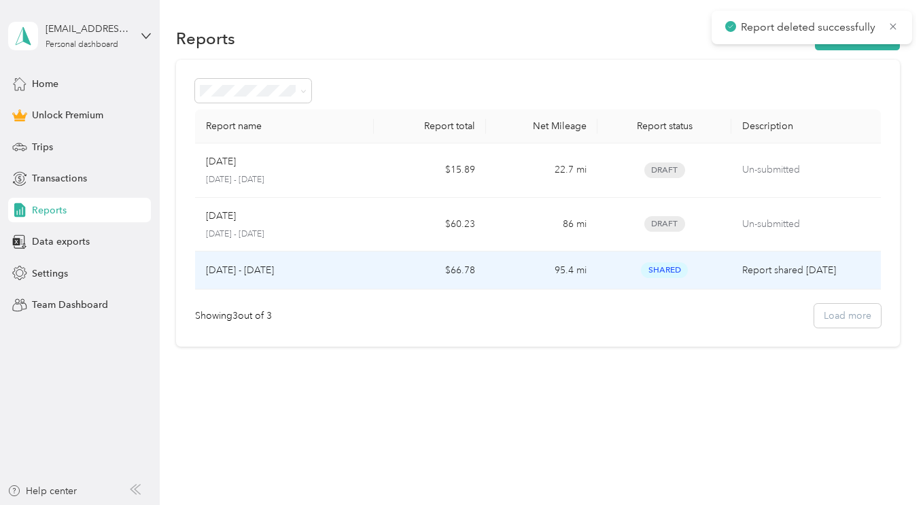
click at [819, 281] on td "Report shared [DATE]" at bounding box center [805, 271] width 149 height 38
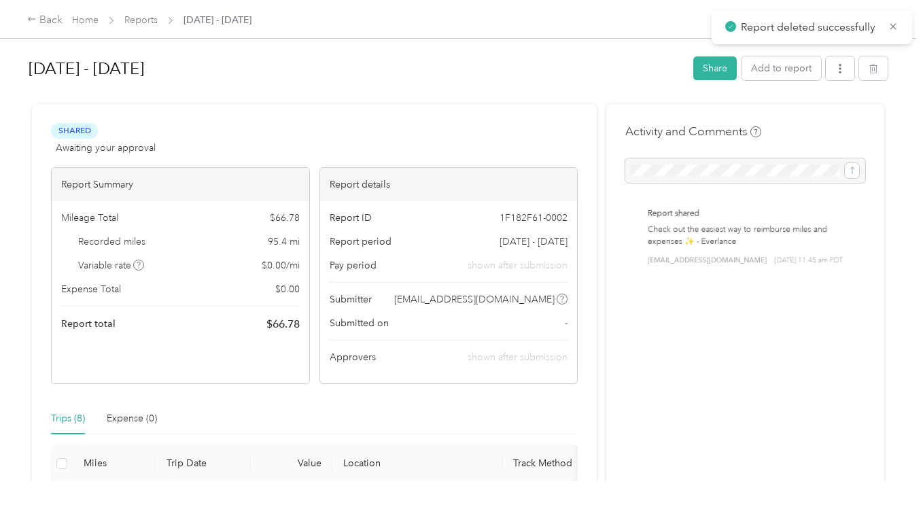
click at [876, 65] on button "button" at bounding box center [873, 68] width 29 height 24
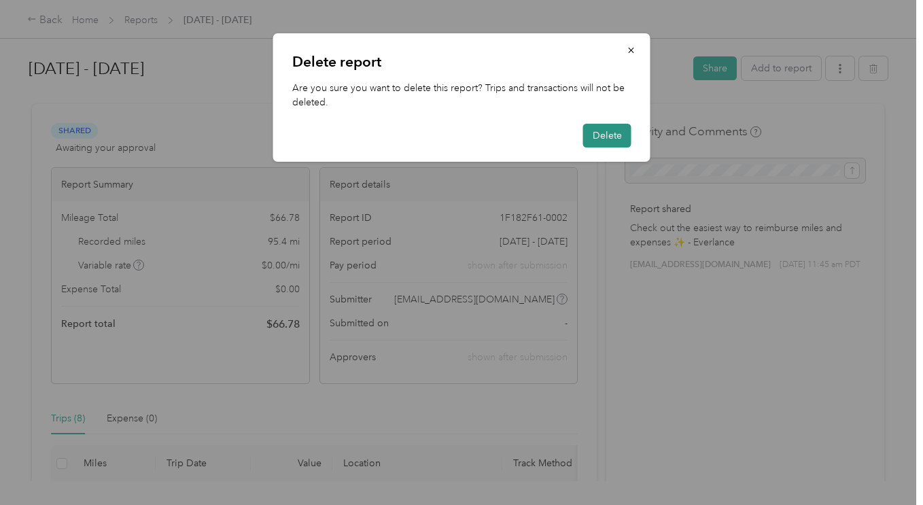
click at [625, 135] on button "Delete" at bounding box center [607, 136] width 48 height 24
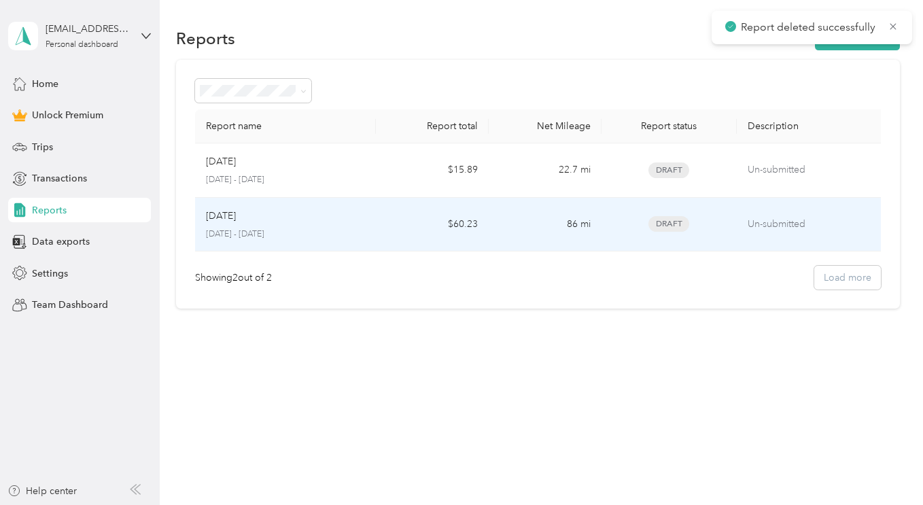
click at [838, 215] on td "Un-submitted" at bounding box center [812, 225] width 150 height 54
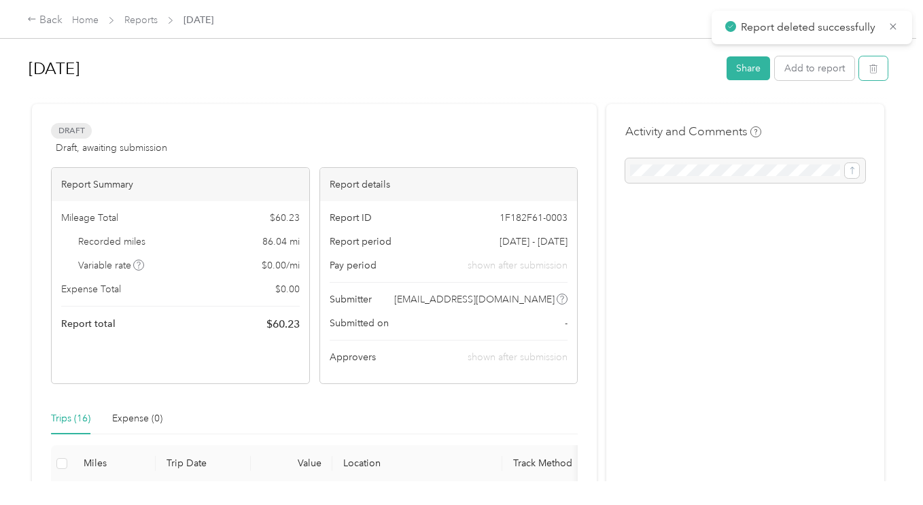
click at [880, 61] on button "button" at bounding box center [873, 68] width 29 height 24
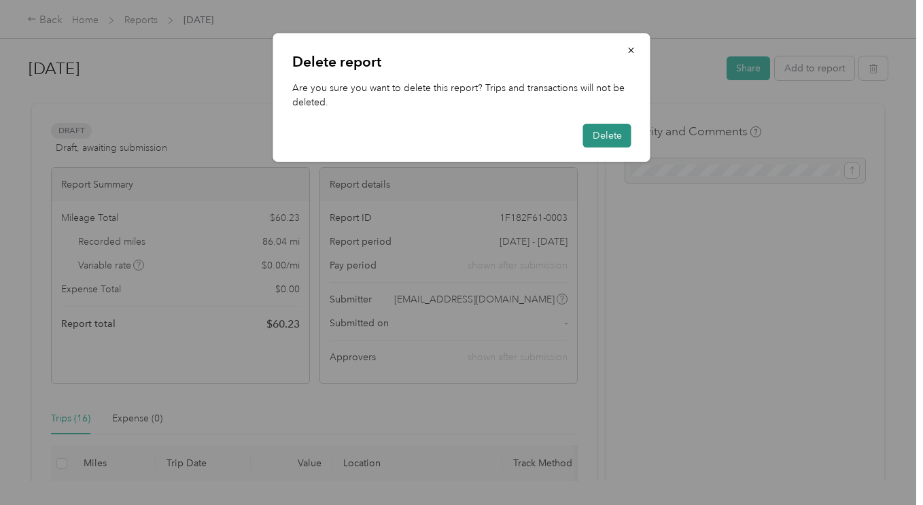
click at [616, 136] on button "Delete" at bounding box center [607, 136] width 48 height 24
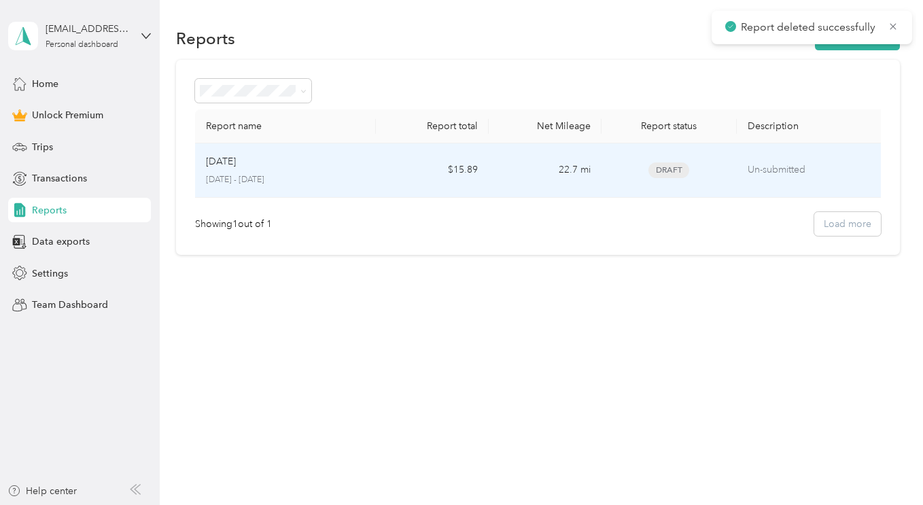
click at [343, 150] on td "Sep [DATE] - [DATE]" at bounding box center [285, 170] width 181 height 54
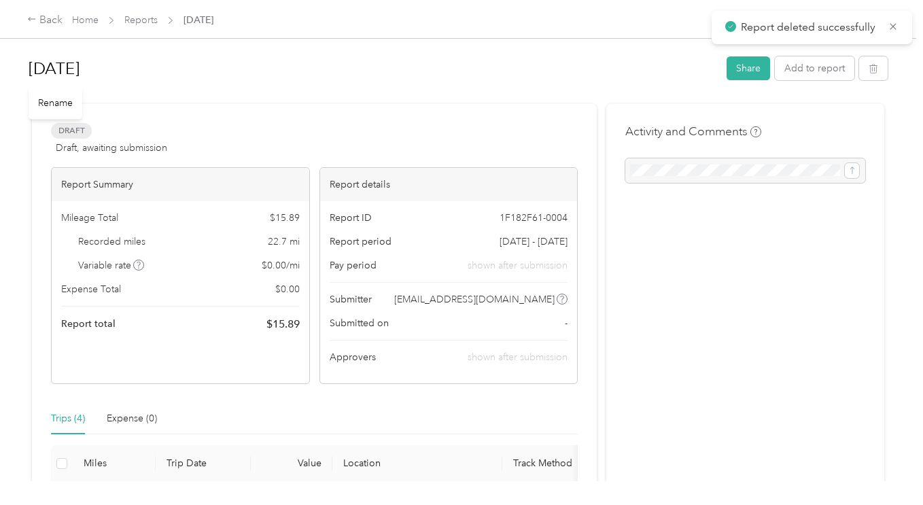
click at [48, 67] on h1 "[DATE]" at bounding box center [373, 68] width 689 height 33
click at [75, 69] on h1 "[DATE]" at bounding box center [373, 68] width 689 height 33
click at [227, 154] on div "Draft Draft, awaiting submission View activity & comments" at bounding box center [314, 139] width 527 height 33
click at [810, 84] on div "[DATE] - [DATE] Share Add to report" at bounding box center [458, 71] width 859 height 40
click at [810, 80] on button "Add to report" at bounding box center [815, 68] width 80 height 24
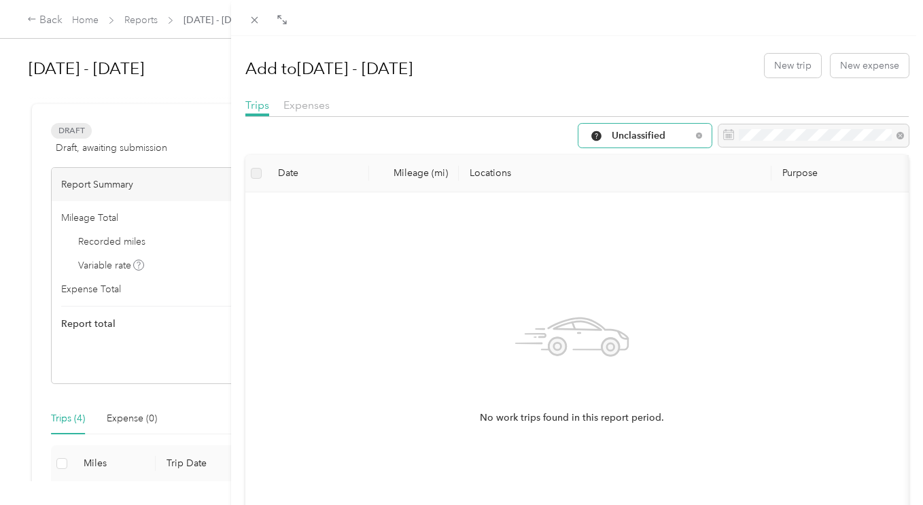
click at [620, 132] on span "Unclassified" at bounding box center [652, 136] width 80 height 10
click at [625, 160] on span "All Purposes" at bounding box center [647, 161] width 90 height 14
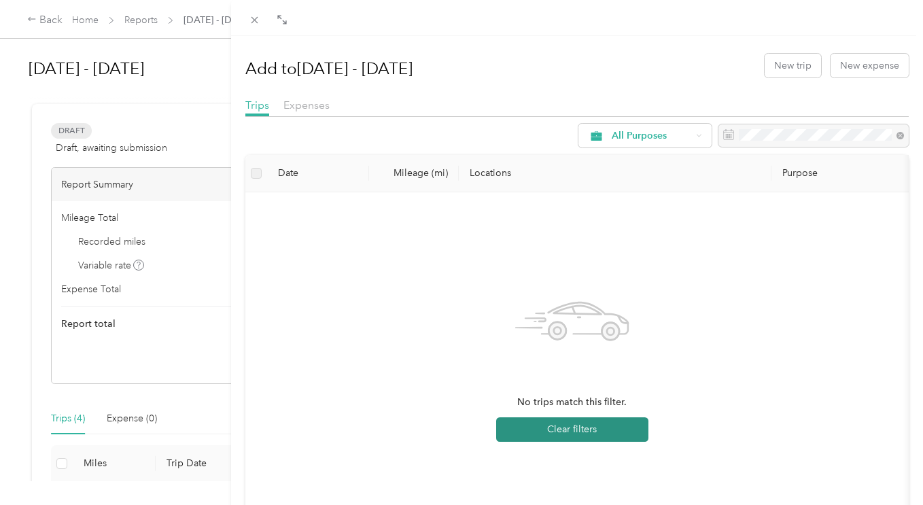
click at [567, 430] on button "Clear filters" at bounding box center [572, 429] width 152 height 24
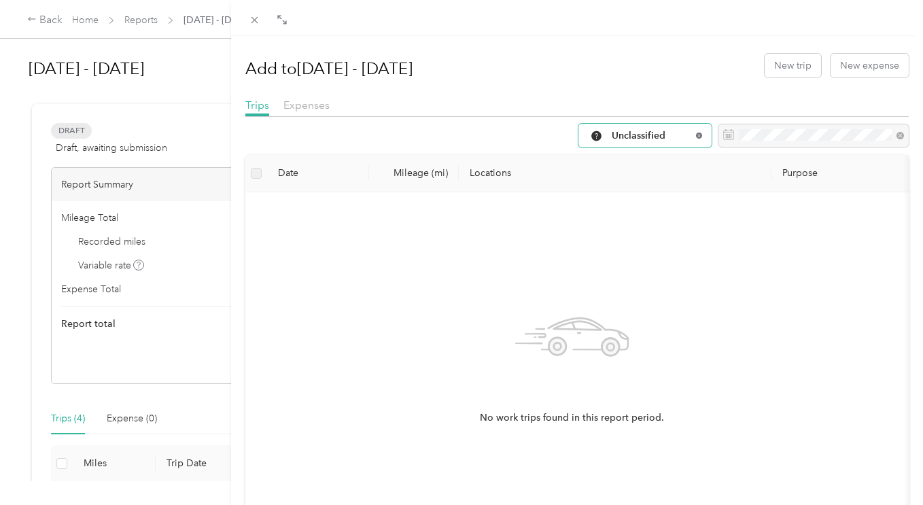
click at [697, 135] on icon at bounding box center [698, 136] width 3 height 3
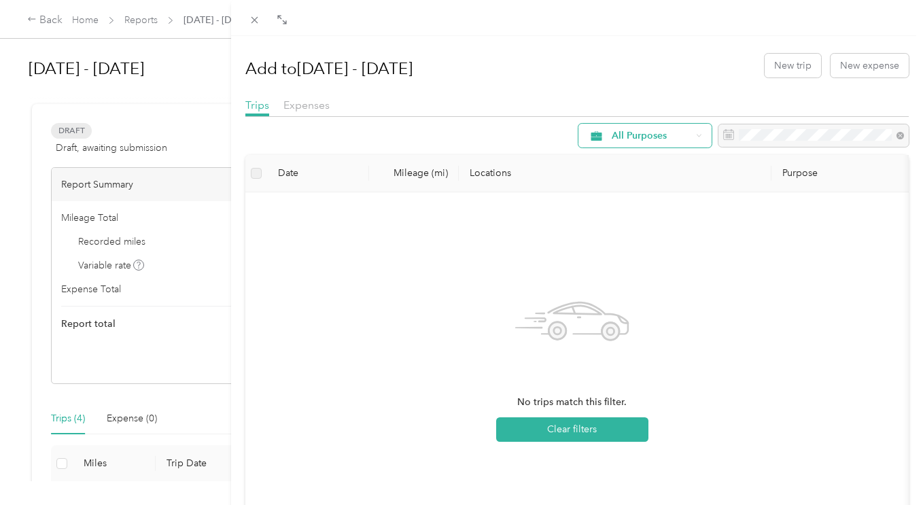
click at [674, 124] on div "All Purposes" at bounding box center [645, 136] width 133 height 24
click at [620, 200] on li "Work" at bounding box center [634, 206] width 133 height 24
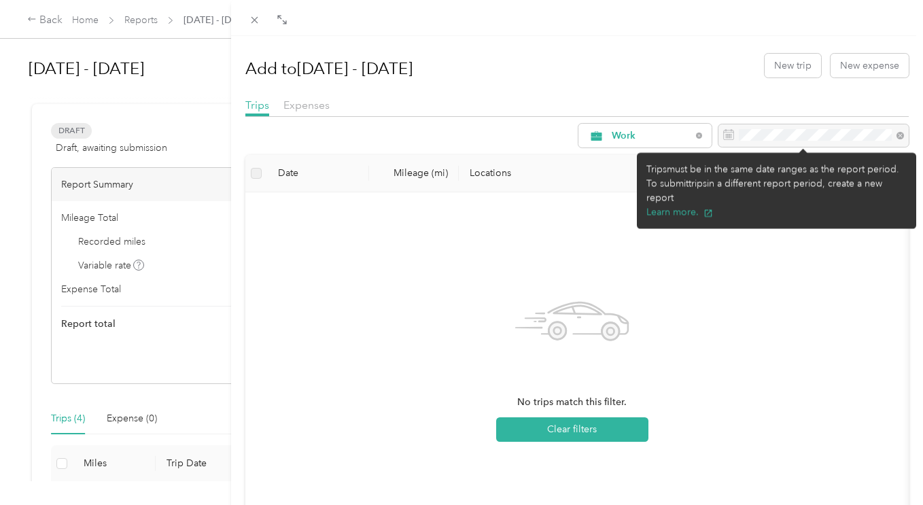
drag, startPoint x: 786, startPoint y: 129, endPoint x: 839, endPoint y: 129, distance: 53.0
click at [786, 129] on div at bounding box center [814, 135] width 190 height 23
click at [838, 130] on div at bounding box center [814, 135] width 190 height 23
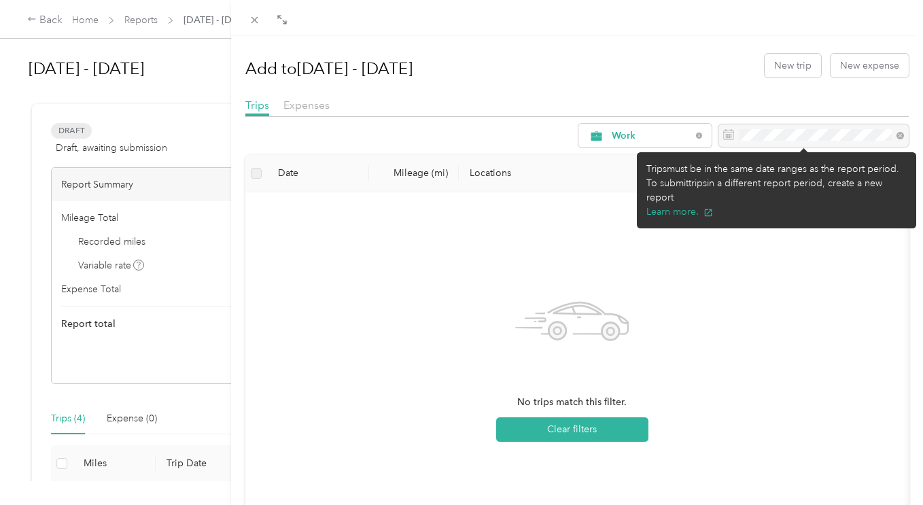
click at [835, 133] on div at bounding box center [814, 135] width 190 height 23
click at [888, 131] on div at bounding box center [814, 135] width 190 height 23
click at [890, 137] on div at bounding box center [814, 135] width 190 height 23
click at [893, 135] on div at bounding box center [814, 135] width 190 height 23
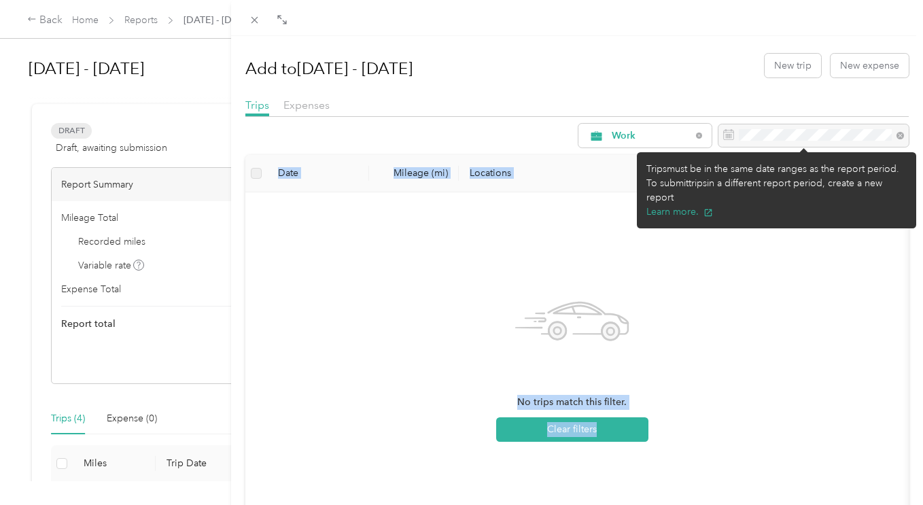
click at [893, 135] on div at bounding box center [814, 135] width 190 height 23
click at [821, 134] on div at bounding box center [814, 135] width 190 height 23
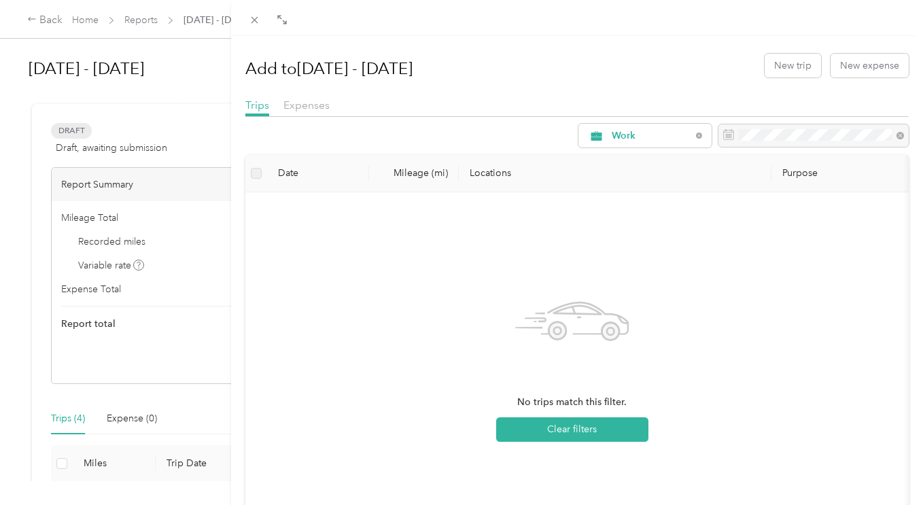
click at [332, 117] on div at bounding box center [577, 120] width 664 height 7
click at [329, 111] on div "Trips Expenses" at bounding box center [577, 107] width 664 height 20
click at [493, 168] on th "Locations" at bounding box center [615, 173] width 313 height 37
click at [184, 122] on div "Add to [DATE] - [DATE] New trip New expense Trips Expenses Work Date Mileage (m…" at bounding box center [461, 252] width 923 height 505
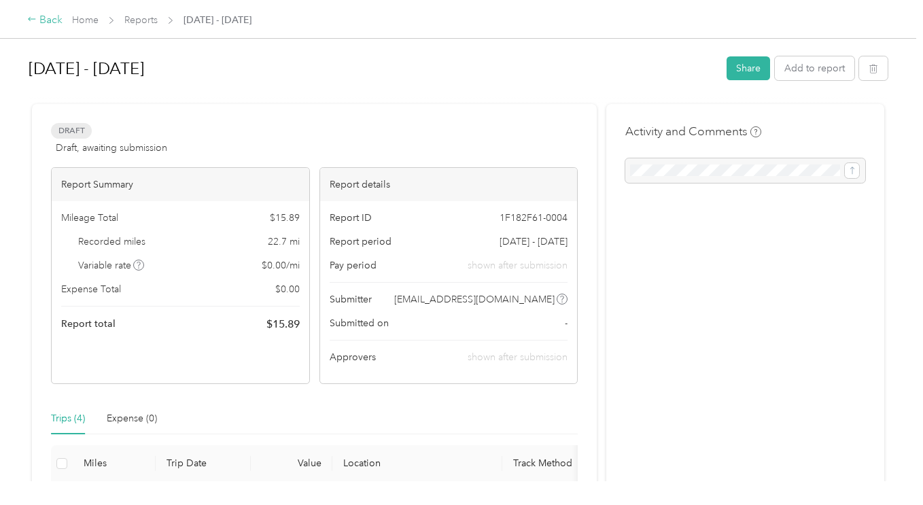
click at [28, 24] on icon at bounding box center [32, 19] width 10 height 10
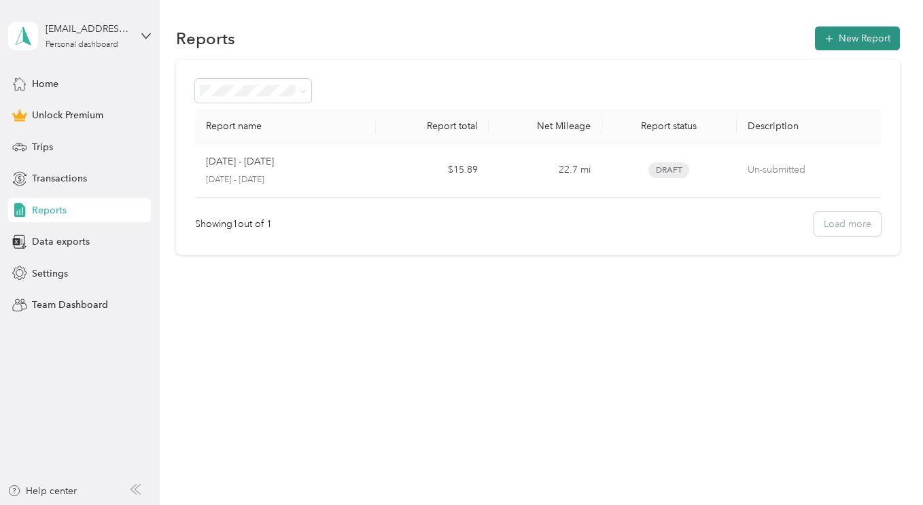
click at [861, 36] on button "New Report" at bounding box center [857, 39] width 85 height 24
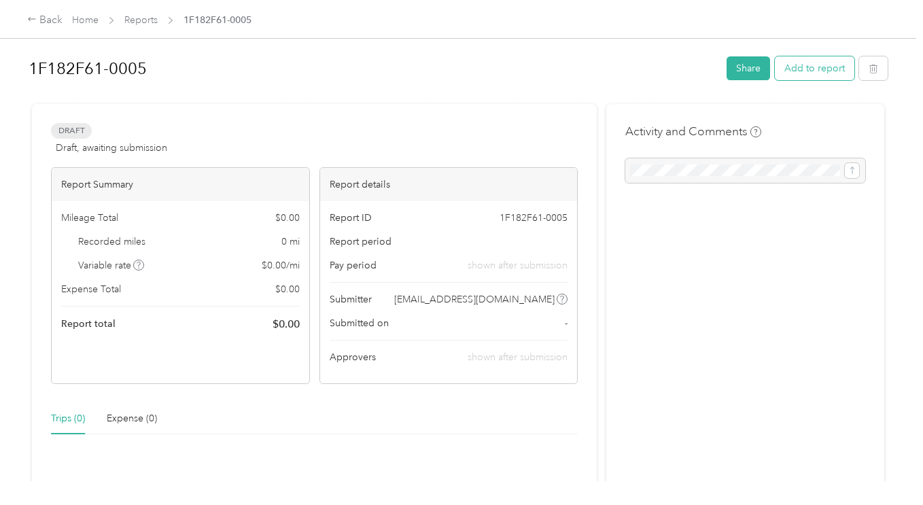
click at [816, 64] on button "Add to report" at bounding box center [815, 68] width 80 height 24
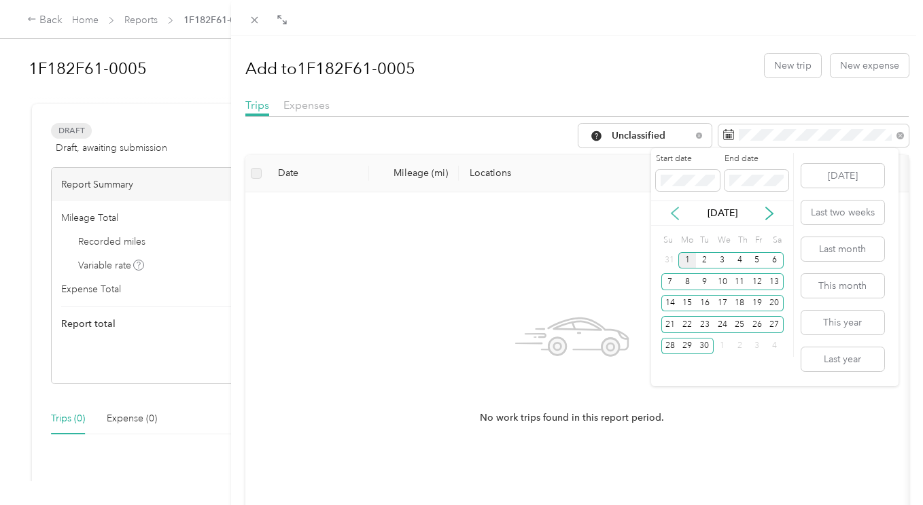
click at [674, 216] on icon at bounding box center [675, 213] width 7 height 12
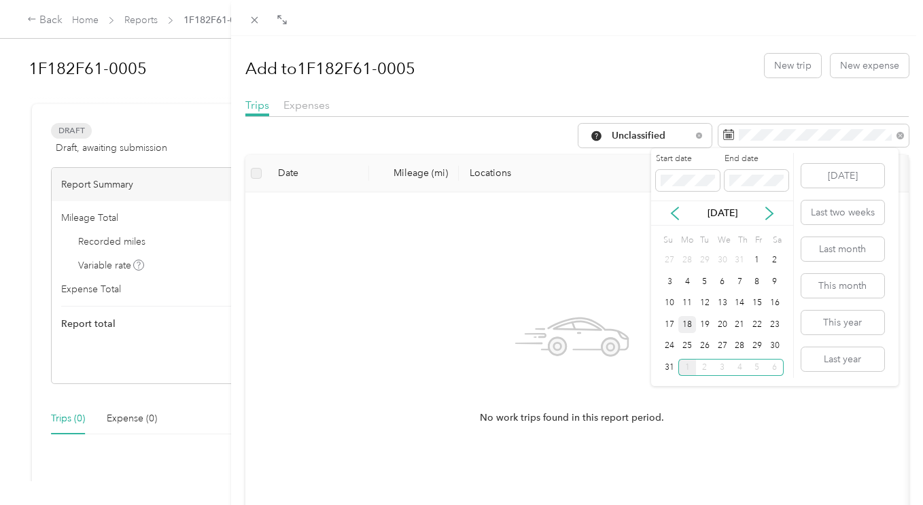
click at [689, 323] on div "18" at bounding box center [687, 324] width 18 height 17
click at [762, 350] on div "29" at bounding box center [757, 346] width 18 height 17
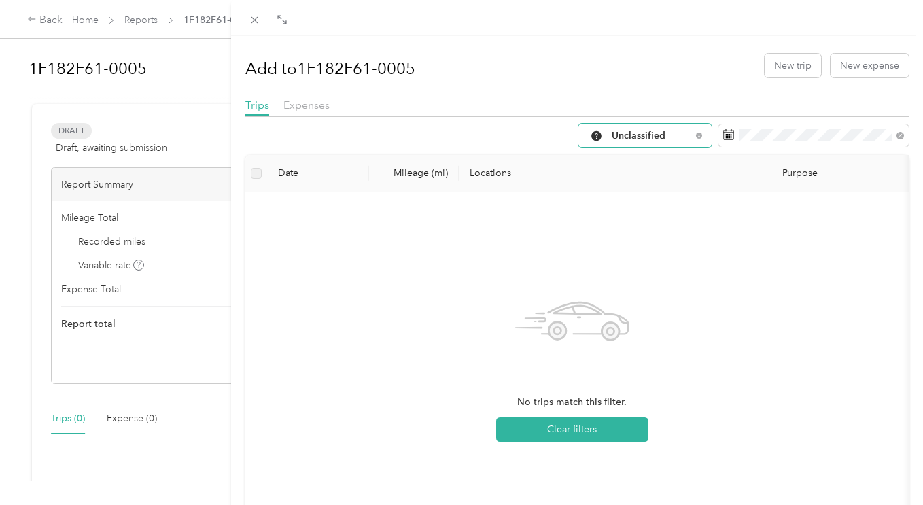
click at [666, 131] on span "Unclassified" at bounding box center [652, 136] width 80 height 10
click at [632, 200] on li "Work" at bounding box center [634, 208] width 133 height 24
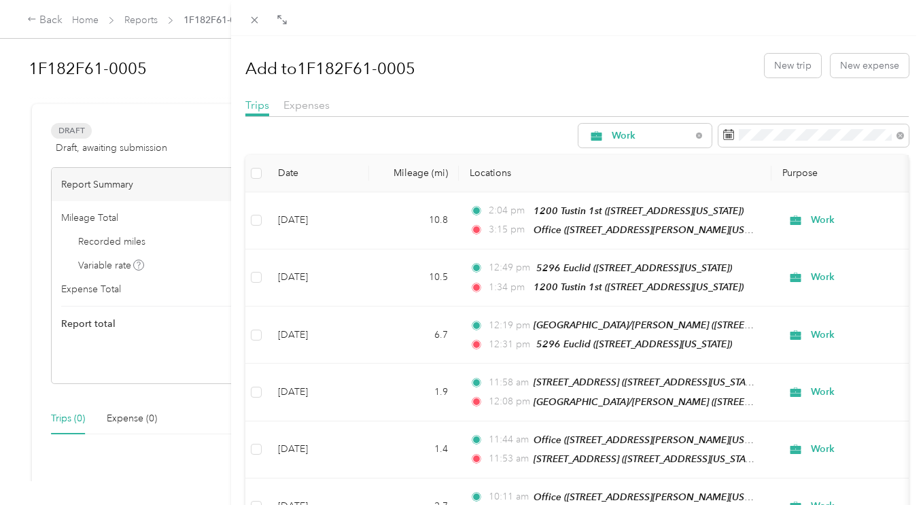
click at [265, 69] on h1 "Add to 1F182F61-0005" at bounding box center [330, 68] width 170 height 33
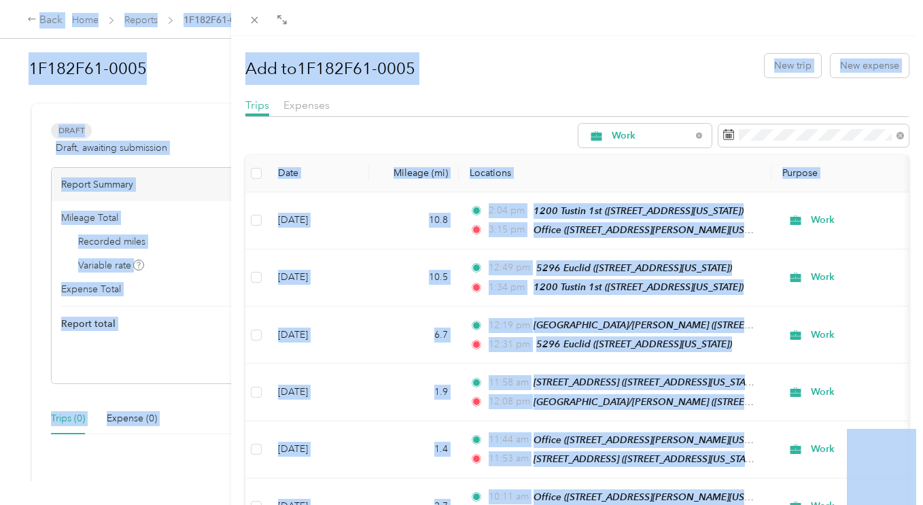
click at [452, 69] on div "Add to 1F182F61-0005 New trip New expense" at bounding box center [577, 65] width 664 height 39
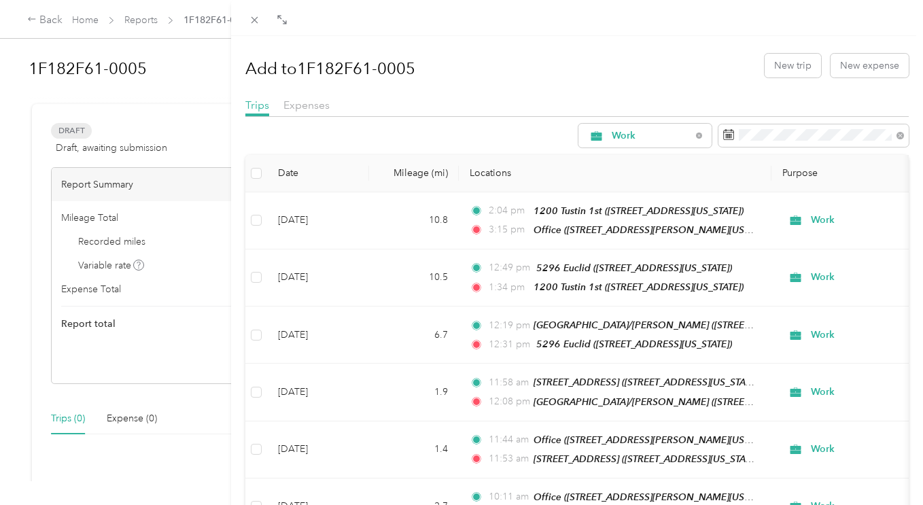
click at [691, 69] on div "Add to 1F182F61-0005 New trip New expense" at bounding box center [577, 65] width 664 height 39
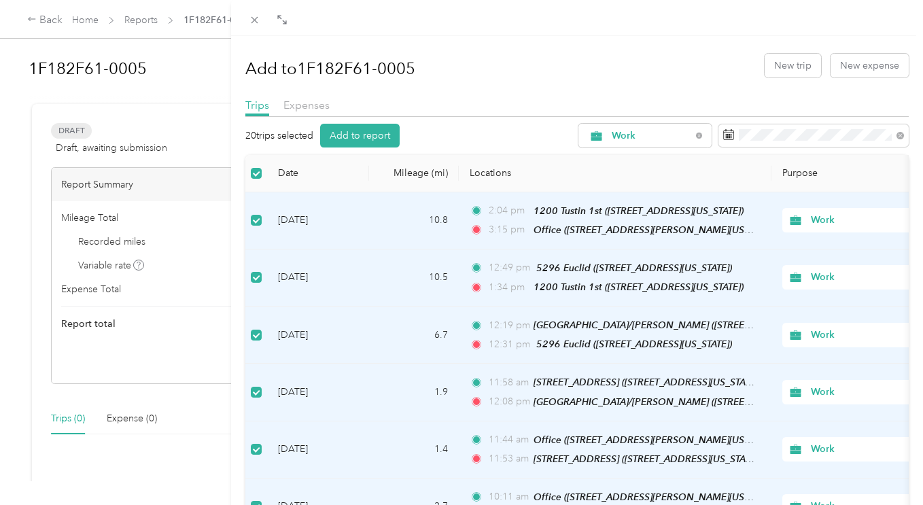
drag, startPoint x: 362, startPoint y: 135, endPoint x: 513, endPoint y: 157, distance: 153.2
click at [362, 133] on button "Add to report" at bounding box center [360, 136] width 80 height 24
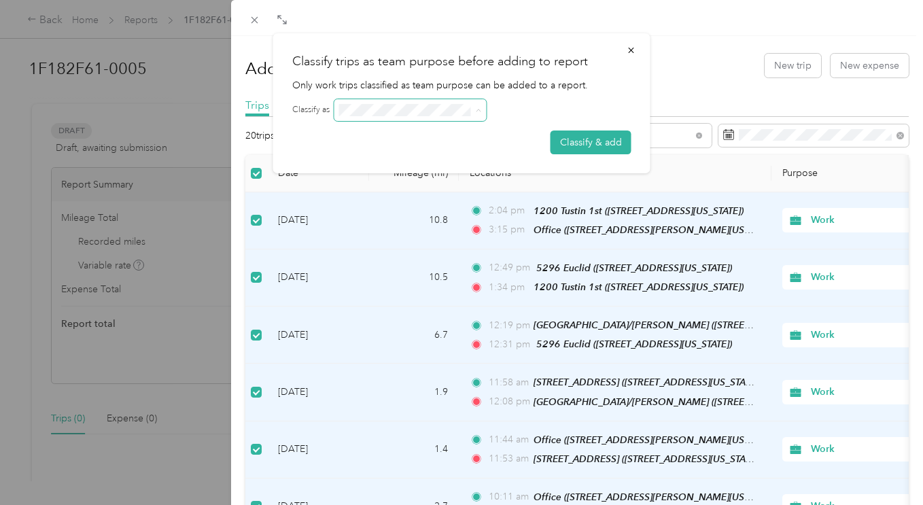
click at [478, 107] on span at bounding box center [479, 110] width 6 height 12
click at [613, 158] on div "Classify trips as team purpose before adding to report Only work trips classifi…" at bounding box center [461, 103] width 377 height 140
drag, startPoint x: 609, startPoint y: 141, endPoint x: 786, endPoint y: 143, distance: 176.8
click at [610, 141] on button "Classify & add" at bounding box center [591, 143] width 81 height 24
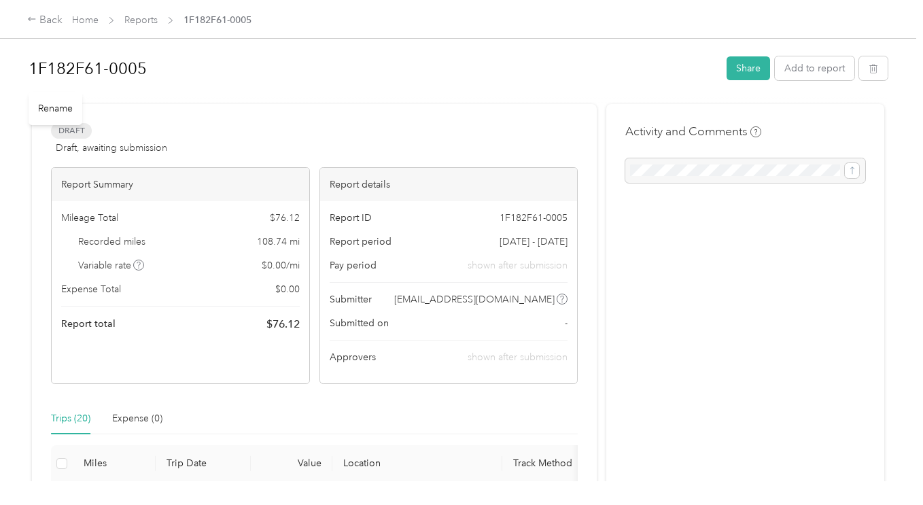
click at [92, 69] on h1 "1F182F61-0005" at bounding box center [373, 68] width 689 height 33
click at [279, 145] on div "Draft Draft, awaiting submission View activity & comments" at bounding box center [314, 139] width 527 height 33
click at [753, 58] on button "Share" at bounding box center [749, 68] width 44 height 24
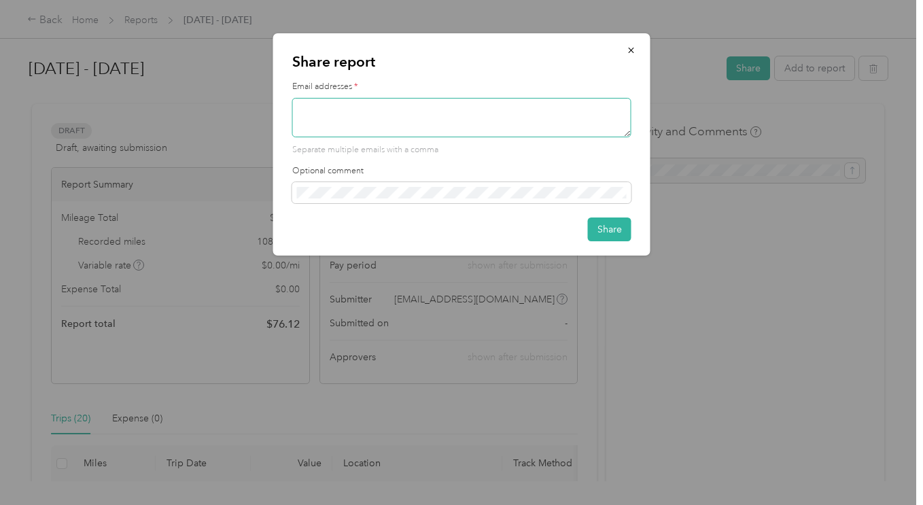
click at [424, 128] on textarea at bounding box center [461, 117] width 339 height 39
type textarea "e"
type textarea "[EMAIL_ADDRESS][DOMAIN_NAME]"
click at [604, 216] on div "Share report Email addresses * [EMAIL_ADDRESS][DOMAIN_NAME] Separate multiple e…" at bounding box center [461, 144] width 377 height 222
click at [606, 239] on button "Share" at bounding box center [610, 230] width 44 height 24
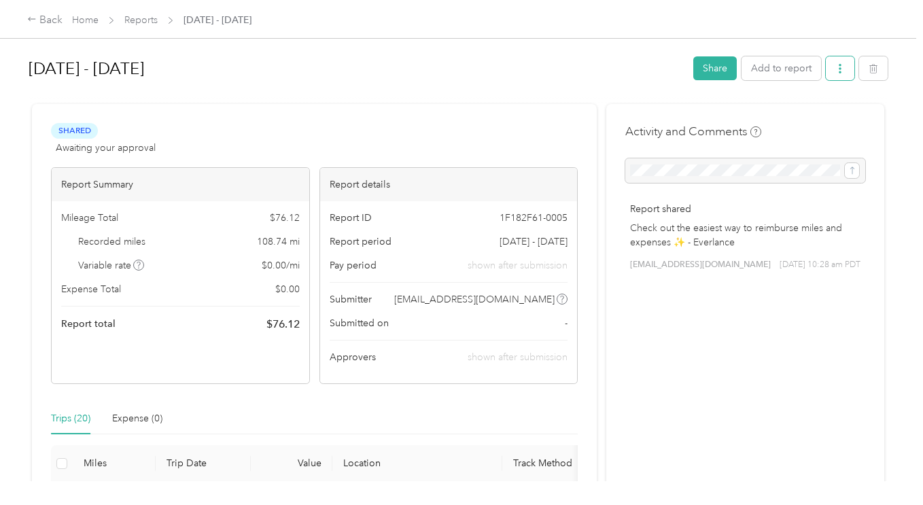
click at [826, 69] on button "button" at bounding box center [840, 68] width 29 height 24
click at [814, 114] on span "Download" at bounding box center [798, 118] width 45 height 14
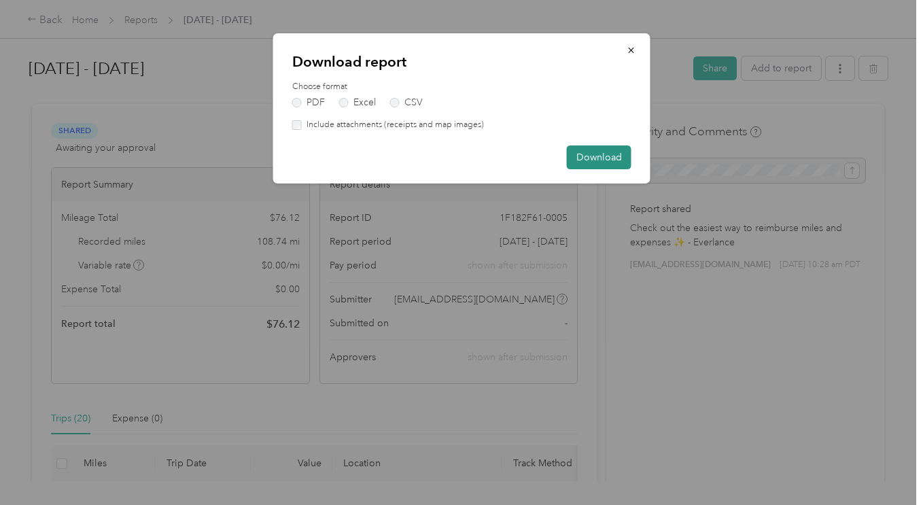
click at [612, 154] on button "Download" at bounding box center [599, 157] width 65 height 24
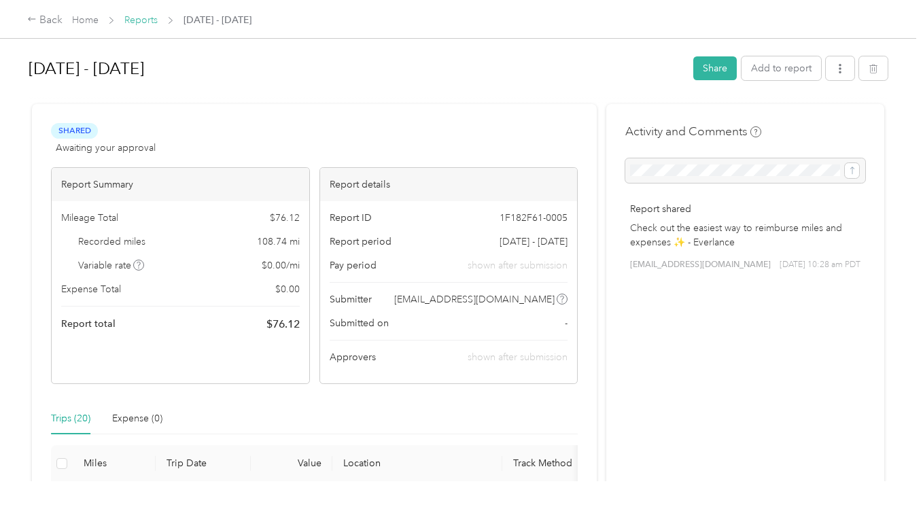
click at [145, 15] on link "Reports" at bounding box center [140, 20] width 33 height 12
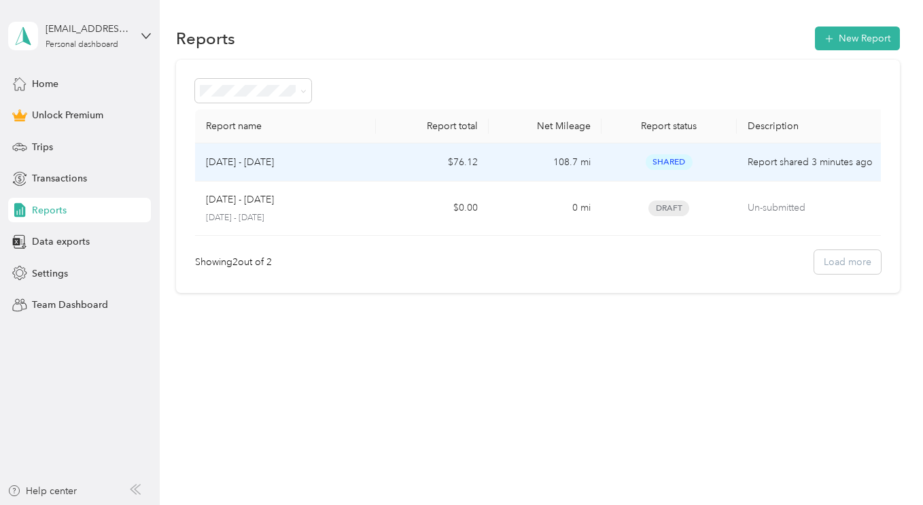
click at [582, 160] on td "108.7 mi" at bounding box center [545, 162] width 113 height 38
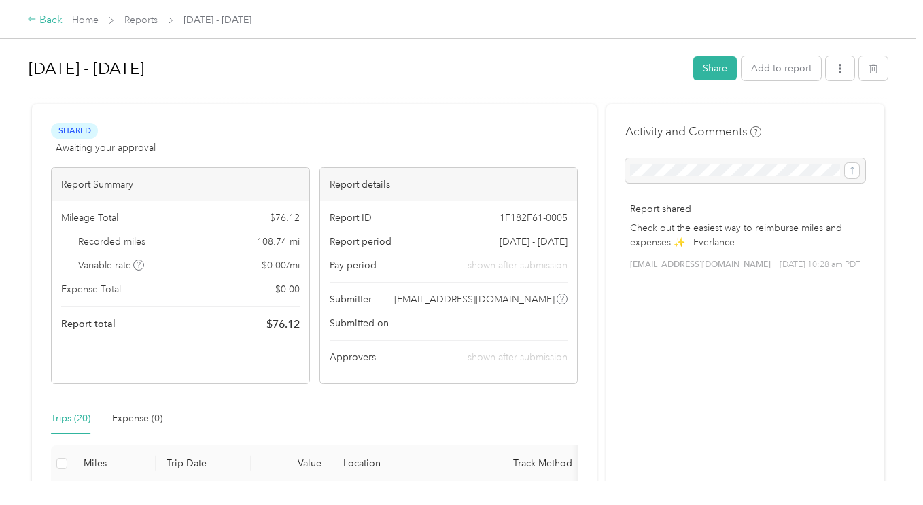
click at [43, 14] on div "Back" at bounding box center [44, 20] width 35 height 16
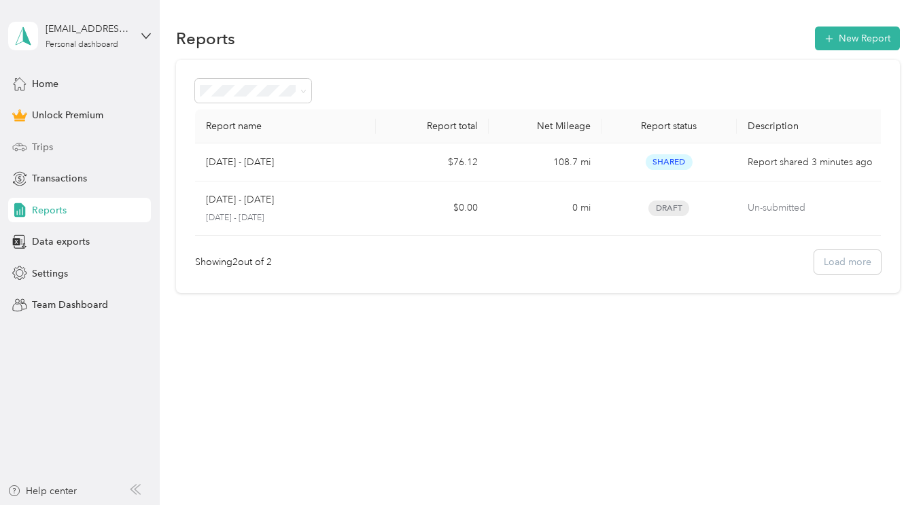
click at [73, 146] on div "Trips" at bounding box center [79, 147] width 143 height 24
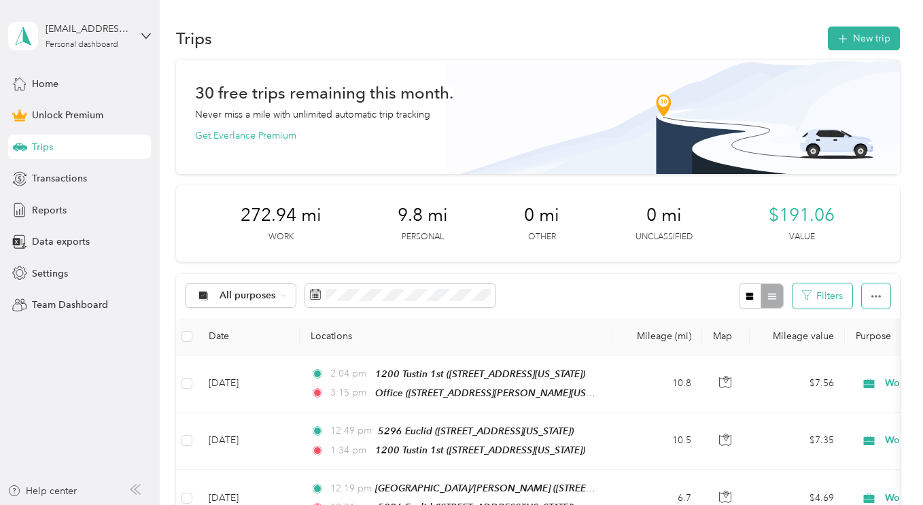
drag, startPoint x: 879, startPoint y: 297, endPoint x: 831, endPoint y: 298, distance: 48.3
click at [880, 297] on button "button" at bounding box center [876, 295] width 29 height 25
click at [827, 298] on button "Filters" at bounding box center [823, 295] width 60 height 25
click at [751, 300] on icon "button" at bounding box center [750, 297] width 10 height 10
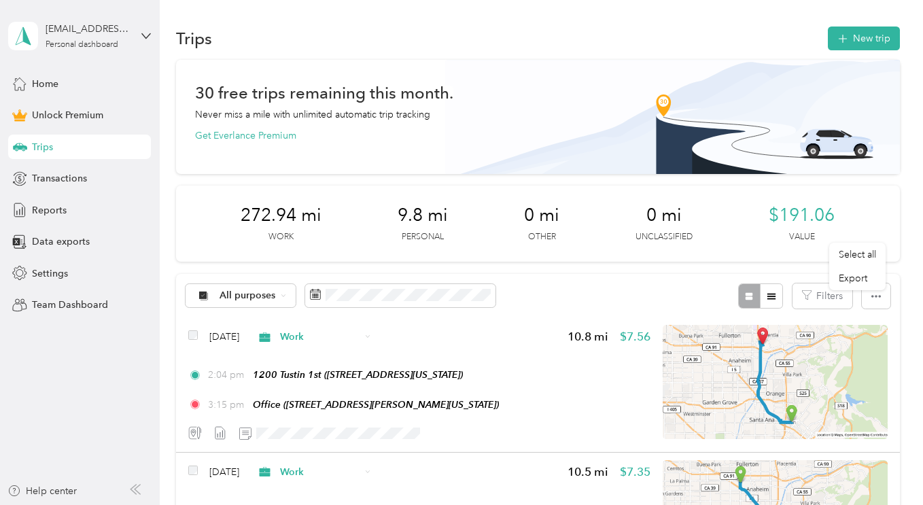
scroll to position [204, 0]
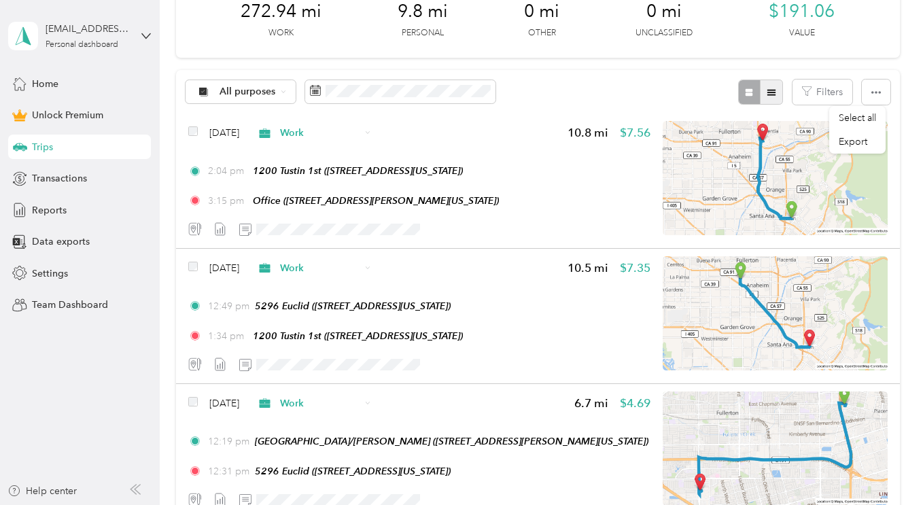
click at [769, 89] on icon "button" at bounding box center [772, 93] width 10 height 10
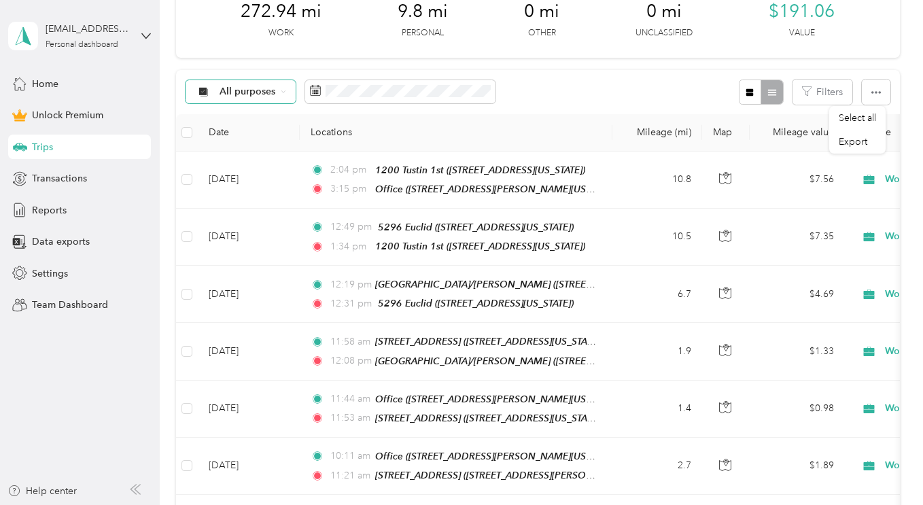
click at [286, 96] on div "All purposes" at bounding box center [241, 91] width 110 height 23
click at [250, 207] on span "Home Services" at bounding box center [253, 212] width 66 height 14
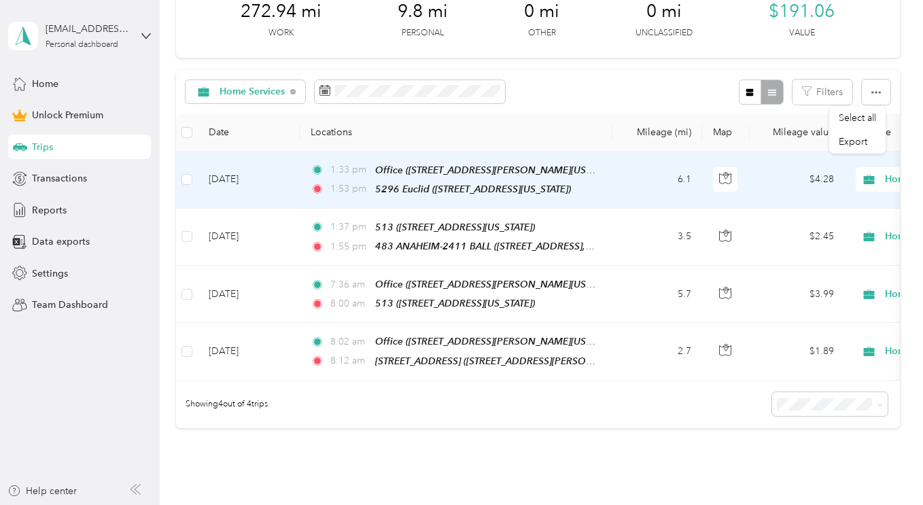
click at [872, 186] on span "Home Services" at bounding box center [935, 179] width 148 height 15
click at [839, 209] on li "Work" at bounding box center [839, 203] width 169 height 24
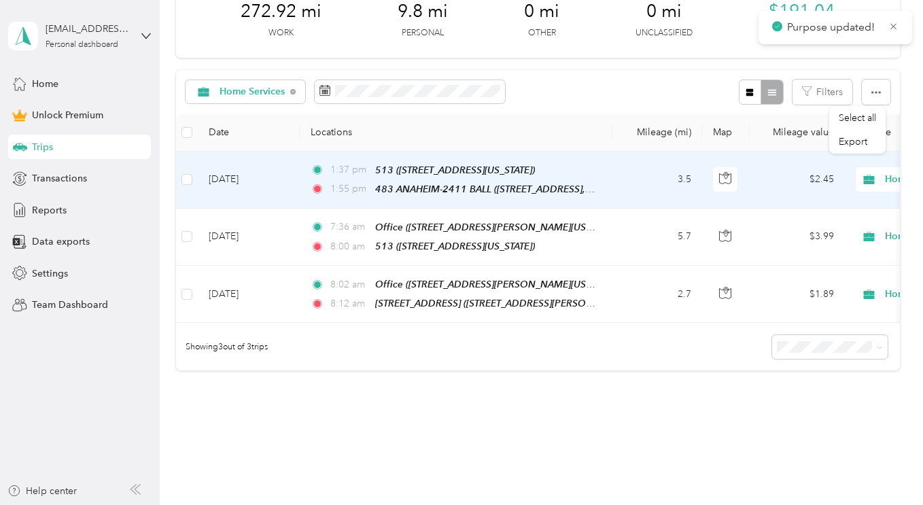
click at [867, 179] on icon at bounding box center [869, 180] width 11 height 10
click at [859, 202] on span "Work" at bounding box center [852, 205] width 126 height 14
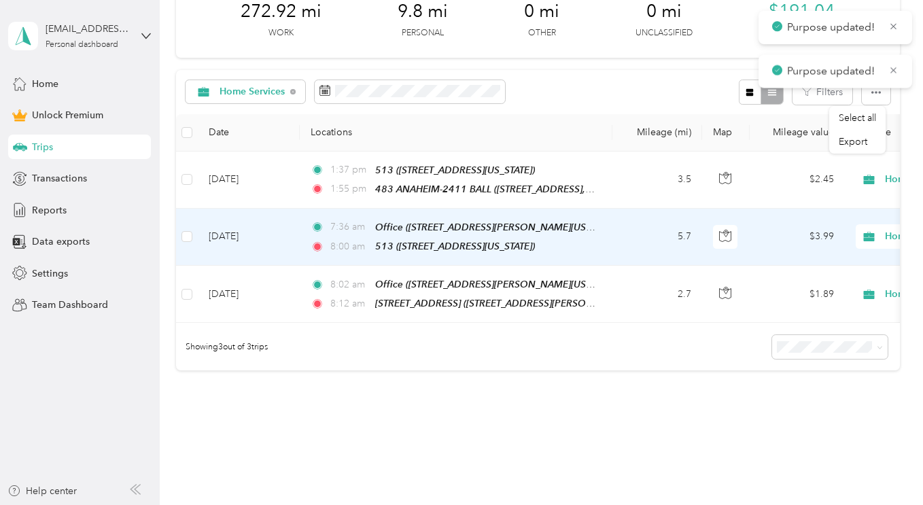
click at [874, 233] on icon at bounding box center [869, 237] width 11 height 10
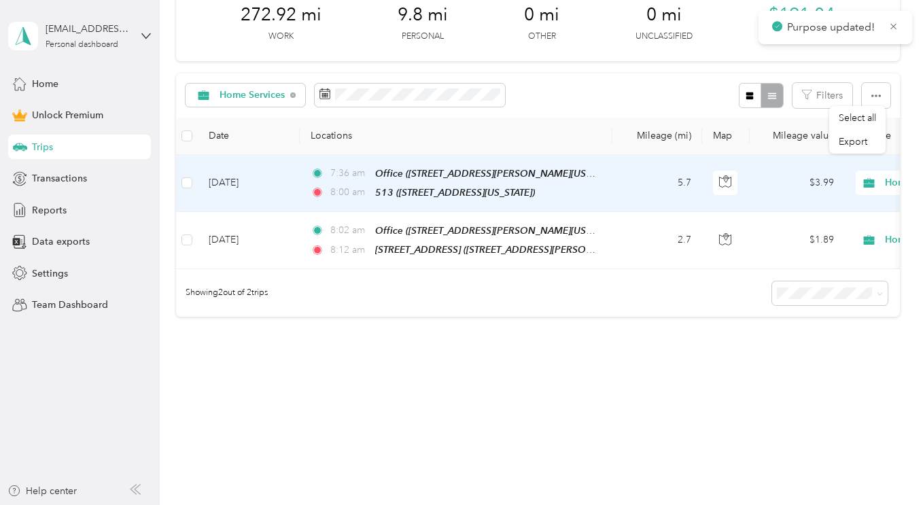
click at [867, 210] on li "Work" at bounding box center [839, 205] width 169 height 24
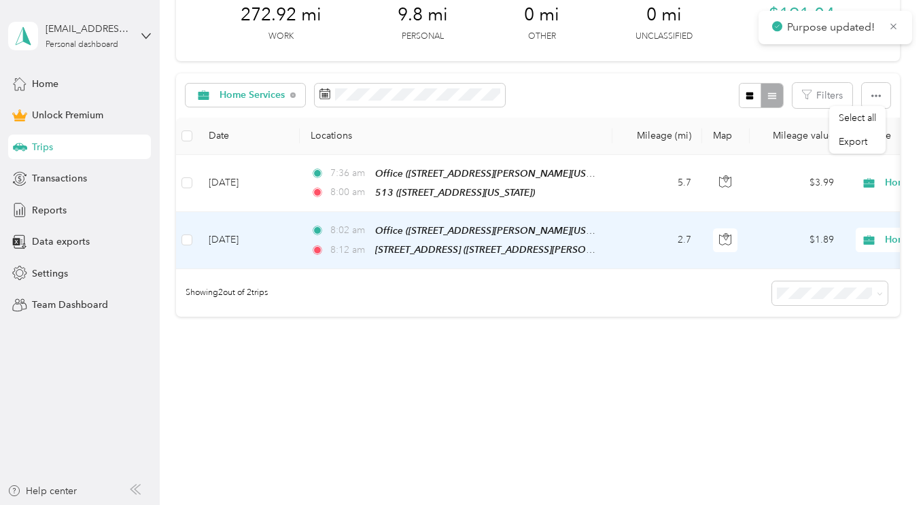
click at [884, 236] on span "Home Services" at bounding box center [935, 239] width 148 height 15
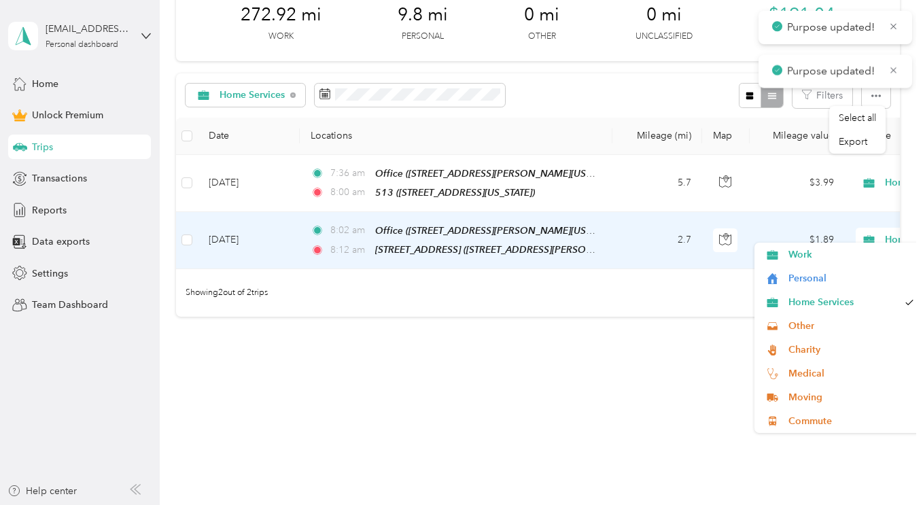
scroll to position [152, 0]
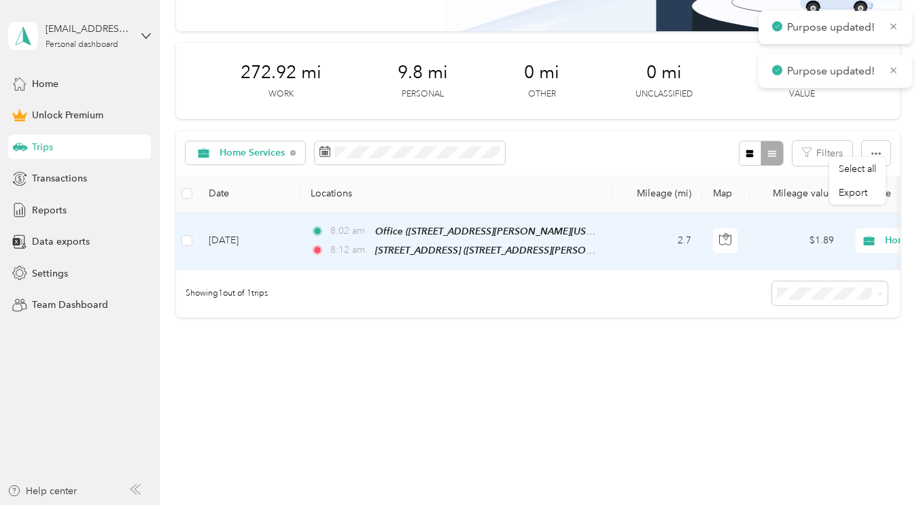
drag, startPoint x: 818, startPoint y: 252, endPoint x: 757, endPoint y: 271, distance: 64.1
click at [817, 253] on span "Work" at bounding box center [852, 256] width 126 height 14
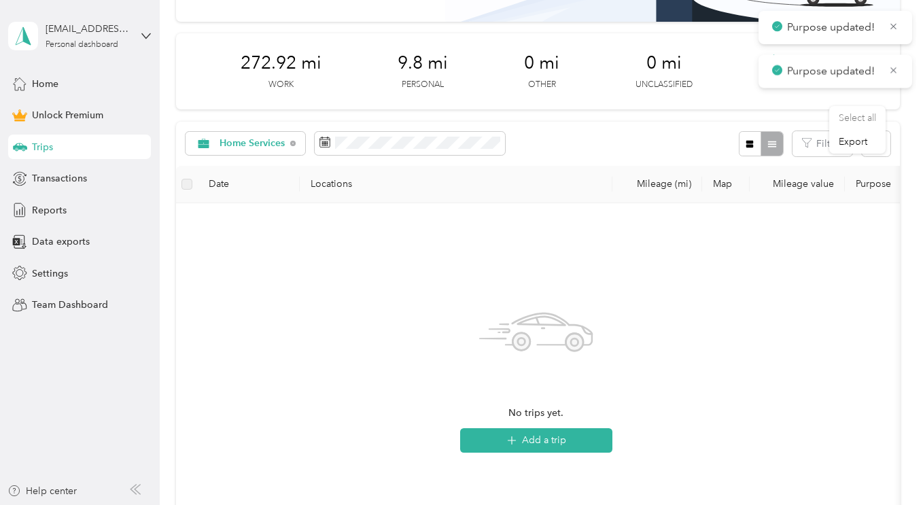
scroll to position [204, 0]
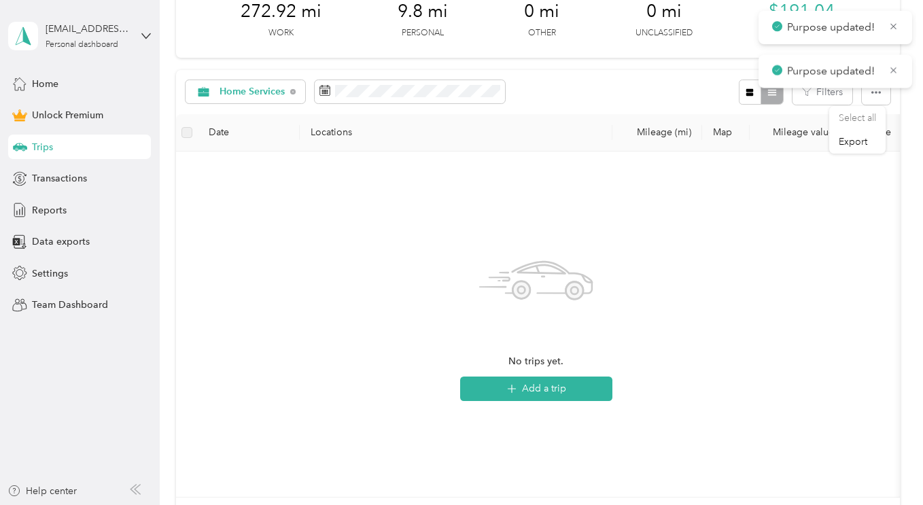
click at [602, 359] on div "No trips yet. Add a trip" at bounding box center [536, 312] width 152 height 177
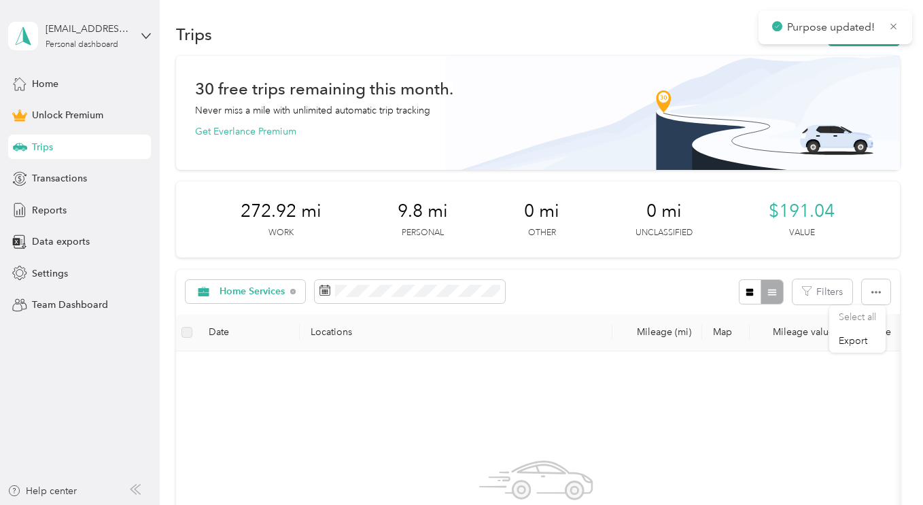
scroll to position [0, 0]
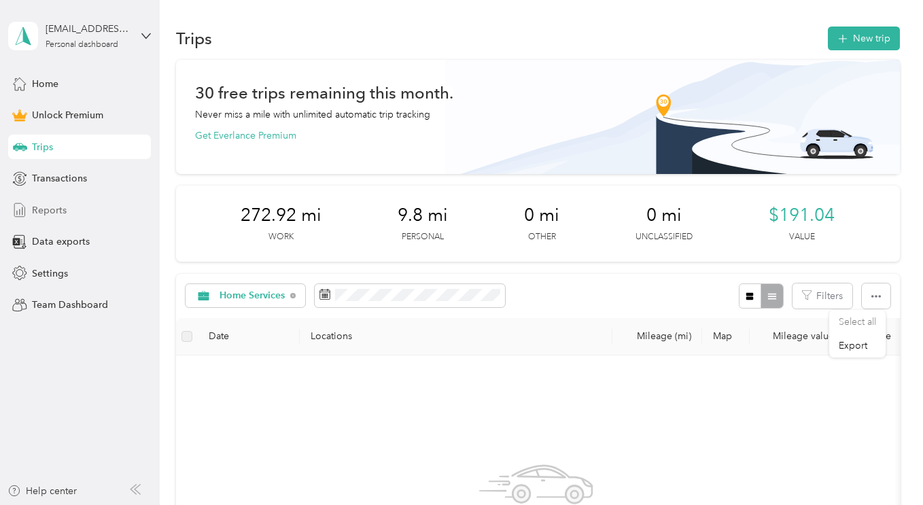
drag, startPoint x: 52, startPoint y: 207, endPoint x: 122, endPoint y: 207, distance: 70.7
click at [51, 207] on span "Reports" at bounding box center [49, 210] width 35 height 14
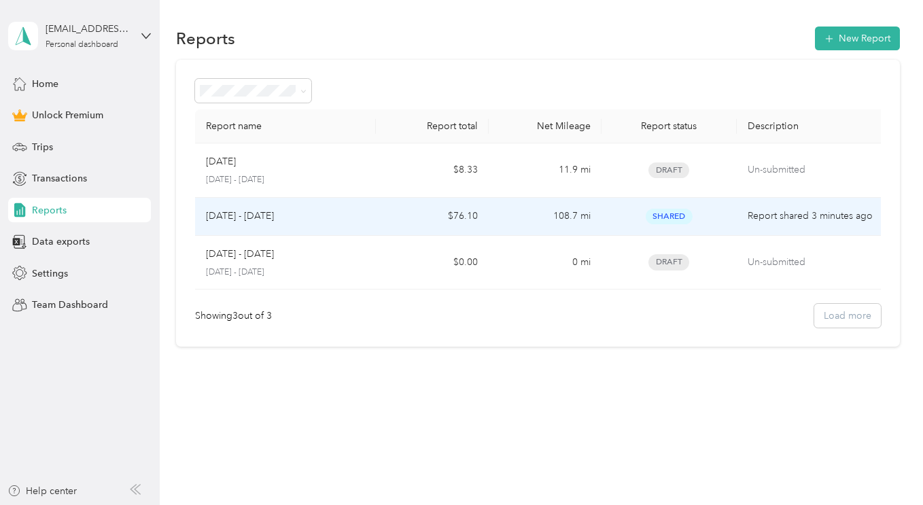
click at [507, 215] on td "108.7 mi" at bounding box center [545, 217] width 113 height 38
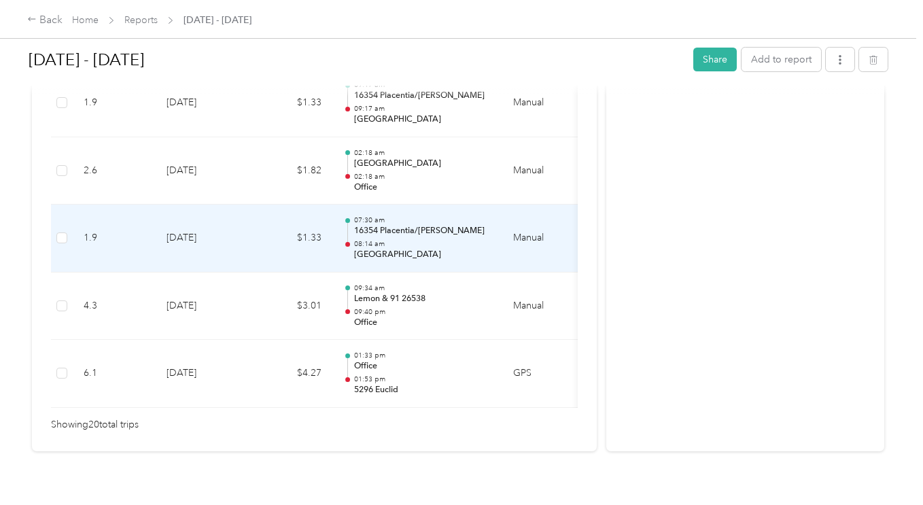
scroll to position [1465, 0]
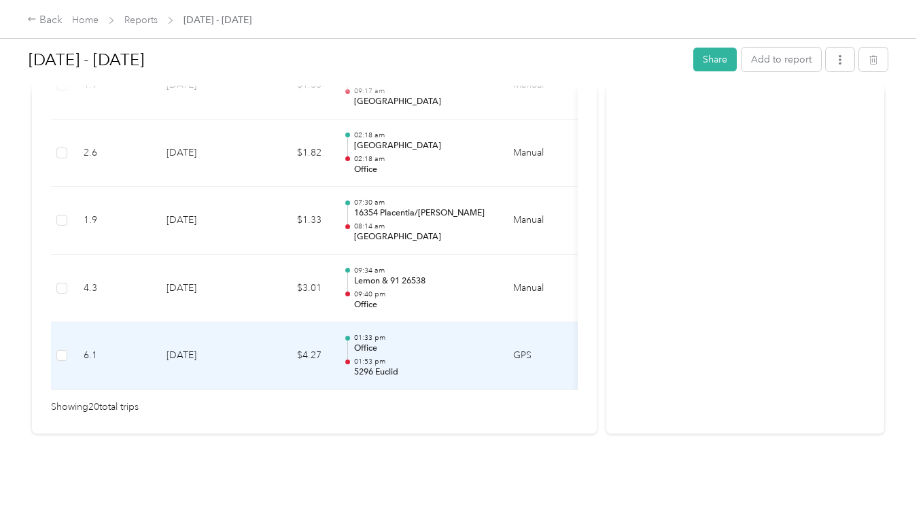
click at [517, 341] on td "GPS" at bounding box center [546, 356] width 88 height 68
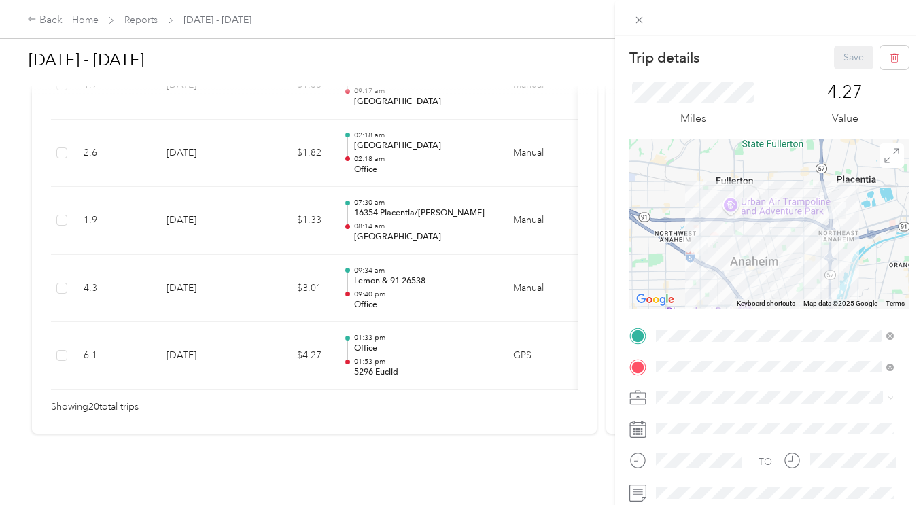
drag, startPoint x: 409, startPoint y: 435, endPoint x: 411, endPoint y: 427, distance: 8.6
click at [409, 435] on div "Trip details Save This trip cannot be edited because it is either under review,…" at bounding box center [461, 252] width 923 height 505
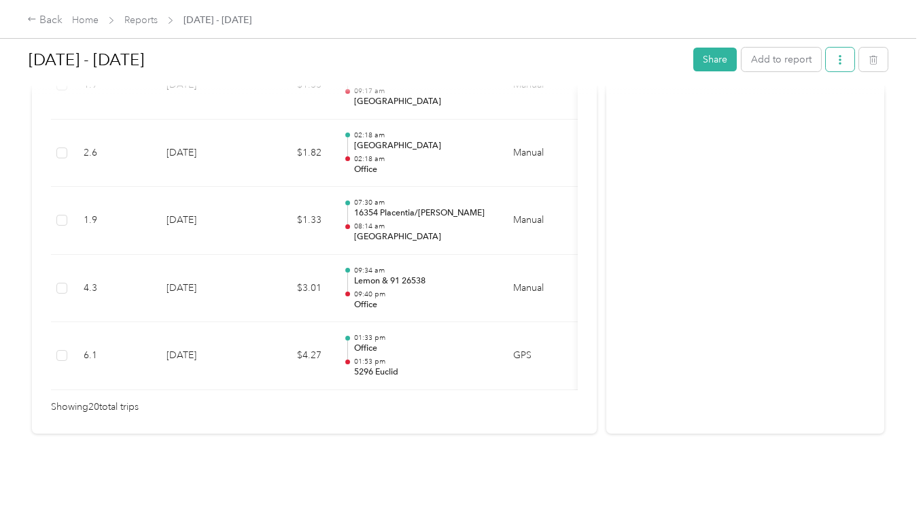
click at [835, 63] on icon "button" at bounding box center [840, 60] width 10 height 10
click at [801, 105] on span "Download" at bounding box center [798, 109] width 45 height 14
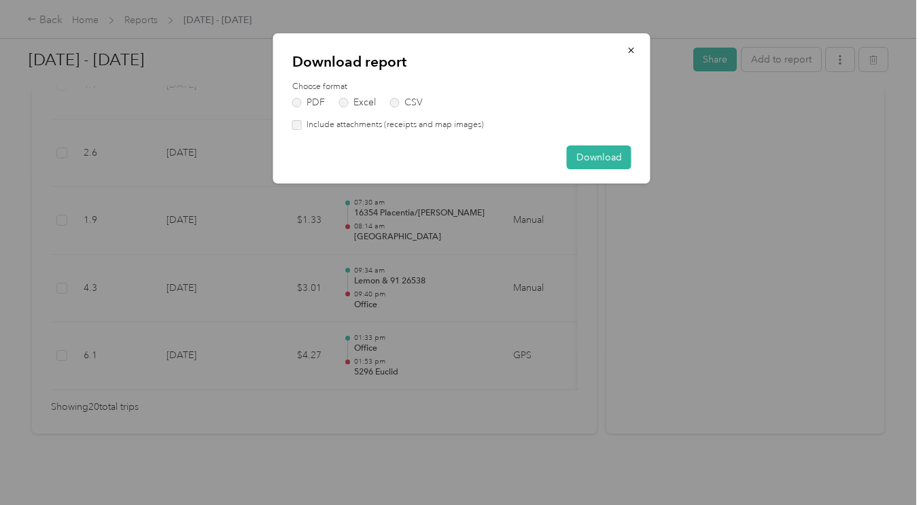
click at [640, 169] on div "Download report Choose format PDF Excel CSV Include attachments (receipts and m…" at bounding box center [461, 108] width 377 height 150
click at [592, 158] on button "Download" at bounding box center [599, 157] width 65 height 24
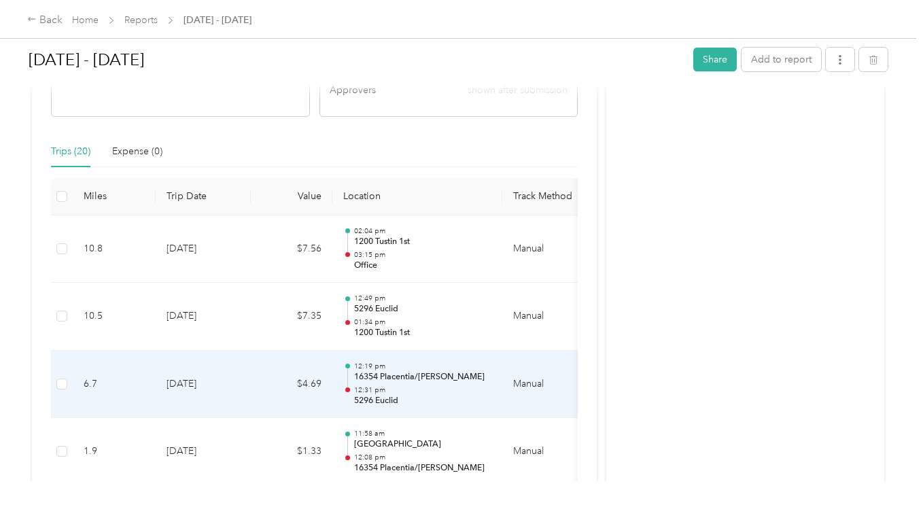
scroll to position [173, 0]
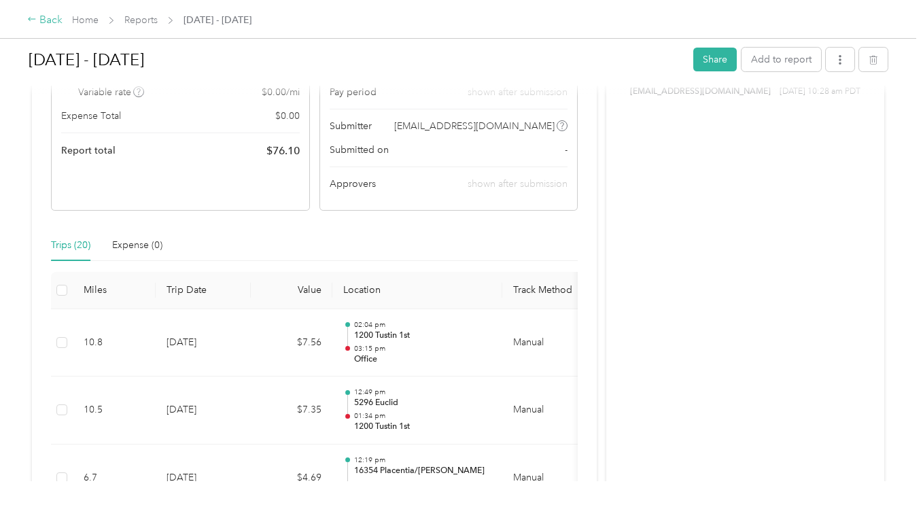
click at [33, 22] on icon at bounding box center [32, 19] width 10 height 10
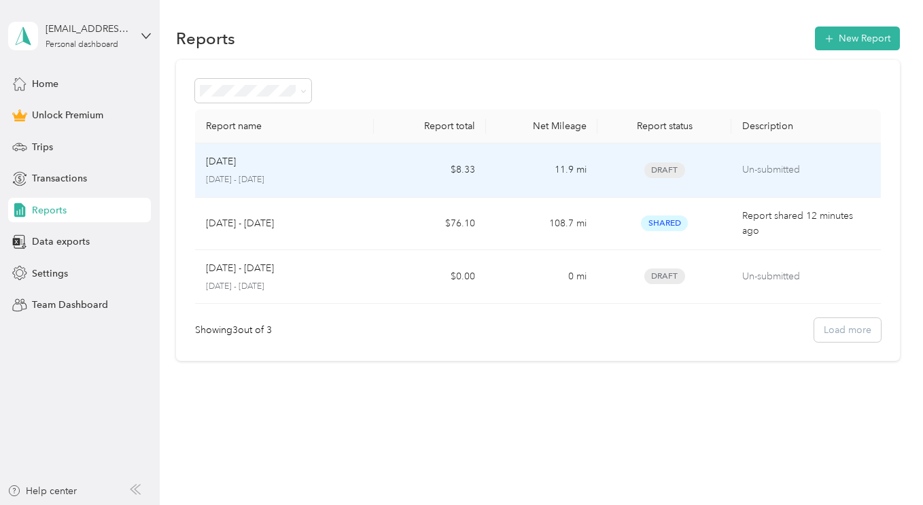
click at [815, 152] on td "Un-submitted" at bounding box center [805, 170] width 149 height 54
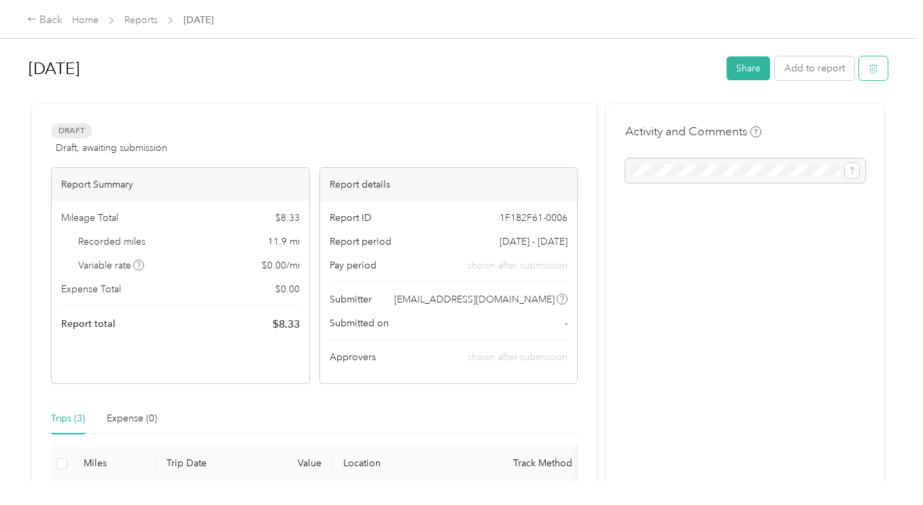
click at [875, 68] on icon "button" at bounding box center [875, 69] width 0 height 3
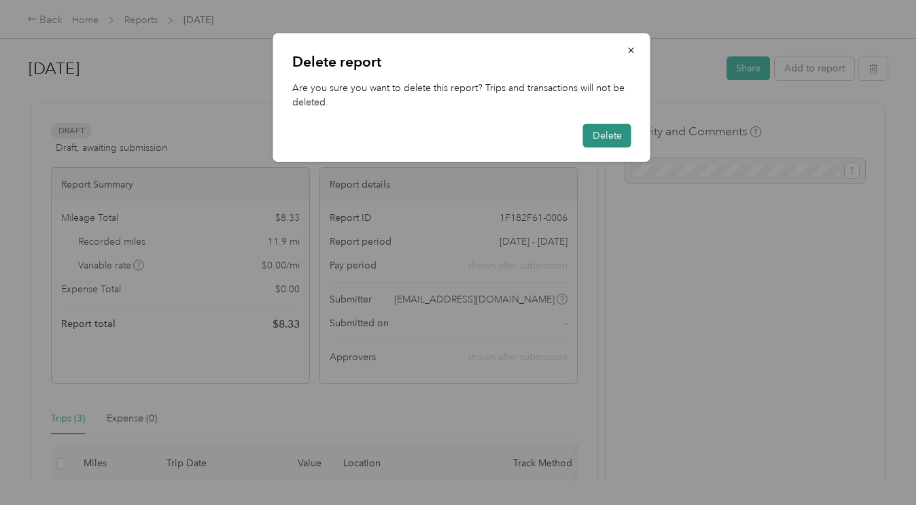
click at [612, 143] on button "Delete" at bounding box center [607, 136] width 48 height 24
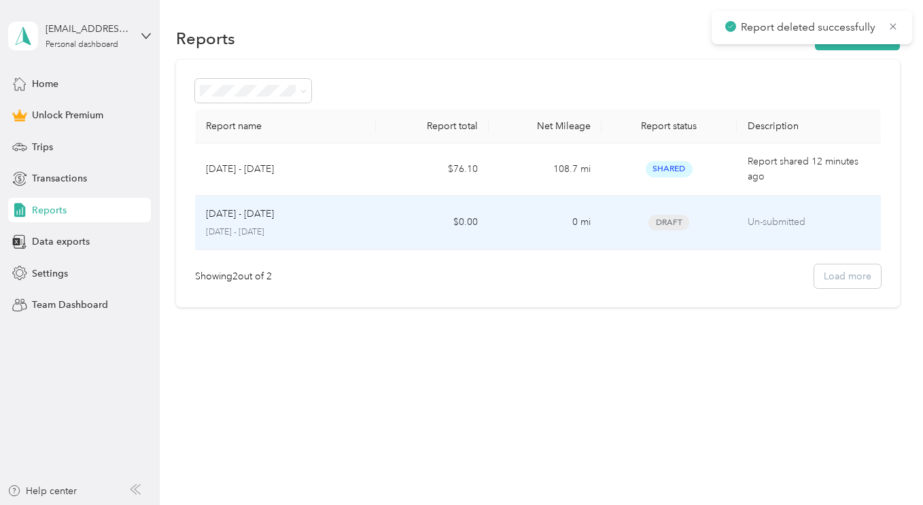
click at [801, 219] on p "Un-submitted" at bounding box center [812, 222] width 128 height 15
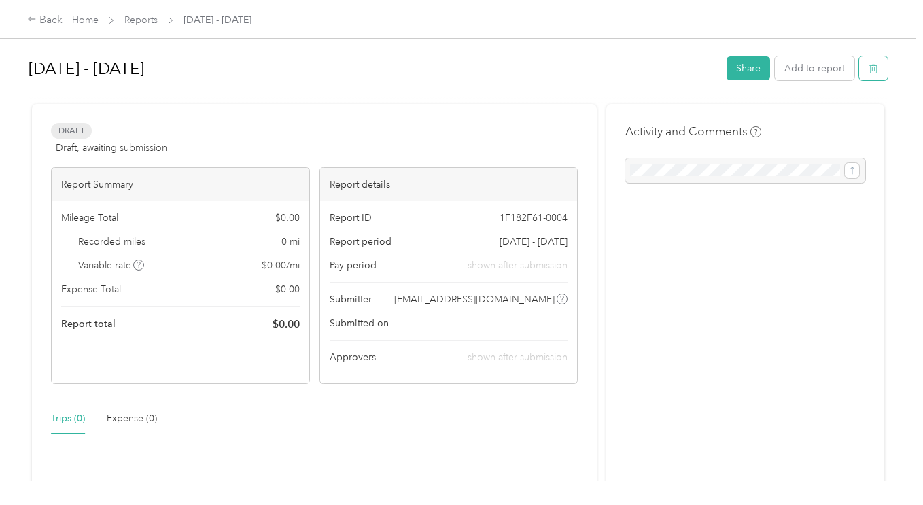
click at [863, 70] on button "button" at bounding box center [873, 68] width 29 height 24
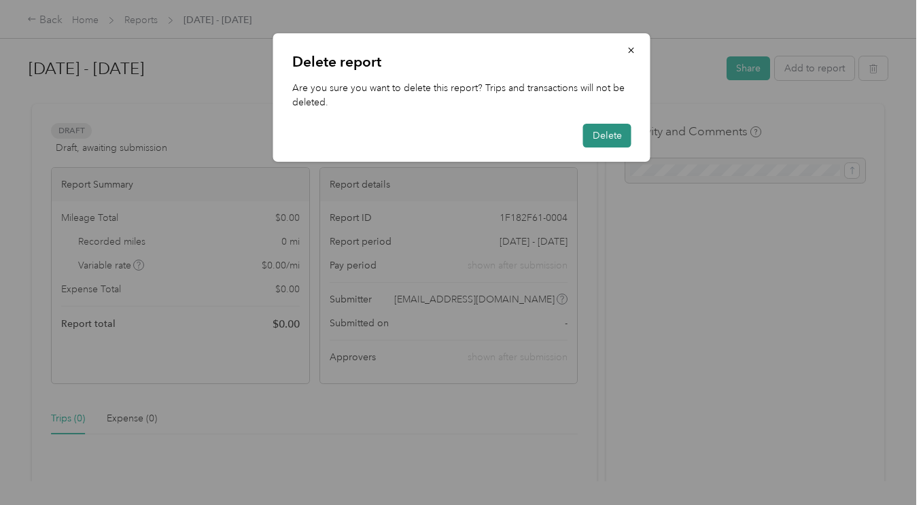
click at [627, 137] on button "Delete" at bounding box center [607, 136] width 48 height 24
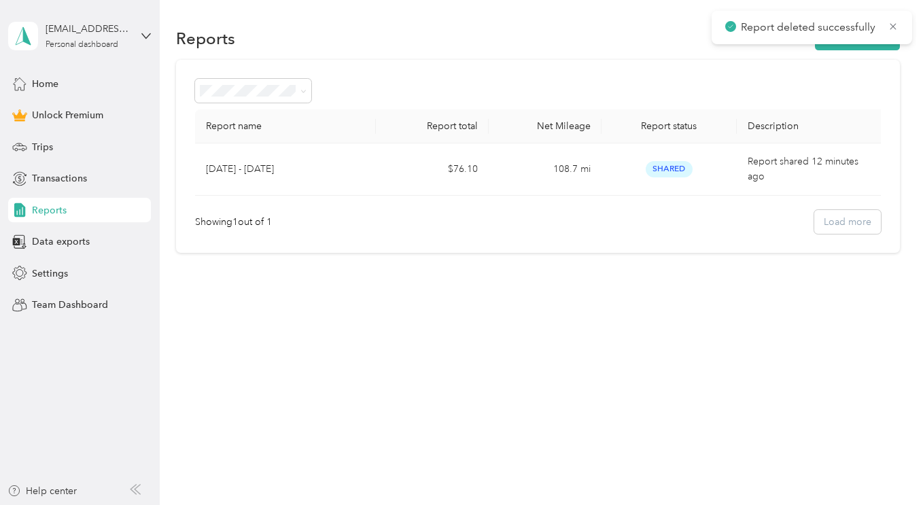
drag, startPoint x: 574, startPoint y: 76, endPoint x: 360, endPoint y: 46, distance: 215.5
click at [572, 76] on div "Report name Report total Net Mileage Report status Description [DATE] - [DATE] …" at bounding box center [537, 157] width 723 height 194
